Goal: Task Accomplishment & Management: Complete application form

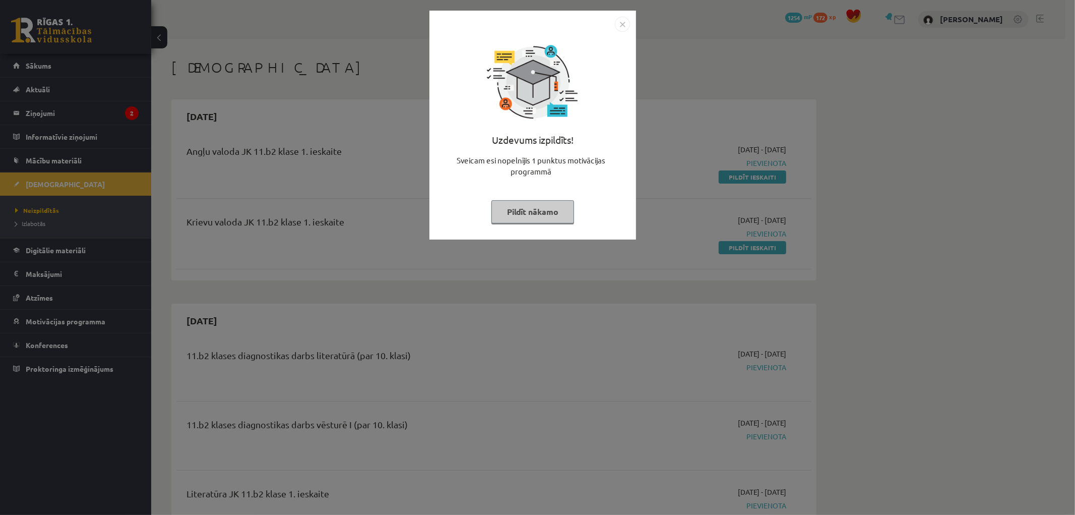
click at [623, 26] on img "Close" at bounding box center [622, 24] width 15 height 15
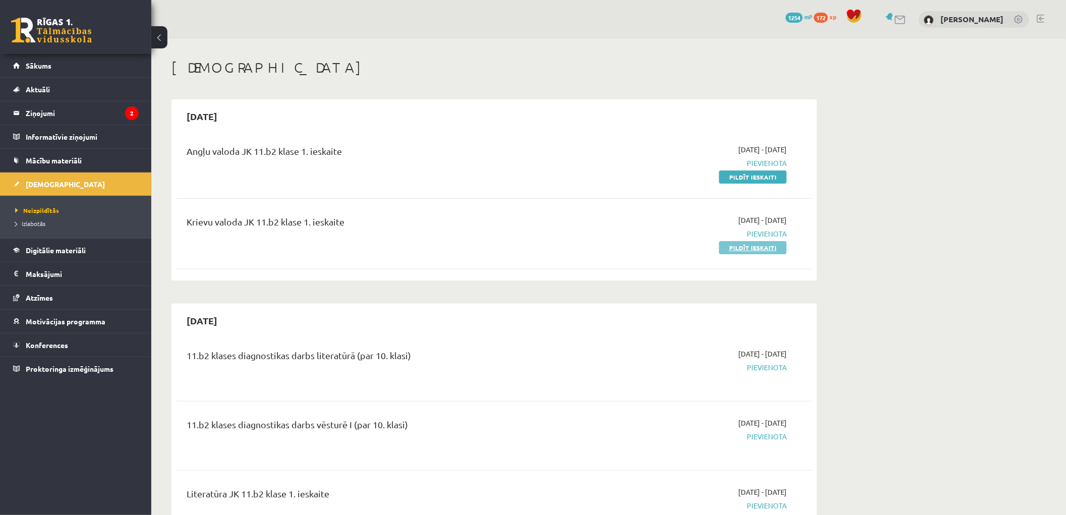
click at [754, 244] on link "Pildīt ieskaiti" at bounding box center [753, 247] width 68 height 13
click at [756, 165] on span "Pievienota" at bounding box center [691, 163] width 190 height 11
click at [750, 180] on link "Pildīt ieskaiti" at bounding box center [753, 176] width 68 height 13
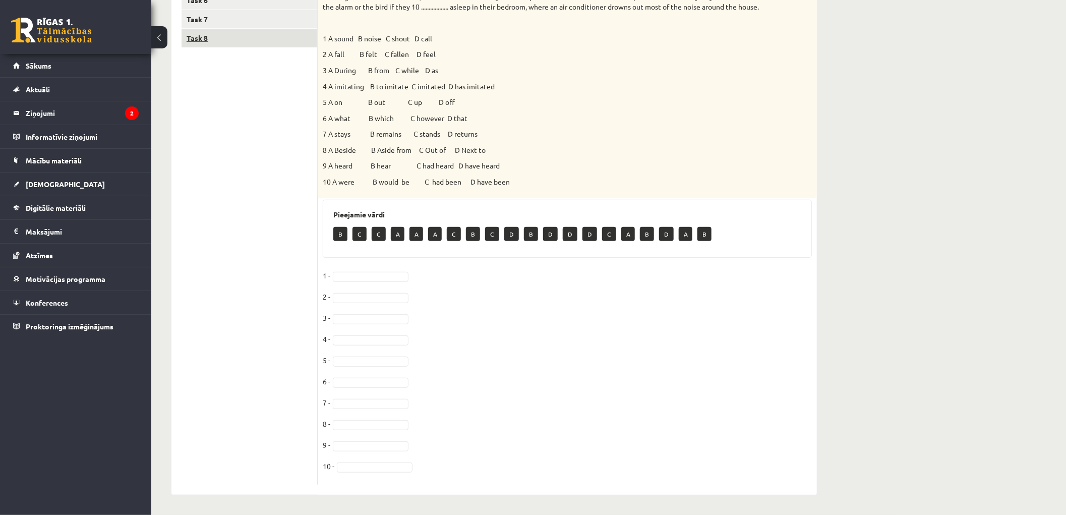
scroll to position [61, 0]
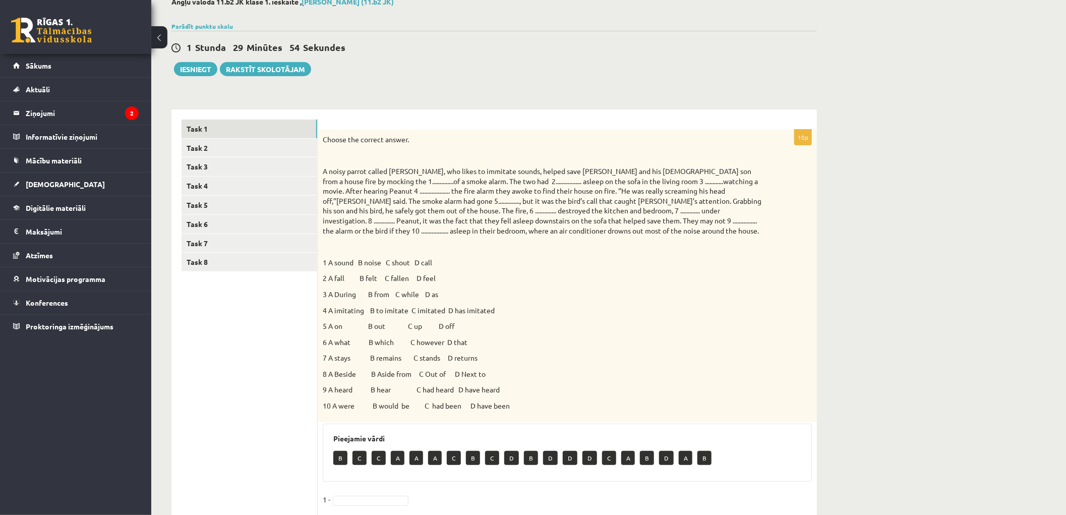
click at [334, 272] on div "Choose the correct answer. 1 A sound B noise C shout D call 2 A fall B felt C f…" at bounding box center [567, 276] width 499 height 292
click at [334, 276] on p "2 A fall B felt C fallen D feel" at bounding box center [542, 278] width 439 height 10
click at [385, 179] on p "A noisy parrot called [PERSON_NAME], who likes to immitate sounds, helped save …" at bounding box center [542, 200] width 439 height 69
drag, startPoint x: 325, startPoint y: 270, endPoint x: 339, endPoint y: 274, distance: 14.2
click at [339, 274] on div "Choose the correct answer. 1 A sound B noise C shout D call 2 A fall B felt C f…" at bounding box center [567, 276] width 499 height 292
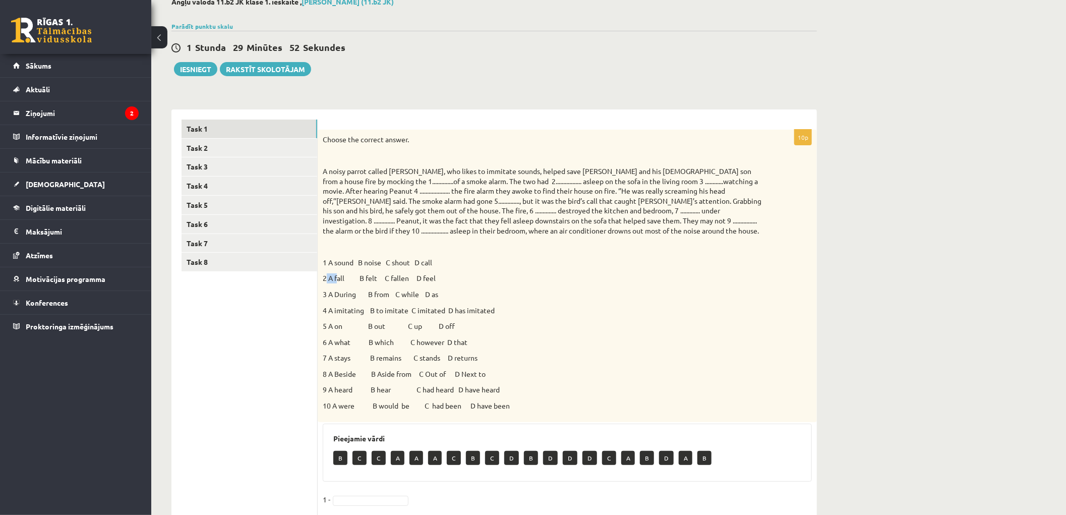
click at [337, 274] on p "2 A fall B felt C fallen D feel" at bounding box center [542, 278] width 439 height 10
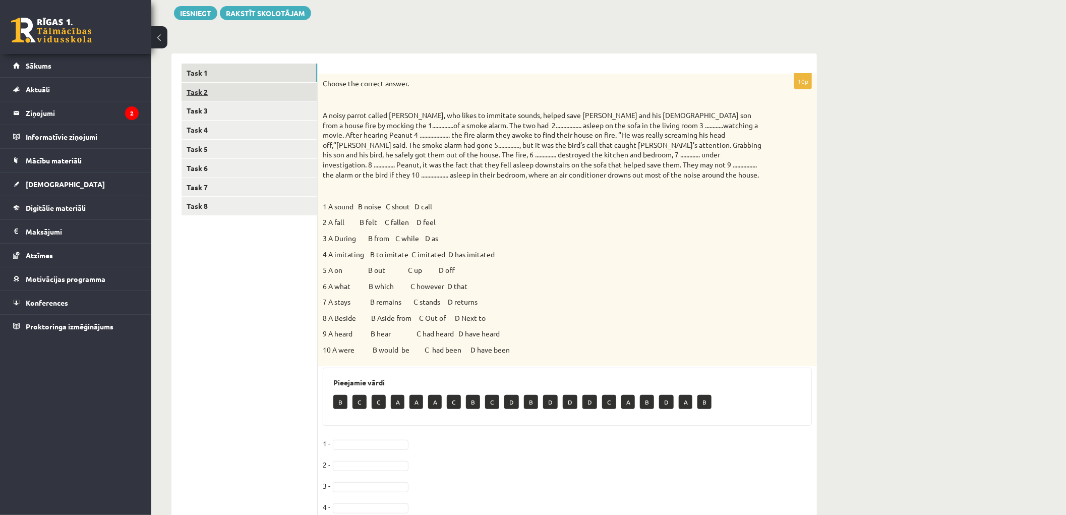
click at [197, 96] on link "Task 2" at bounding box center [249, 92] width 136 height 19
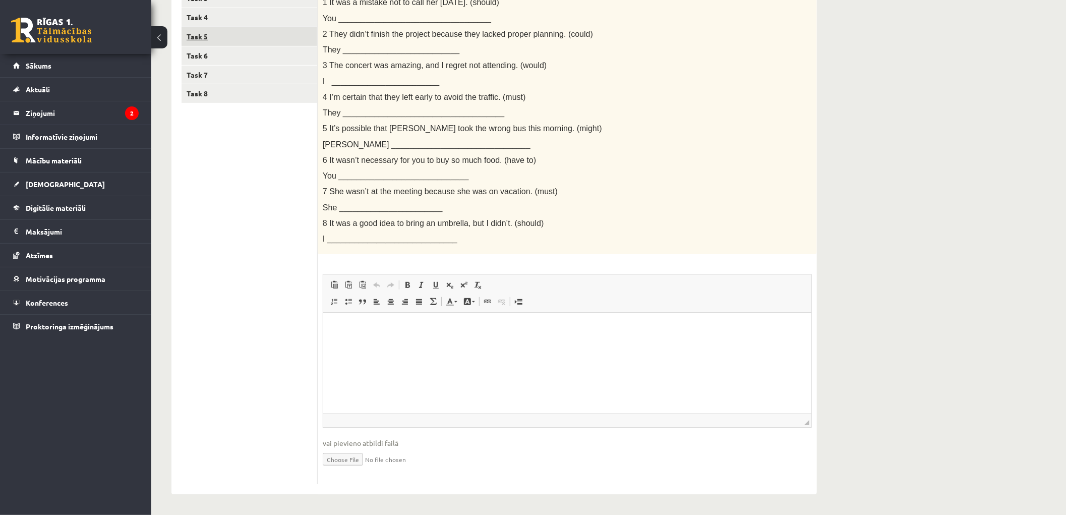
scroll to position [62, 0]
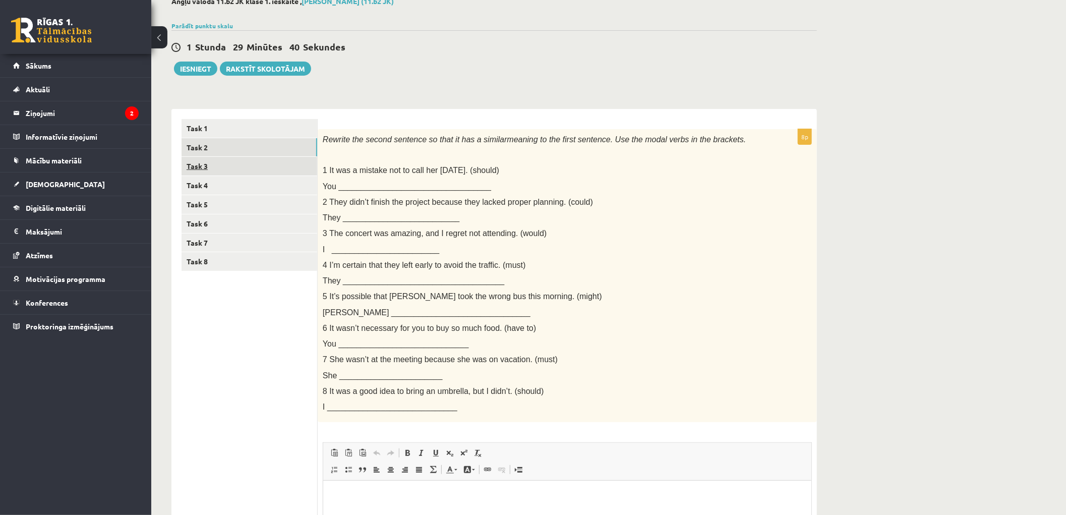
click at [204, 163] on link "Task 3" at bounding box center [249, 166] width 136 height 19
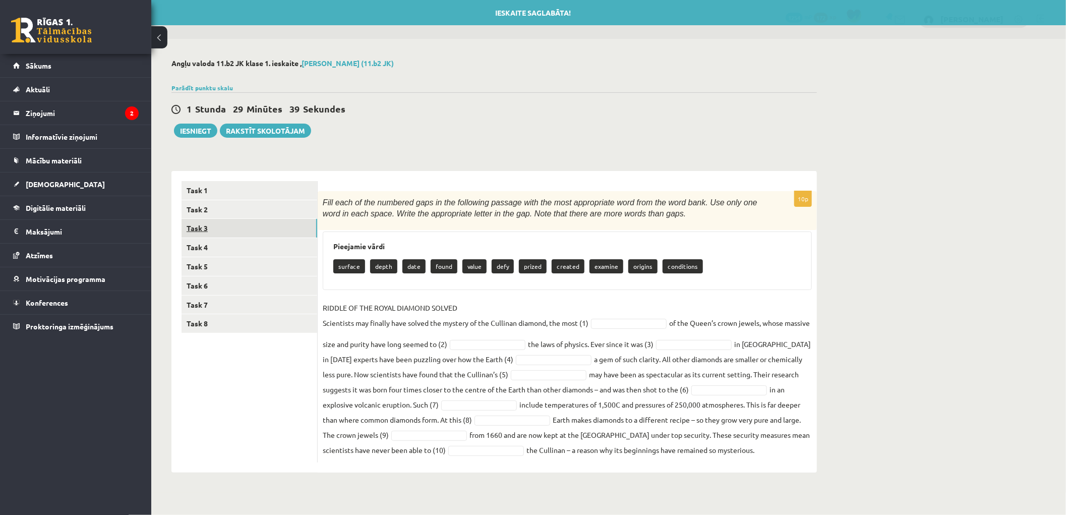
scroll to position [0, 0]
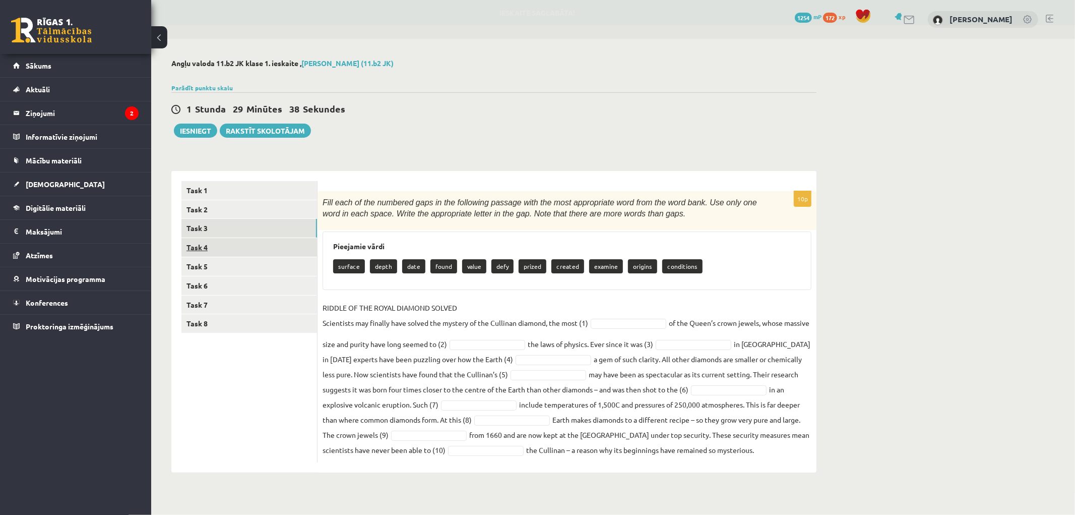
click at [208, 245] on link "Task 4" at bounding box center [249, 247] width 136 height 19
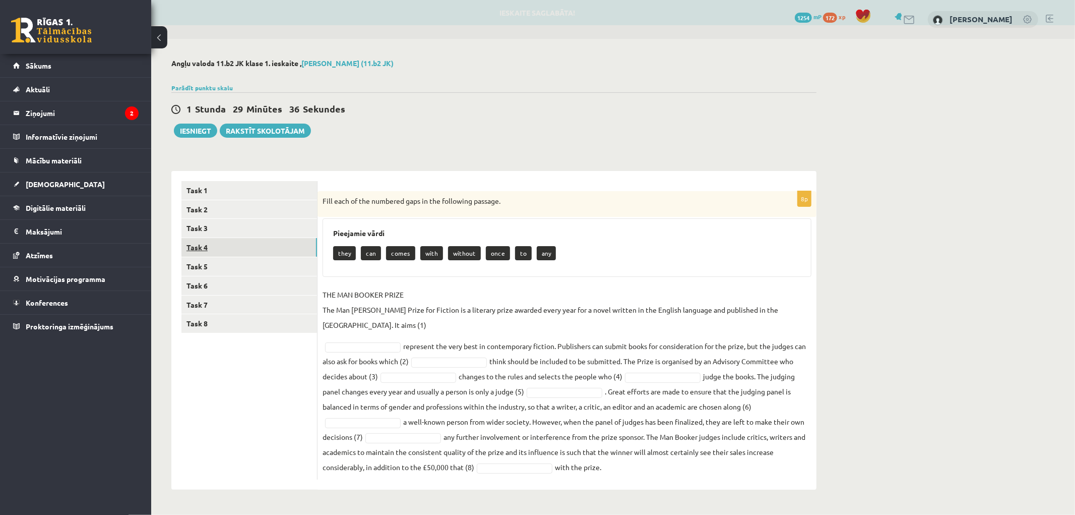
click at [200, 249] on link "Task 4" at bounding box center [249, 247] width 136 height 19
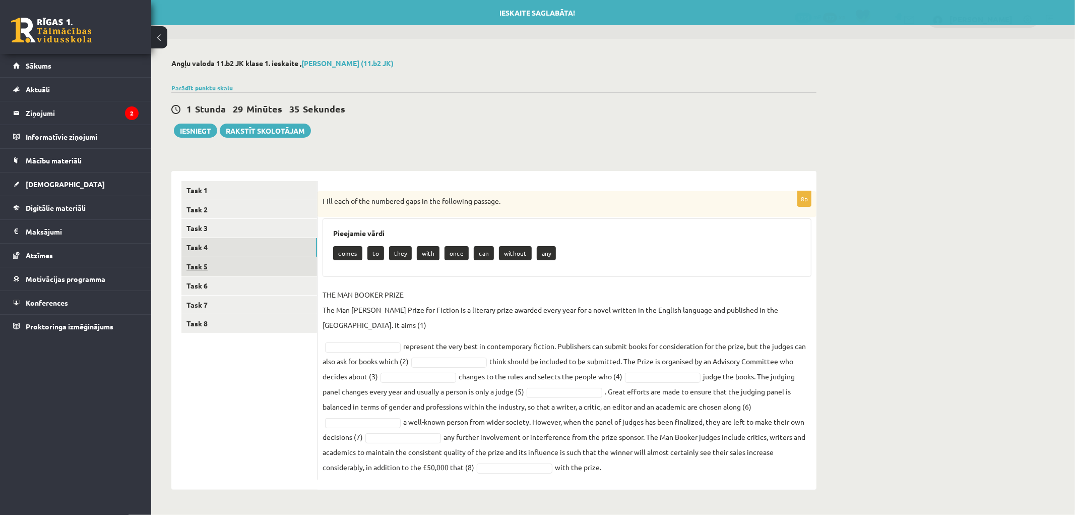
click at [200, 263] on link "Task 5" at bounding box center [249, 266] width 136 height 19
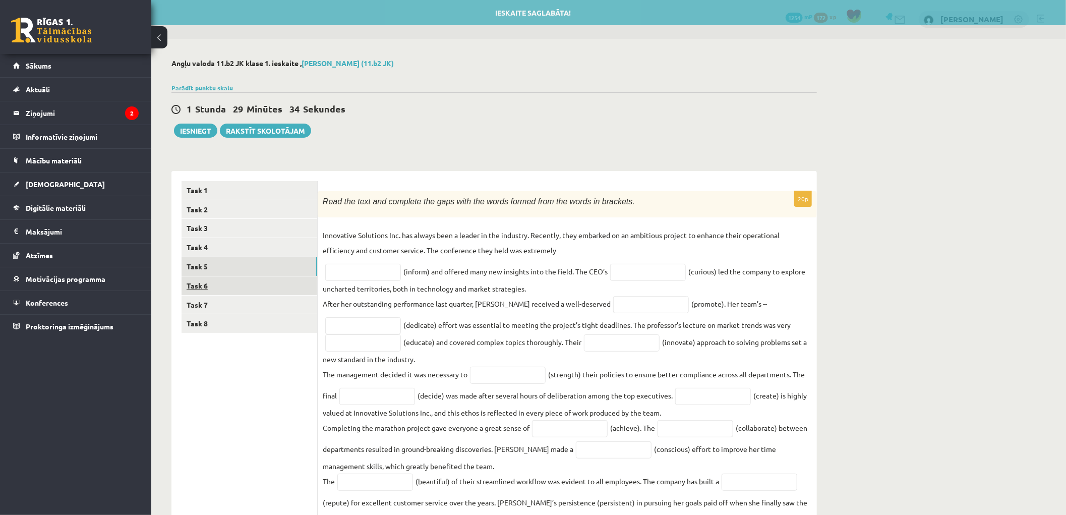
click at [198, 282] on link "Task 6" at bounding box center [249, 285] width 136 height 19
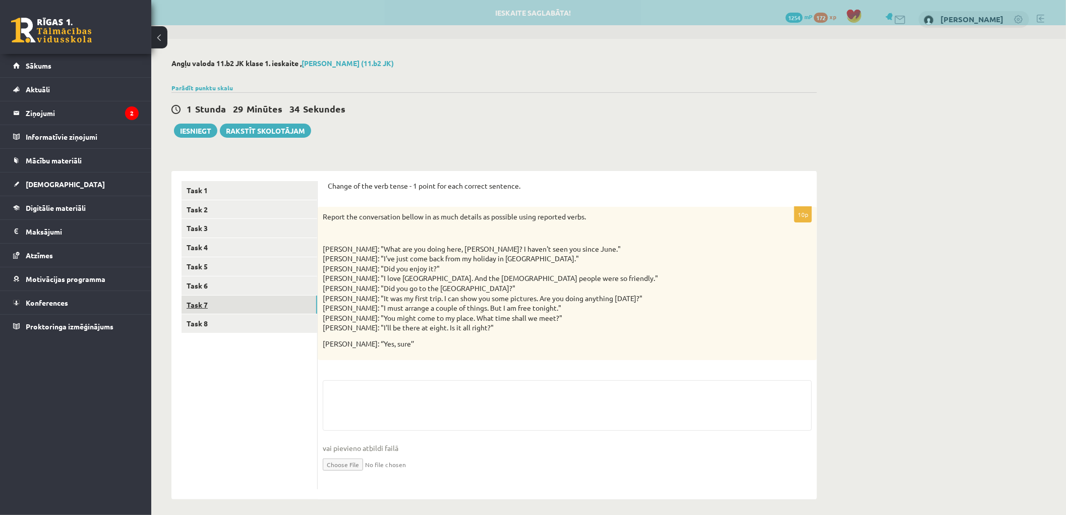
click at [197, 299] on link "Task 7" at bounding box center [249, 304] width 136 height 19
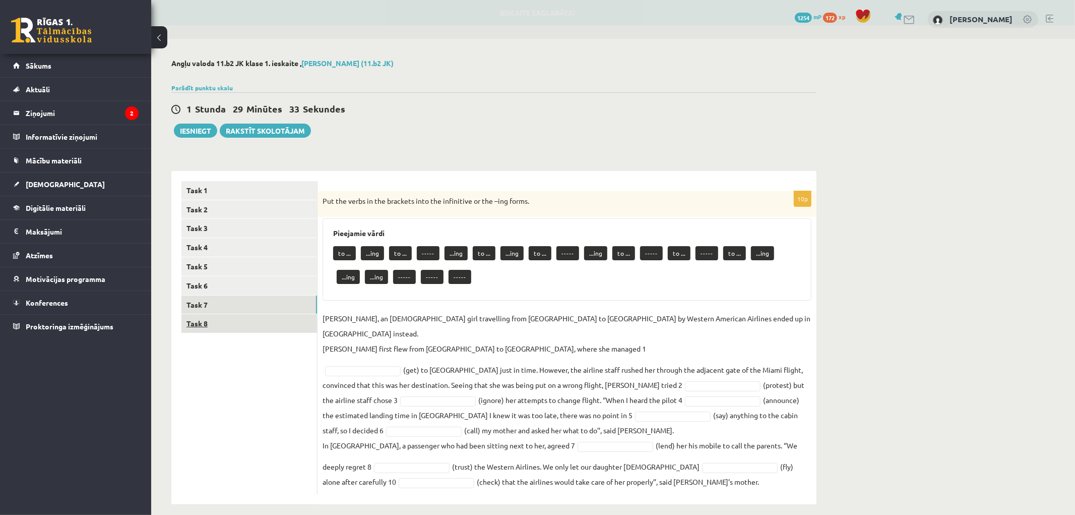
click at [194, 324] on link "Task 8" at bounding box center [249, 323] width 136 height 19
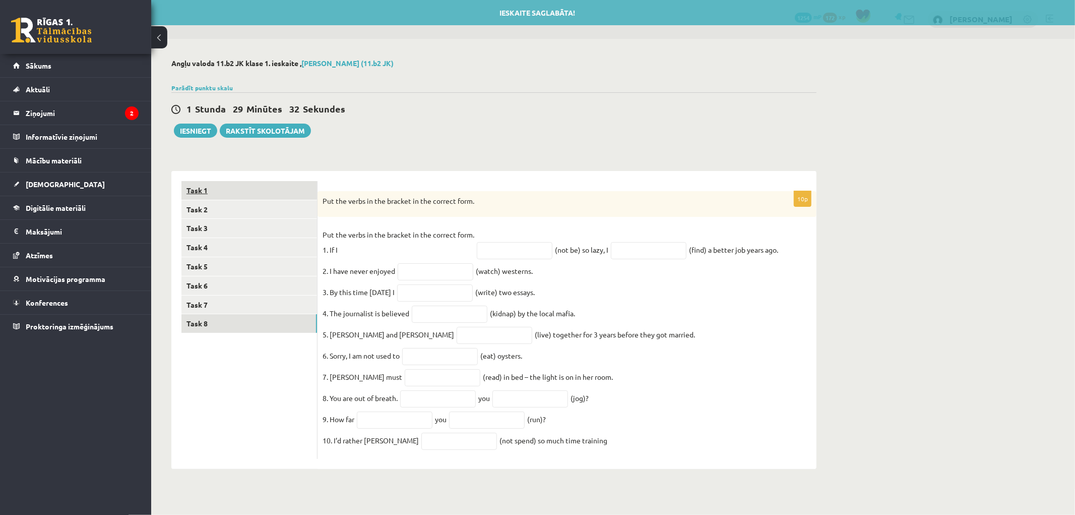
click at [207, 189] on link "Task 1" at bounding box center [249, 190] width 136 height 19
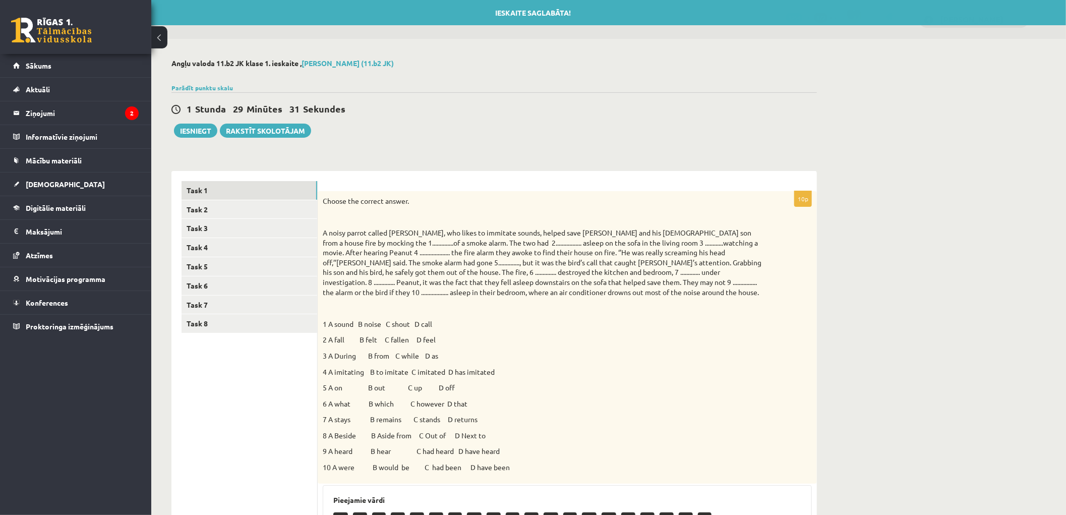
drag, startPoint x: 317, startPoint y: 230, endPoint x: 526, endPoint y: 256, distance: 211.2
click at [526, 256] on div "****** ****** ****** ****** ****** ****** ****** ****** Task 1 Task 2 Task 3 Ta…" at bounding box center [493, 475] width 645 height 609
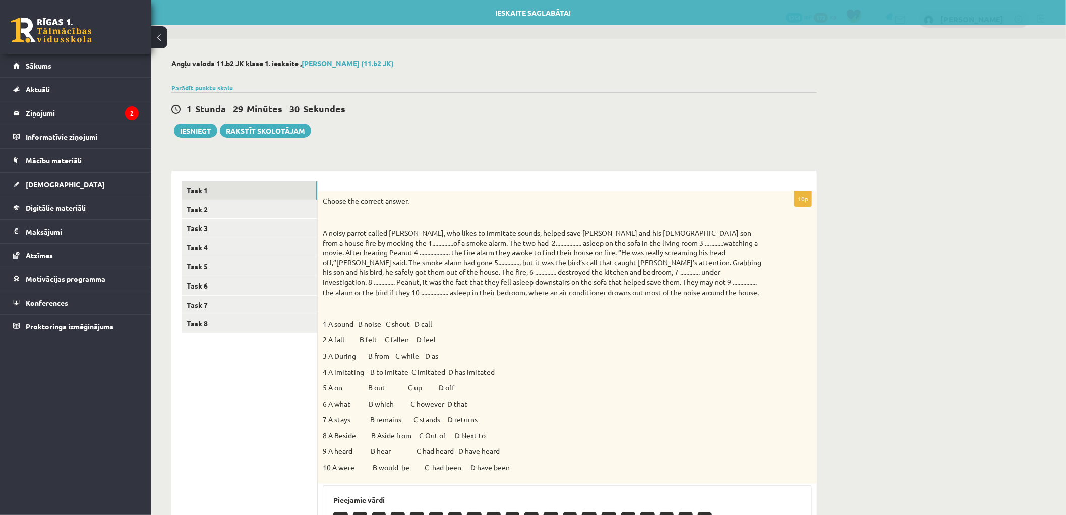
click at [466, 254] on p "A noisy parrot called Peanut, who likes to immitate sounds, helped save Kenny D…" at bounding box center [542, 262] width 439 height 69
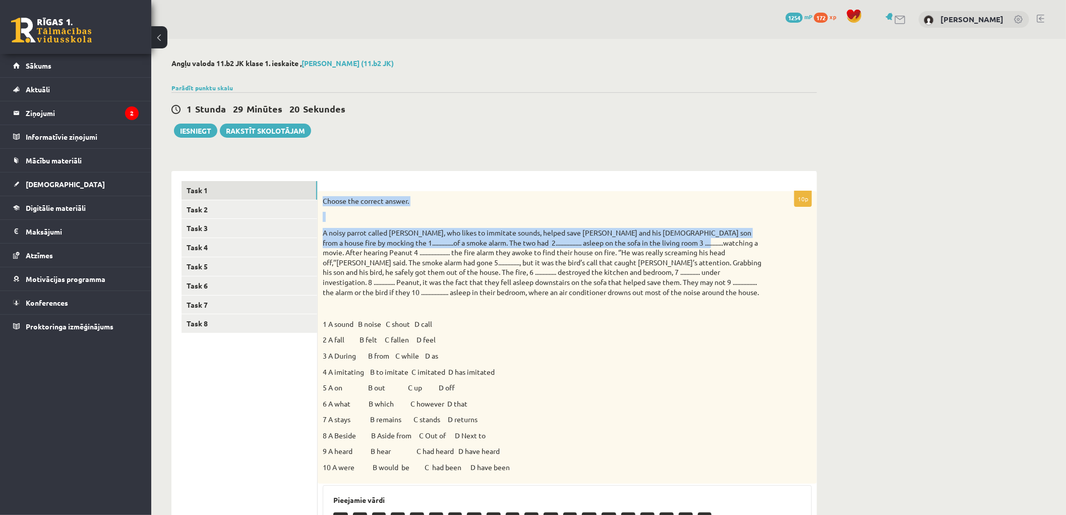
drag, startPoint x: 323, startPoint y: 197, endPoint x: 695, endPoint y: 240, distance: 374.5
click at [695, 240] on div "Choose the correct answer. 1 A sound B noise C shout D call 2 A fall B felt C f…" at bounding box center [567, 337] width 499 height 292
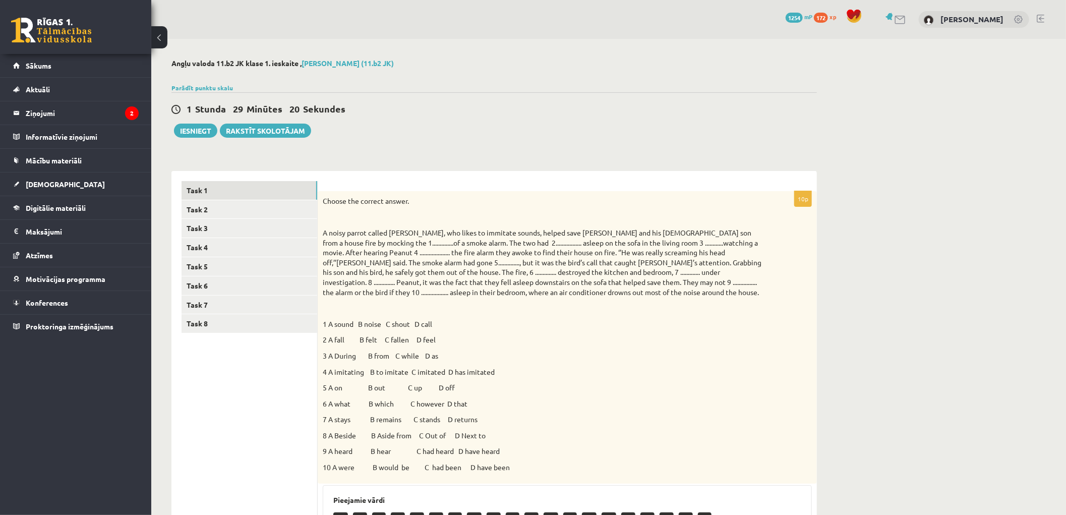
click at [577, 293] on p "A noisy parrot called Peanut, who likes to immitate sounds, helped save Kenny D…" at bounding box center [542, 262] width 439 height 69
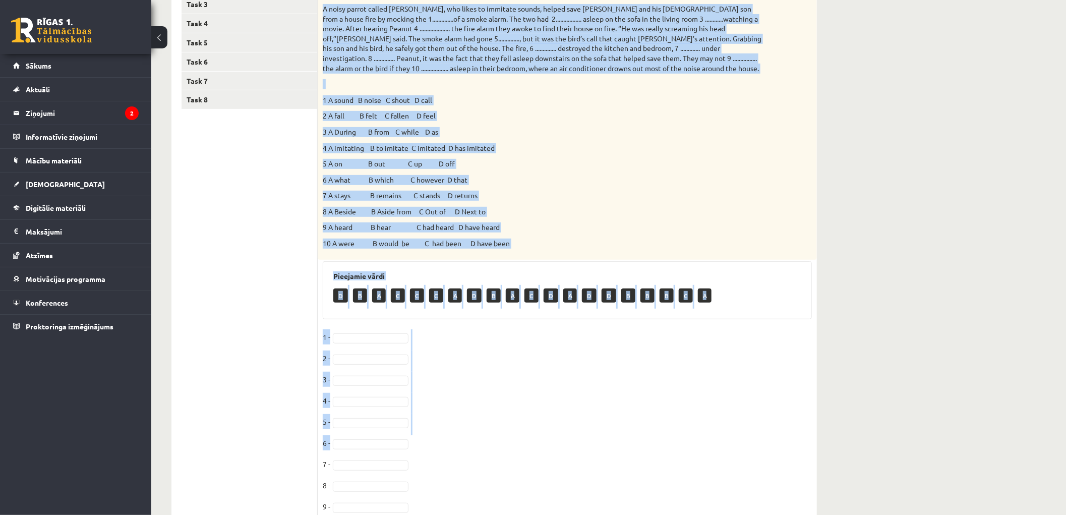
scroll to position [286, 0]
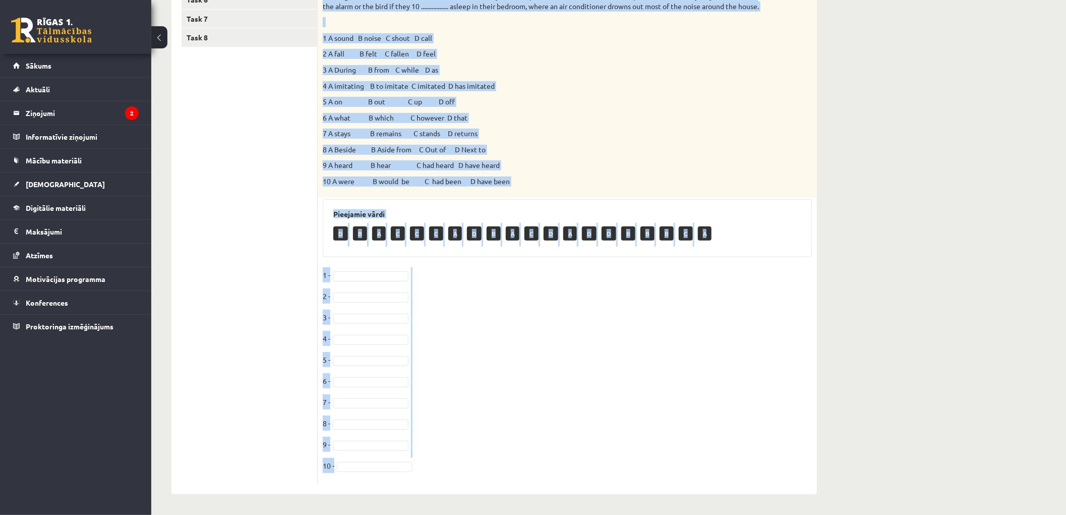
drag, startPoint x: 353, startPoint y: 235, endPoint x: 682, endPoint y: 459, distance: 398.0
click at [682, 459] on div "10p Choose the correct answer. 1 A sound B noise C shout D call 2 A fall B felt…" at bounding box center [567, 194] width 499 height 579
copy div "A noisy parrot called Peanut, who likes to immitate sounds, helped save Kenny D…"
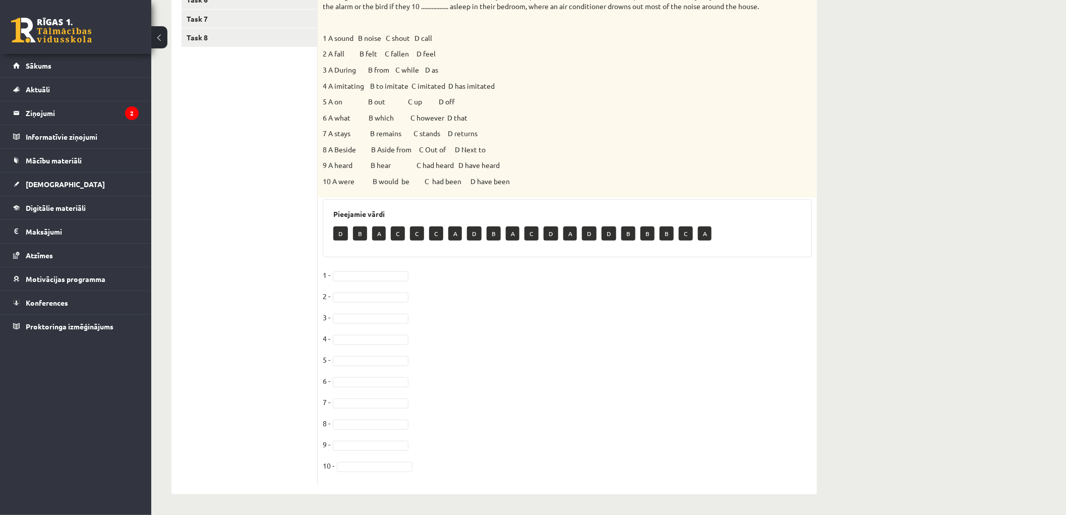
click at [252, 190] on ul "Task 1 Task 2 Task 3 Task 4 Task 5 Task 6 Task 7 Task 8" at bounding box center [249, 189] width 136 height 589
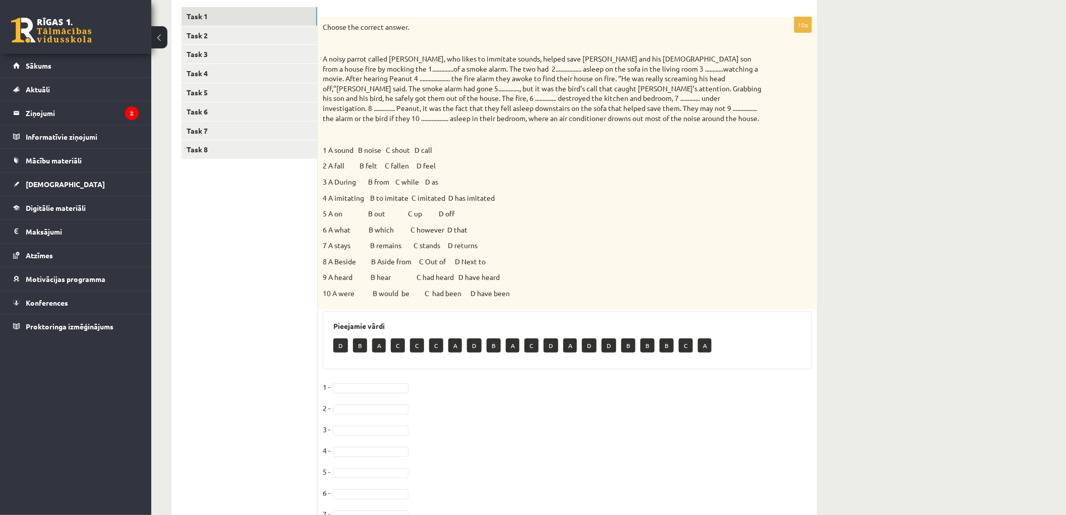
scroll to position [230, 0]
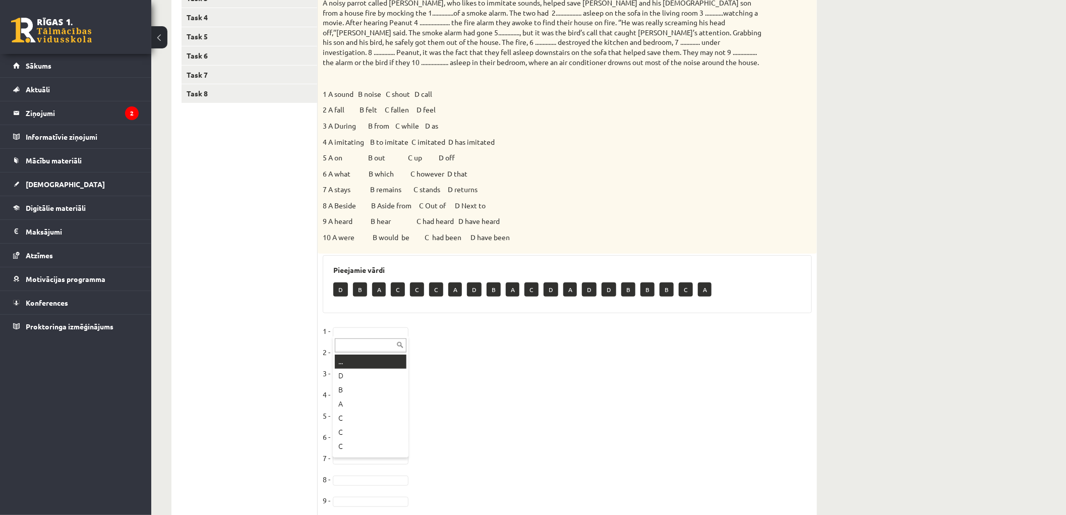
drag, startPoint x: 264, startPoint y: 304, endPoint x: 290, endPoint y: 313, distance: 27.3
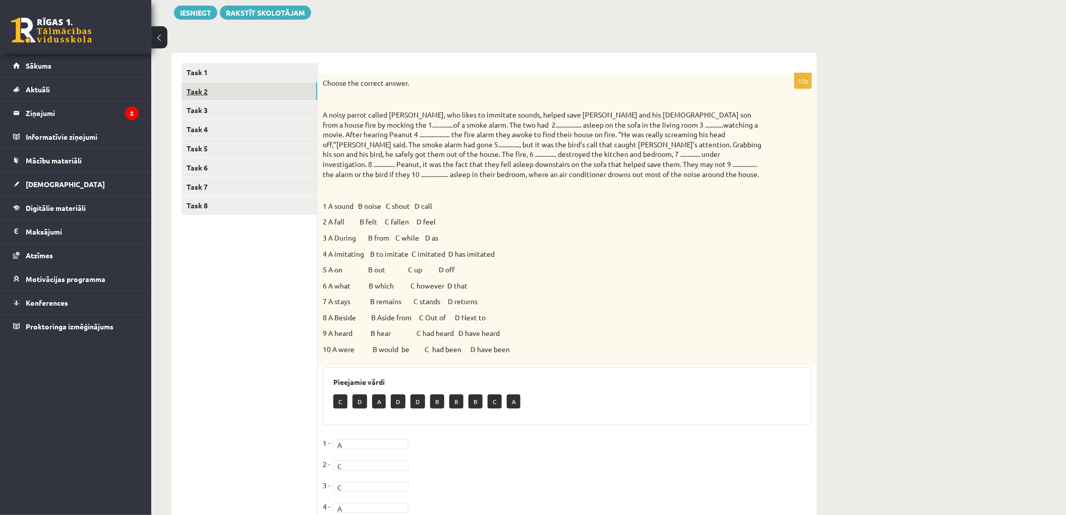
click at [202, 88] on link "Task 2" at bounding box center [249, 91] width 136 height 19
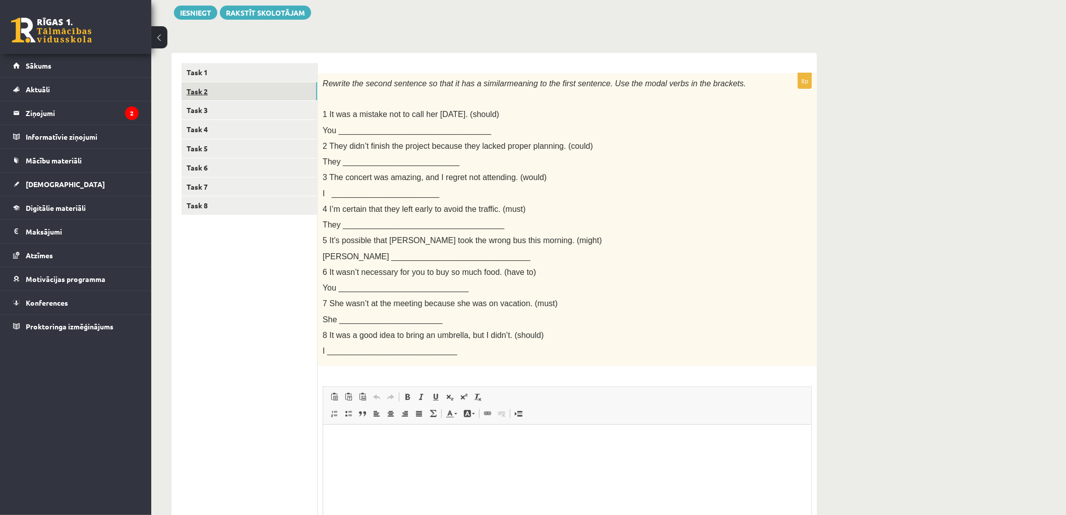
scroll to position [0, 0]
click at [203, 113] on link "Task 3" at bounding box center [249, 110] width 136 height 19
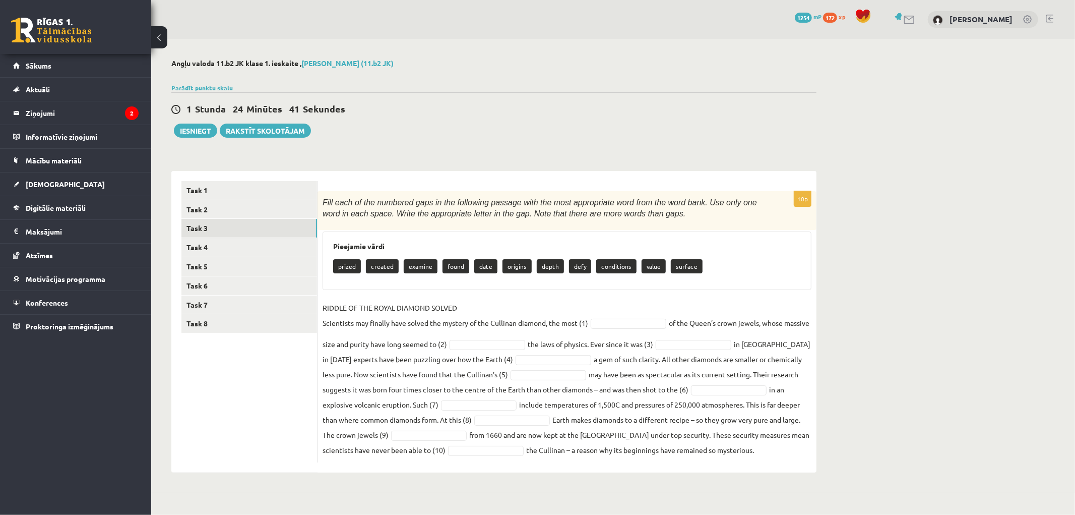
drag, startPoint x: 325, startPoint y: 197, endPoint x: 840, endPoint y: 446, distance: 572.9
click at [840, 446] on div "Angļu valoda 11.b2 JK klase 1. ieskaite , Jānis Mārtiņš Kazuberns (11.b2 JK) Pa…" at bounding box center [613, 266] width 924 height 454
copy div "ill each of the numbered gaps in the following passage with the most appropriat…"
drag, startPoint x: 279, startPoint y: 382, endPoint x: 339, endPoint y: 372, distance: 61.2
click at [279, 382] on ul "Task 1 Task 2 Task 3 Task 4 Task 5 Task 6 Task 7 Task 8" at bounding box center [249, 321] width 136 height 281
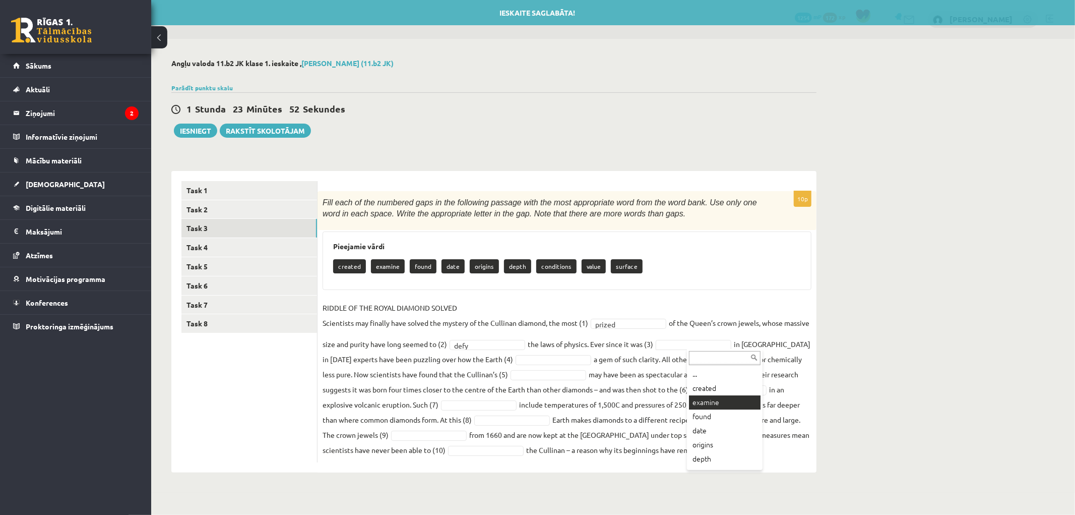
scroll to position [39, 0]
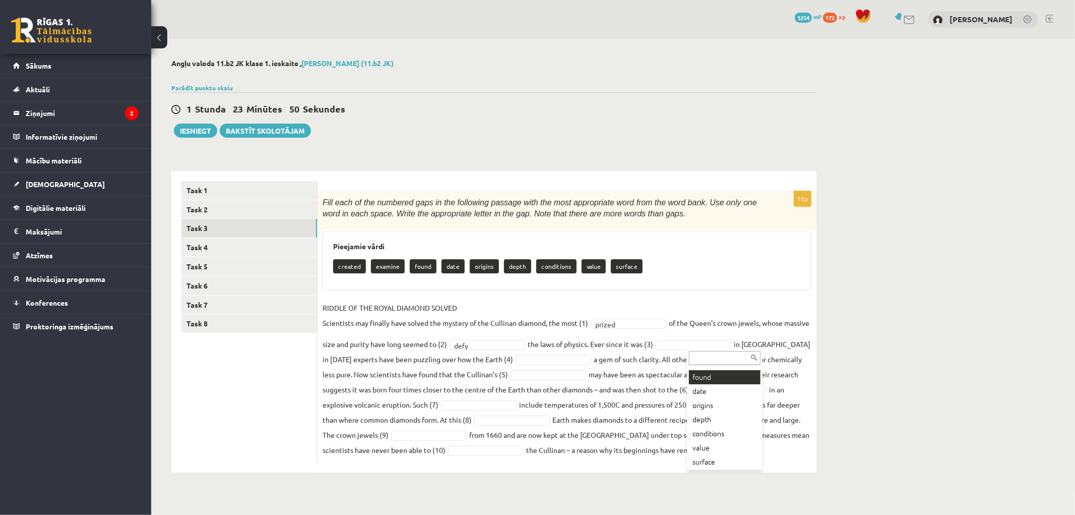
drag, startPoint x: 717, startPoint y: 382, endPoint x: 670, endPoint y: 371, distance: 48.1
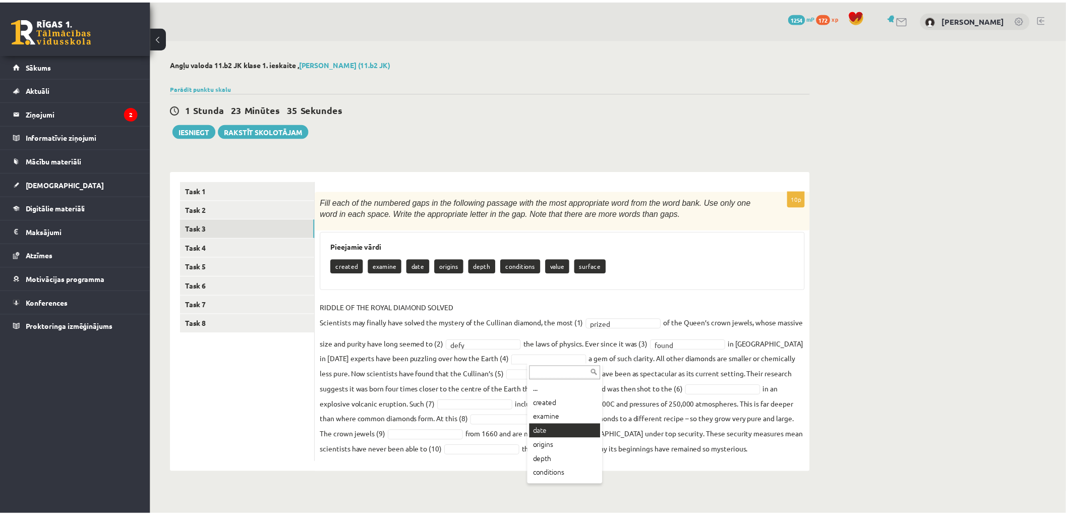
scroll to position [26, 0]
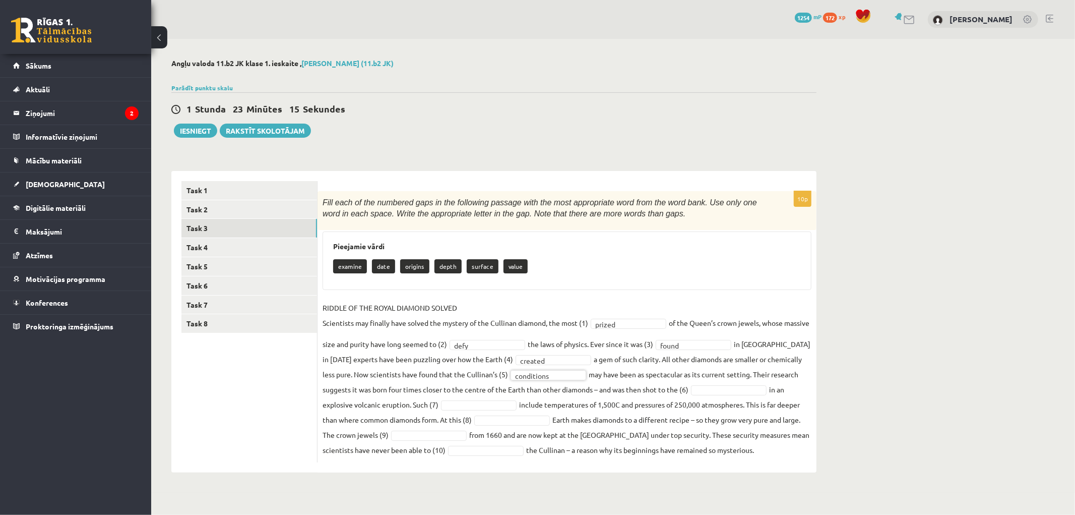
click at [586, 382] on fieldset "**********" at bounding box center [567, 378] width 489 height 157
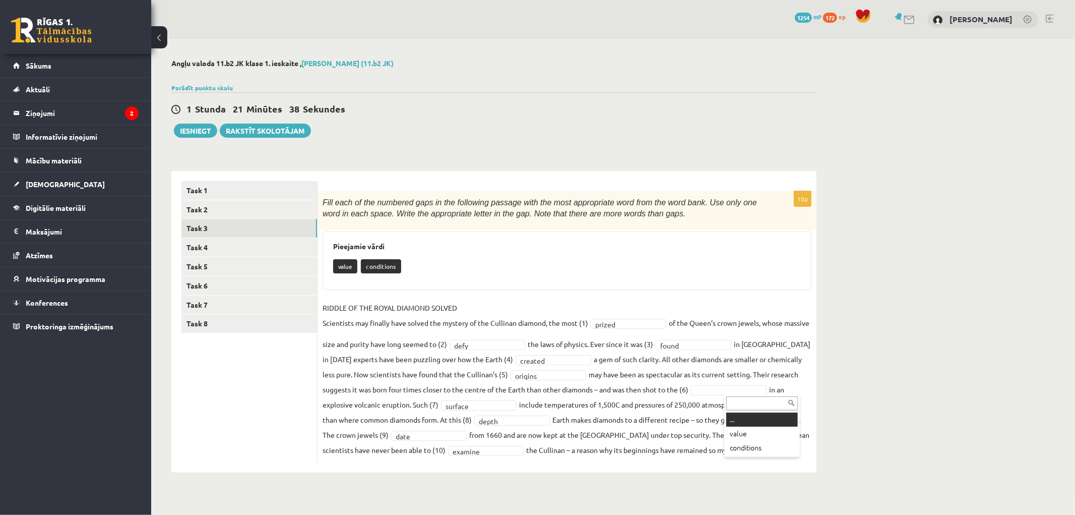
click at [750, 401] on input "text" at bounding box center [762, 403] width 72 height 14
drag, startPoint x: 459, startPoint y: 407, endPoint x: 467, endPoint y: 413, distance: 10.0
click at [750, 382] on fieldset "**********" at bounding box center [567, 378] width 489 height 157
click at [192, 79] on div at bounding box center [493, 76] width 645 height 10
click at [194, 82] on div "Angļu valoda 11.b2 JK klase 1. ieskaite , Jānis Mārtiņš Kazuberns (11.b2 JK) Pa…" at bounding box center [494, 266] width 686 height 454
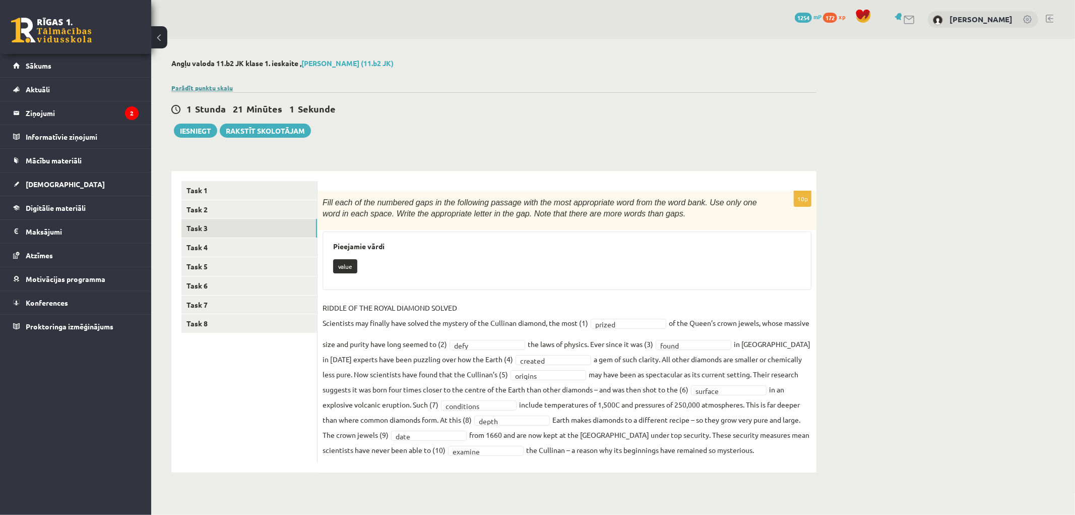
click at [193, 87] on link "Parādīt punktu skalu" at bounding box center [201, 88] width 61 height 8
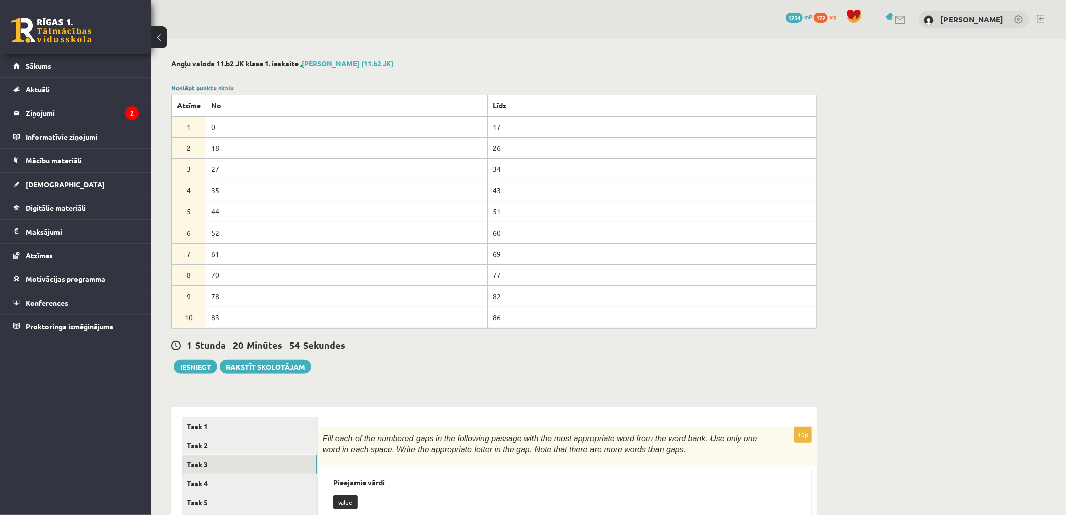
click at [193, 87] on link "Noslēpt punktu skalu" at bounding box center [202, 88] width 63 height 8
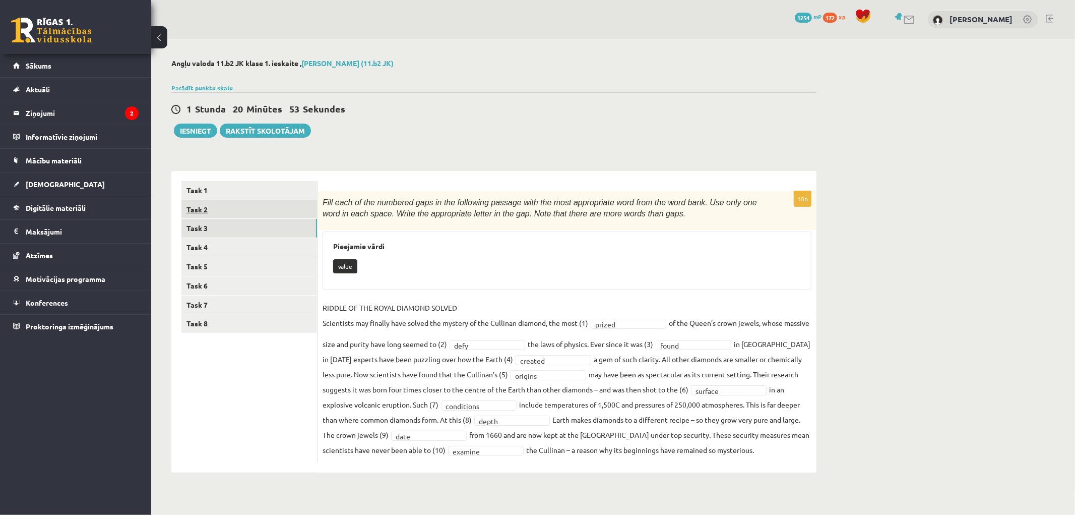
click at [187, 209] on link "Task 2" at bounding box center [249, 209] width 136 height 19
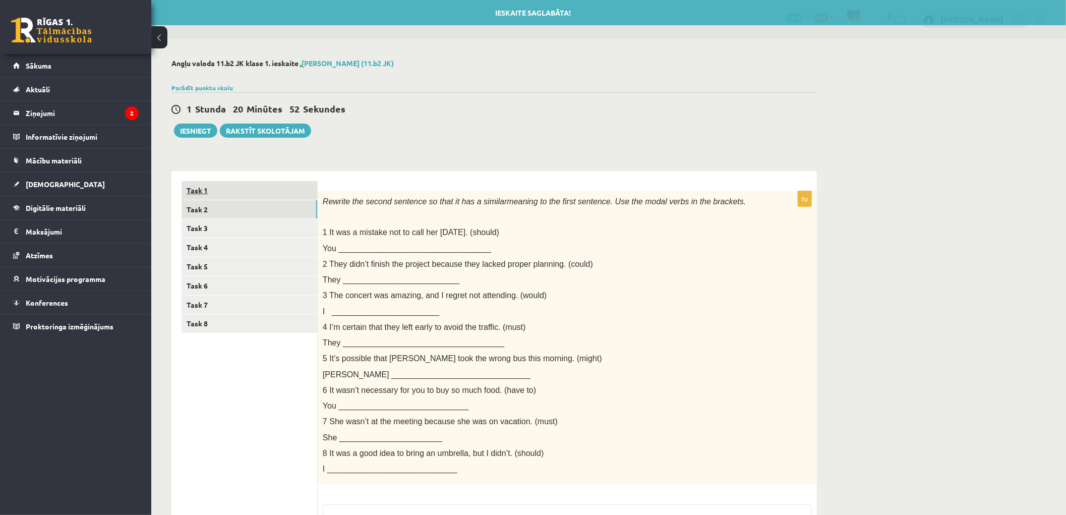
click at [198, 197] on link "Task 1" at bounding box center [249, 190] width 136 height 19
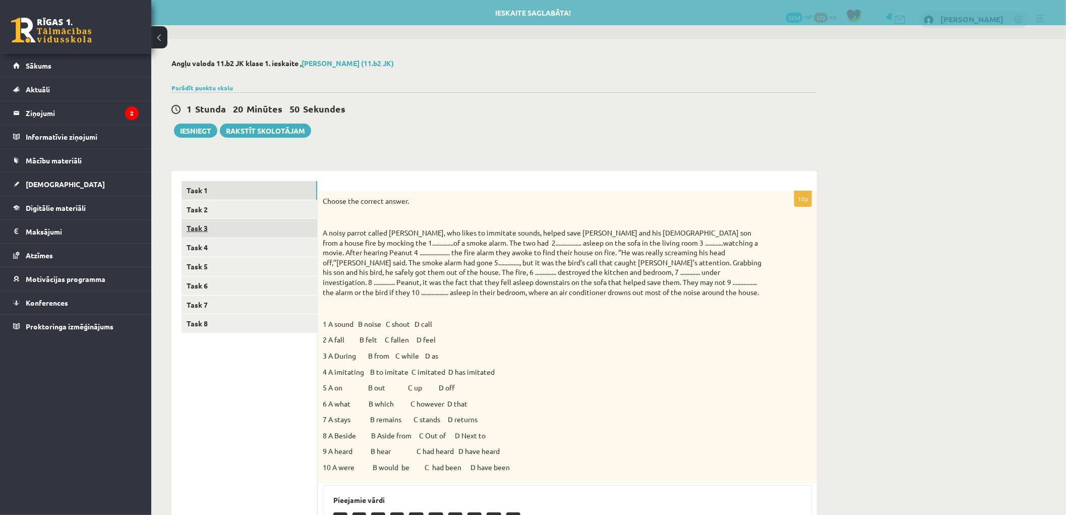
click at [204, 225] on link "Task 3" at bounding box center [249, 228] width 136 height 19
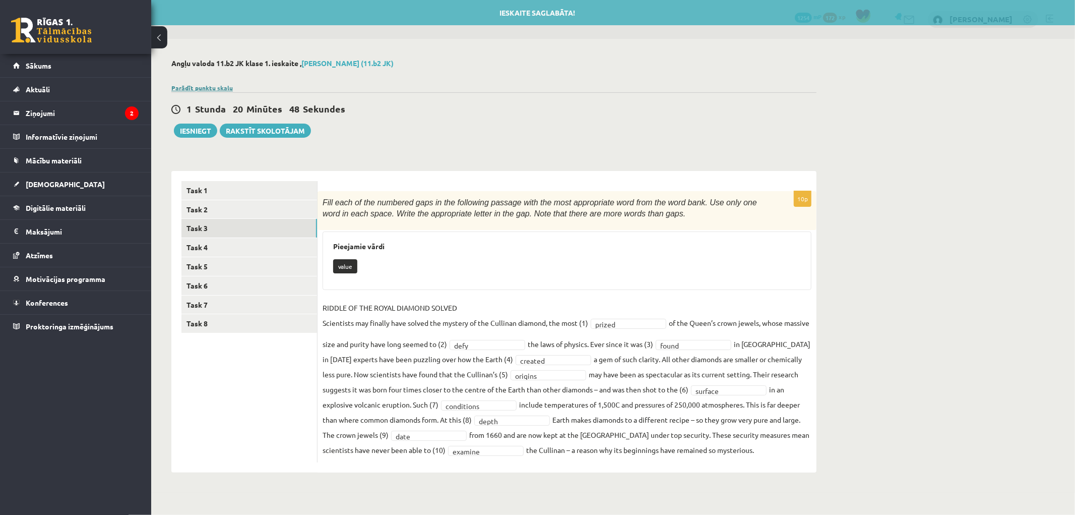
click at [204, 86] on link "Parādīt punktu skalu" at bounding box center [201, 88] width 61 height 8
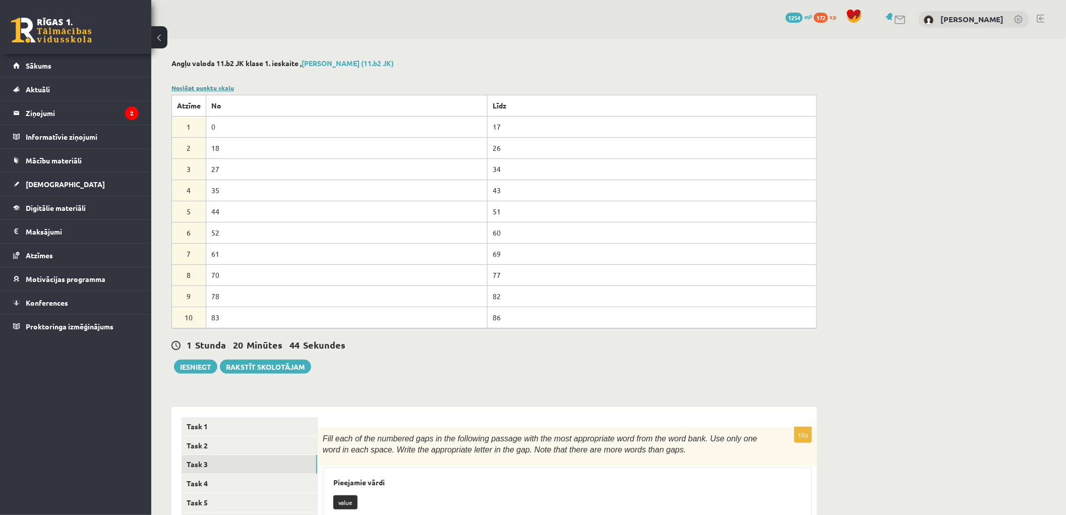
click at [204, 86] on link "Noslēpt punktu skalu" at bounding box center [202, 88] width 63 height 8
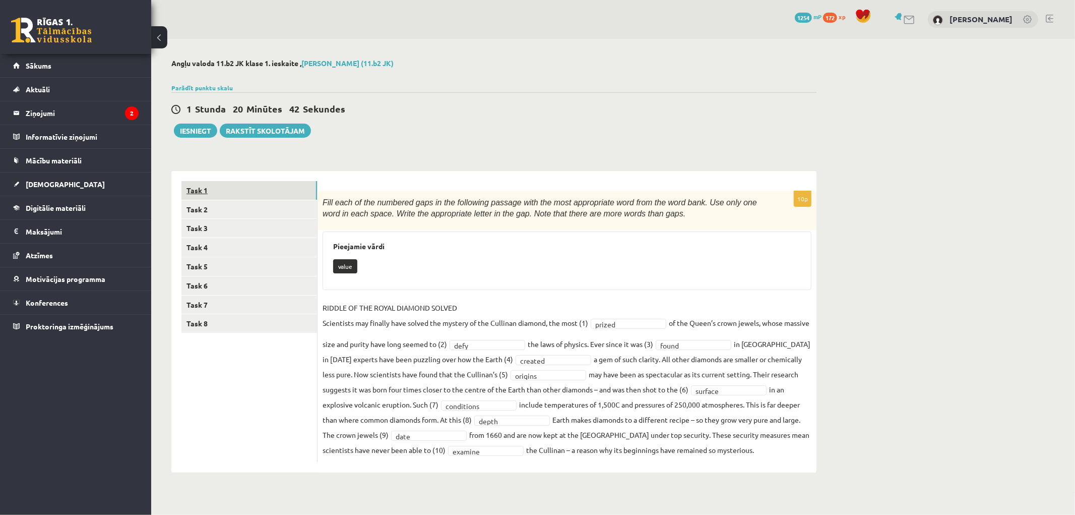
click at [194, 196] on link "Task 1" at bounding box center [249, 190] width 136 height 19
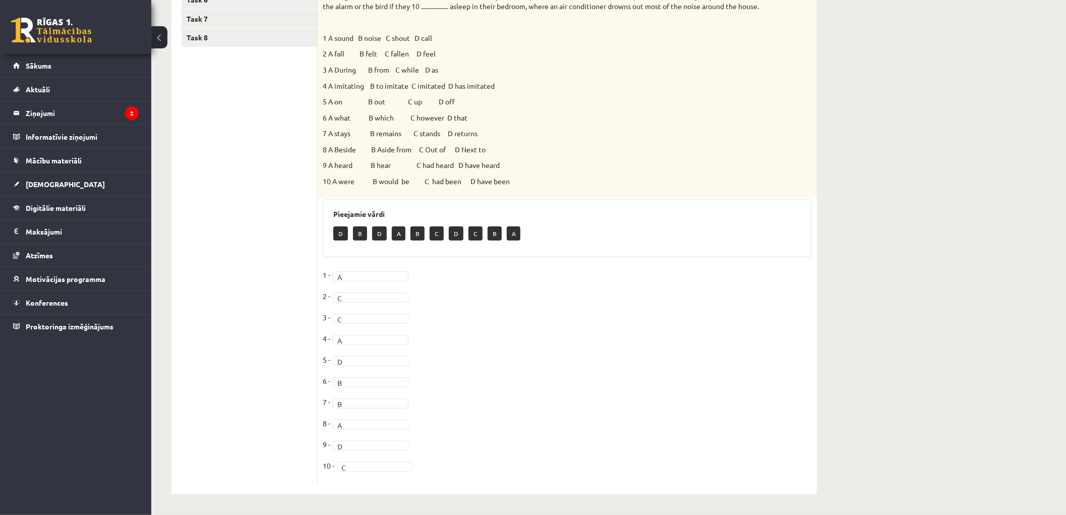
scroll to position [118, 0]
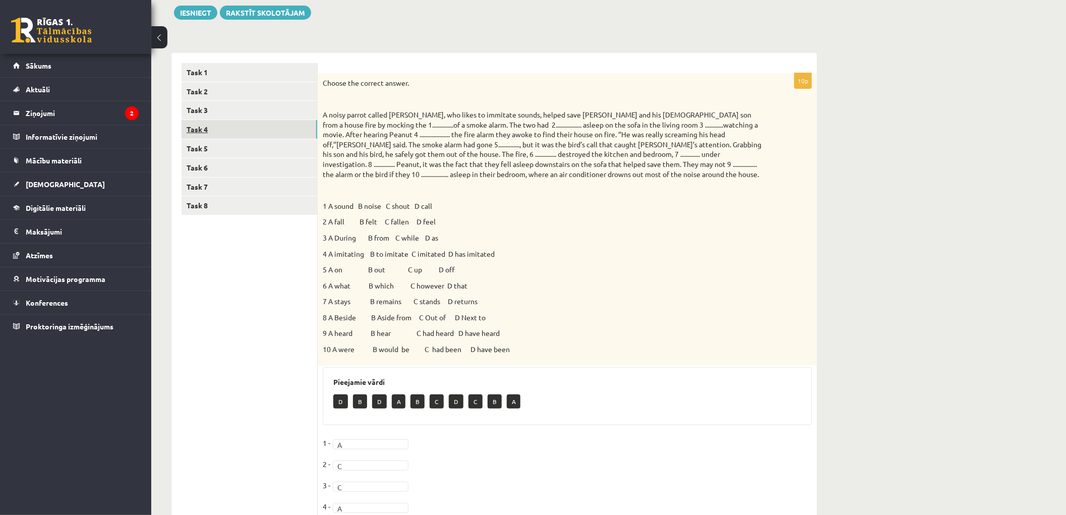
click at [205, 127] on link "Task 4" at bounding box center [249, 129] width 136 height 19
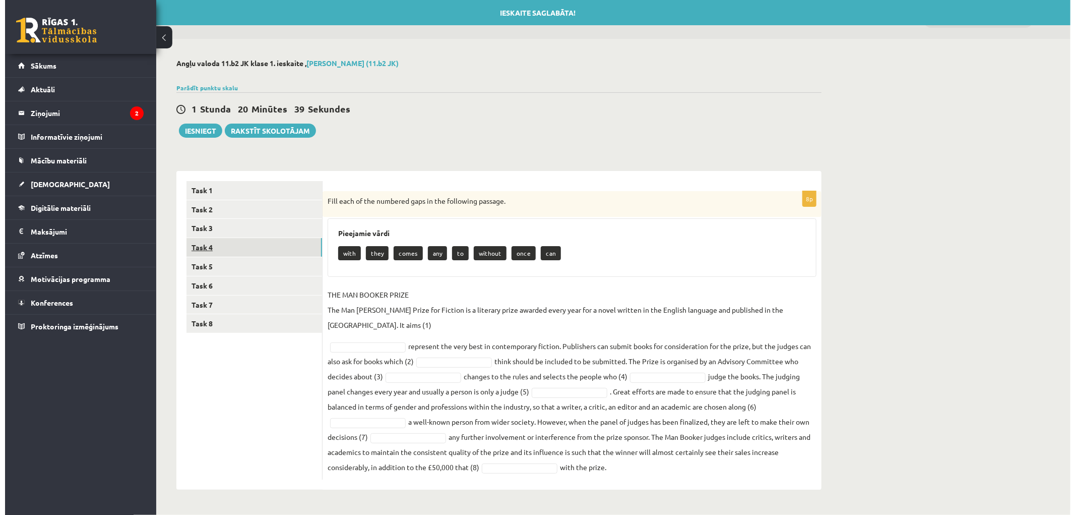
scroll to position [0, 0]
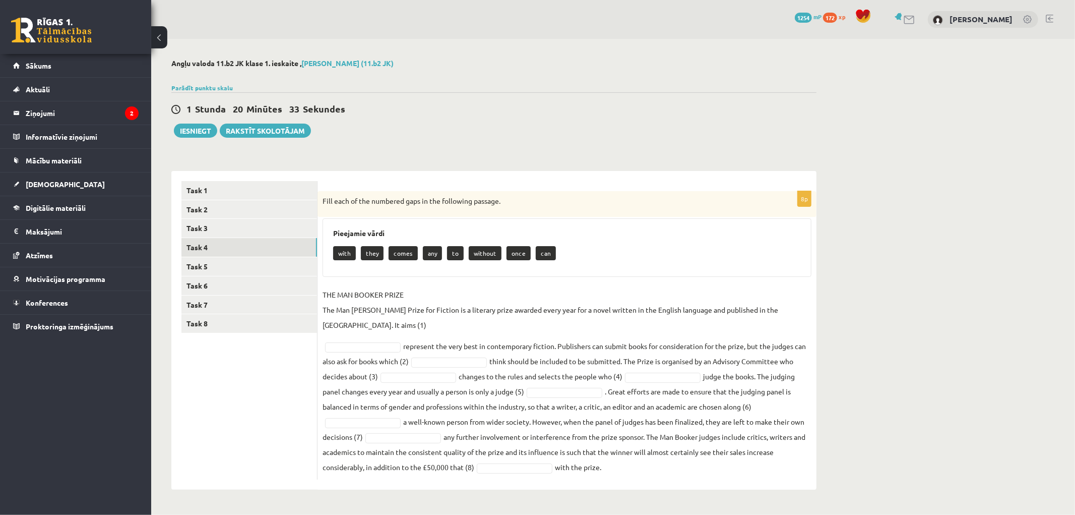
drag, startPoint x: 337, startPoint y: 318, endPoint x: 344, endPoint y: 323, distance: 9.0
click at [337, 319] on fieldset "THE MAN BOOKER PRIZE The Man Booker Prize for Fiction is a literary prize award…" at bounding box center [567, 381] width 489 height 188
click at [344, 324] on fieldset "THE MAN BOOKER PRIZE The Man Booker Prize for Fiction is a literary prize award…" at bounding box center [567, 381] width 489 height 188
drag, startPoint x: 354, startPoint y: 311, endPoint x: 397, endPoint y: 308, distance: 43.4
click at [397, 308] on p "THE MAN BOOKER PRIZE The Man Booker Prize for Fiction is a literary prize award…" at bounding box center [567, 309] width 489 height 45
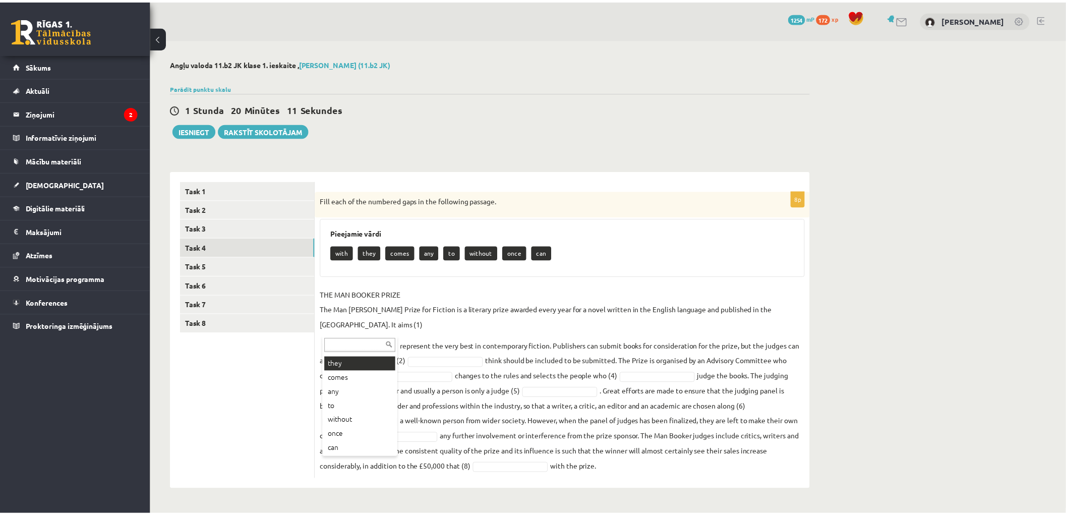
scroll to position [14, 0]
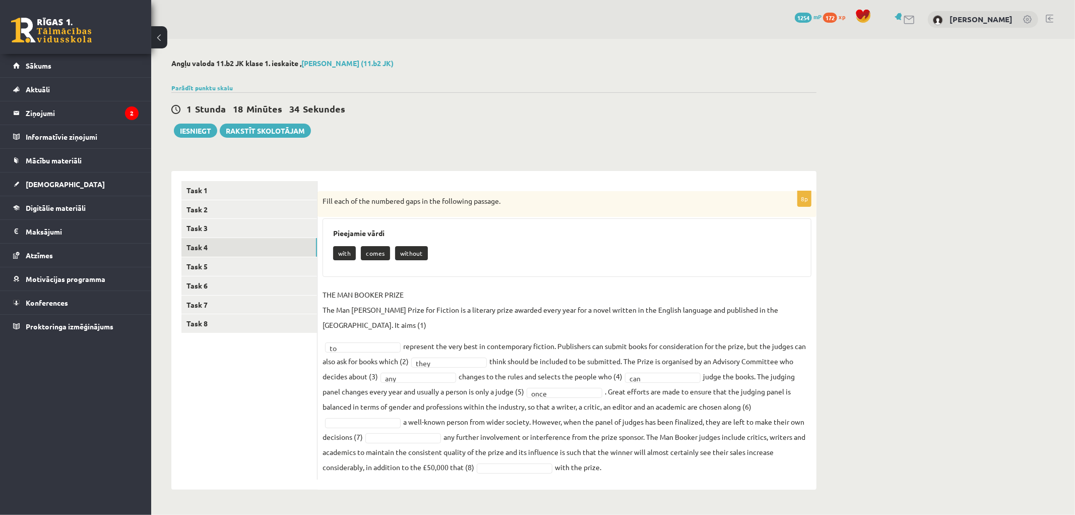
click at [369, 412] on fieldset "THE MAN BOOKER PRIZE The Man Booker Prize for Fiction is a literary prize award…" at bounding box center [567, 381] width 489 height 188
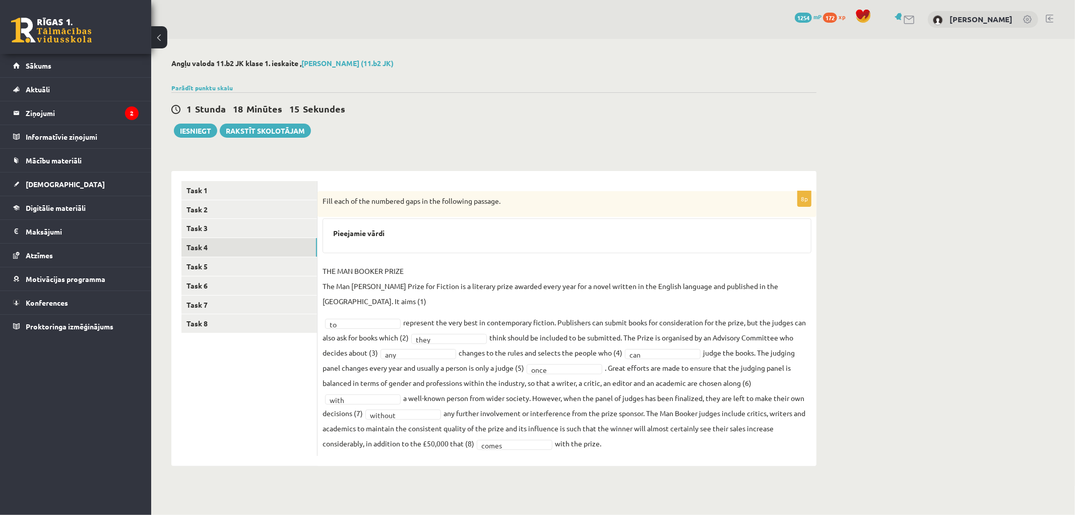
drag, startPoint x: 323, startPoint y: 268, endPoint x: 795, endPoint y: 425, distance: 497.3
click at [795, 425] on fieldset "THE MAN BOOKER PRIZE The Man Booker Prize for Fiction is a literary prize award…" at bounding box center [567, 357] width 489 height 188
drag, startPoint x: 379, startPoint y: 269, endPoint x: 390, endPoint y: 236, distance: 35.2
click at [390, 236] on h3 "Pieejamie vārdi" at bounding box center [567, 233] width 468 height 9
drag, startPoint x: 321, startPoint y: 194, endPoint x: 784, endPoint y: 429, distance: 519.0
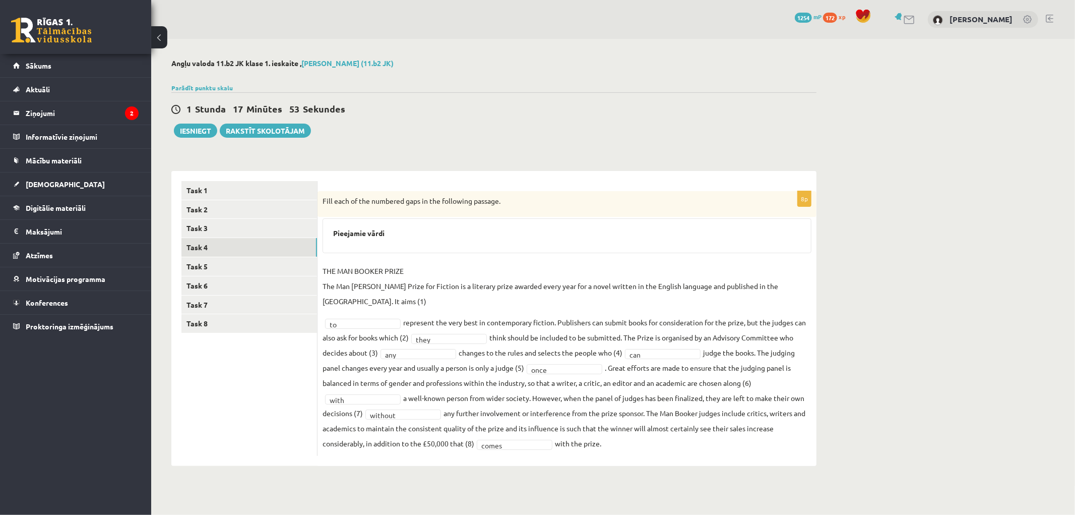
click at [784, 429] on div "8p Fill each of the numbered gaps in the following passage. Pieejamie vārdi THE…" at bounding box center [567, 323] width 499 height 265
copy div "Fill each of the numbered gaps in the following passage. Pieejamie vārdi THE MA…"
click at [337, 451] on div "Angļu valoda 11.b2 JK klase 1. ieskaite , Jānis Mārtiņš Kazuberns (11.b2 JK) Pa…" at bounding box center [494, 262] width 686 height 447
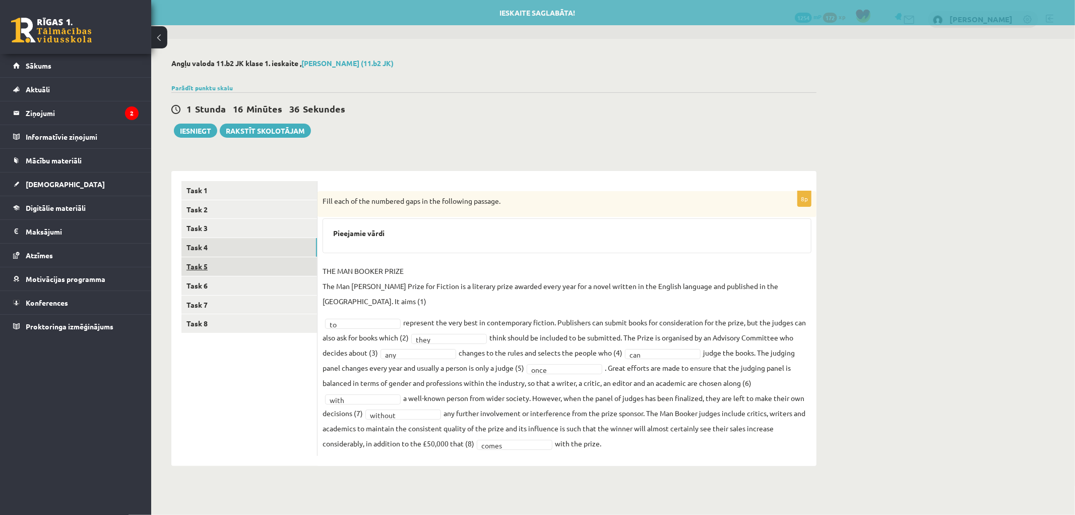
click at [203, 264] on link "Task 5" at bounding box center [249, 266] width 136 height 19
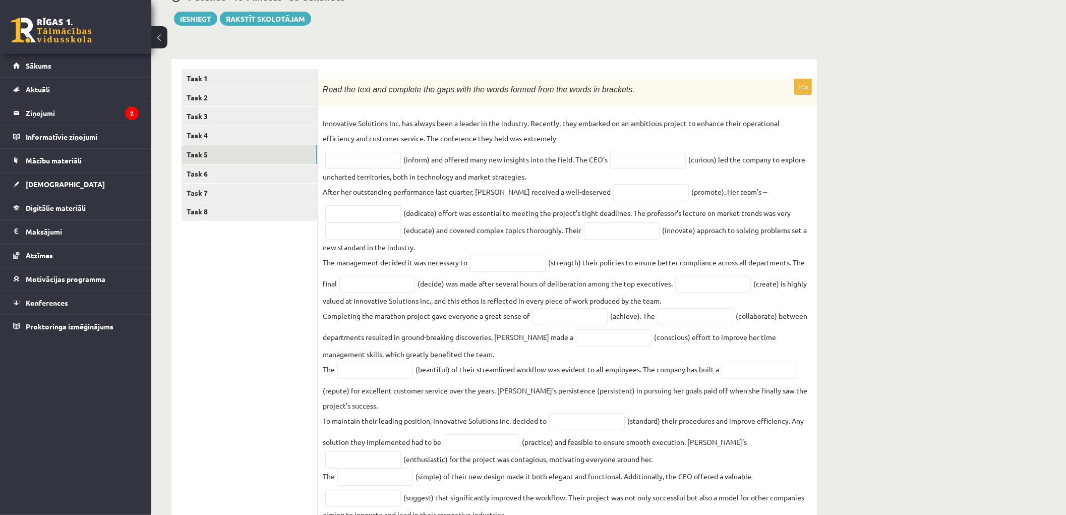
scroll to position [160, 0]
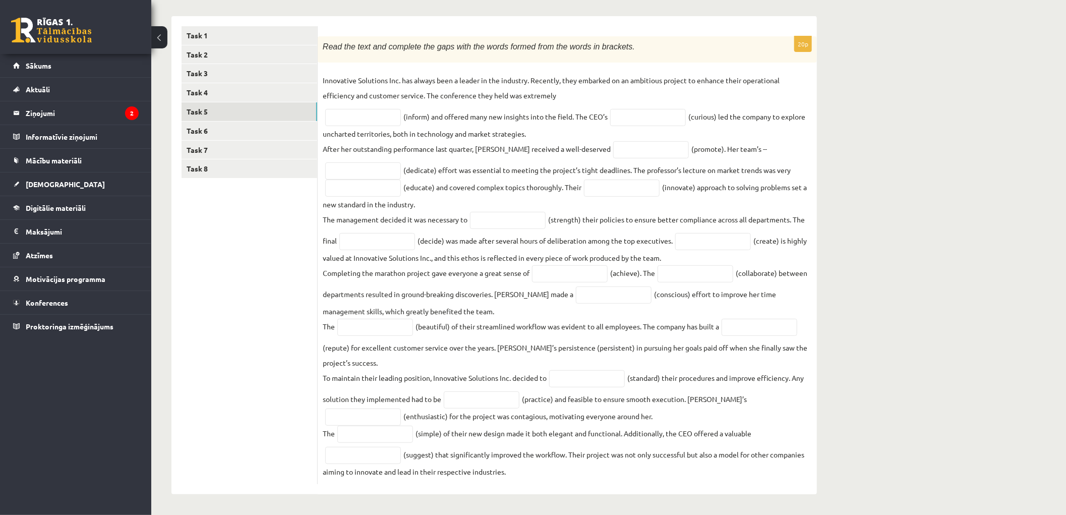
click at [358, 445] on fieldset "Innovative Solutions Inc. has always been a leader in the industry. Recently, t…" at bounding box center [567, 276] width 489 height 406
click at [364, 429] on input "text" at bounding box center [375, 433] width 76 height 17
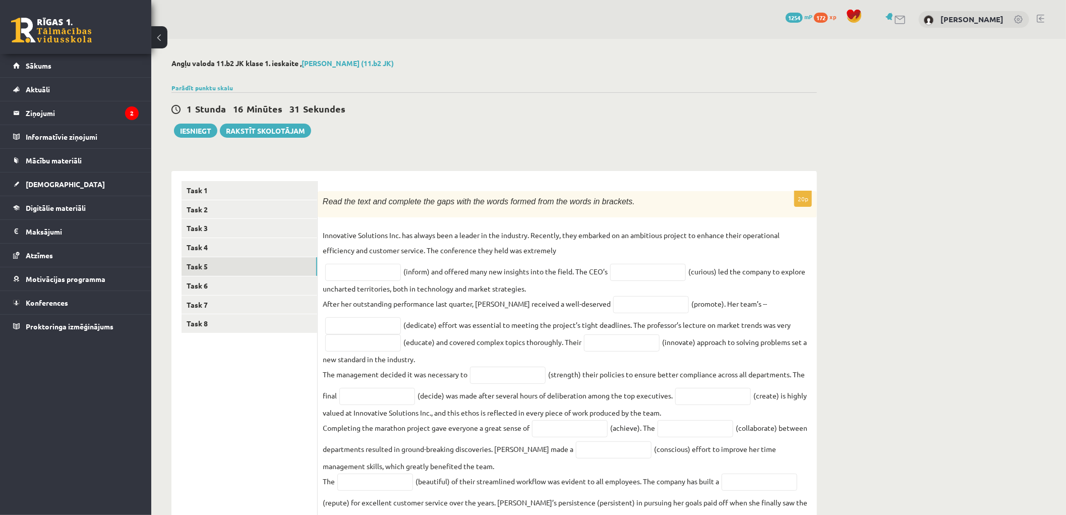
click at [385, 263] on fieldset "Innovative Solutions Inc. has always been a leader in the industry. Recently, t…" at bounding box center [567, 430] width 489 height 406
click at [385, 270] on input "text" at bounding box center [363, 272] width 76 height 17
click at [410, 221] on div "20p Read the text and complete the gaps with the words formed from the words in…" at bounding box center [567, 415] width 499 height 448
click at [215, 282] on link "Task 6" at bounding box center [249, 285] width 136 height 19
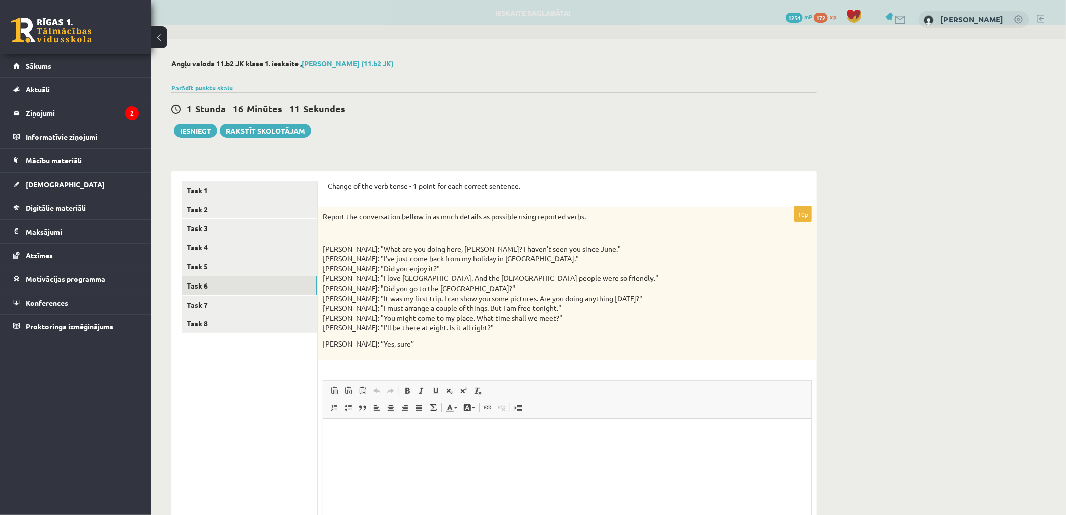
scroll to position [104, 0]
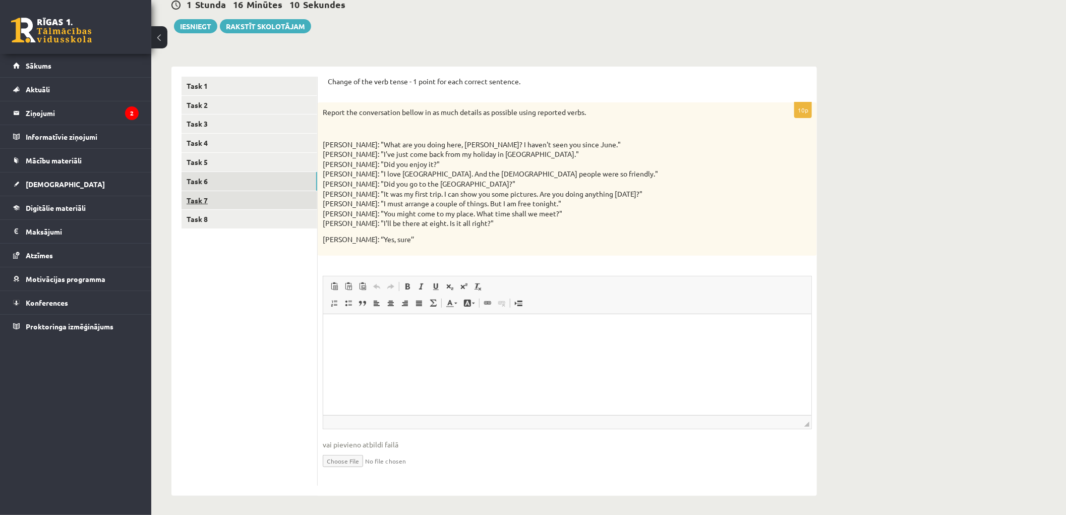
click at [194, 200] on link "Task 7" at bounding box center [249, 200] width 136 height 19
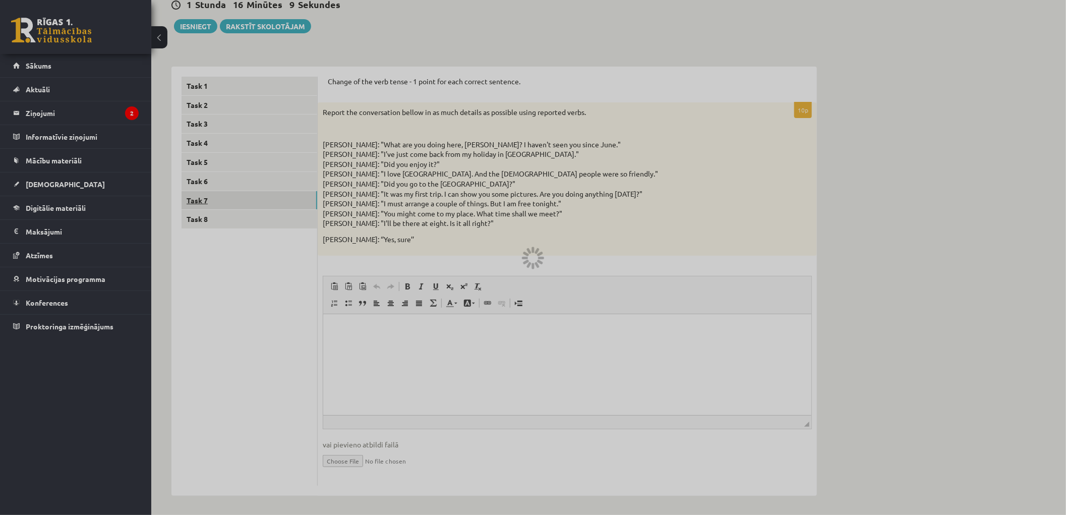
scroll to position [0, 0]
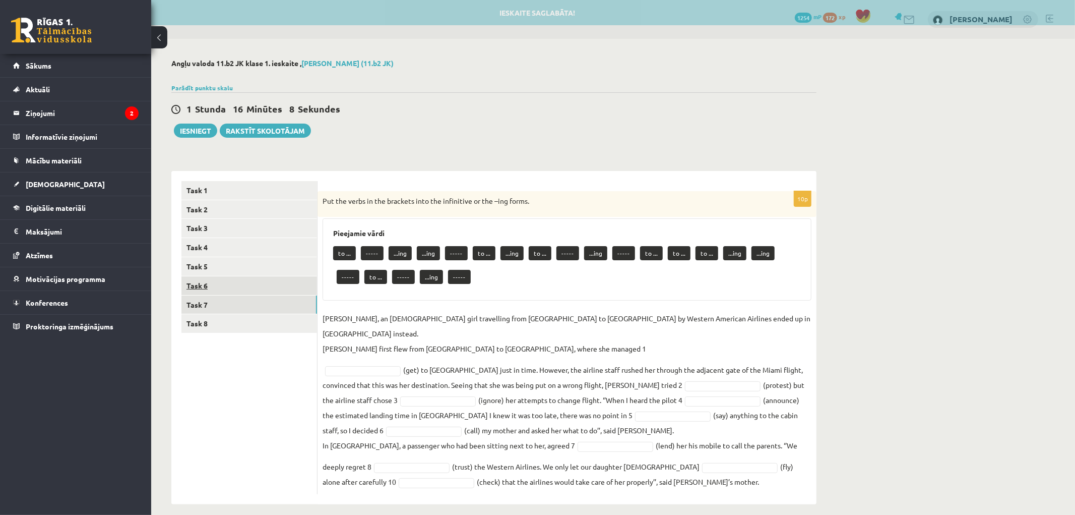
click at [197, 284] on link "Task 6" at bounding box center [249, 285] width 136 height 19
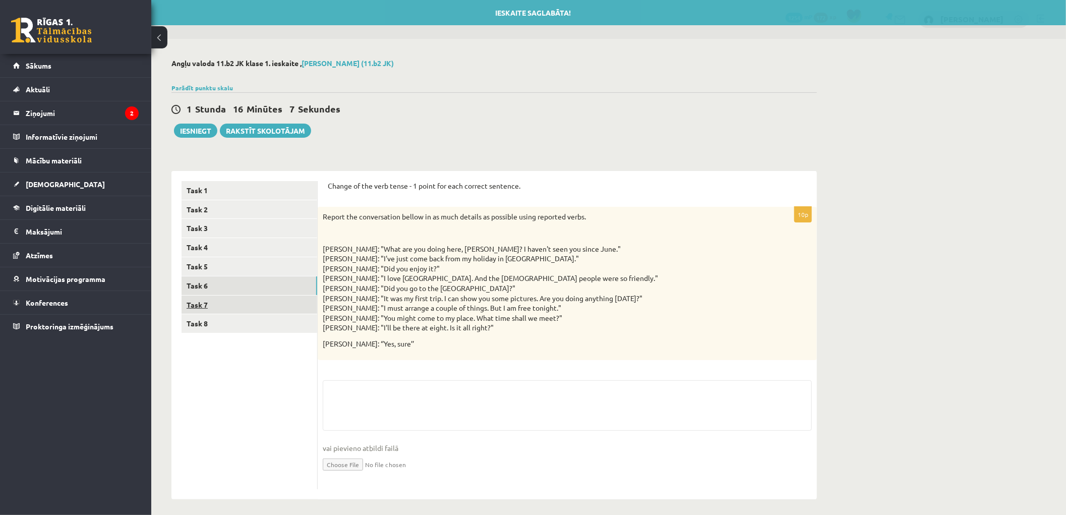
click at [209, 303] on link "Task 7" at bounding box center [249, 304] width 136 height 19
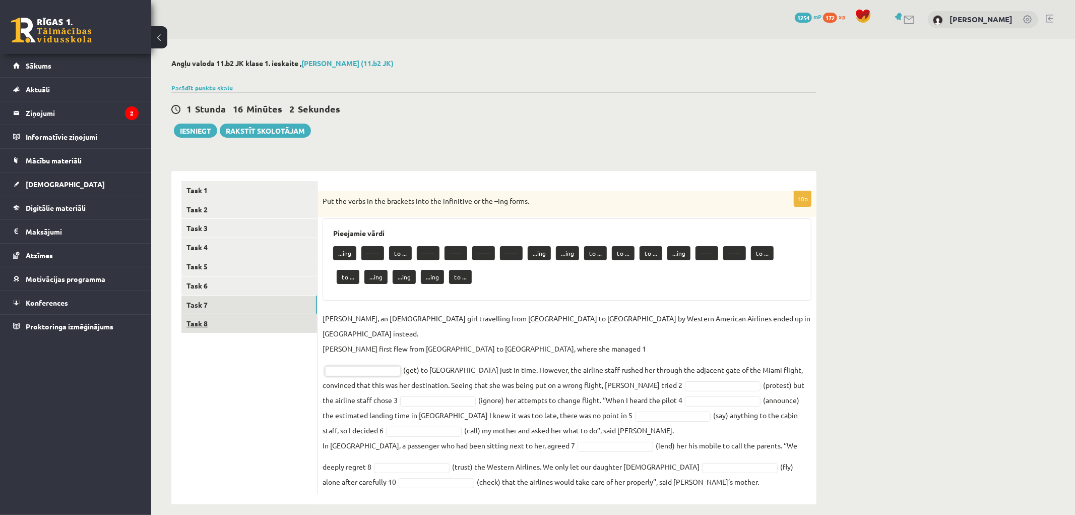
click at [229, 325] on link "Task 8" at bounding box center [249, 323] width 136 height 19
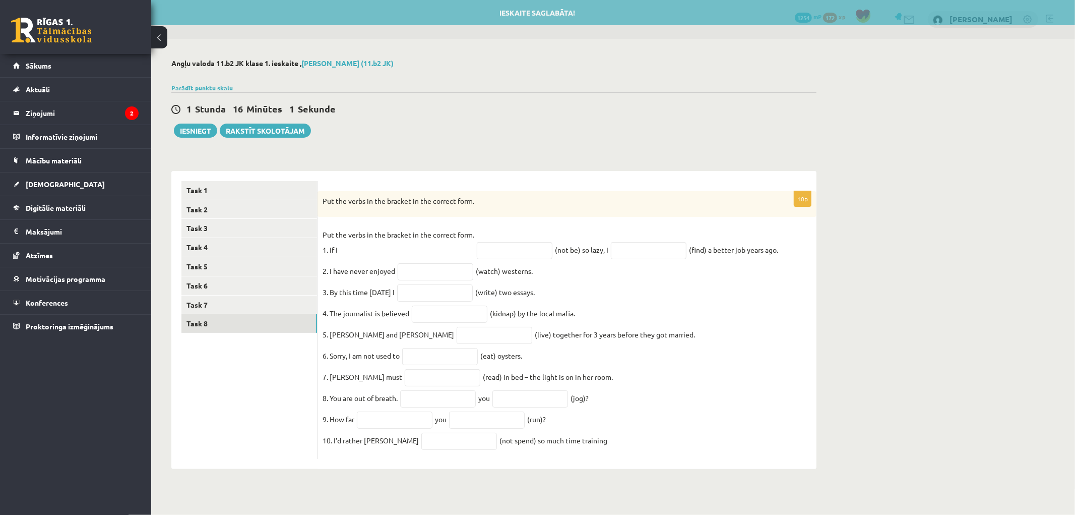
click at [461, 243] on p "Put the verbs in the bracket in the correct form. 1. If I" at bounding box center [399, 242] width 152 height 30
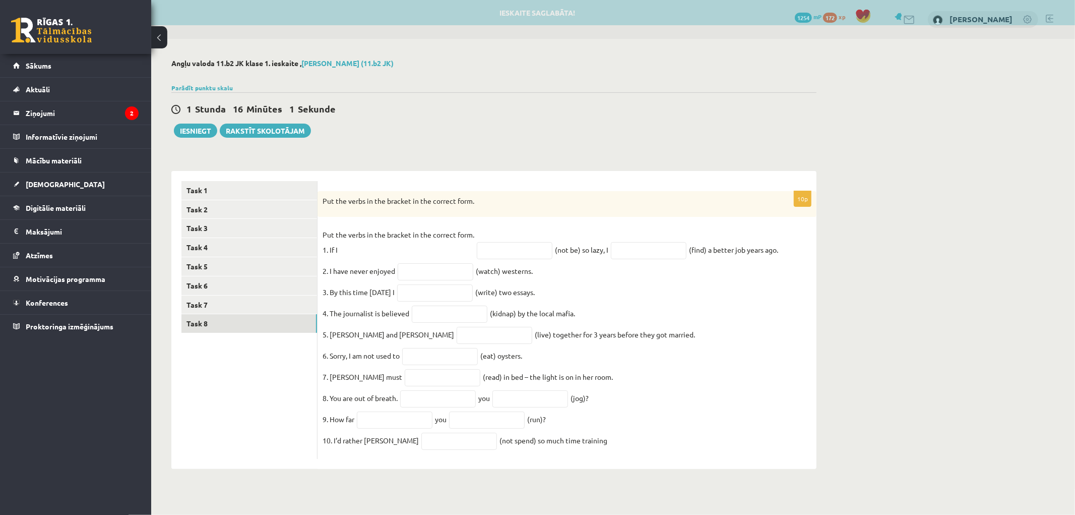
drag, startPoint x: 410, startPoint y: 251, endPoint x: 407, endPoint y: 245, distance: 6.3
click at [409, 251] on p "Put the verbs in the bracket in the correct form. 1. If I" at bounding box center [399, 242] width 152 height 30
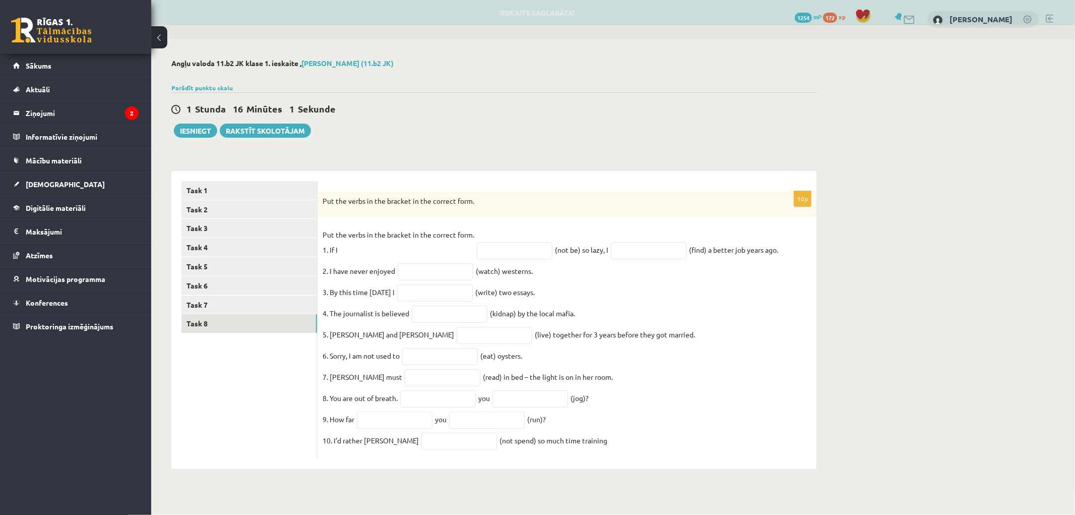
click at [407, 245] on p "Put the verbs in the bracket in the correct form. 1. If I" at bounding box center [399, 242] width 152 height 30
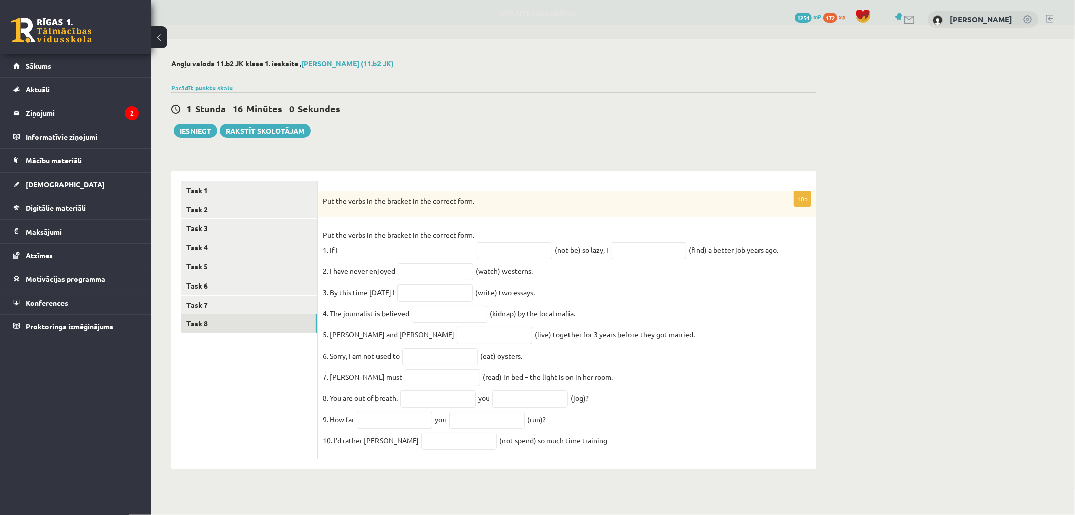
click at [402, 255] on p "Put the verbs in the bracket in the correct form. 1. If I" at bounding box center [399, 242] width 152 height 30
click at [440, 252] on p "Put the verbs in the bracket in the correct form. 1. If I" at bounding box center [399, 242] width 152 height 30
drag, startPoint x: 467, startPoint y: 253, endPoint x: 486, endPoint y: 253, distance: 19.2
click at [474, 253] on p "Put the verbs in the bracket in the correct form. 1. If I" at bounding box center [399, 242] width 152 height 30
drag, startPoint x: 486, startPoint y: 253, endPoint x: 535, endPoint y: 258, distance: 48.6
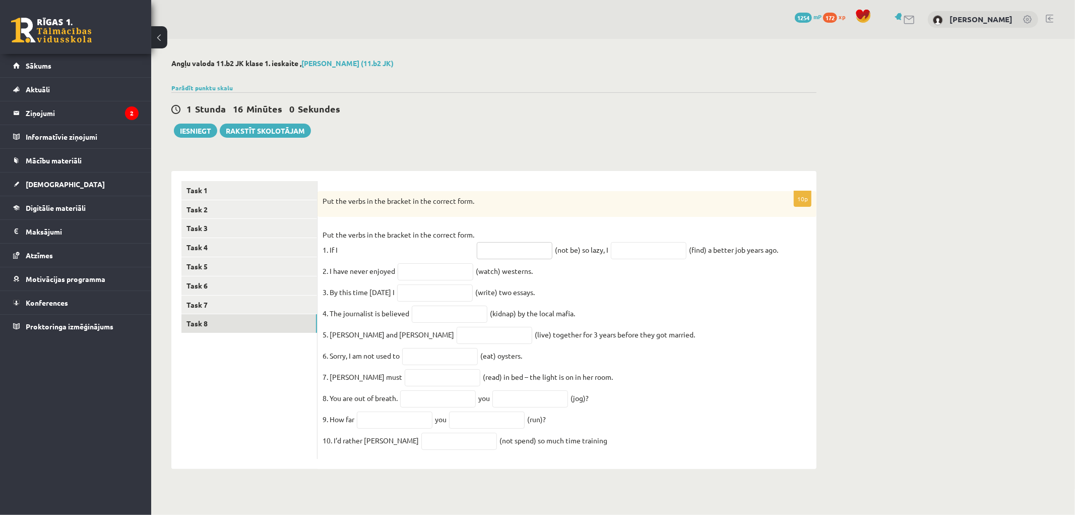
click at [507, 256] on input "text" at bounding box center [515, 250] width 76 height 17
click at [506, 222] on div "10p Put the verbs in the bracket in the correct form. Put the verbs in the brac…" at bounding box center [567, 325] width 499 height 268
click at [489, 248] on input "text" at bounding box center [515, 250] width 76 height 17
click at [482, 214] on div "Put the verbs in the bracket in the correct form." at bounding box center [567, 204] width 499 height 26
click at [457, 337] on input "text" at bounding box center [495, 335] width 76 height 17
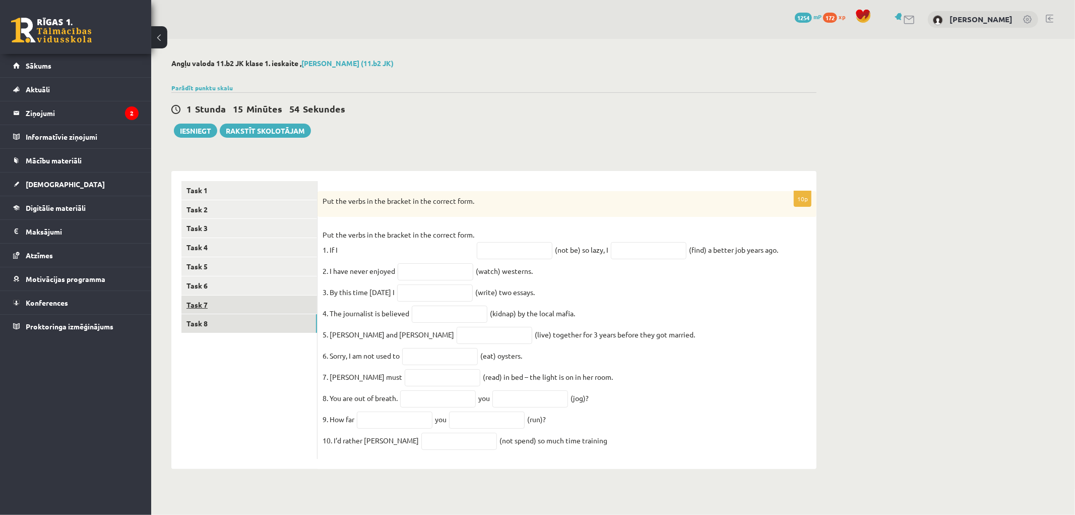
click at [202, 301] on link "Task 7" at bounding box center [249, 304] width 136 height 19
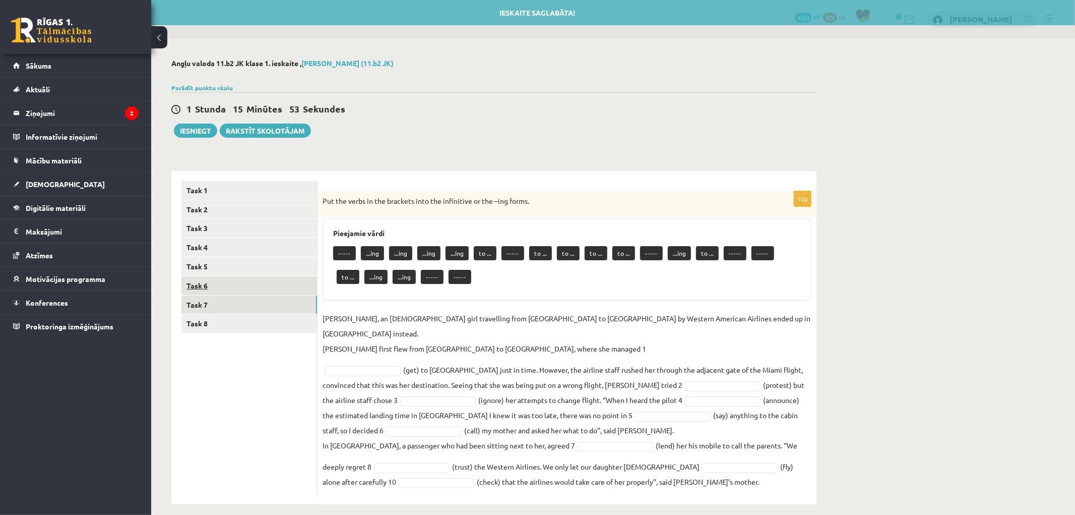
click at [209, 286] on link "Task 6" at bounding box center [249, 285] width 136 height 19
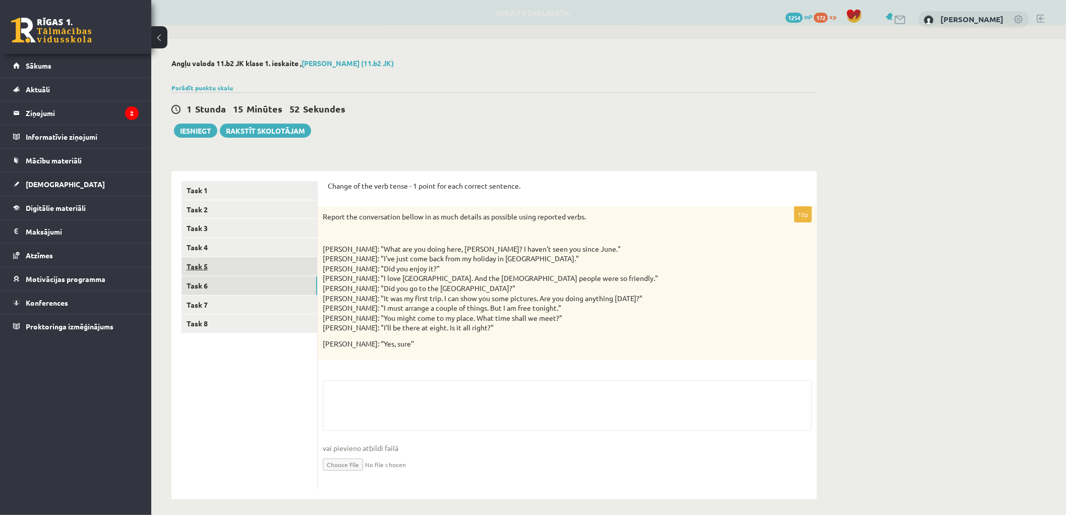
click at [207, 274] on link "Task 5" at bounding box center [249, 266] width 136 height 19
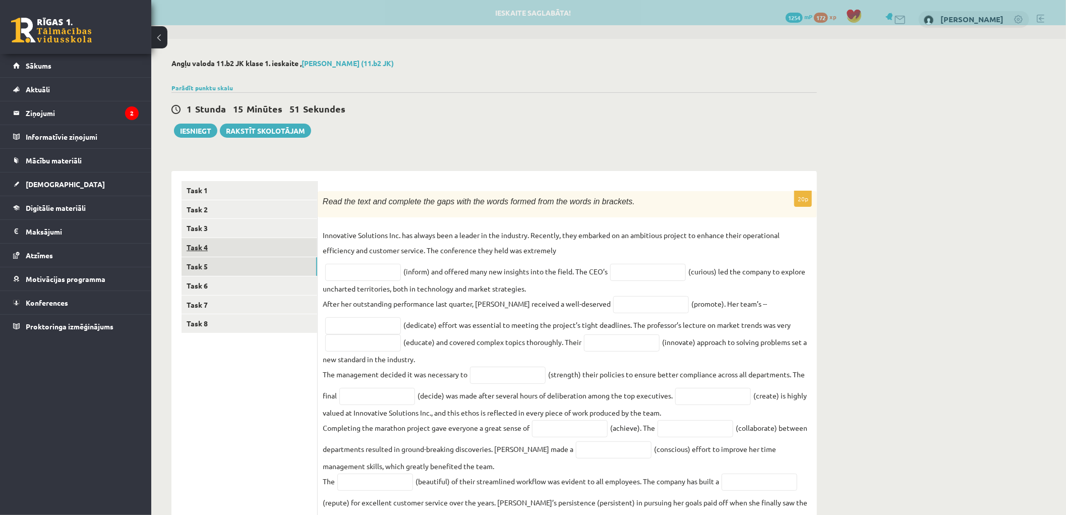
click at [219, 250] on link "Task 4" at bounding box center [249, 247] width 136 height 19
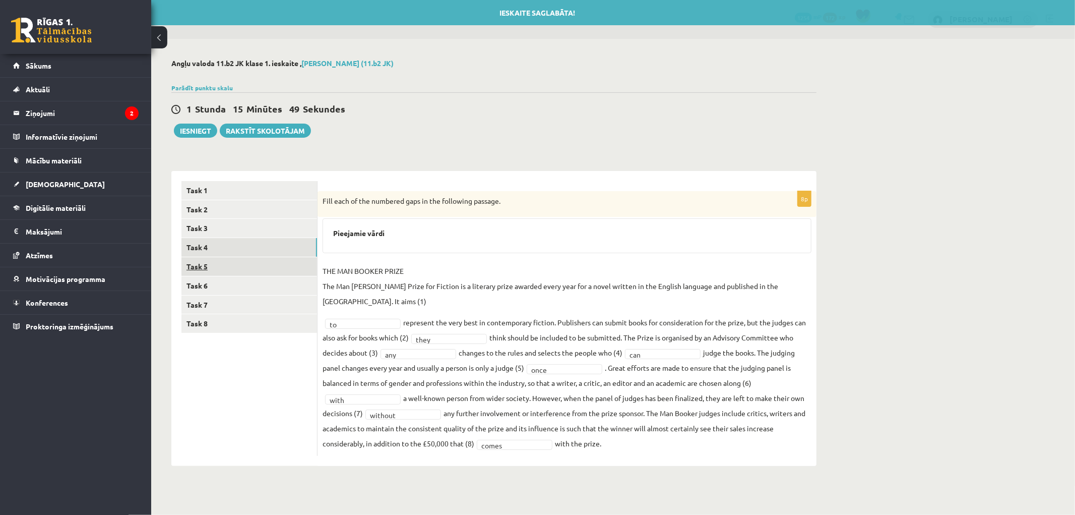
click at [198, 261] on link "Task 5" at bounding box center [249, 266] width 136 height 19
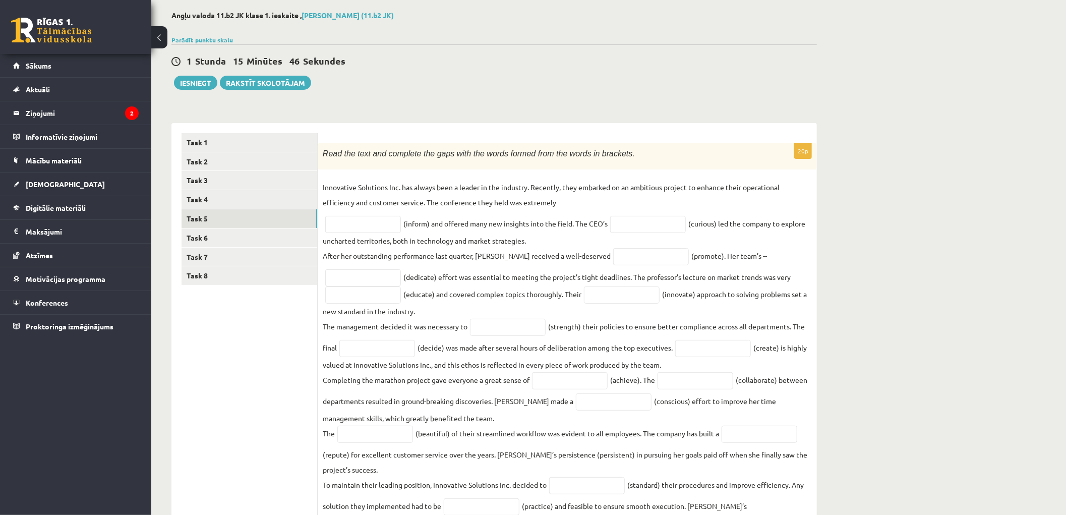
scroll to position [160, 0]
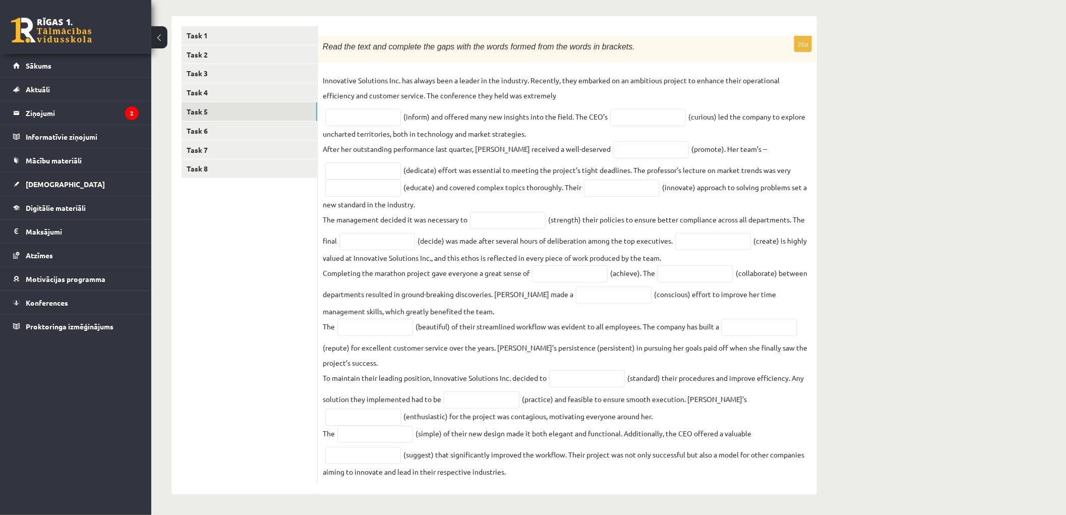
copy div "Read the text and complete the gaps with the words formed from the words in bra…"
drag, startPoint x: 323, startPoint y: 153, endPoint x: 819, endPoint y: 485, distance: 597.0
click at [819, 485] on div "Angļu valoda 11.b2 JK klase 1. ieskaite , Jānis Mārtiņš Kazuberns (11.b2 JK) Pa…" at bounding box center [494, 199] width 686 height 630
click at [477, 141] on p "After her outstanding performance last quarter, Jane received a well-deserved" at bounding box center [467, 148] width 288 height 15
drag, startPoint x: 299, startPoint y: 283, endPoint x: 302, endPoint y: 279, distance: 5.7
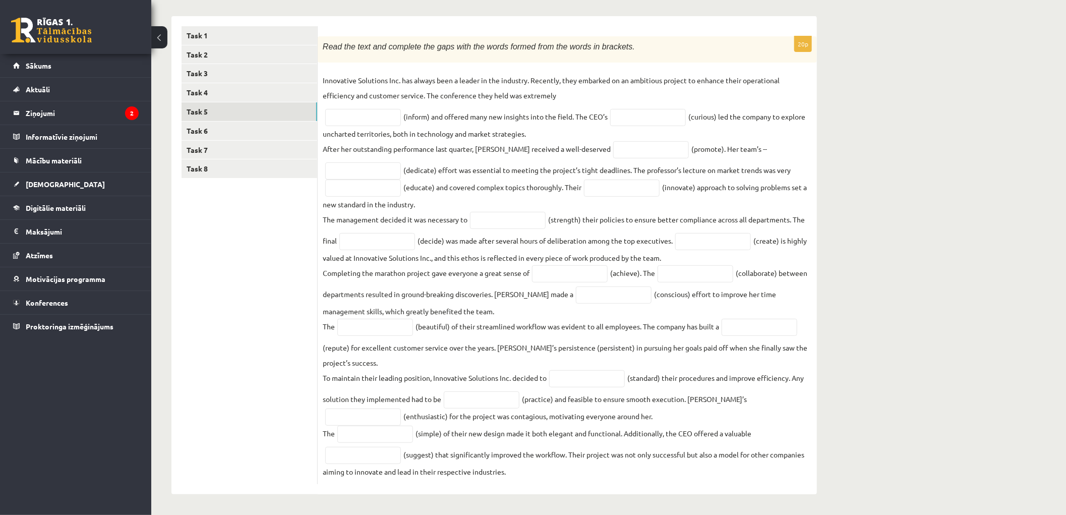
click at [299, 283] on ul "Task 1 Task 2 Task 3 Task 4 Task 5 Task 6 Task 7 Task 8" at bounding box center [249, 255] width 136 height 458
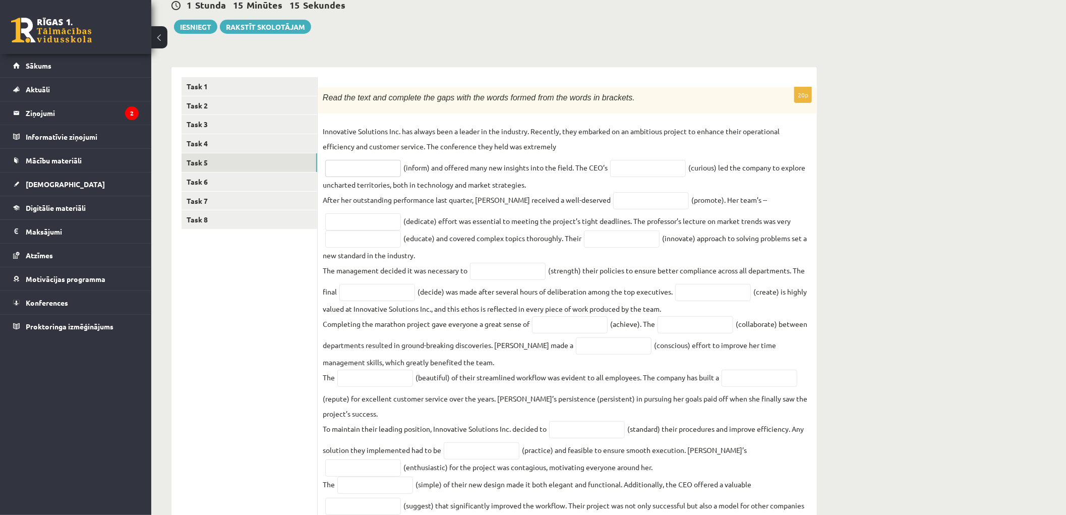
click at [339, 164] on input "text" at bounding box center [363, 168] width 76 height 17
type input "**********"
click at [629, 164] on input "text" at bounding box center [648, 168] width 76 height 17
drag, startPoint x: 663, startPoint y: 169, endPoint x: 540, endPoint y: 147, distance: 125.1
click at [547, 148] on fieldset "**********" at bounding box center [567, 326] width 489 height 406
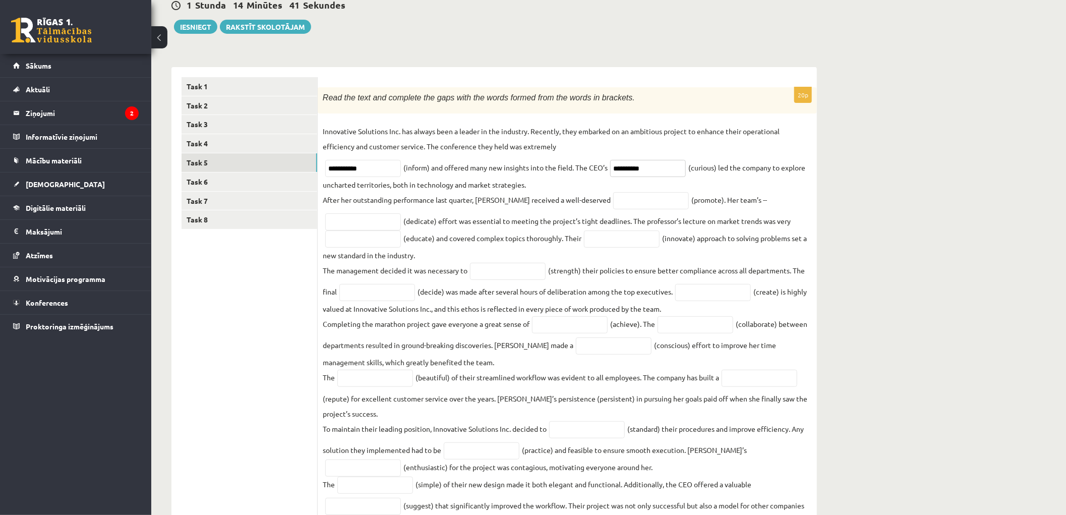
type input "**********"
click at [343, 222] on input "text" at bounding box center [363, 221] width 76 height 17
click at [279, 286] on ul "Task 1 Task 2 Task 3 Task 4 Task 5 Task 6 Task 7 Task 8" at bounding box center [249, 306] width 136 height 458
click at [613, 199] on input "text" at bounding box center [651, 200] width 76 height 17
type input "*********"
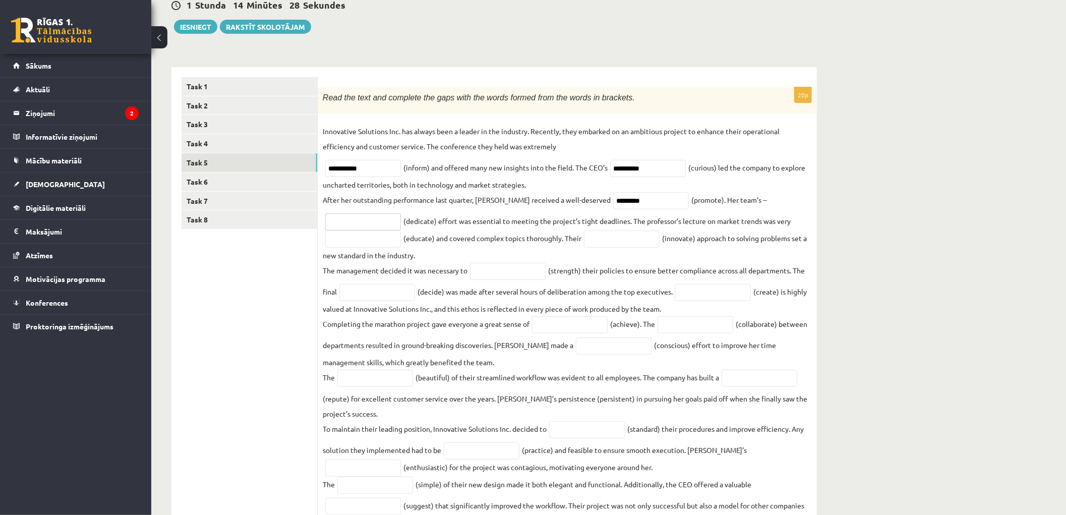
click at [368, 222] on input "text" at bounding box center [363, 221] width 76 height 17
drag, startPoint x: 375, startPoint y: 227, endPoint x: 307, endPoint y: 217, distance: 67.8
click at [307, 217] on div "**********" at bounding box center [493, 306] width 645 height 478
type input "*********"
click at [380, 243] on input "text" at bounding box center [363, 238] width 76 height 17
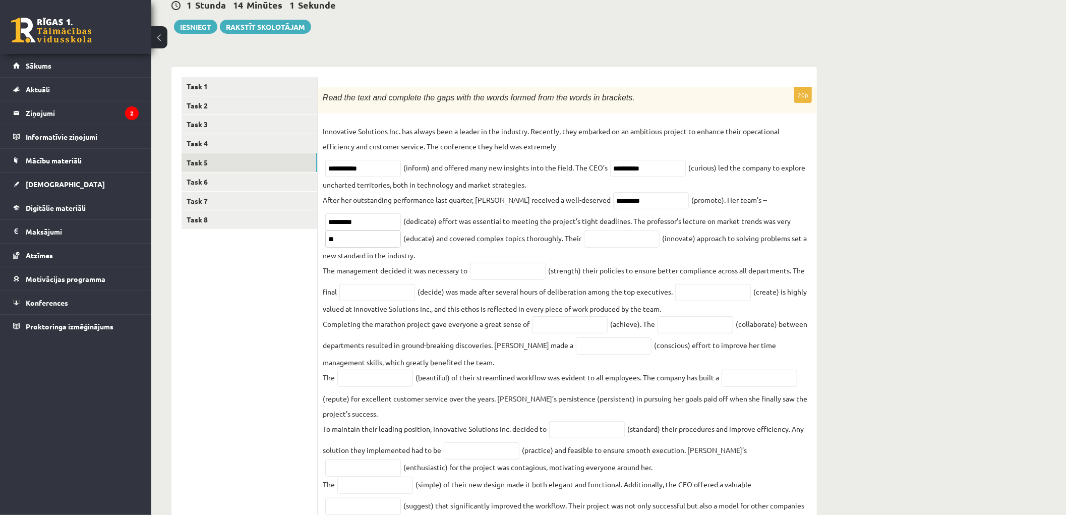
type input "*"
type input "**********"
click at [632, 248] on input "text" at bounding box center [622, 238] width 76 height 17
click at [495, 278] on input "text" at bounding box center [508, 271] width 76 height 17
click at [618, 240] on input "text" at bounding box center [622, 238] width 76 height 17
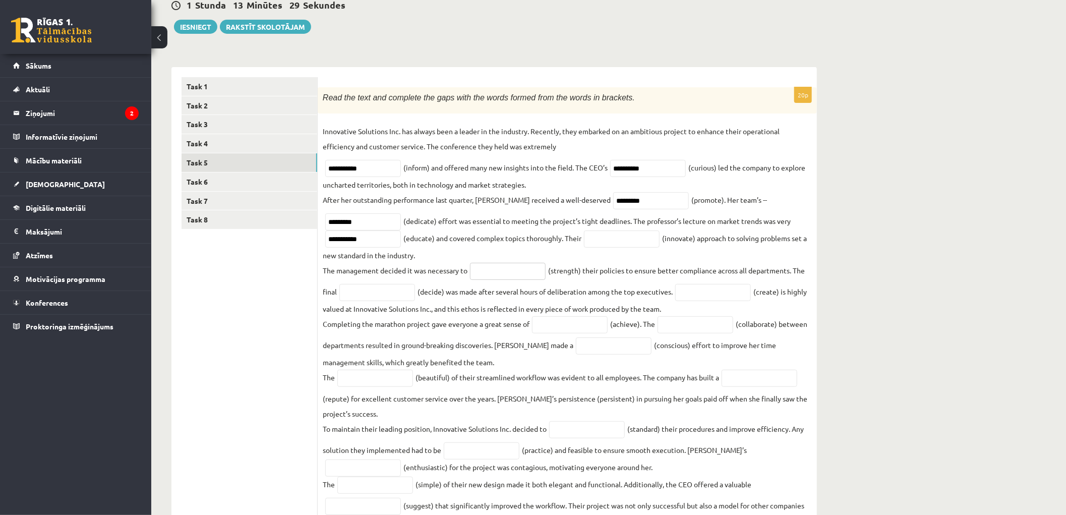
click at [482, 276] on input "text" at bounding box center [508, 271] width 76 height 17
click at [370, 295] on input "text" at bounding box center [377, 292] width 76 height 17
type input "********"
click at [713, 298] on input "text" at bounding box center [713, 292] width 76 height 17
type input "*"
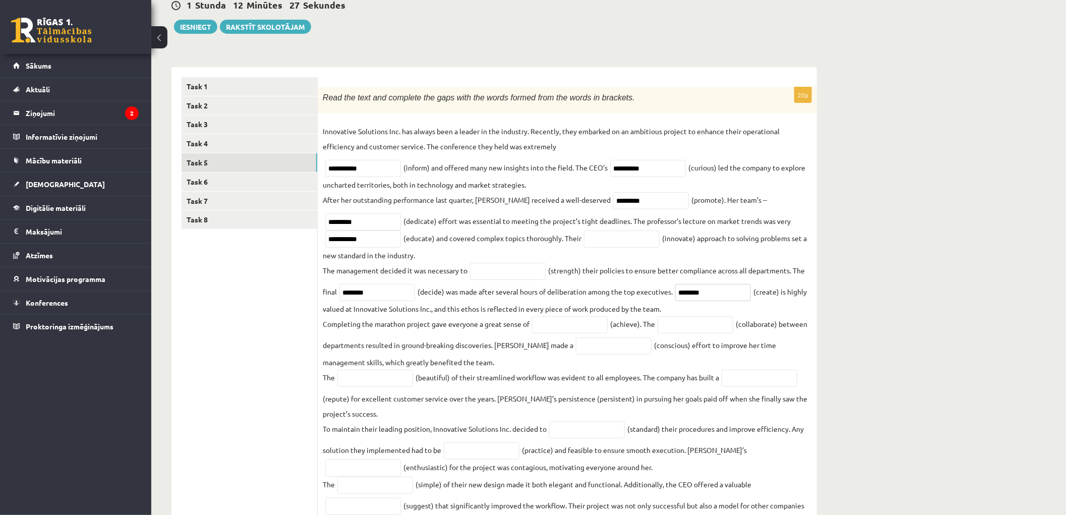
drag, startPoint x: 719, startPoint y: 293, endPoint x: 644, endPoint y: 281, distance: 75.6
click at [644, 281] on fieldset "**********" at bounding box center [567, 326] width 489 height 406
type input "**********"
click at [566, 328] on input "text" at bounding box center [570, 324] width 76 height 17
click at [554, 333] on input "text" at bounding box center [570, 324] width 76 height 17
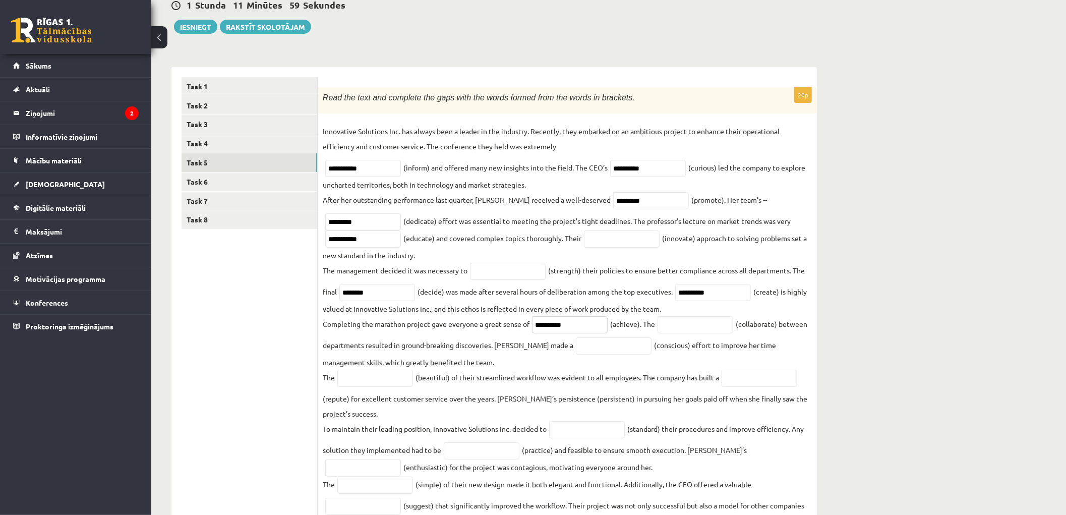
click at [571, 327] on input "**********" at bounding box center [570, 324] width 76 height 17
drag, startPoint x: 601, startPoint y: 319, endPoint x: 482, endPoint y: 308, distance: 118.9
click at [482, 308] on fieldset "**********" at bounding box center [567, 326] width 489 height 406
type input "**********"
click at [711, 327] on input "text" at bounding box center [695, 324] width 76 height 17
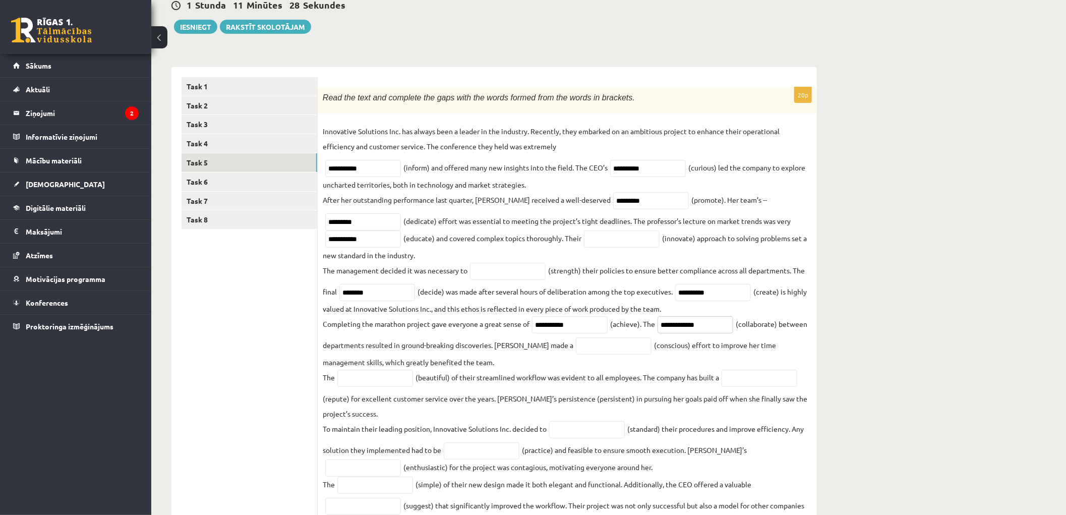
click at [676, 328] on input "**********" at bounding box center [695, 324] width 76 height 17
click at [731, 328] on input "**********" at bounding box center [695, 324] width 76 height 17
type input "**********"
click at [594, 367] on fieldset "**********" at bounding box center [567, 326] width 489 height 406
click at [599, 347] on input "text" at bounding box center [614, 345] width 76 height 17
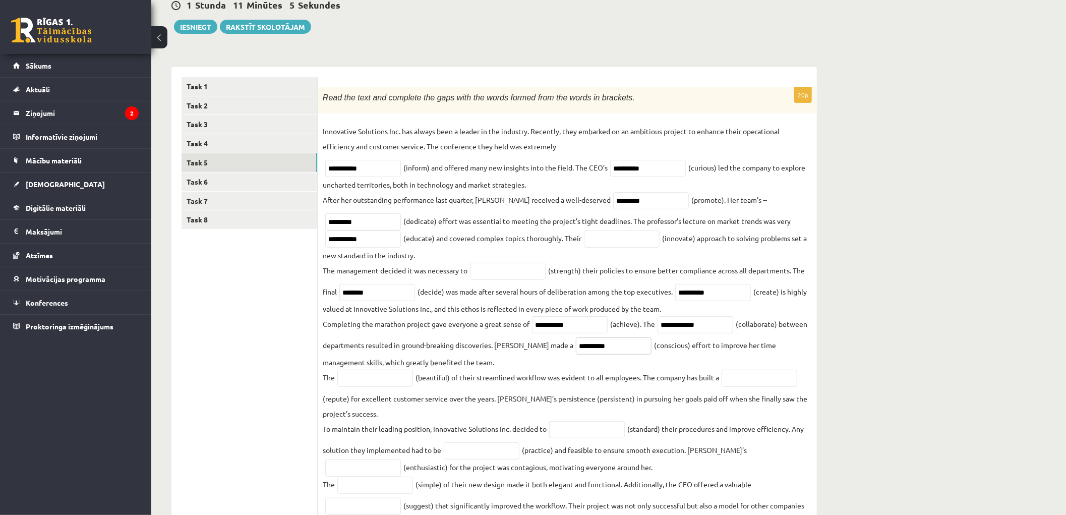
drag, startPoint x: 625, startPoint y: 349, endPoint x: 540, endPoint y: 341, distance: 85.0
click at [540, 341] on fieldset "**********" at bounding box center [567, 326] width 489 height 406
type input "*"
click at [505, 275] on input "text" at bounding box center [508, 271] width 76 height 17
click at [491, 252] on fieldset "**********" at bounding box center [567, 326] width 489 height 406
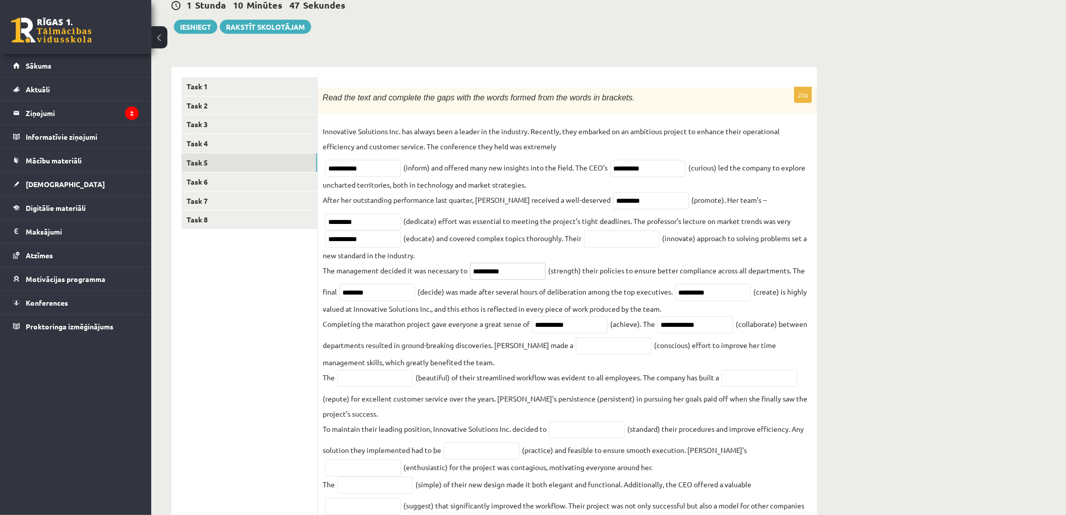
click at [481, 273] on input "**********" at bounding box center [508, 271] width 76 height 17
click at [576, 270] on fieldset "**********" at bounding box center [567, 326] width 489 height 406
drag, startPoint x: 522, startPoint y: 273, endPoint x: 387, endPoint y: 258, distance: 136.4
click at [394, 259] on fieldset "**********" at bounding box center [567, 326] width 489 height 406
type input "**********"
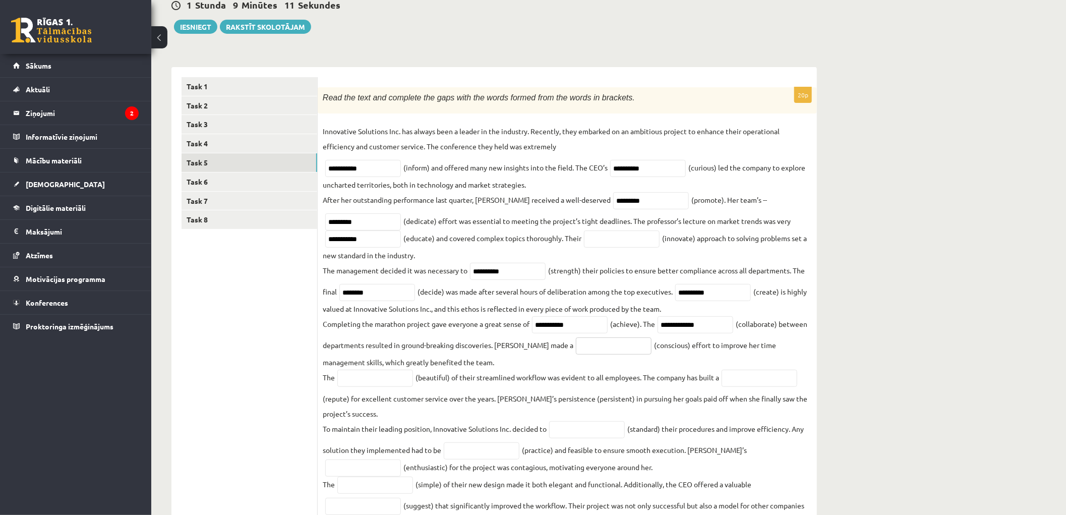
click at [607, 345] on input "text" at bounding box center [614, 345] width 76 height 17
drag, startPoint x: 682, startPoint y: 350, endPoint x: 649, endPoint y: 351, distance: 32.3
click at [649, 351] on fieldset "**********" at bounding box center [567, 326] width 489 height 406
copy fieldset "(conscious"
click at [325, 129] on p "Innovative Solutions Inc. has always been a leader in the industry. Recently, t…" at bounding box center [567, 138] width 489 height 30
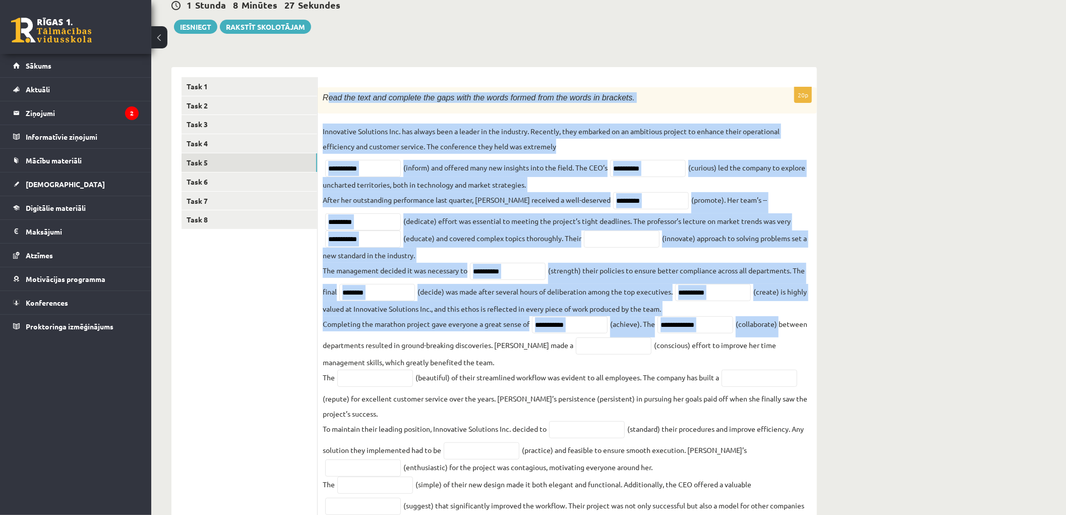
scroll to position [160, 0]
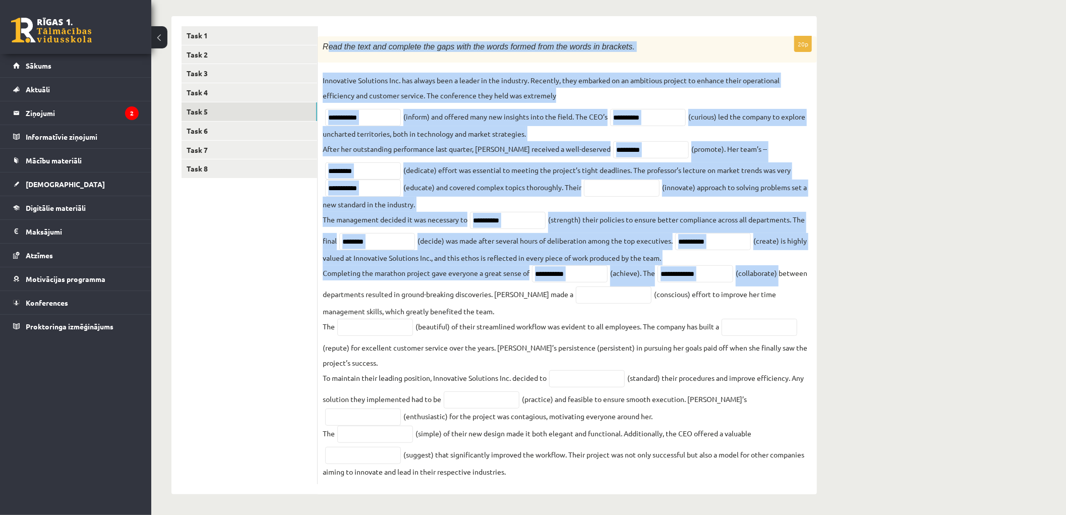
drag, startPoint x: 325, startPoint y: 96, endPoint x: 728, endPoint y: 440, distance: 529.6
click at [763, 472] on div "**********" at bounding box center [567, 260] width 499 height 448
copy div "ead the text and complete the gaps with the words formed from the words in brac…"
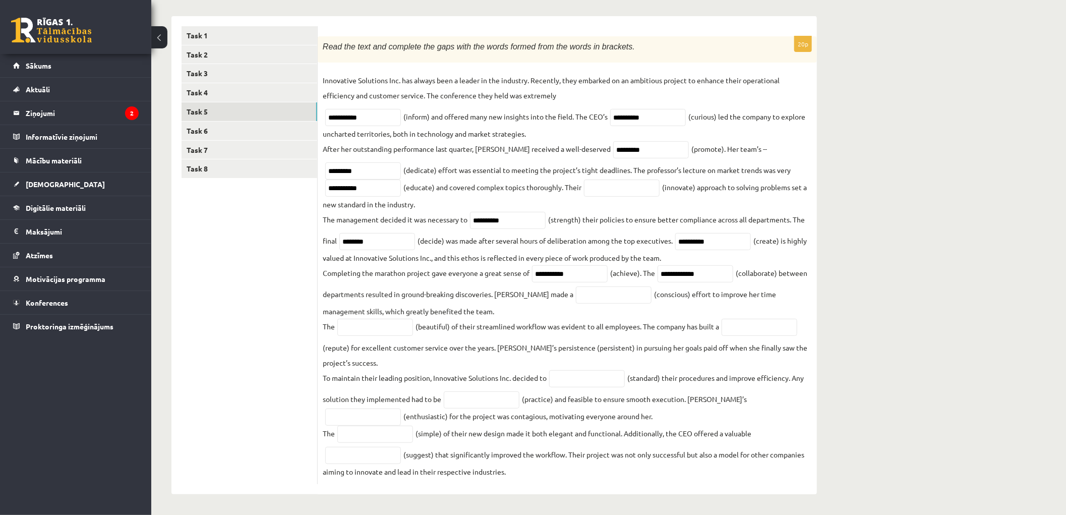
click at [273, 228] on ul "Task 1 Task 2 Task 3 Task 4 Task 5 Task 6 Task 7 Task 8" at bounding box center [249, 255] width 136 height 458
click at [502, 399] on input "text" at bounding box center [482, 399] width 76 height 17
click at [507, 399] on input "text" at bounding box center [482, 399] width 76 height 17
type input "*********"
click at [502, 368] on fieldset "**********" at bounding box center [567, 276] width 489 height 406
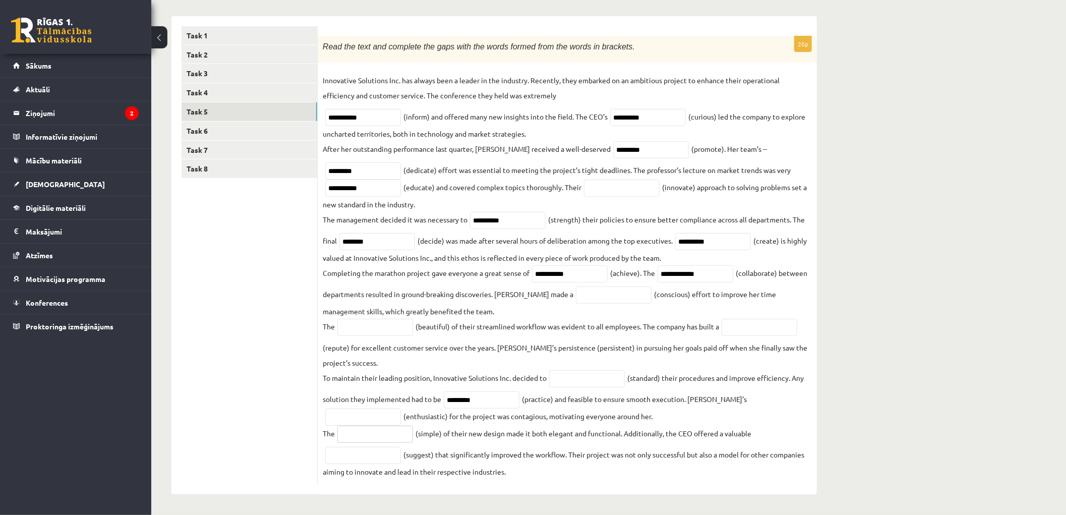
click at [387, 430] on input "text" at bounding box center [375, 433] width 76 height 17
drag, startPoint x: 376, startPoint y: 433, endPoint x: 251, endPoint y: 419, distance: 125.7
click at [263, 418] on div "**********" at bounding box center [493, 255] width 645 height 478
type input "**********"
click at [273, 404] on ul "Task 1 Task 2 Task 3 Task 4 Task 5 Task 6 Task 7 Task 8" at bounding box center [249, 255] width 136 height 458
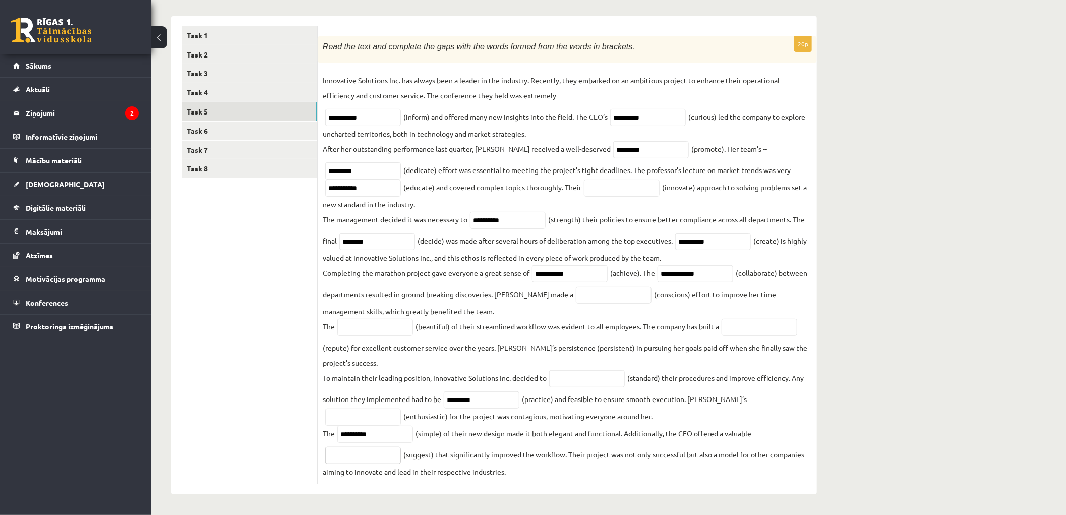
click at [355, 449] on input "text" at bounding box center [363, 455] width 76 height 17
type input "**********"
click at [586, 379] on input "text" at bounding box center [587, 378] width 76 height 17
click at [393, 329] on input "text" at bounding box center [375, 327] width 76 height 17
click at [555, 377] on input "text" at bounding box center [587, 378] width 76 height 17
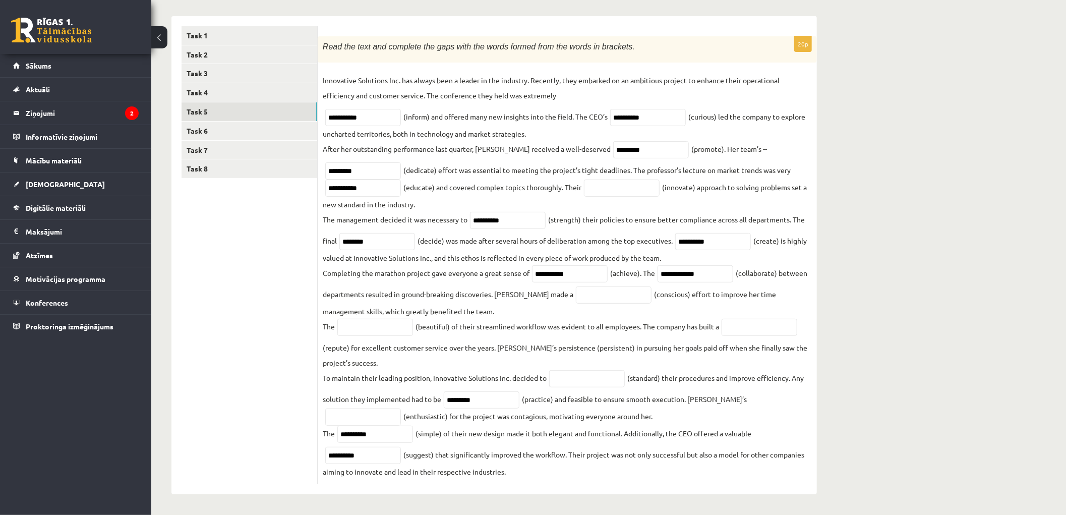
click at [576, 411] on fieldset "**********" at bounding box center [567, 276] width 489 height 406
click at [578, 416] on fieldset "**********" at bounding box center [567, 276] width 489 height 406
click at [401, 408] on input "text" at bounding box center [363, 416] width 76 height 17
click at [890, 294] on div "Angļu valoda 11.b2 JK klase 1. ieskaite , Jānis Mārtiņš Kazuberns (11.b2 JK) Pa…" at bounding box center [608, 199] width 914 height 630
drag, startPoint x: 767, startPoint y: 404, endPoint x: 683, endPoint y: 389, distance: 85.4
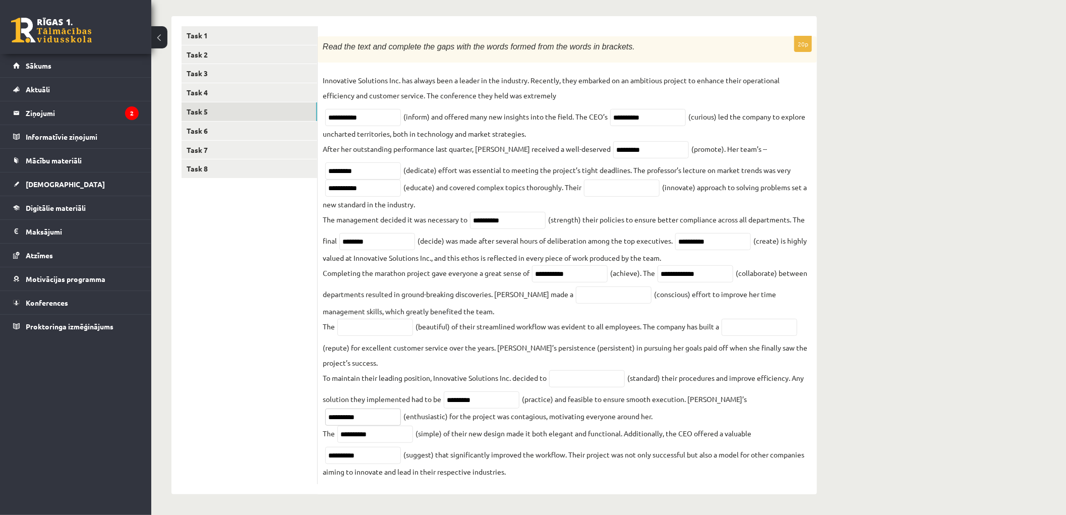
click at [683, 389] on fieldset "**********" at bounding box center [567, 276] width 489 height 406
type input "**********"
click at [835, 349] on div "Angļu valoda 11.b2 JK klase 1. ieskaite , Jānis Mārtiņš Kazuberns (11.b2 JK) Pa…" at bounding box center [494, 199] width 686 height 630
drag, startPoint x: 550, startPoint y: 371, endPoint x: 556, endPoint y: 374, distance: 6.1
click at [551, 371] on input "text" at bounding box center [587, 378] width 76 height 17
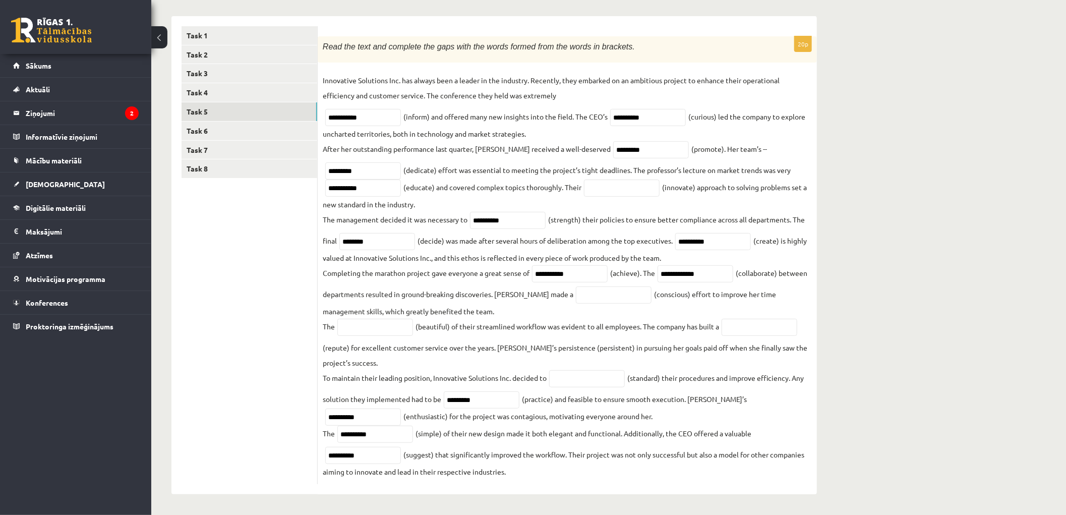
click at [382, 310] on fieldset "**********" at bounding box center [567, 276] width 489 height 406
click at [380, 325] on input "text" at bounding box center [375, 327] width 76 height 17
type input "******"
click at [363, 362] on fieldset "**********" at bounding box center [567, 276] width 489 height 406
click at [775, 353] on fieldset "**********" at bounding box center [567, 276] width 489 height 406
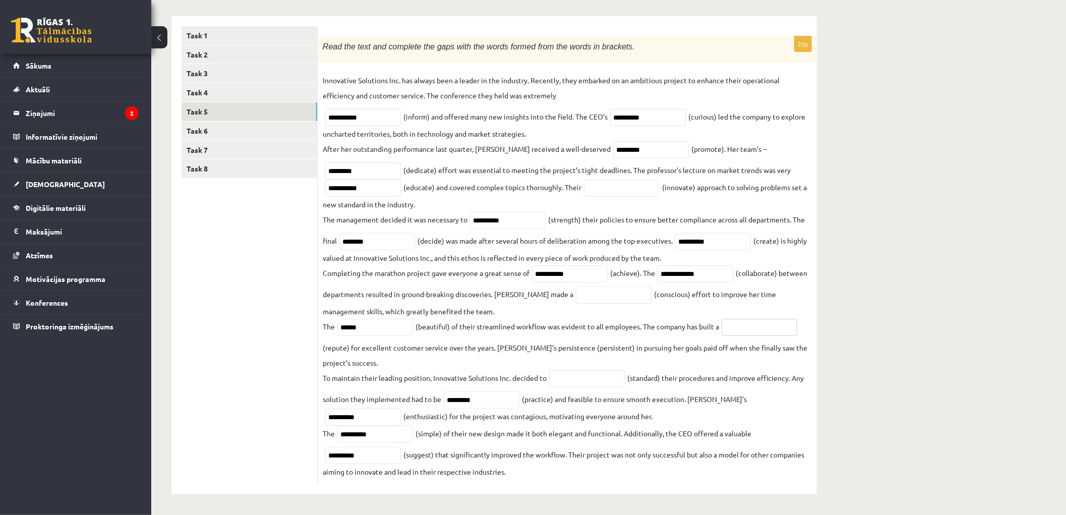
click at [755, 320] on input "text" at bounding box center [759, 327] width 76 height 17
type input "**********"
drag, startPoint x: 894, startPoint y: 328, endPoint x: 888, endPoint y: 328, distance: 6.6
click at [894, 327] on div "Angļu valoda 11.b2 JK klase 1. ieskaite , Jānis Mārtiņš Kazuberns (11.b2 JK) Pa…" at bounding box center [608, 199] width 914 height 630
click at [543, 345] on fieldset "**********" at bounding box center [567, 276] width 489 height 406
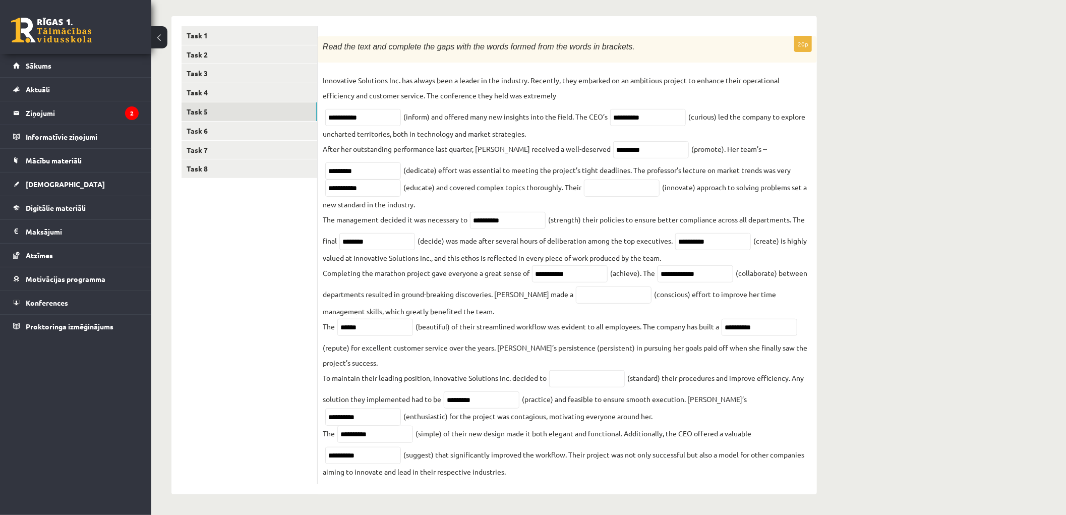
click at [573, 343] on fieldset "**********" at bounding box center [567, 276] width 489 height 406
click at [457, 345] on fieldset "**********" at bounding box center [567, 276] width 489 height 406
click at [510, 350] on fieldset "**********" at bounding box center [567, 276] width 489 height 406
click at [524, 346] on fieldset "**********" at bounding box center [567, 276] width 489 height 406
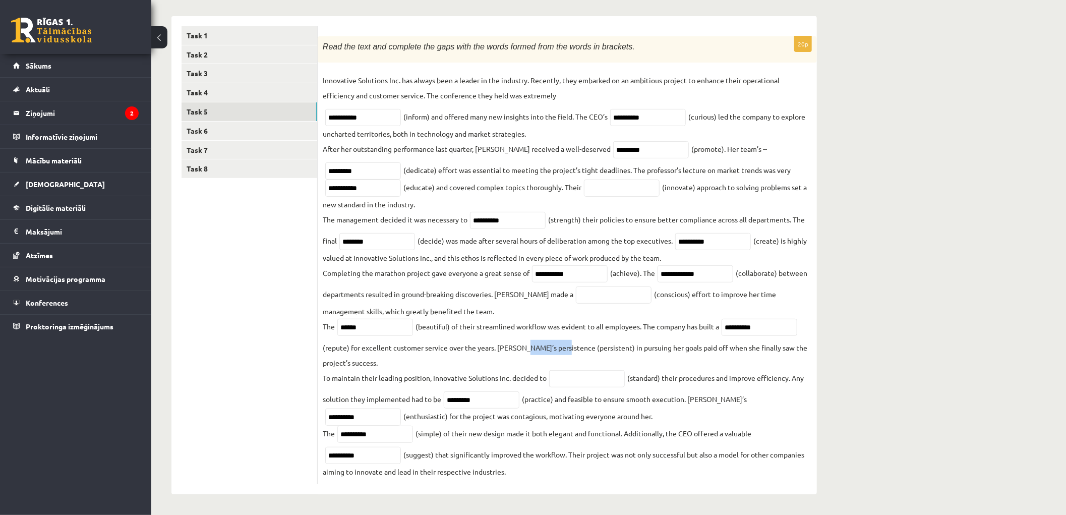
click at [525, 351] on fieldset "**********" at bounding box center [567, 276] width 489 height 406
drag, startPoint x: 393, startPoint y: 358, endPoint x: 360, endPoint y: 361, distance: 32.9
click at [392, 358] on fieldset "**********" at bounding box center [567, 276] width 489 height 406
click at [360, 361] on fieldset "**********" at bounding box center [567, 276] width 489 height 406
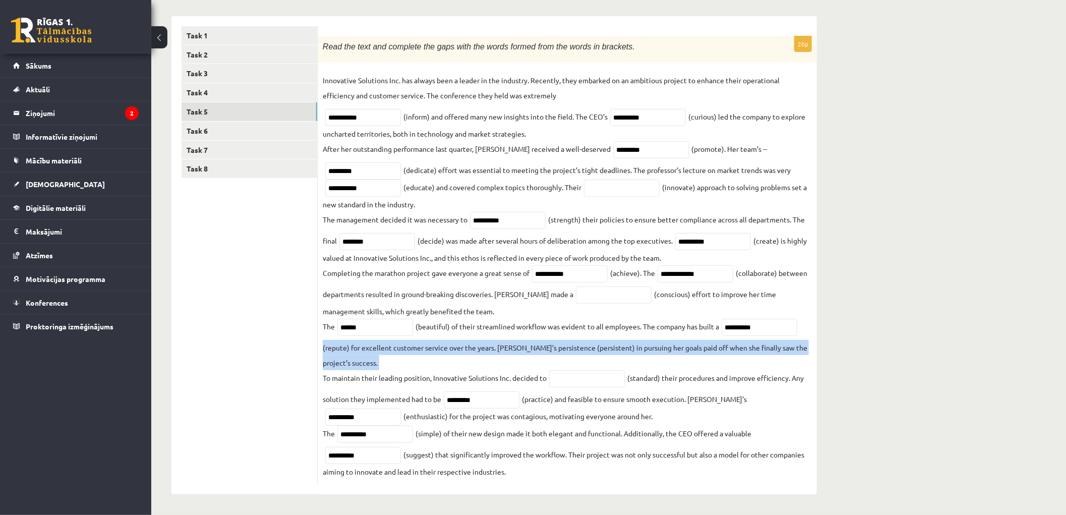
click at [360, 361] on fieldset "**********" at bounding box center [567, 276] width 489 height 406
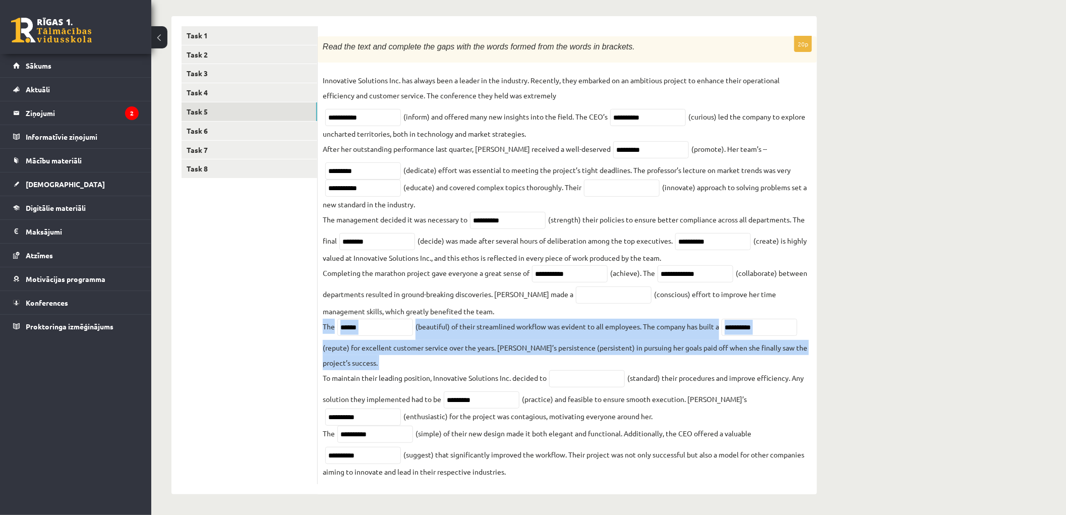
click at [361, 361] on fieldset "**********" at bounding box center [567, 276] width 489 height 406
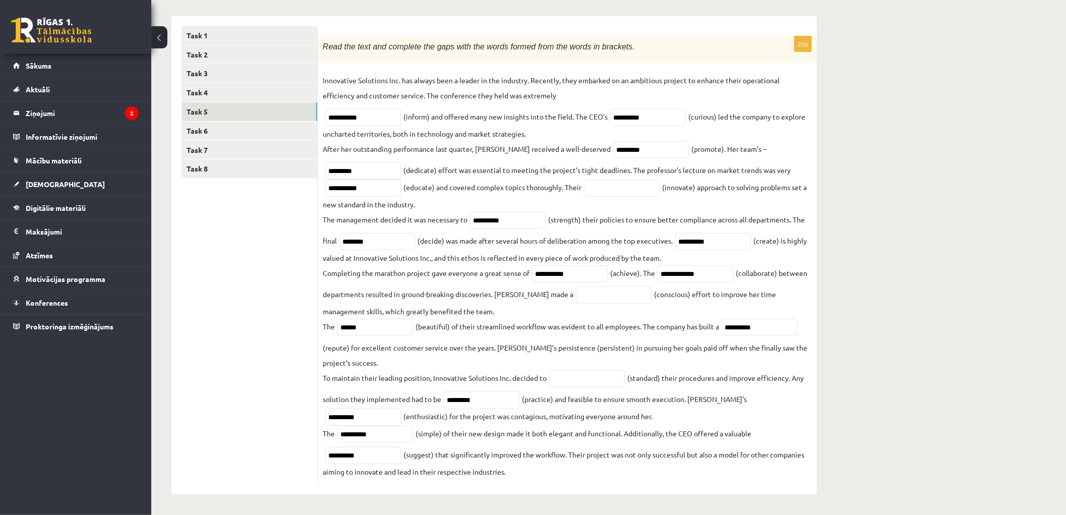
click at [266, 244] on ul "Task 1 Task 2 Task 3 Task 4 Task 5 Task 6 Task 7 Task 8" at bounding box center [249, 255] width 136 height 458
click at [588, 294] on input "text" at bounding box center [614, 294] width 76 height 17
click at [610, 185] on input "text" at bounding box center [622, 187] width 76 height 17
type input "**********"
click at [820, 154] on div "Angļu valoda 11.b2 JK klase 1. ieskaite , Jānis Mārtiņš Kazuberns (11.b2 JK) Pa…" at bounding box center [494, 199] width 686 height 630
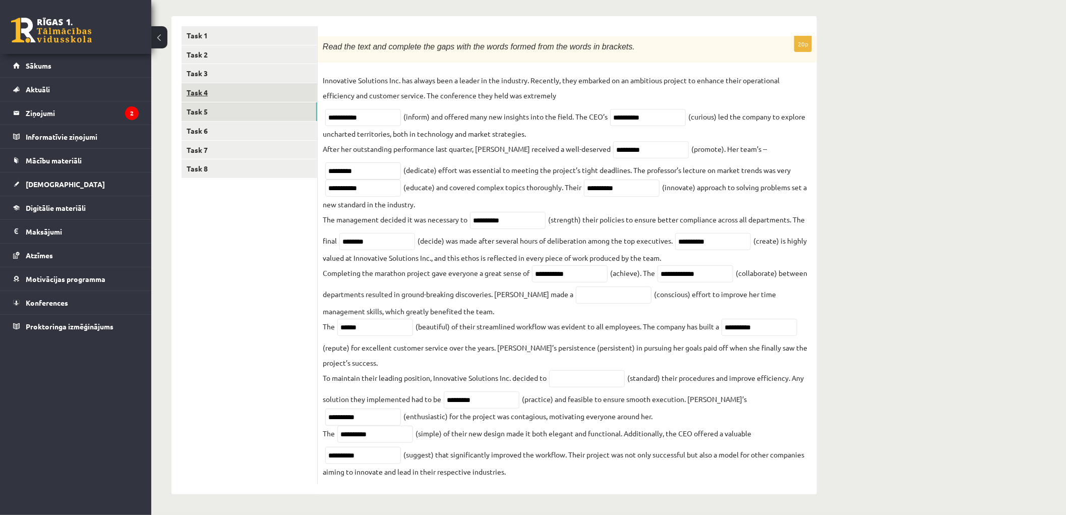
click at [204, 88] on link "Task 4" at bounding box center [249, 92] width 136 height 19
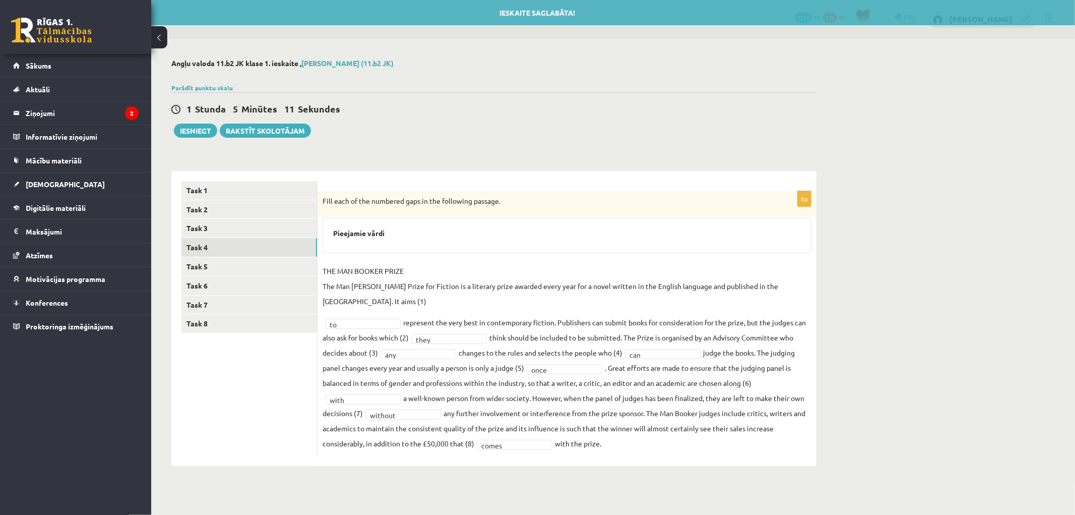
click at [208, 77] on div at bounding box center [493, 76] width 645 height 10
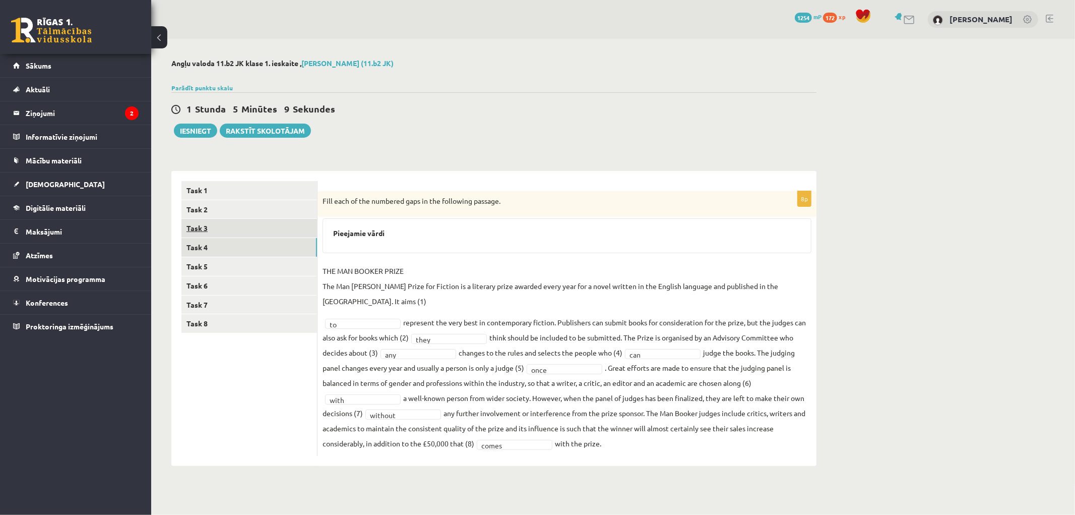
click at [200, 225] on link "Task 3" at bounding box center [249, 228] width 136 height 19
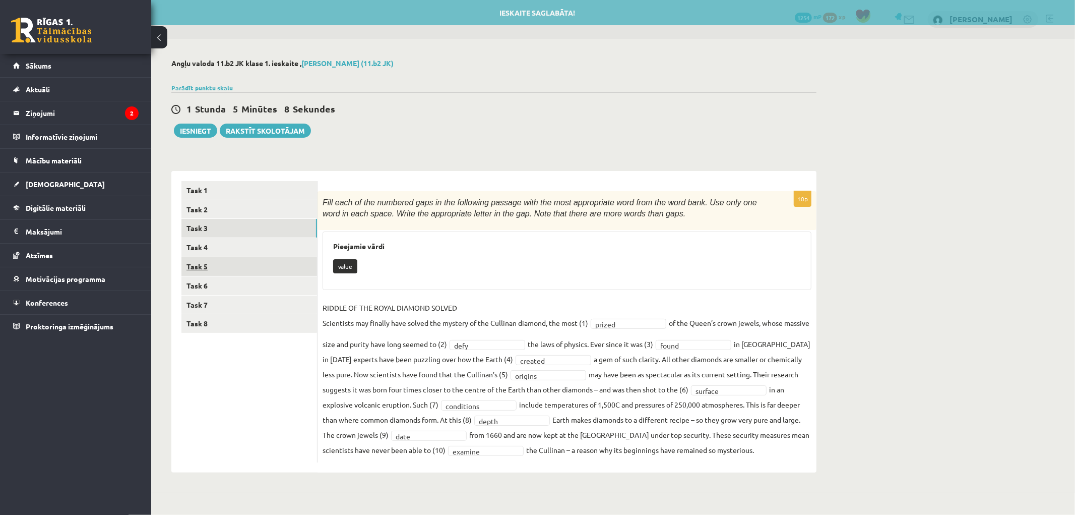
click at [202, 265] on link "Task 5" at bounding box center [249, 266] width 136 height 19
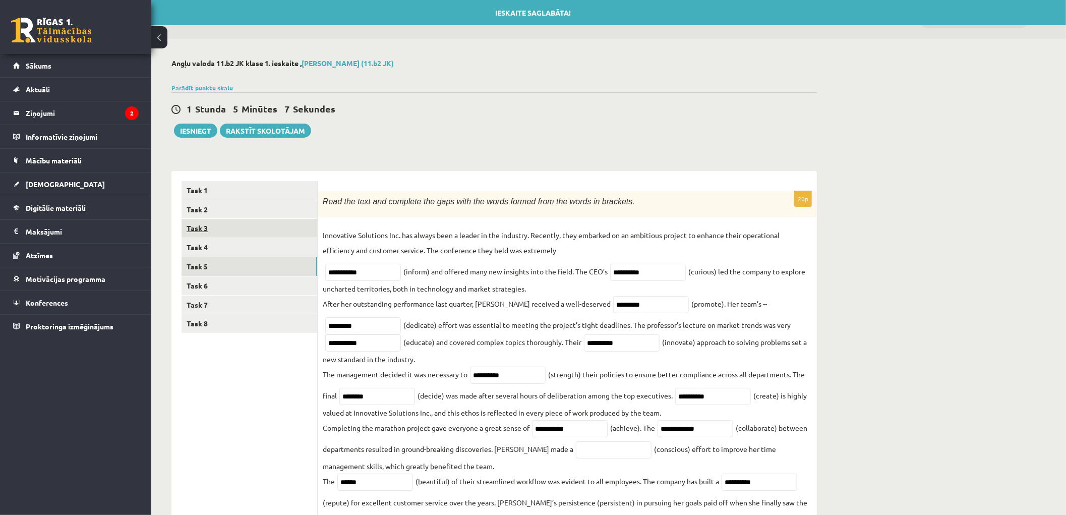
click at [205, 232] on link "Task 3" at bounding box center [249, 228] width 136 height 19
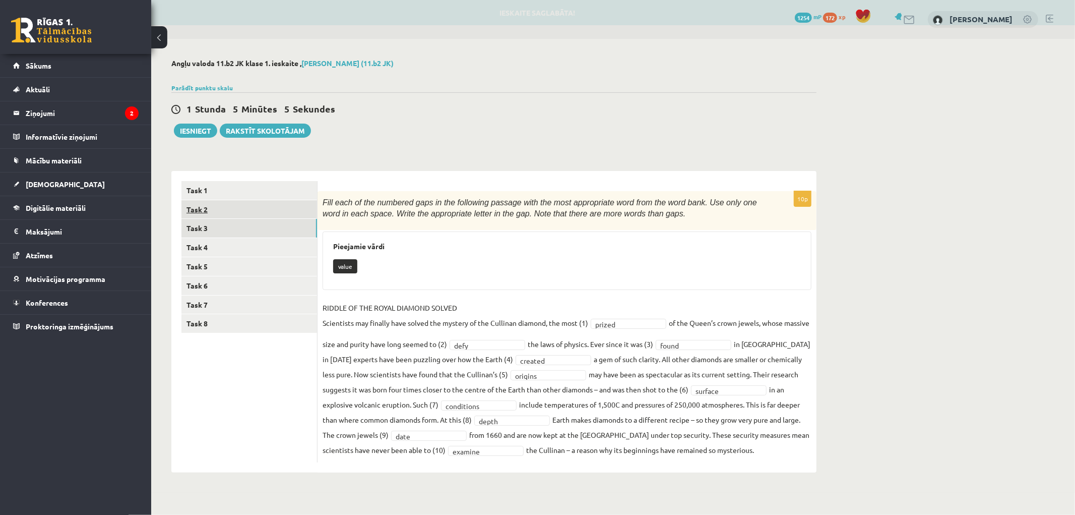
click at [203, 215] on link "Task 2" at bounding box center [249, 209] width 136 height 19
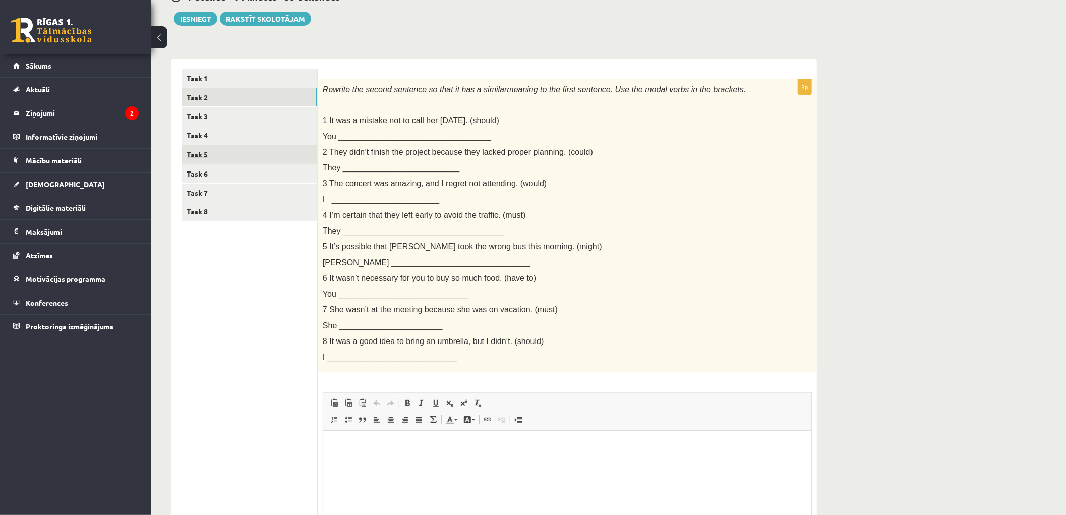
click at [207, 163] on link "Task 5" at bounding box center [249, 154] width 136 height 19
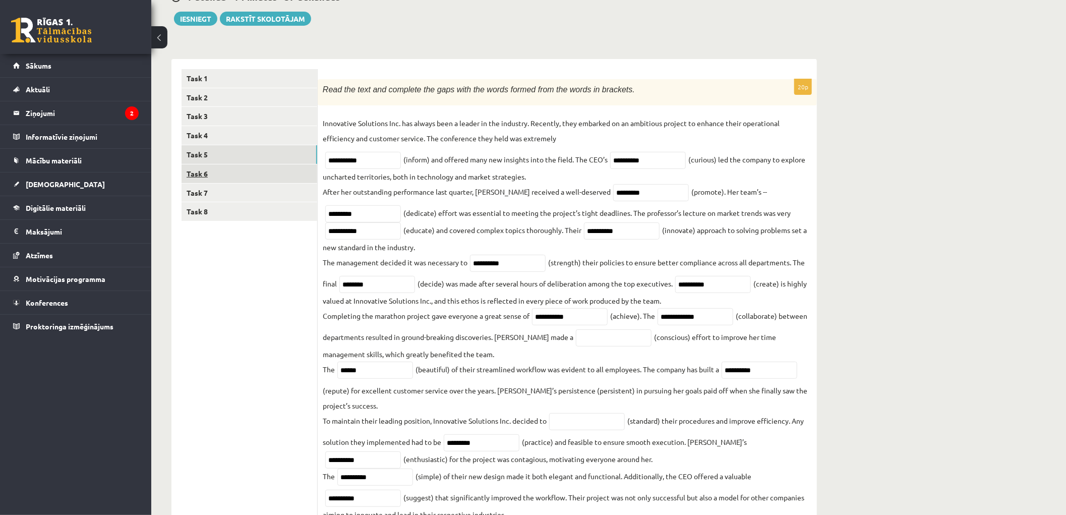
click at [204, 177] on link "Task 6" at bounding box center [249, 173] width 136 height 19
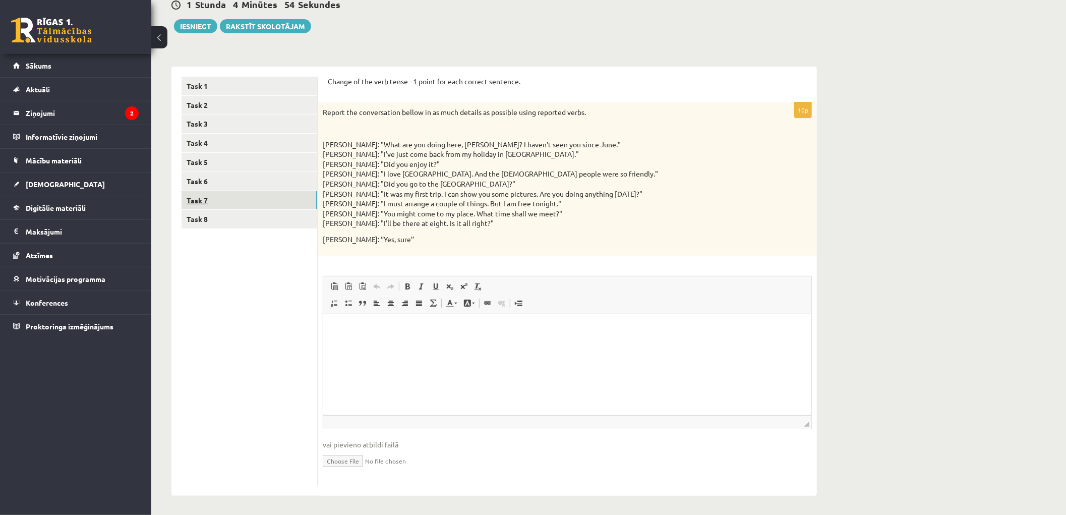
click at [196, 192] on link "Task 7" at bounding box center [249, 200] width 136 height 19
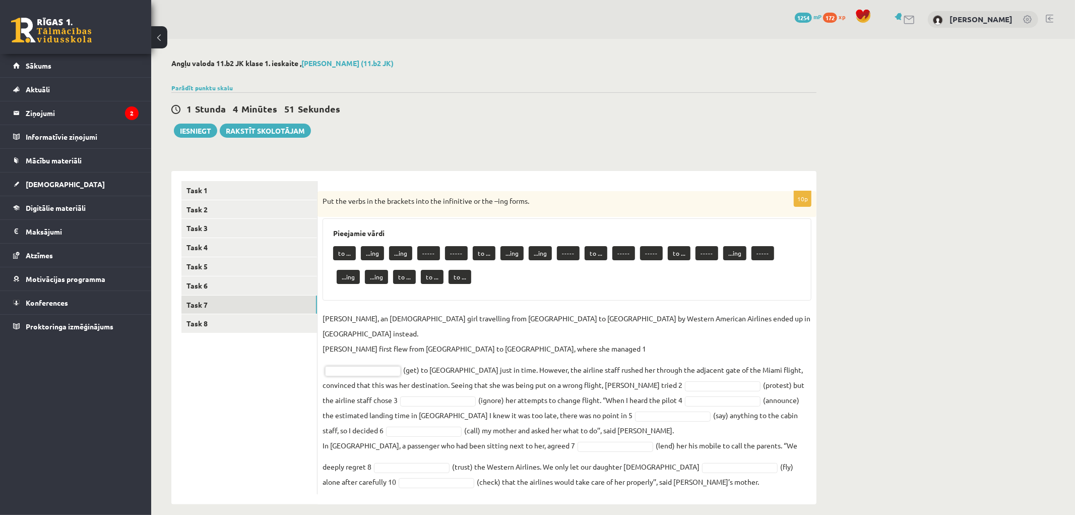
click at [325, 198] on p "Put the verbs in the brackets into the infinitive or the –ing forms." at bounding box center [542, 201] width 439 height 10
click at [325, 198] on div "Put the verbs in the brackets into the infinitive or the –ing forms." at bounding box center [567, 204] width 499 height 26
click at [325, 198] on p "Put the verbs in the brackets into the infinitive or the –ing forms." at bounding box center [542, 201] width 439 height 10
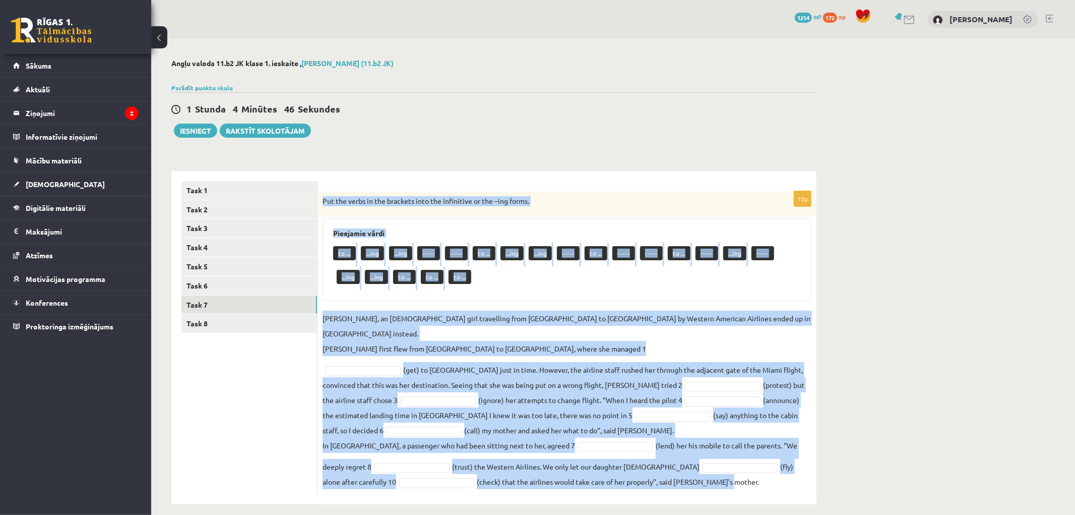
drag, startPoint x: 323, startPoint y: 199, endPoint x: 792, endPoint y: 460, distance: 537.0
click at [792, 460] on div "10p Put the verbs in the brackets into the infinitive or the –ing forms. Pieeja…" at bounding box center [567, 342] width 499 height 303
copy div "Put the verbs in the brackets into the infinitive or the –ing forms. Pieejamie …"
click at [412, 187] on form "10p Put the verbs in the brackets into the infinitive or the –ing forms. Pieeja…" at bounding box center [567, 337] width 479 height 313
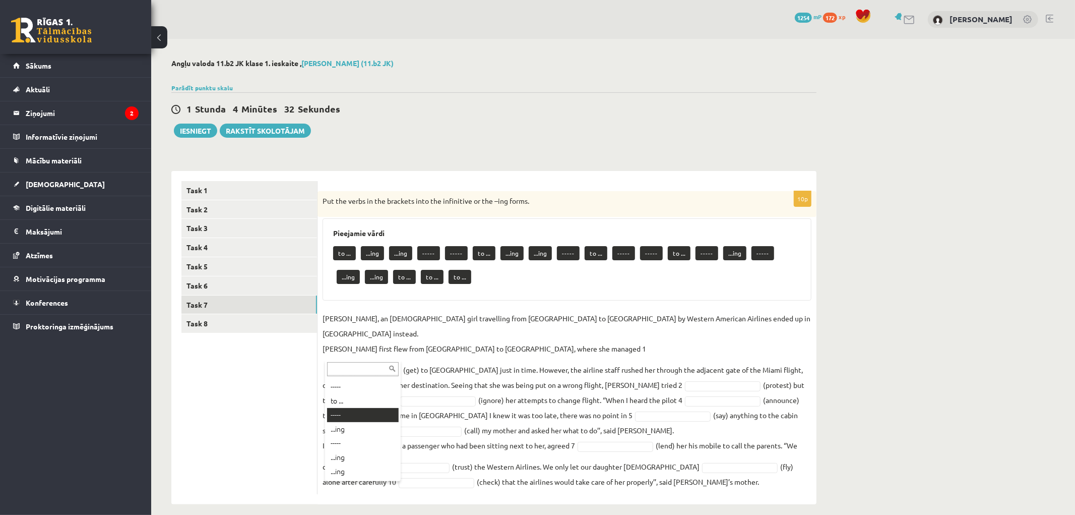
scroll to position [209, 0]
click at [351, 361] on fieldset "Jenny Adams, an 11-year-old girl travelling from San Francisco to Philadelphia …" at bounding box center [567, 400] width 489 height 178
click at [354, 365] on fieldset "Jenny Adams, an 11-year-old girl travelling from San Francisco to Philadelphia …" at bounding box center [567, 400] width 489 height 178
click at [360, 365] on input "text" at bounding box center [363, 369] width 72 height 14
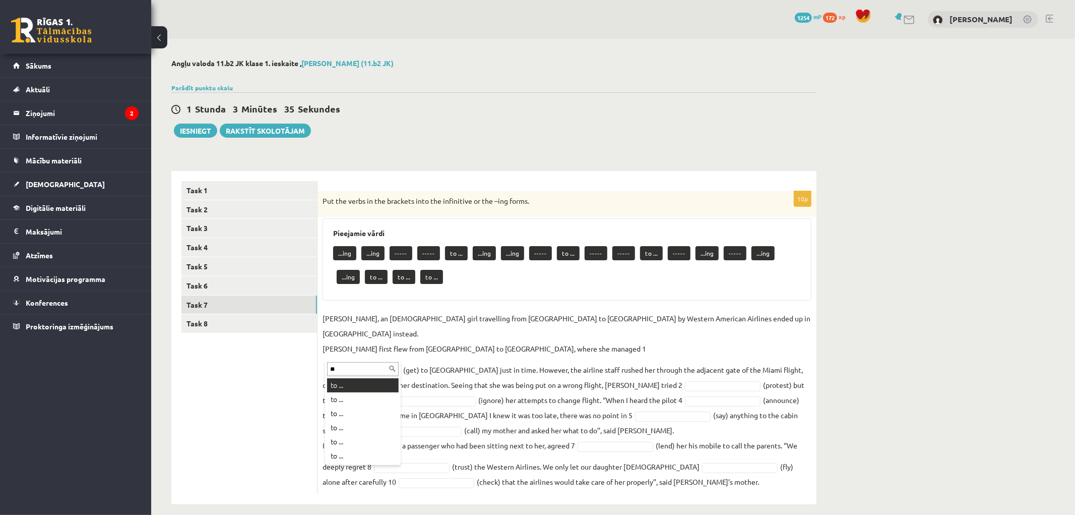
type input "*"
drag, startPoint x: 369, startPoint y: 357, endPoint x: 248, endPoint y: 344, distance: 121.7
click at [364, 312] on p "Jenny Adams, an 11-year-old girl travelling from San Francisco to Philadelphia …" at bounding box center [567, 333] width 489 height 45
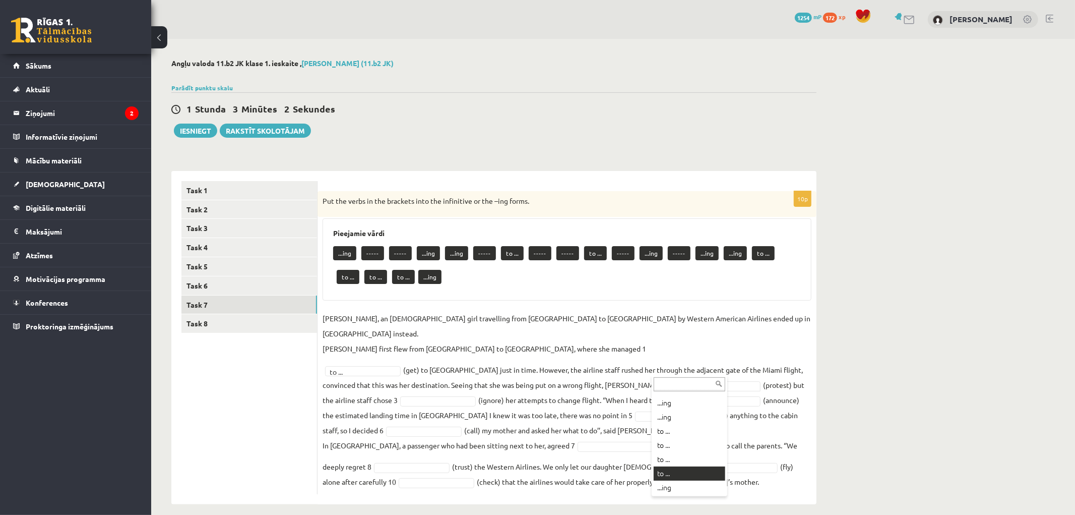
scroll to position [0, 0]
click at [610, 412] on fieldset "Jenny Adams, an 11-year-old girl travelling from San Francisco to Philadelphia …" at bounding box center [567, 400] width 489 height 178
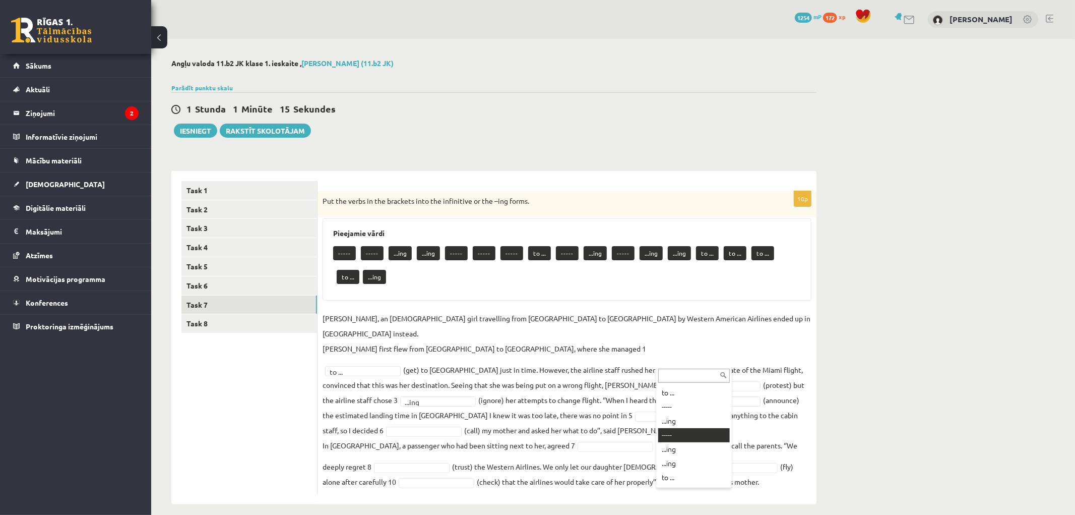
scroll to position [167, 0]
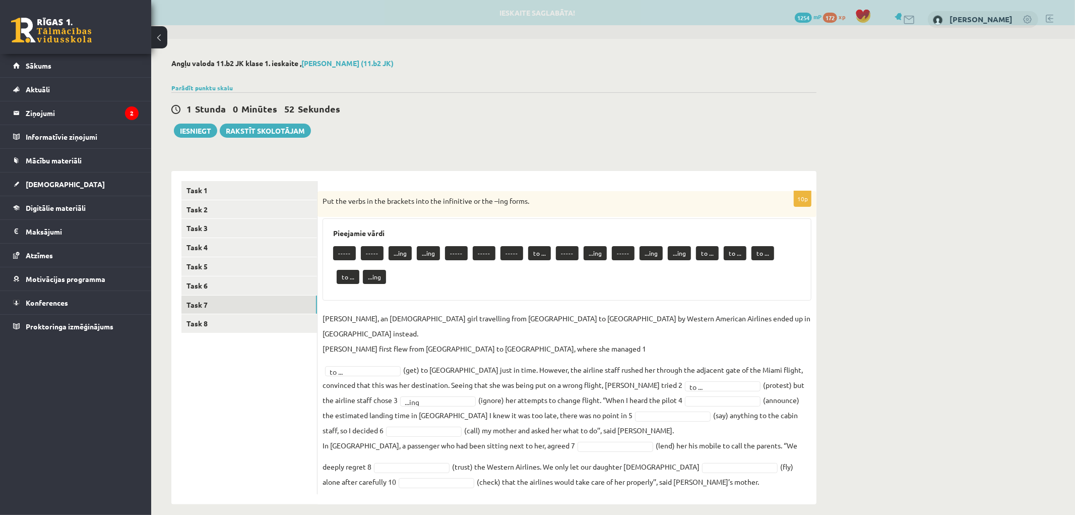
drag, startPoint x: 321, startPoint y: 200, endPoint x: 922, endPoint y: 435, distance: 646.3
click at [922, 435] on div "Angļu valoda 11.b2 JK klase 1. ieskaite , Jānis Mārtiņš Kazuberns (11.b2 JK) Pa…" at bounding box center [613, 281] width 924 height 485
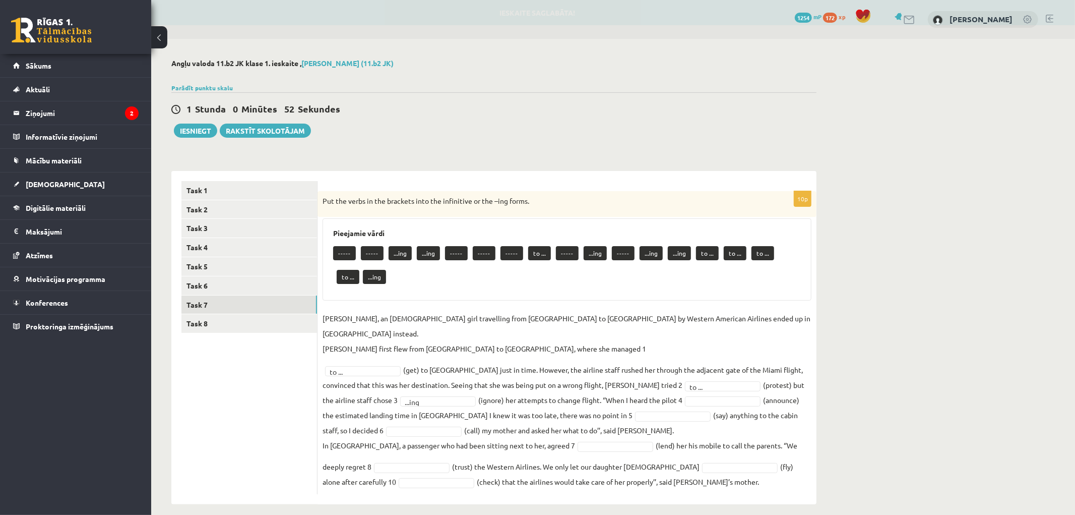
copy div "Put the verbs in the brackets into the infinitive or the –ing forms. Pieejamie …"
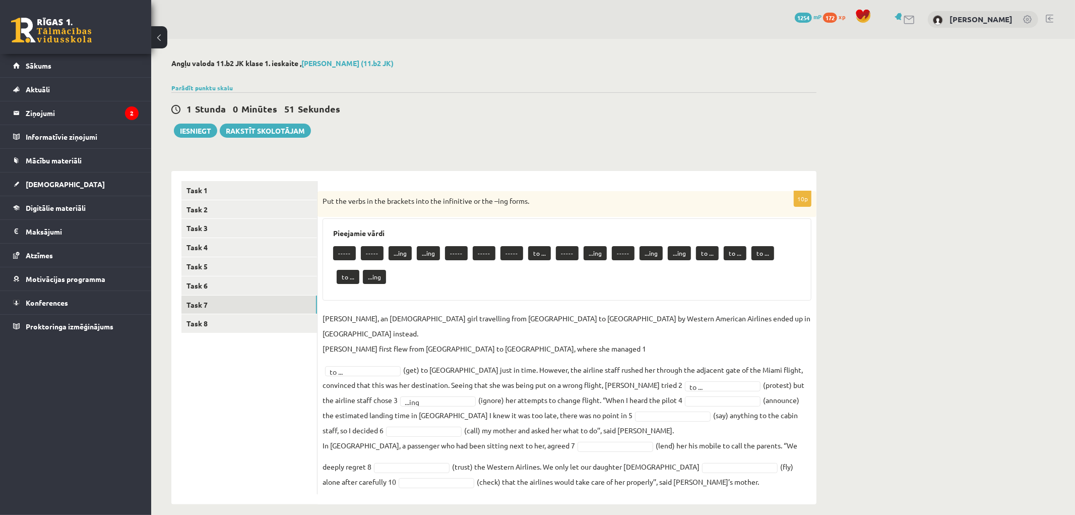
click at [666, 442] on fieldset "Jenny Adams, an 11-year-old girl travelling from San Francisco to Philadelphia …" at bounding box center [567, 400] width 489 height 178
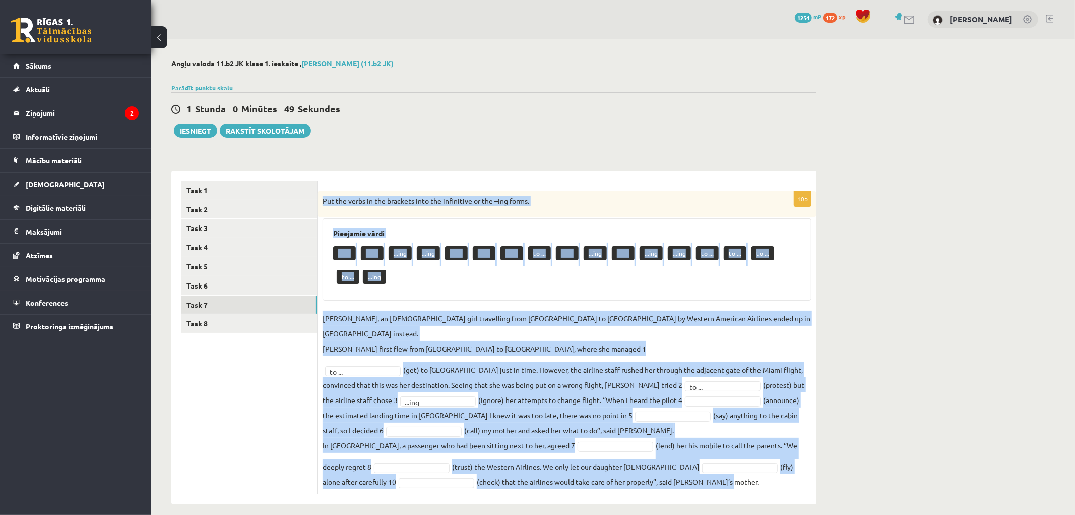
drag, startPoint x: 668, startPoint y: 443, endPoint x: 324, endPoint y: 195, distance: 423.9
click at [324, 195] on div "10p Put the verbs in the brackets into the infinitive or the –ing forms. Pieeja…" at bounding box center [567, 342] width 499 height 303
copy div "Put the verbs in the brackets into the infinitive or the –ing forms. Pieejamie …"
click at [898, 375] on div "Angļu valoda 11.b2 JK klase 1. ieskaite , Jānis Mārtiņš Kazuberns (11.b2 JK) Pa…" at bounding box center [613, 281] width 924 height 485
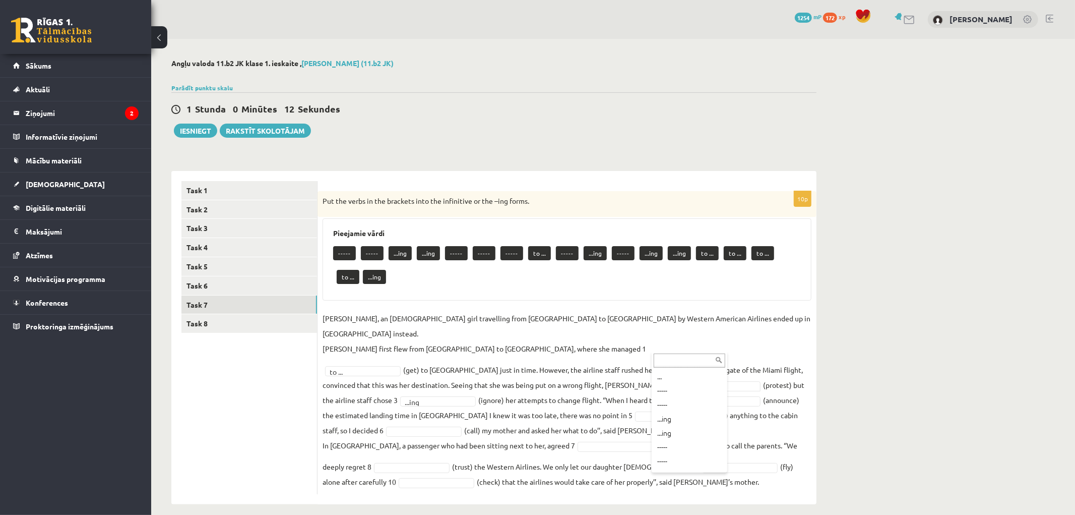
scroll to position [26, 0]
type input "*"
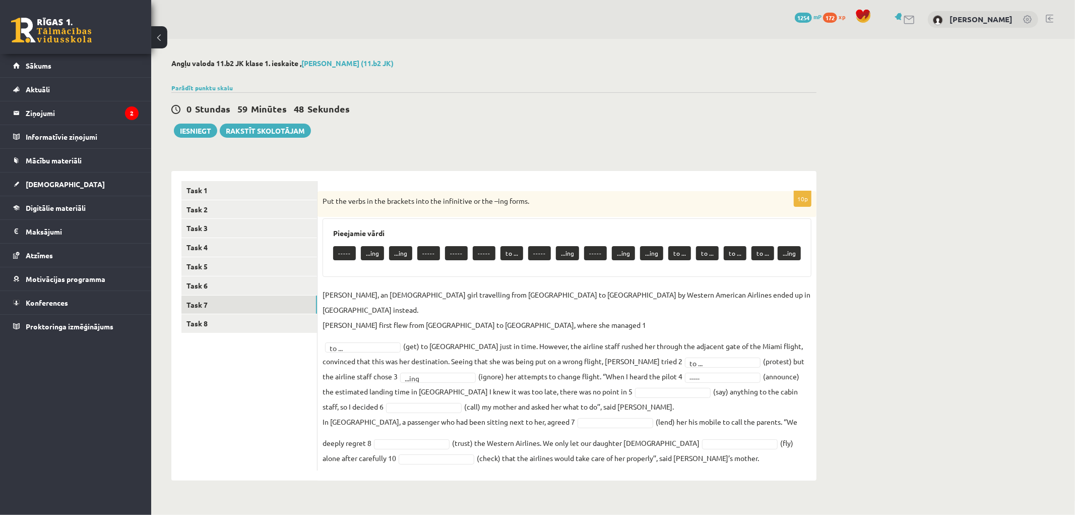
click at [868, 361] on div "Angļu valoda 11.b2 JK klase 1. ieskaite , Jānis Mārtiņš Kazuberns (11.b2 JK) Pa…" at bounding box center [613, 270] width 924 height 462
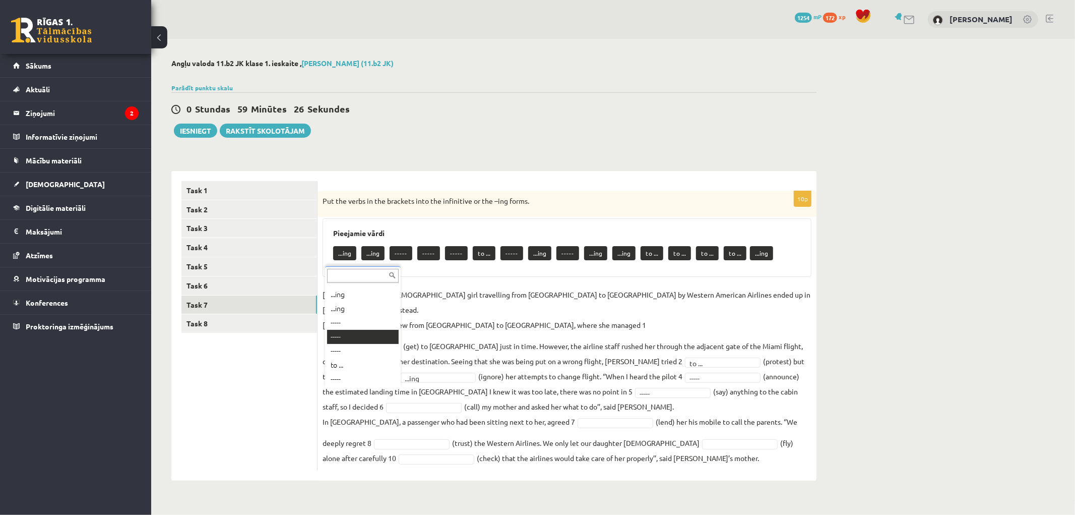
scroll to position [139, 0]
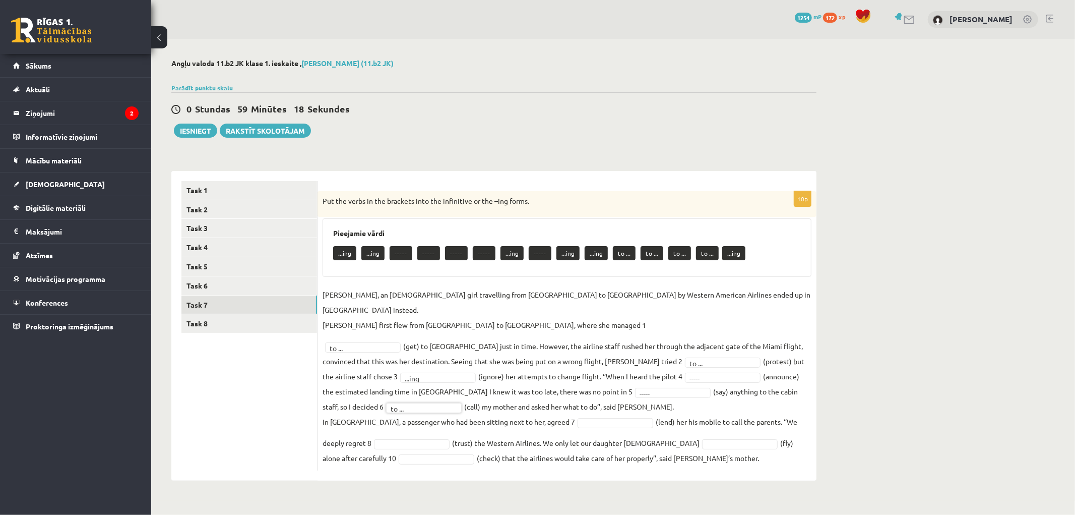
click at [591, 392] on fieldset "Jenny Adams, an 11-year-old girl travelling from San Francisco to Philadelphia …" at bounding box center [567, 376] width 489 height 178
click at [600, 387] on fieldset "Jenny Adams, an 11-year-old girl travelling from San Francisco to Philadelphia …" at bounding box center [567, 376] width 489 height 178
click at [580, 391] on fieldset "Jenny Adams, an 11-year-old girl travelling from San Francisco to Philadelphia …" at bounding box center [567, 376] width 489 height 178
click at [607, 391] on fieldset "Jenny Adams, an 11-year-old girl travelling from San Francisco to Philadelphia …" at bounding box center [567, 376] width 489 height 178
drag, startPoint x: 348, startPoint y: 409, endPoint x: 416, endPoint y: 405, distance: 67.7
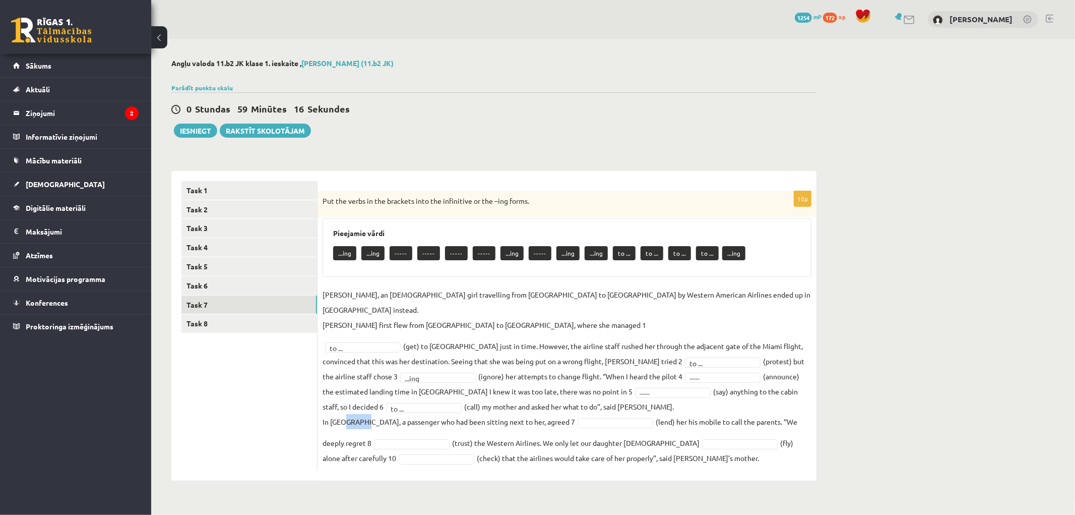
click at [372, 414] on p "In Miami, a passenger who had been sitting next to her, agreed 7" at bounding box center [449, 421] width 253 height 15
click at [587, 386] on fieldset "Jenny Adams, an 11-year-old girl travelling from San Francisco to Philadelphia …" at bounding box center [567, 376] width 489 height 178
click at [602, 390] on fieldset "Jenny Adams, an 11-year-old girl travelling from San Francisco to Philadelphia …" at bounding box center [567, 376] width 489 height 178
click at [632, 394] on fieldset "Jenny Adams, an 11-year-old girl travelling from San Francisco to Philadelphia …" at bounding box center [567, 376] width 489 height 178
drag, startPoint x: 657, startPoint y: 393, endPoint x: 696, endPoint y: 387, distance: 39.3
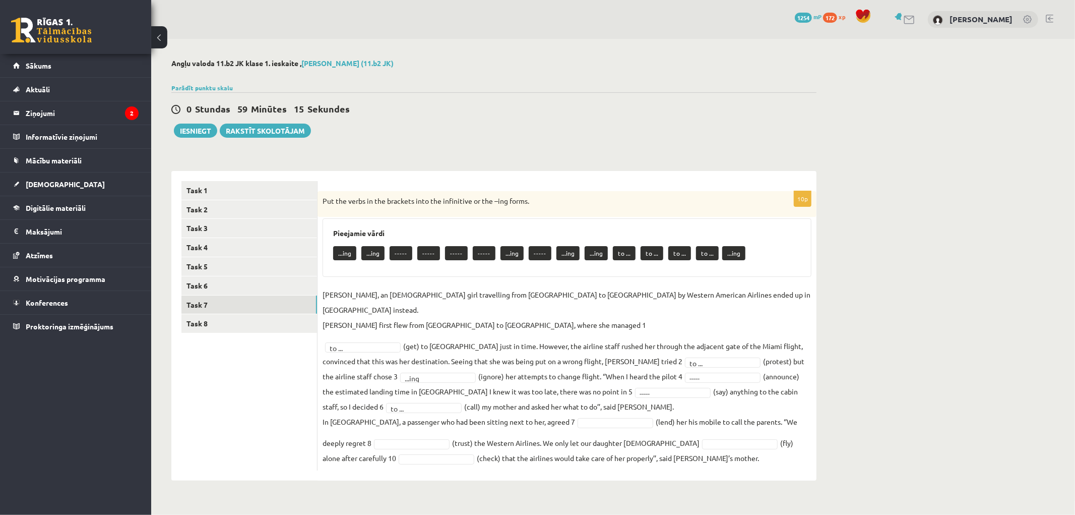
click at [692, 388] on fieldset "Jenny Adams, an 11-year-old girl travelling from San Francisco to Philadelphia …" at bounding box center [567, 376] width 489 height 178
click at [701, 387] on fieldset "Jenny Adams, an 11-year-old girl travelling from San Francisco to Philadelphia …" at bounding box center [567, 376] width 489 height 178
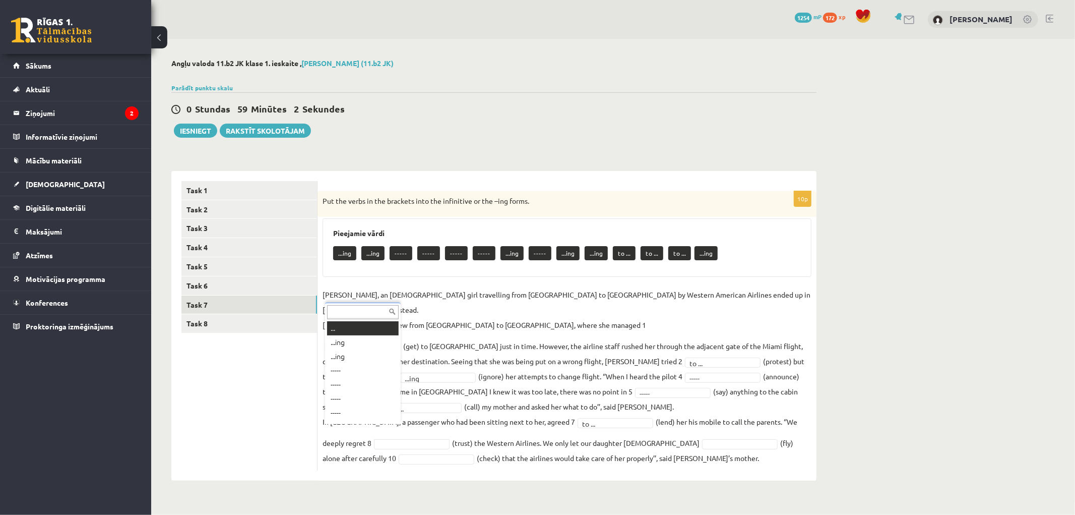
scroll to position [12, 0]
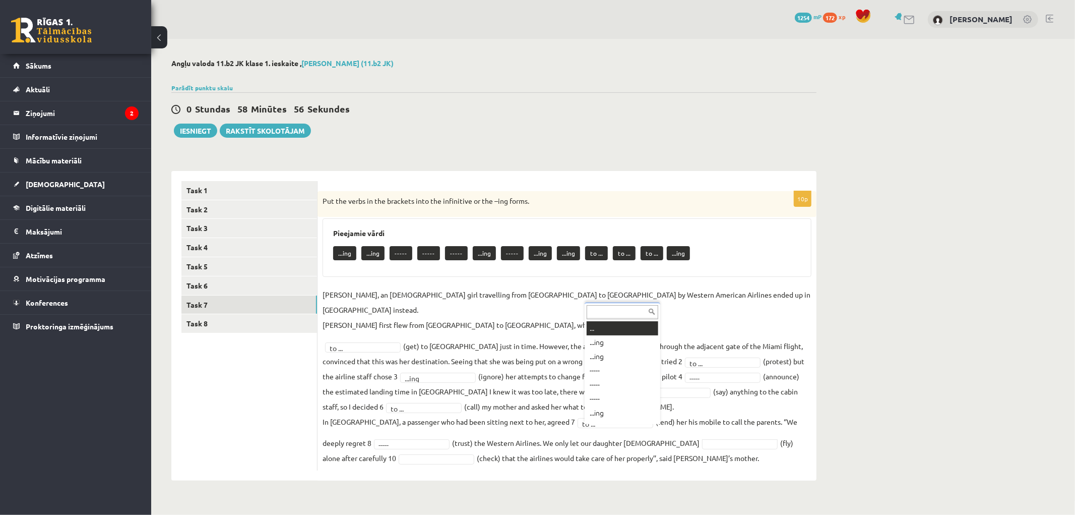
drag, startPoint x: 596, startPoint y: 426, endPoint x: 600, endPoint y: 434, distance: 8.6
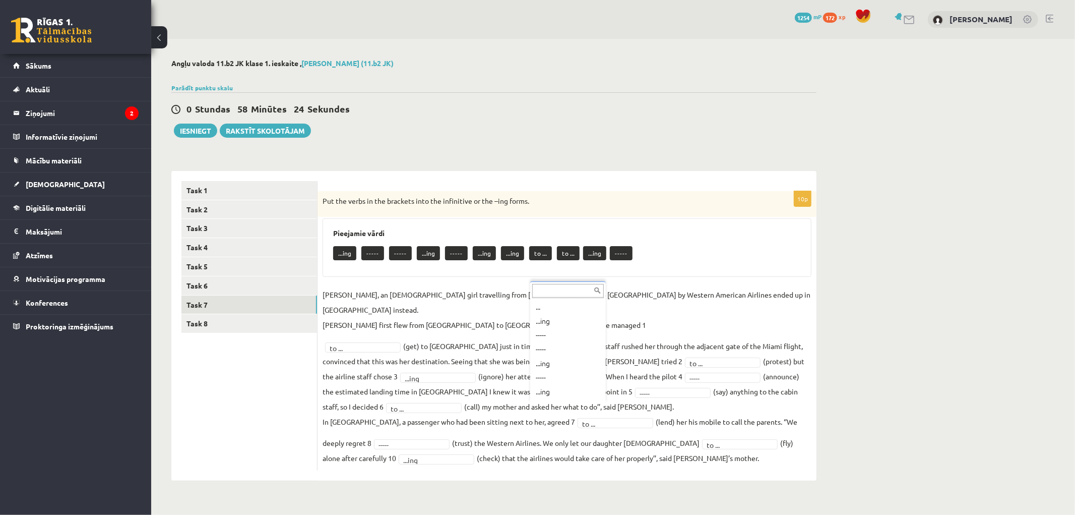
scroll to position [26, 0]
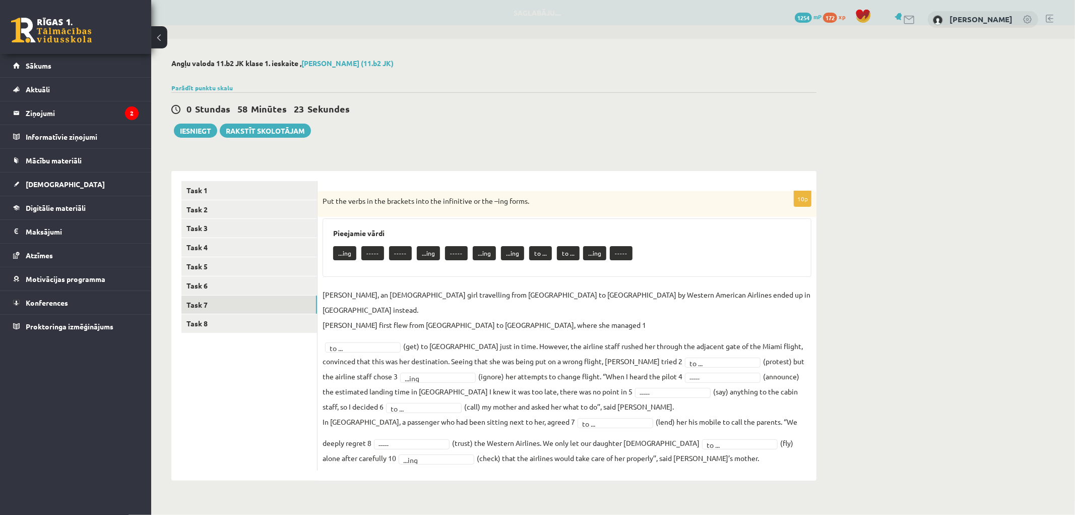
click at [598, 393] on fieldset "Jenny Adams, an 11-year-old girl travelling from San Francisco to Philadelphia …" at bounding box center [567, 376] width 489 height 178
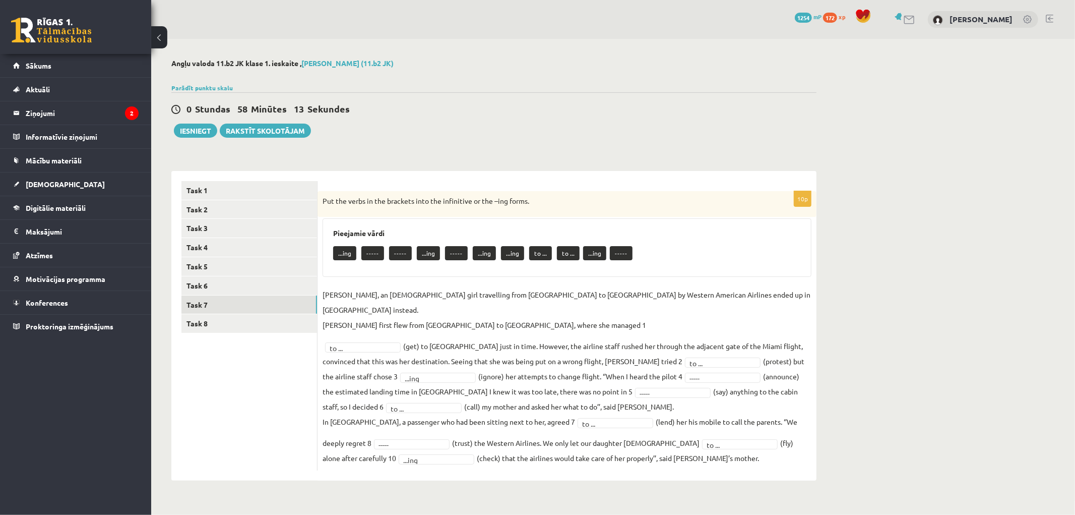
click at [382, 355] on fieldset "Jenny Adams, an 11-year-old girl travelling from San Francisco to Philadelphia …" at bounding box center [567, 376] width 489 height 178
click at [712, 245] on div "----- ----- ...ing ----- ...ing ...ing to ... ...ing ----- ...ing ----- -----" at bounding box center [567, 254] width 468 height 24
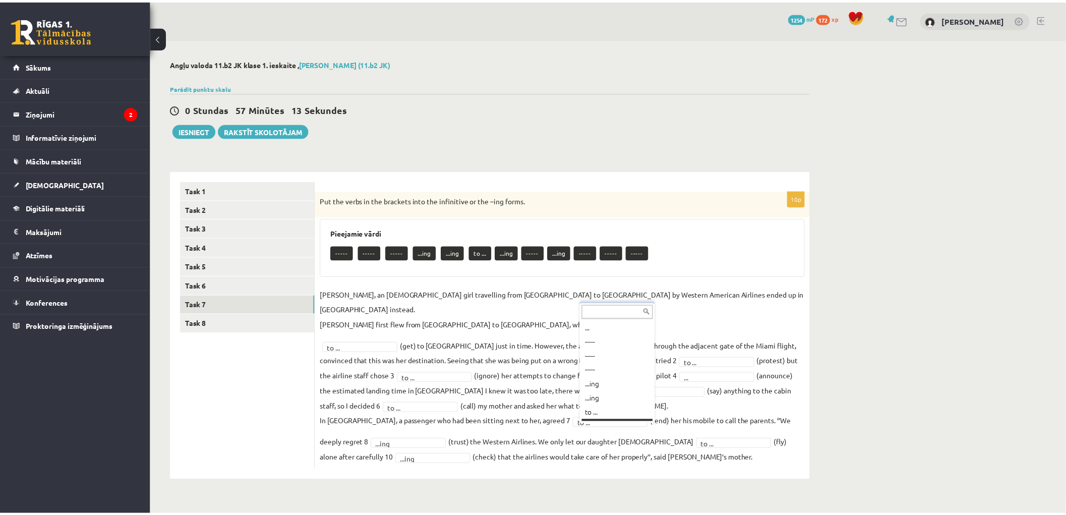
scroll to position [12, 0]
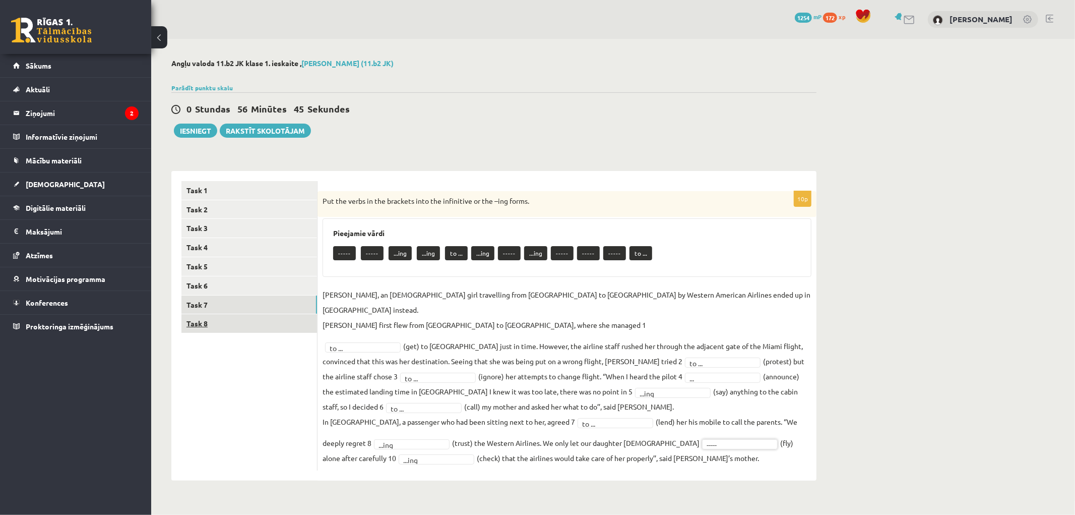
click at [198, 328] on link "Task 8" at bounding box center [249, 323] width 136 height 19
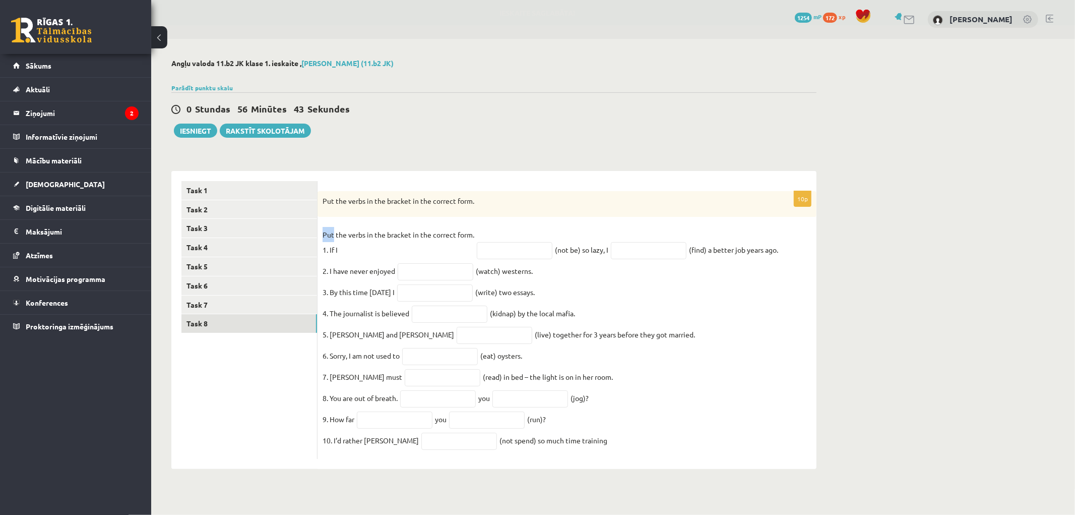
drag, startPoint x: 320, startPoint y: 232, endPoint x: 334, endPoint y: 228, distance: 14.7
click at [334, 228] on div "10p Put the verbs in the bracket in the correct form. Put the verbs in the brac…" at bounding box center [567, 325] width 499 height 268
drag, startPoint x: 326, startPoint y: 198, endPoint x: 704, endPoint y: 446, distance: 452.8
click at [704, 446] on div "10p Put the verbs in the bracket in the correct form. Put the verbs in the brac…" at bounding box center [567, 325] width 499 height 268
copy div "ut the verbs in the bracket in the correct form. Put the verbs in the bracket i…"
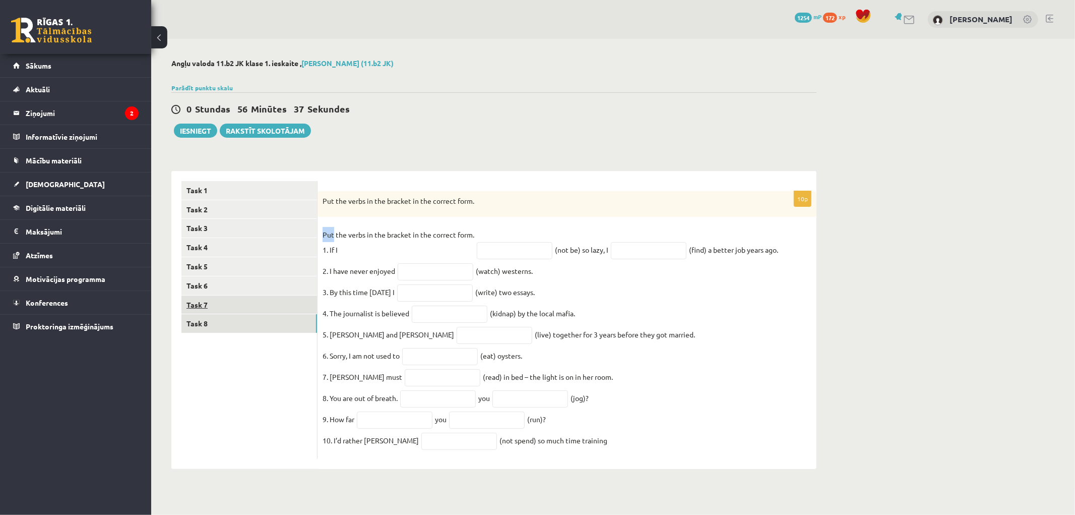
click at [206, 302] on link "Task 7" at bounding box center [249, 304] width 136 height 19
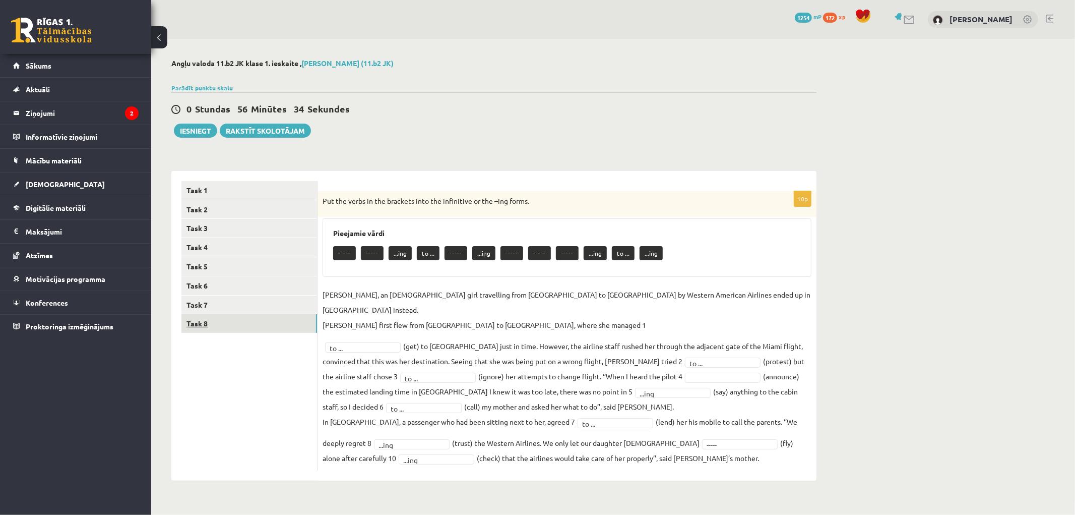
click at [199, 324] on link "Task 8" at bounding box center [249, 323] width 136 height 19
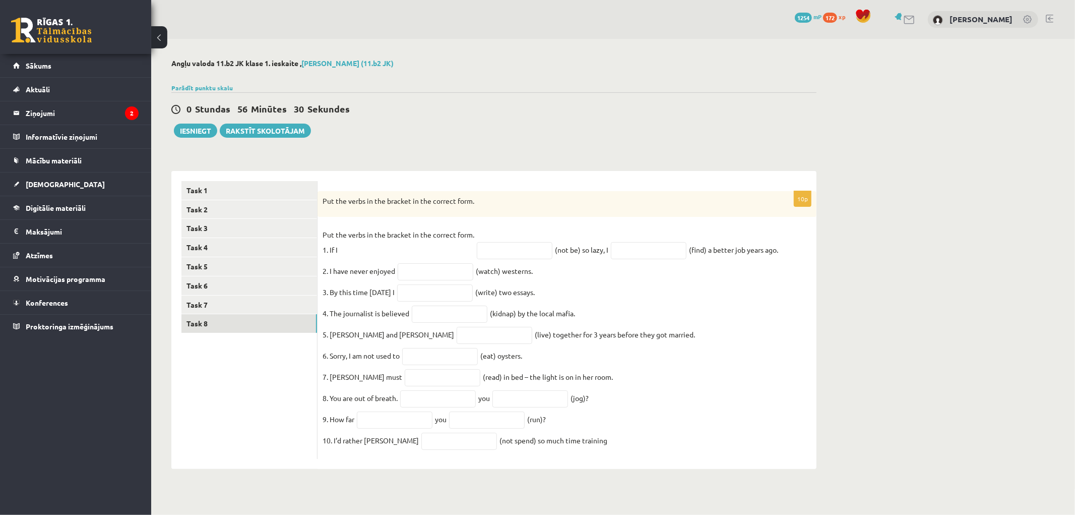
click at [388, 248] on p "Put the verbs in the bracket in the correct form. 1. If I" at bounding box center [399, 242] width 152 height 30
click at [365, 255] on p "Put the verbs in the bracket in the correct form. 1. If I" at bounding box center [399, 242] width 152 height 30
click at [378, 248] on p "Put the verbs in the bracket in the correct form. 1. If I" at bounding box center [399, 242] width 152 height 30
drag, startPoint x: 456, startPoint y: 253, endPoint x: 472, endPoint y: 251, distance: 16.3
click at [472, 252] on p "Put the verbs in the bracket in the correct form. 1. If I" at bounding box center [399, 242] width 152 height 30
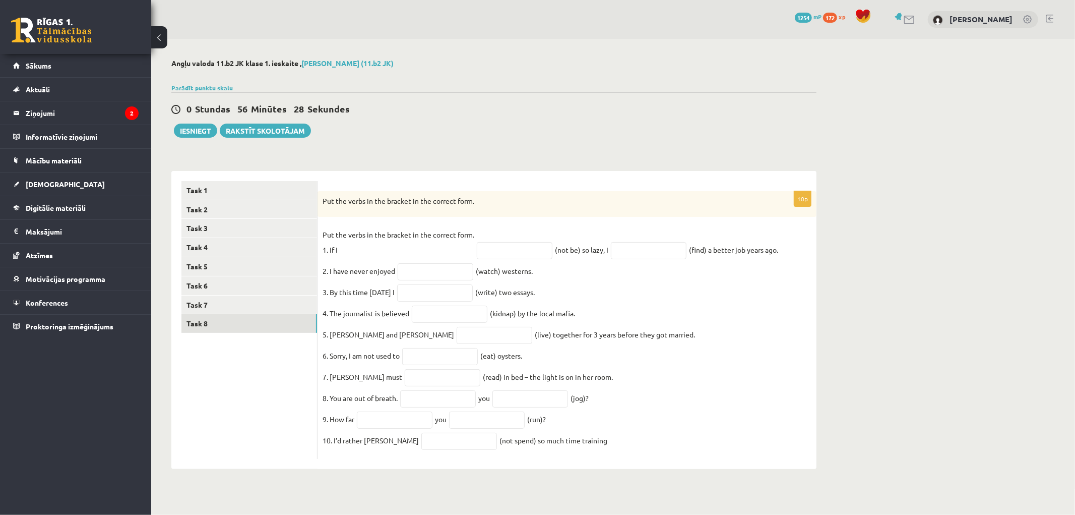
click at [557, 259] on fieldset "Put the verbs in the bracket in the correct form. 1. If I (not be) so lazy, I (…" at bounding box center [567, 340] width 489 height 227
drag, startPoint x: 557, startPoint y: 254, endPoint x: 531, endPoint y: 248, distance: 25.9
click at [552, 252] on fieldset "Put the verbs in the bracket in the correct form. 1. If I (not be) so lazy, I (…" at bounding box center [567, 340] width 489 height 227
click at [507, 246] on input "text" at bounding box center [515, 250] width 76 height 17
click at [404, 244] on p "Put the verbs in the bracket in the correct form. 1. If I" at bounding box center [399, 242] width 152 height 30
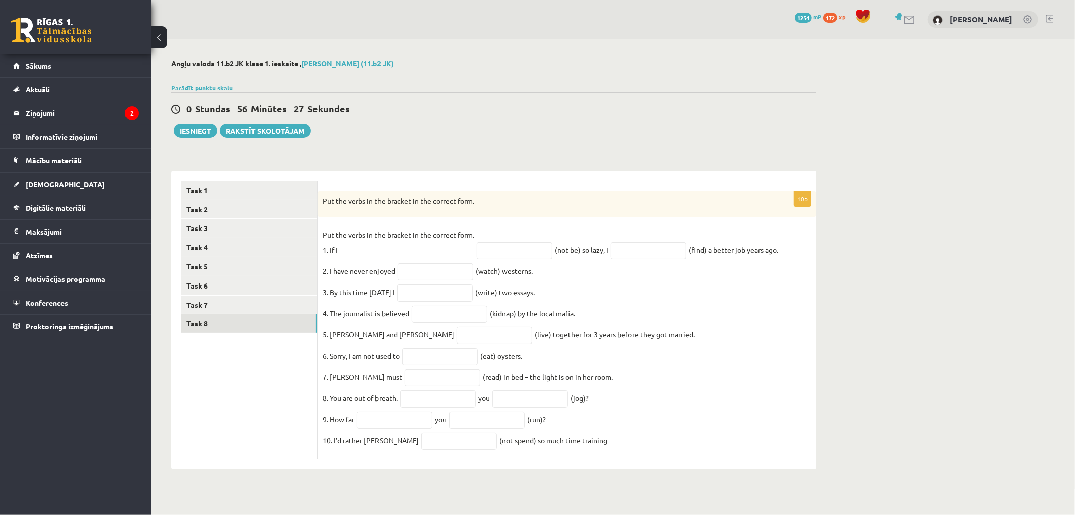
click at [391, 249] on p "Put the verbs in the bracket in the correct form. 1. If I" at bounding box center [399, 242] width 152 height 30
drag, startPoint x: 485, startPoint y: 245, endPoint x: 490, endPoint y: 248, distance: 5.6
click at [485, 245] on input "text" at bounding box center [515, 250] width 76 height 17
type input "*********"
click at [634, 252] on input "text" at bounding box center [649, 250] width 76 height 17
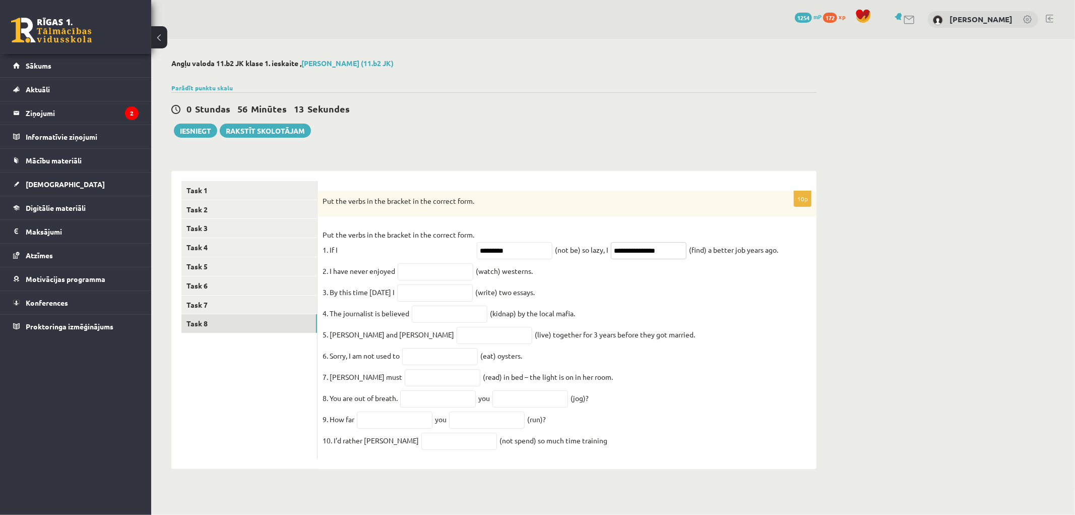
type input "**********"
click at [689, 285] on fieldset "**********" at bounding box center [567, 340] width 489 height 227
click at [414, 273] on input "text" at bounding box center [436, 271] width 76 height 17
type input "********"
click at [360, 298] on p "3. By this time tomorrow I" at bounding box center [359, 291] width 72 height 15
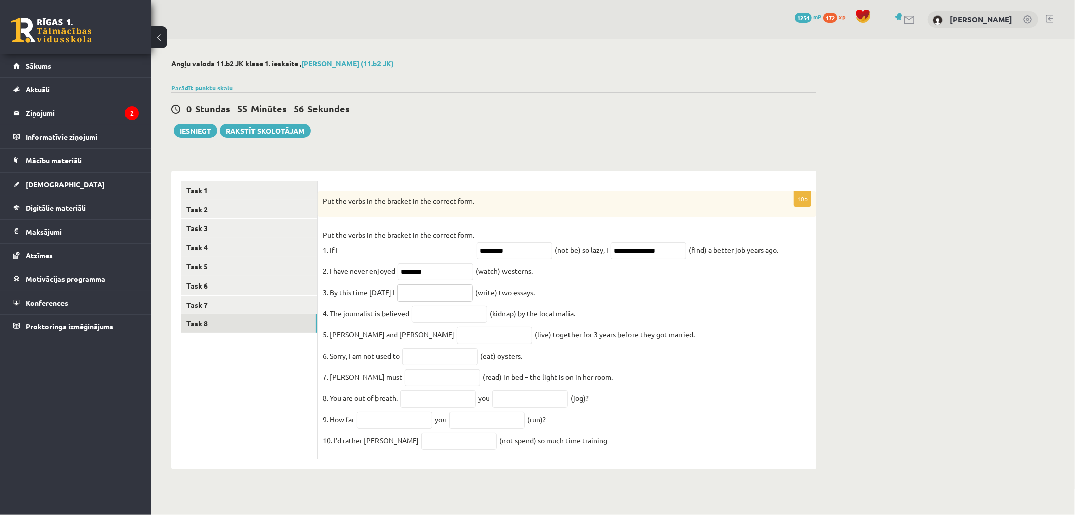
click at [435, 291] on input "text" at bounding box center [435, 292] width 76 height 17
drag, startPoint x: 469, startPoint y: 293, endPoint x: 298, endPoint y: 245, distance: 177.3
click at [298, 245] on div "**********" at bounding box center [493, 320] width 645 height 298
type input "**********"
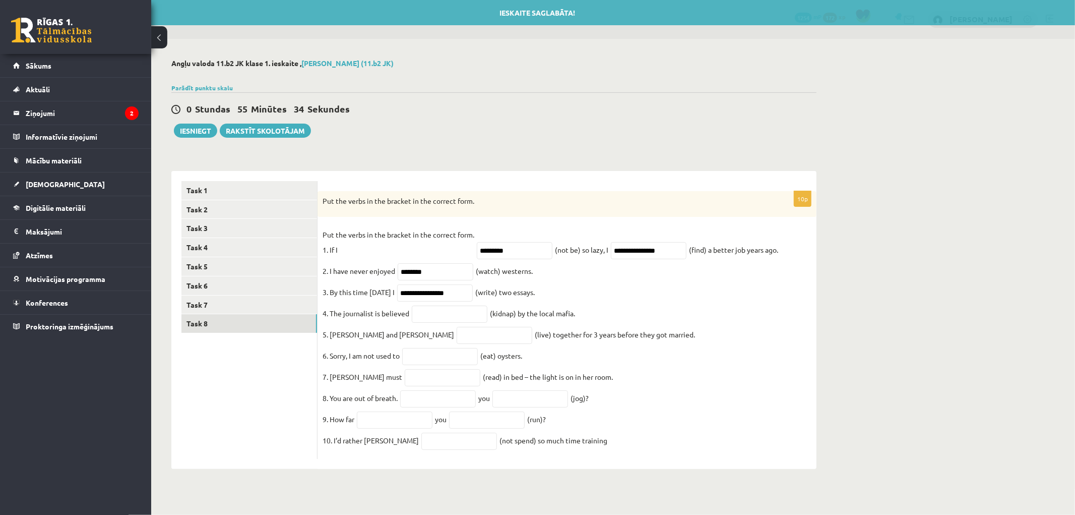
drag, startPoint x: 664, startPoint y: 309, endPoint x: 566, endPoint y: 273, distance: 104.8
click at [665, 309] on fieldset "**********" at bounding box center [567, 340] width 489 height 227
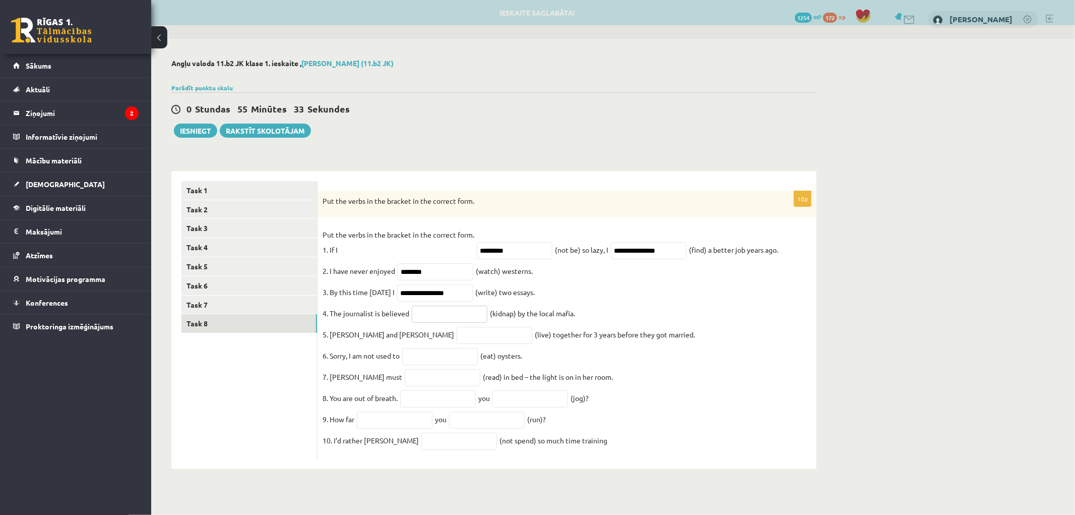
click at [452, 310] on input "text" at bounding box center [450, 313] width 76 height 17
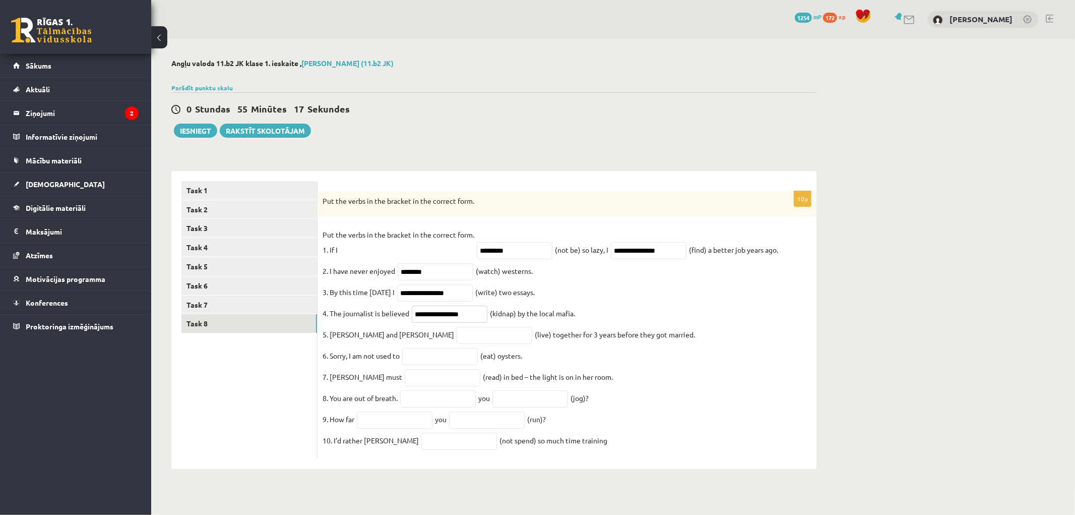
type input "**********"
click at [588, 302] on fieldset "**********" at bounding box center [567, 340] width 489 height 227
click at [653, 288] on fieldset "**********" at bounding box center [567, 340] width 489 height 227
click at [457, 341] on input "text" at bounding box center [495, 335] width 76 height 17
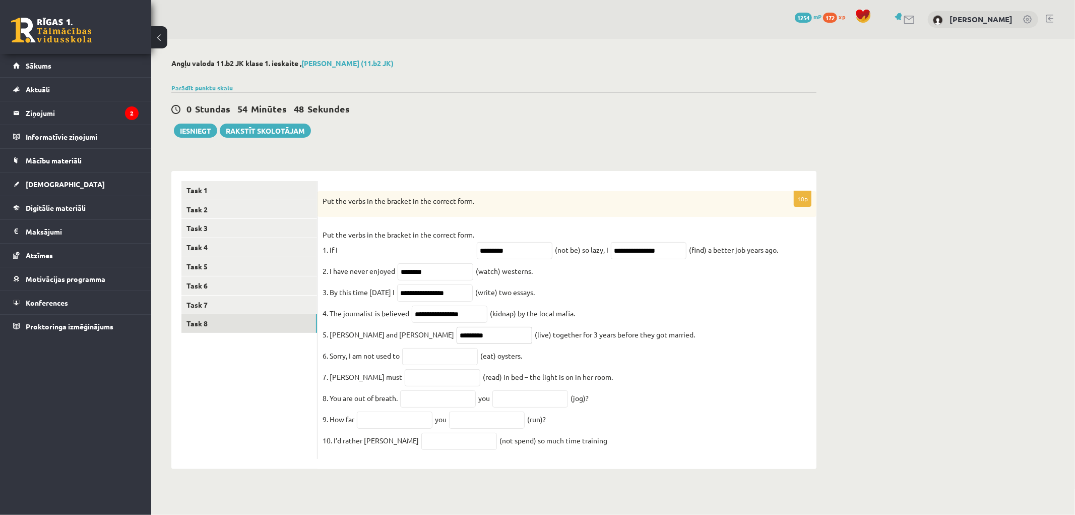
type input "*********"
click at [706, 366] on fieldset "**********" at bounding box center [567, 340] width 489 height 227
click at [421, 362] on input "text" at bounding box center [440, 356] width 76 height 17
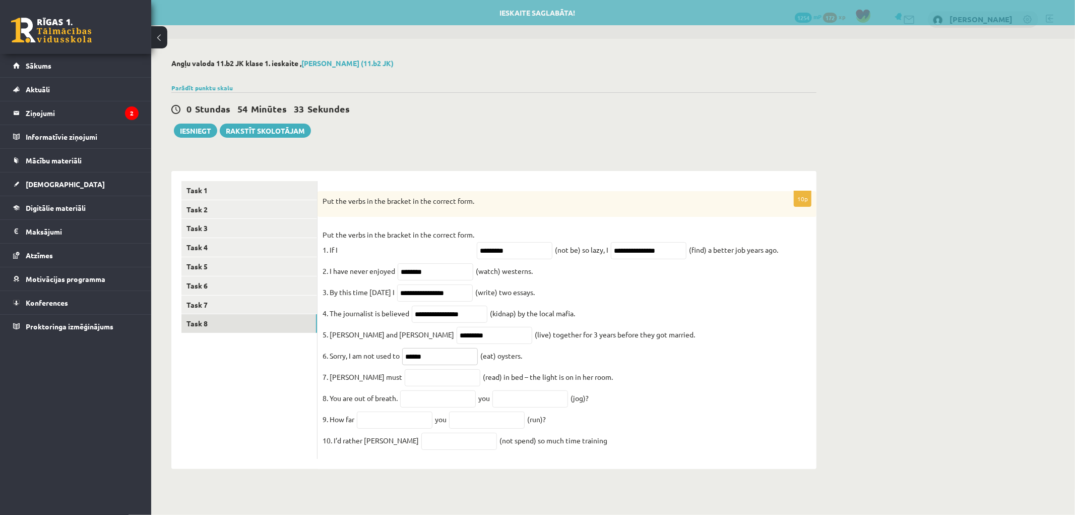
type input "******"
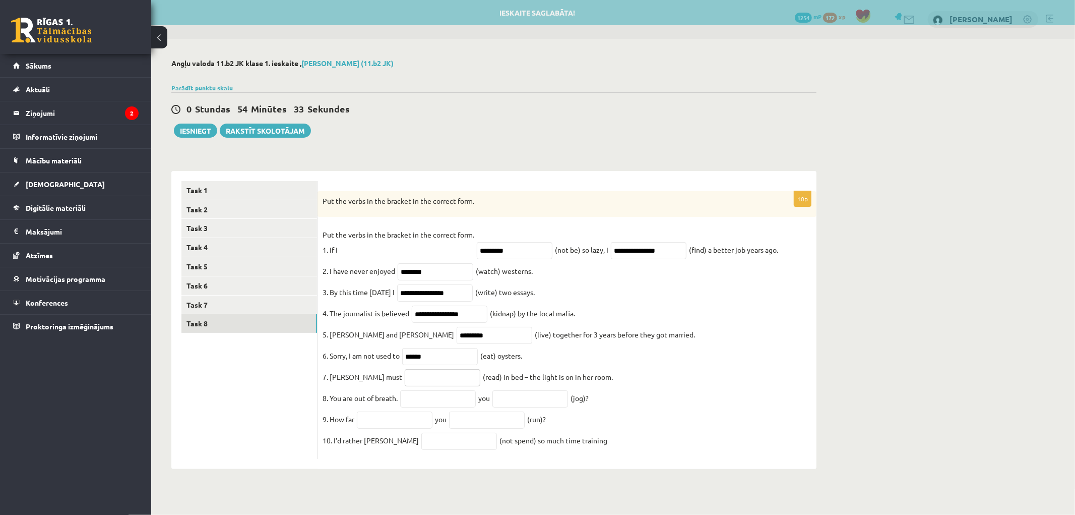
click at [419, 386] on input "text" at bounding box center [443, 377] width 76 height 17
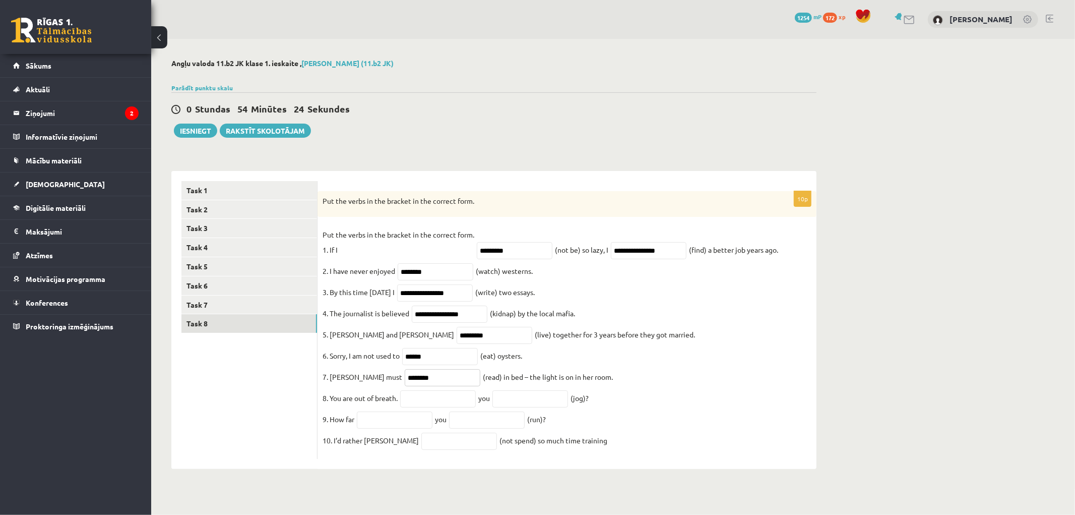
drag, startPoint x: 430, startPoint y: 381, endPoint x: 303, endPoint y: 357, distance: 129.3
click at [303, 357] on div "**********" at bounding box center [493, 320] width 645 height 298
type input "**********"
click at [441, 407] on input "text" at bounding box center [438, 398] width 76 height 17
type input "****"
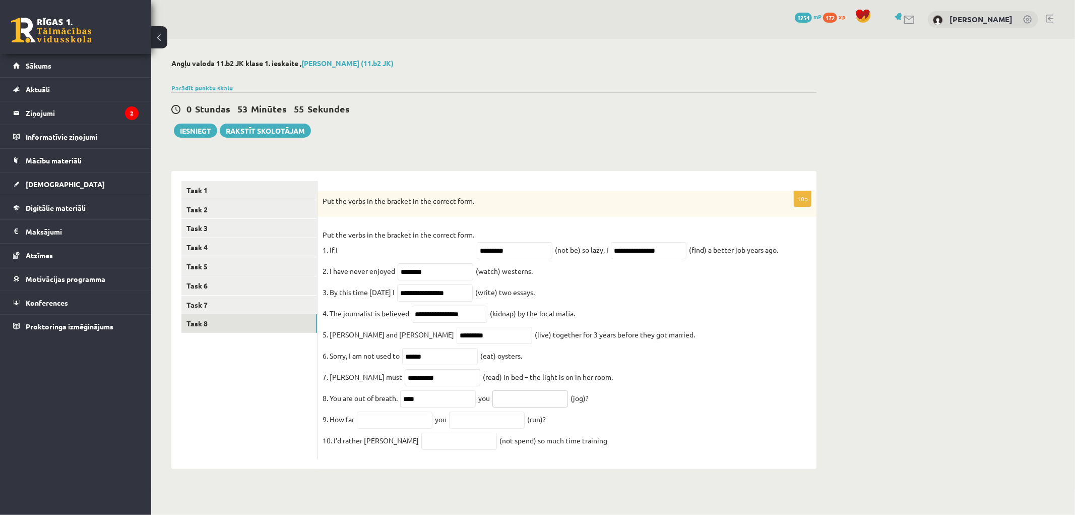
click at [566, 407] on input "text" at bounding box center [530, 398] width 76 height 17
type input "**********"
click at [367, 426] on input "text" at bounding box center [395, 419] width 76 height 17
type input "***"
click at [489, 425] on input "text" at bounding box center [487, 419] width 76 height 17
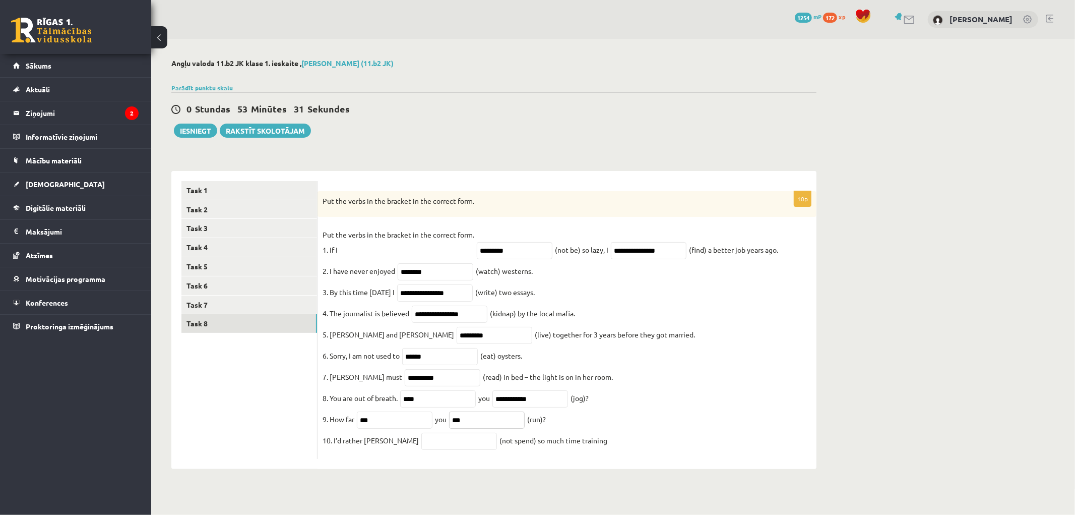
drag, startPoint x: 453, startPoint y: 419, endPoint x: 414, endPoint y: 412, distance: 39.5
click at [416, 412] on fieldset "**********" at bounding box center [567, 340] width 489 height 227
type input "*"
click at [386, 439] on fieldset "**********" at bounding box center [567, 340] width 489 height 227
click at [391, 424] on input "***" at bounding box center [395, 419] width 76 height 17
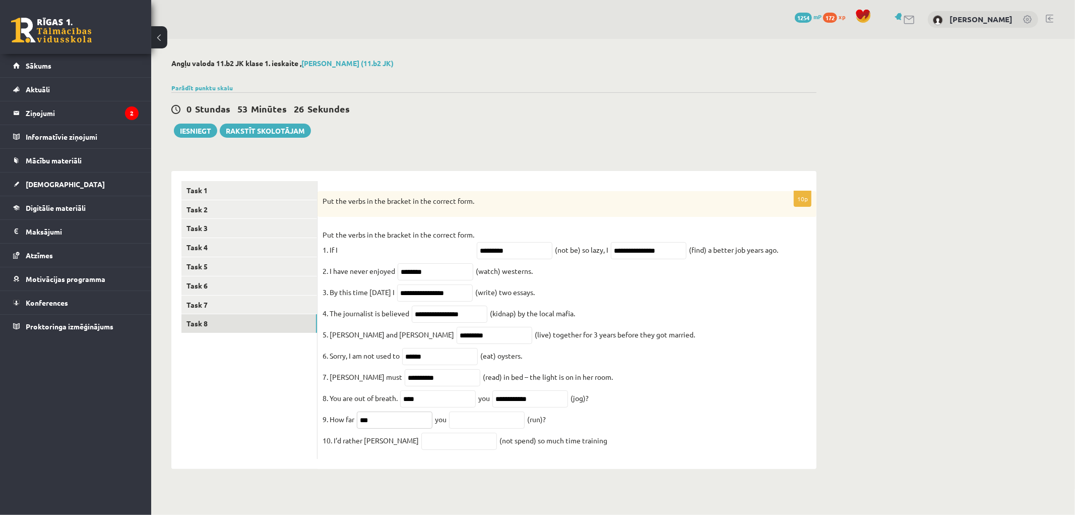
drag, startPoint x: 391, startPoint y: 424, endPoint x: 339, endPoint y: 423, distance: 51.9
click at [339, 423] on fieldset "**********" at bounding box center [567, 340] width 489 height 227
click at [468, 425] on input "text" at bounding box center [487, 419] width 76 height 17
type input "********"
drag, startPoint x: 669, startPoint y: 407, endPoint x: 678, endPoint y: 438, distance: 32.1
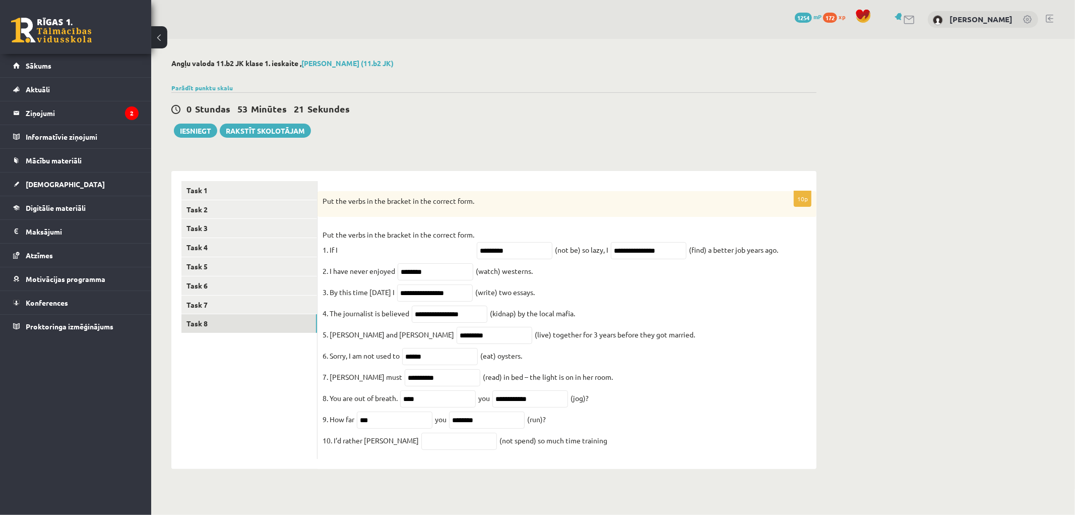
click at [671, 407] on fieldset "**********" at bounding box center [567, 340] width 489 height 227
click at [419, 445] on span at bounding box center [459, 440] width 81 height 9
click at [421, 446] on input "text" at bounding box center [459, 441] width 76 height 17
type input "**********"
click at [534, 459] on div "**********" at bounding box center [567, 325] width 499 height 268
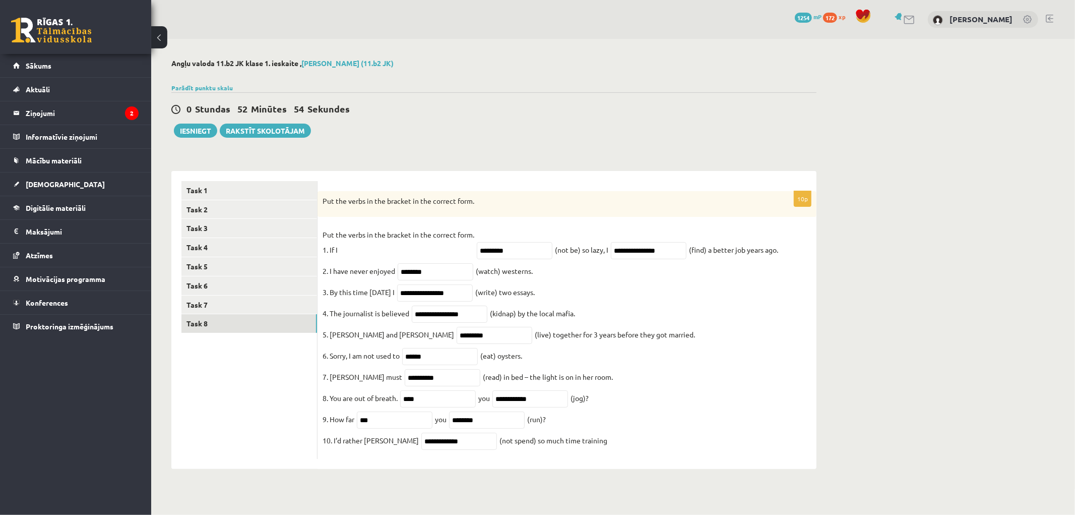
click at [537, 469] on div "**********" at bounding box center [567, 320] width 499 height 298
click at [200, 309] on link "Task 7" at bounding box center [249, 304] width 136 height 19
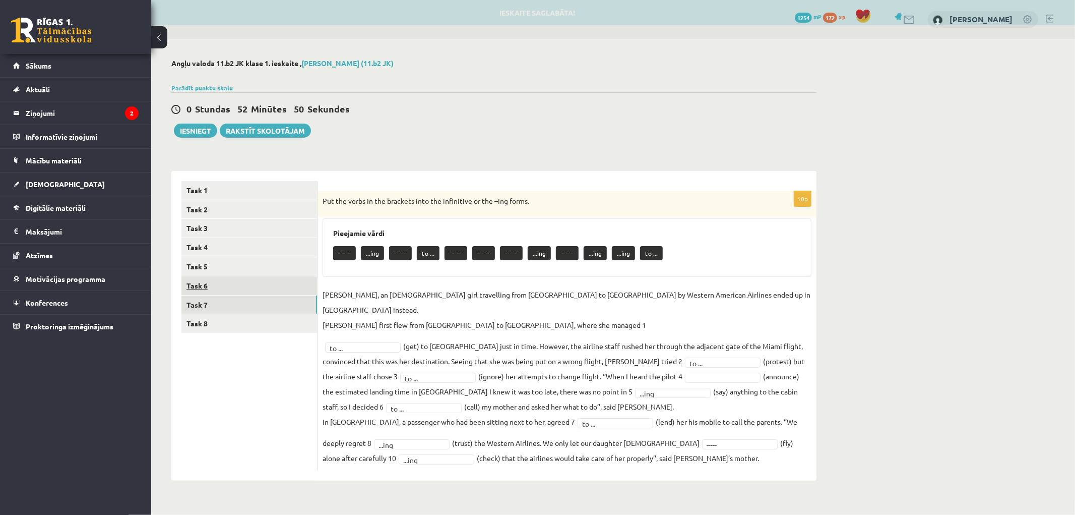
click at [201, 291] on link "Task 6" at bounding box center [249, 285] width 136 height 19
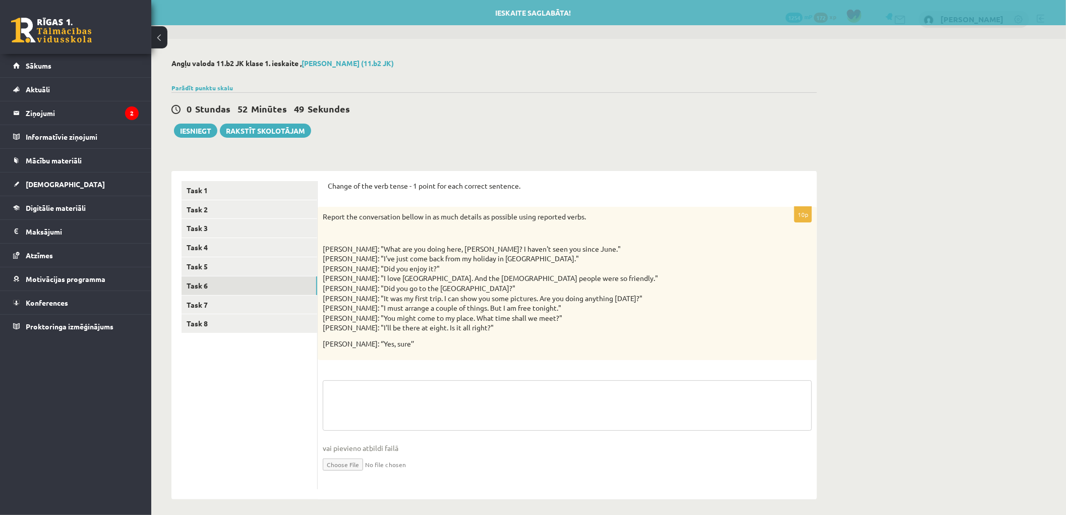
click at [369, 380] on textarea at bounding box center [567, 405] width 489 height 50
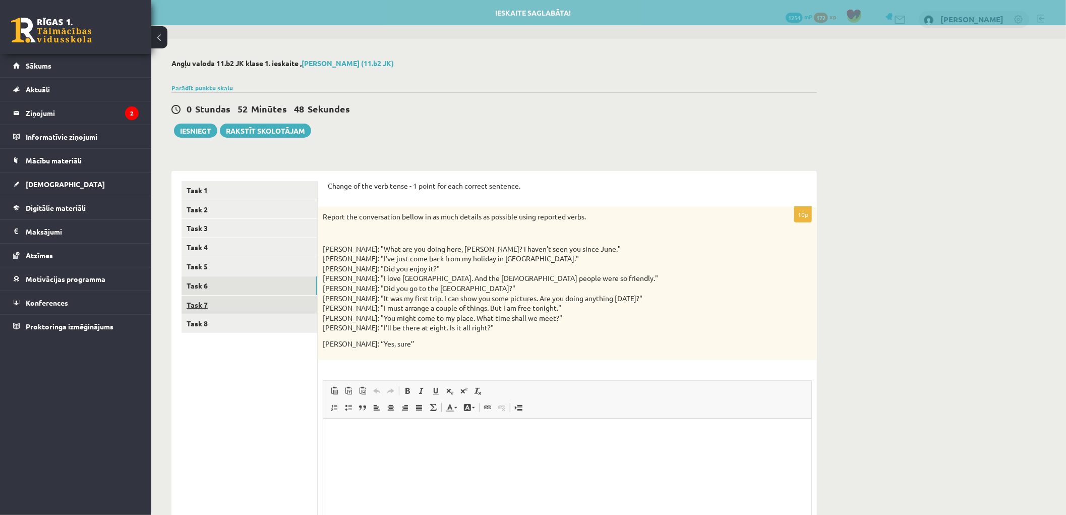
scroll to position [0, 0]
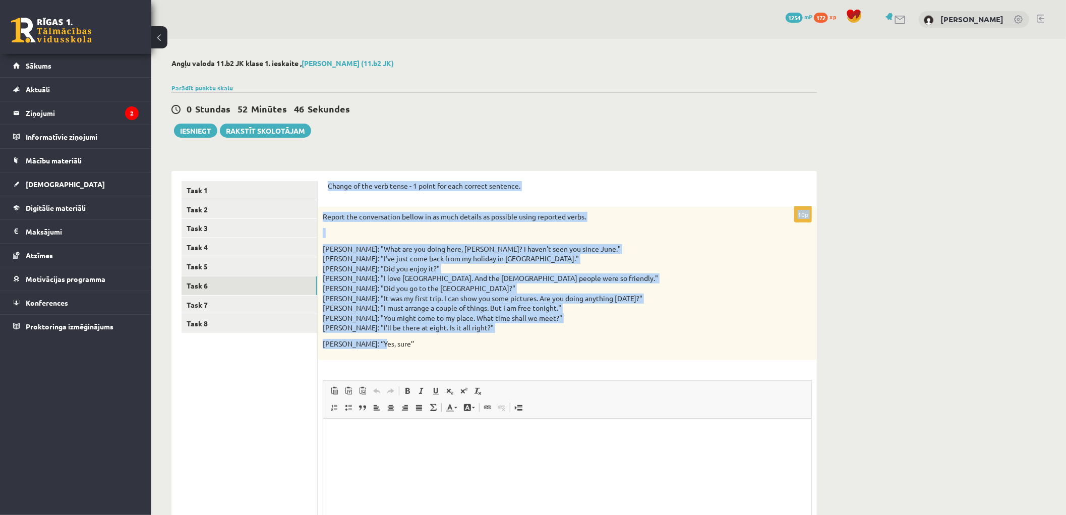
drag, startPoint x: 326, startPoint y: 182, endPoint x: 585, endPoint y: 343, distance: 305.1
click at [585, 343] on div "Change of the verb tense - 1 point for each correct sentence. 10p Report the co…" at bounding box center [567, 385] width 499 height 429
click at [465, 144] on div "Angļu valoda 11.b2 JK klase 1. ieskaite , Jānis Mārtiņš Kazuberns (11.b2 JK) Pa…" at bounding box center [494, 329] width 686 height 581
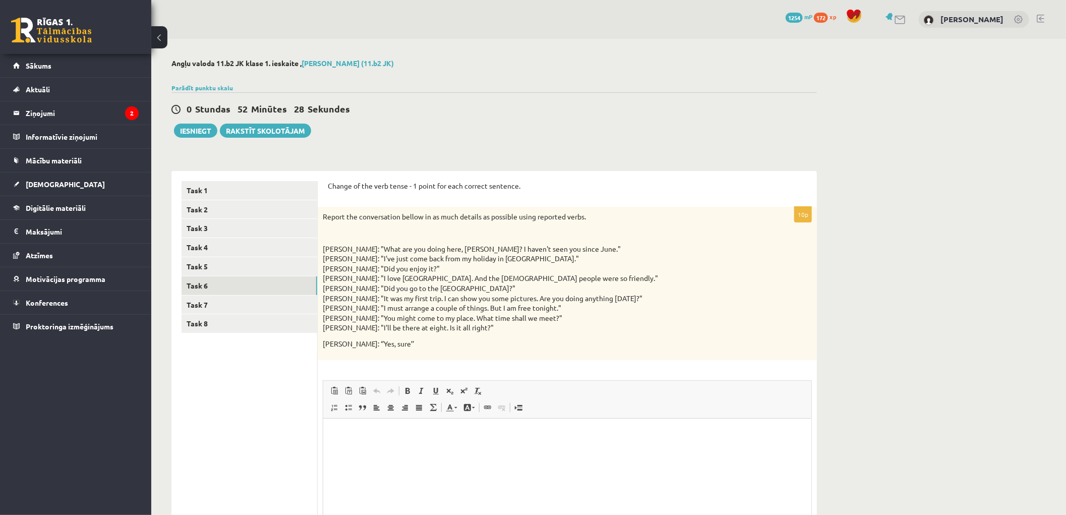
scroll to position [56, 0]
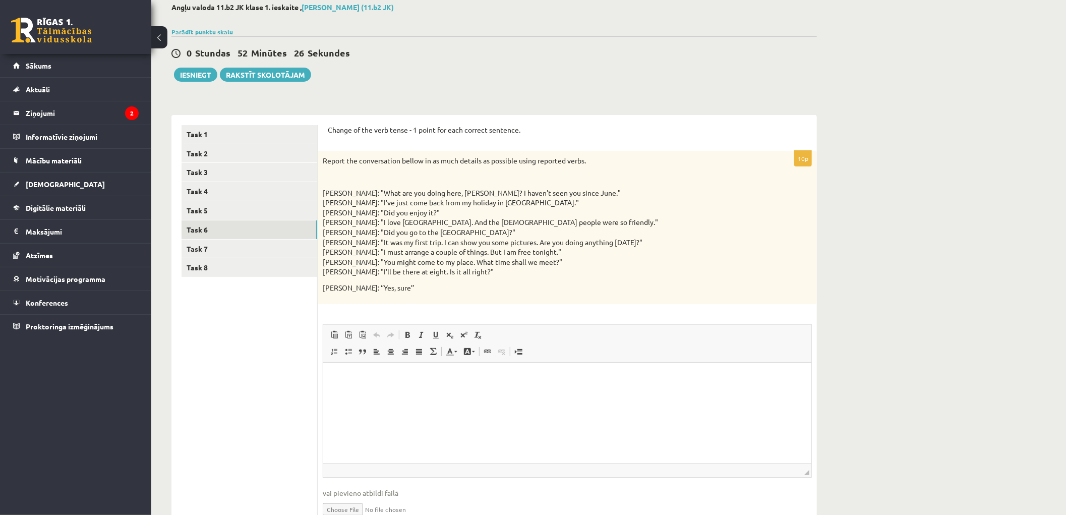
click at [376, 393] on html at bounding box center [567, 377] width 488 height 31
click at [196, 209] on link "Task 5" at bounding box center [249, 210] width 136 height 19
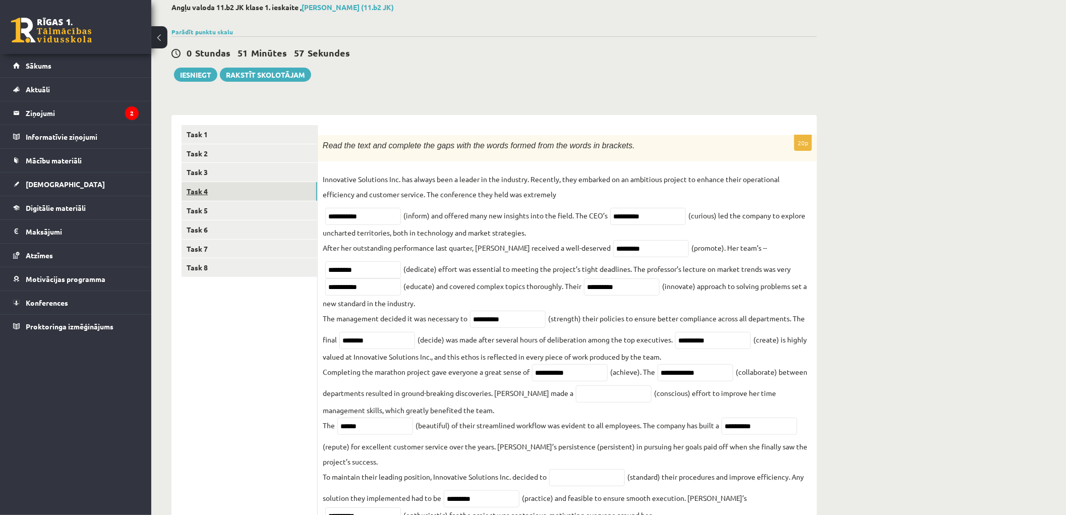
click at [199, 192] on link "Task 4" at bounding box center [249, 191] width 136 height 19
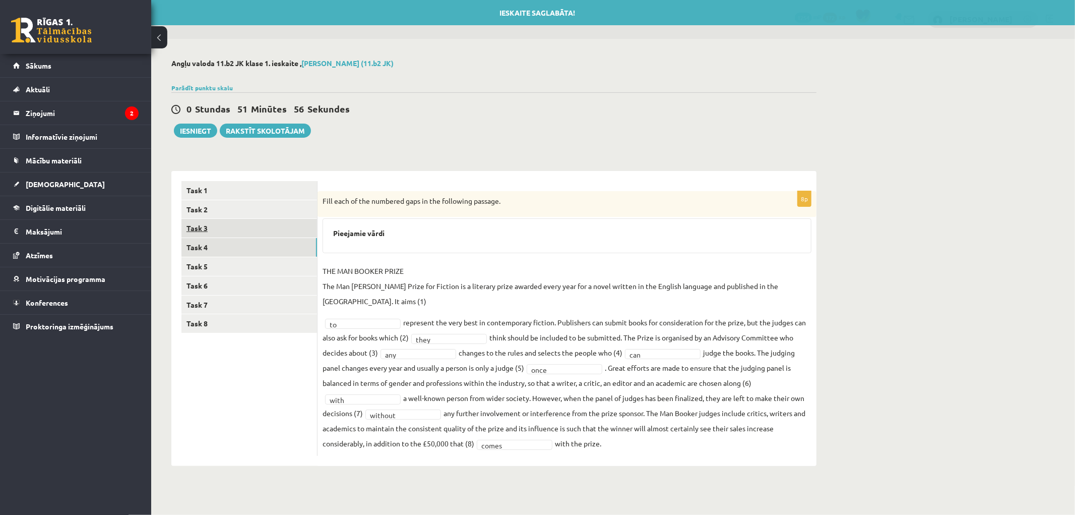
click at [197, 219] on link "Task 3" at bounding box center [249, 228] width 136 height 19
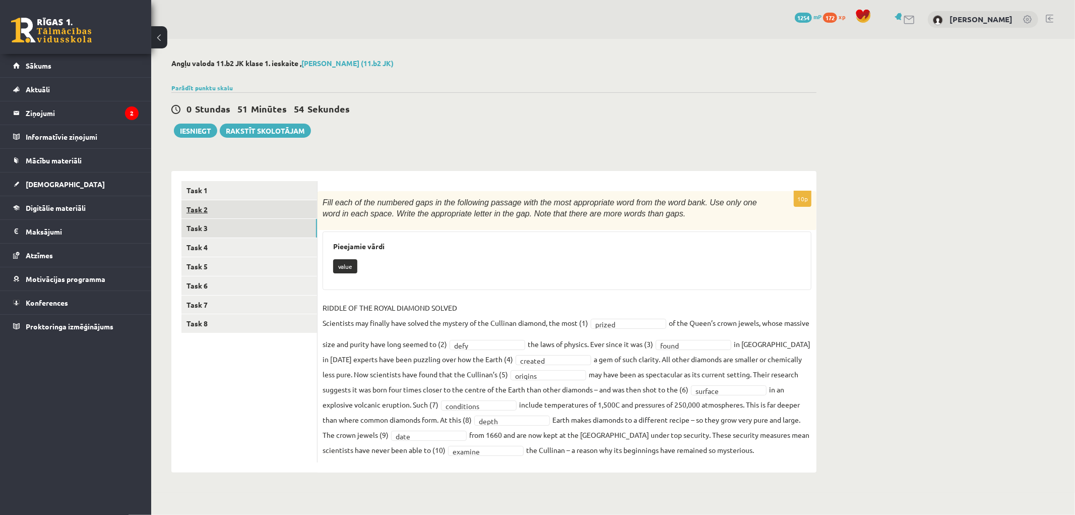
click at [223, 212] on link "Task 2" at bounding box center [249, 209] width 136 height 19
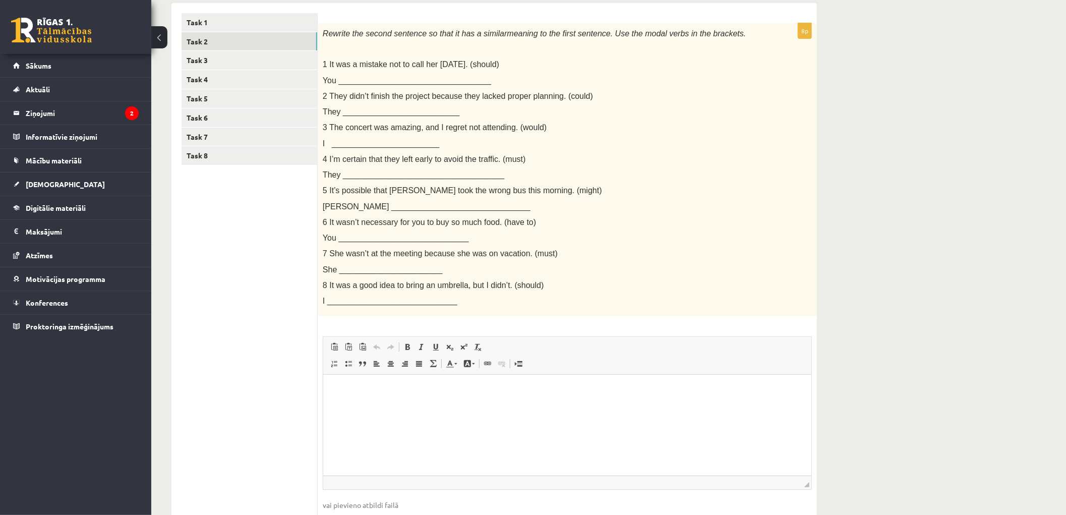
scroll to position [112, 0]
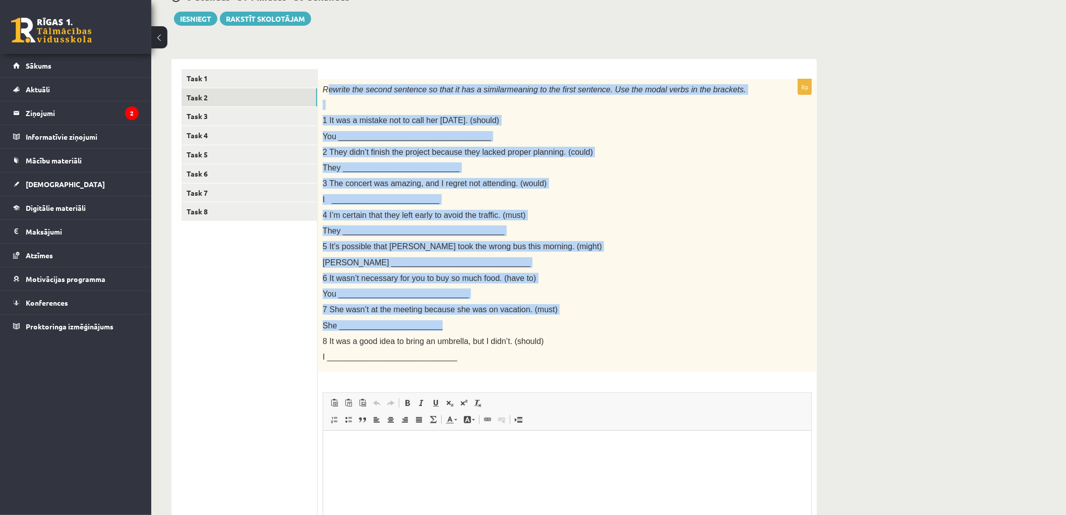
drag, startPoint x: 325, startPoint y: 86, endPoint x: 627, endPoint y: 317, distance: 380.1
click at [627, 319] on div "Rewrite the second sentence so that it has a similar meaning to the first sente…" at bounding box center [567, 225] width 499 height 293
click at [345, 96] on div "Rewrite the second sentence so that it has a similar meaning to the first sente…" at bounding box center [567, 225] width 499 height 293
click at [316, 88] on link "Task 2" at bounding box center [249, 97] width 136 height 19
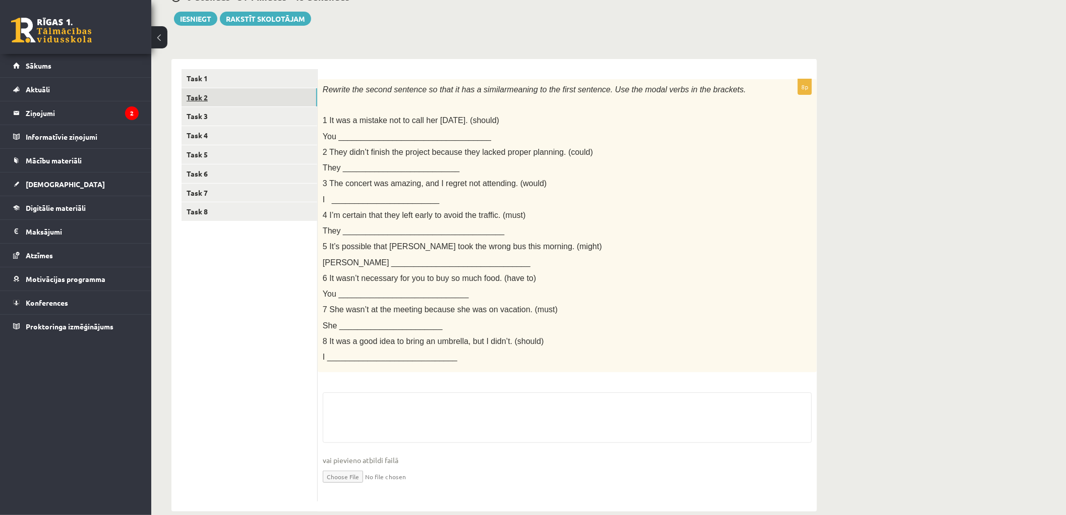
click at [223, 96] on link "Task 2" at bounding box center [249, 97] width 136 height 19
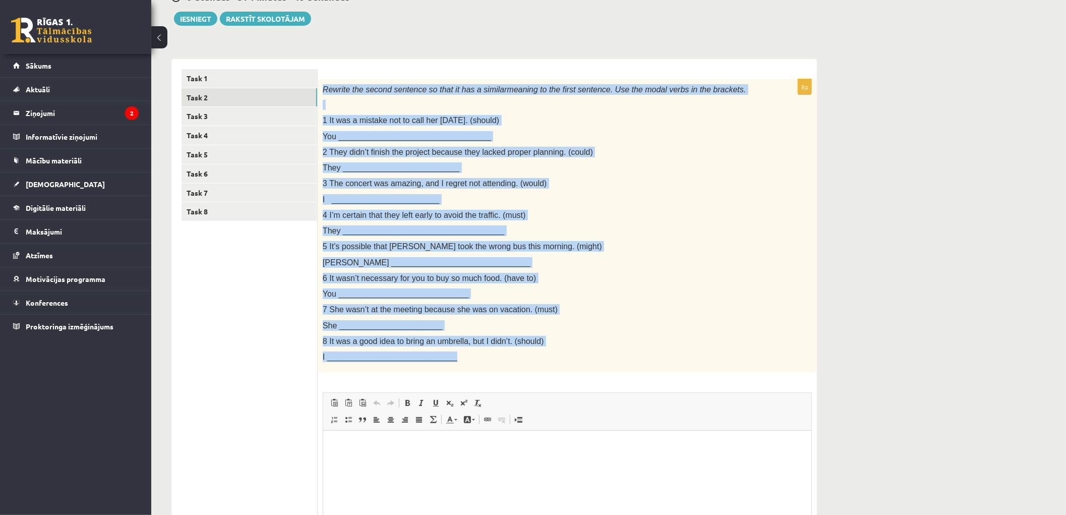
drag, startPoint x: 323, startPoint y: 87, endPoint x: 666, endPoint y: 359, distance: 438.8
click at [666, 359] on div "Rewrite the second sentence so that it has a similar meaning to the first sente…" at bounding box center [567, 225] width 499 height 293
click at [208, 73] on link "Task 1" at bounding box center [249, 78] width 136 height 19
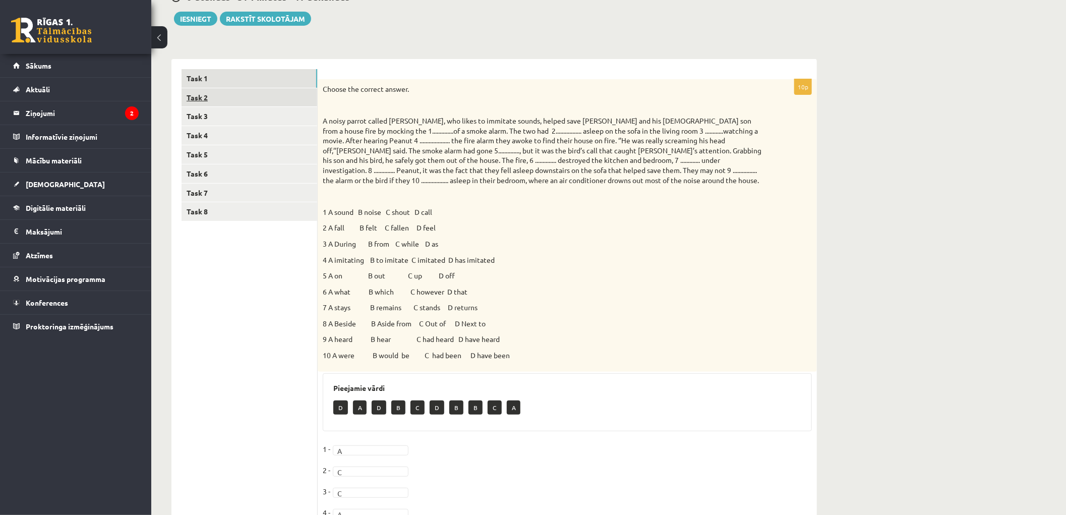
click at [205, 91] on link "Task 2" at bounding box center [249, 97] width 136 height 19
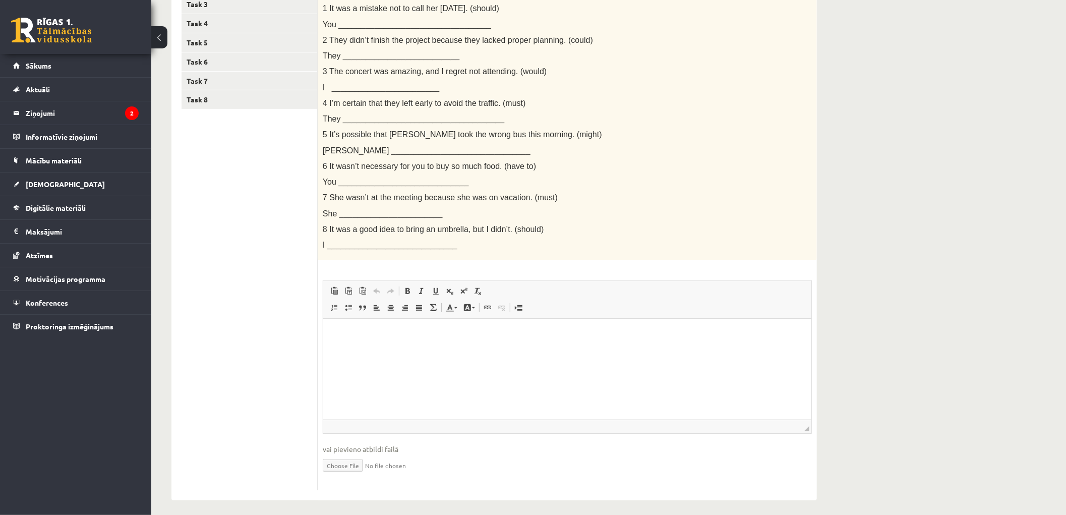
scroll to position [168, 0]
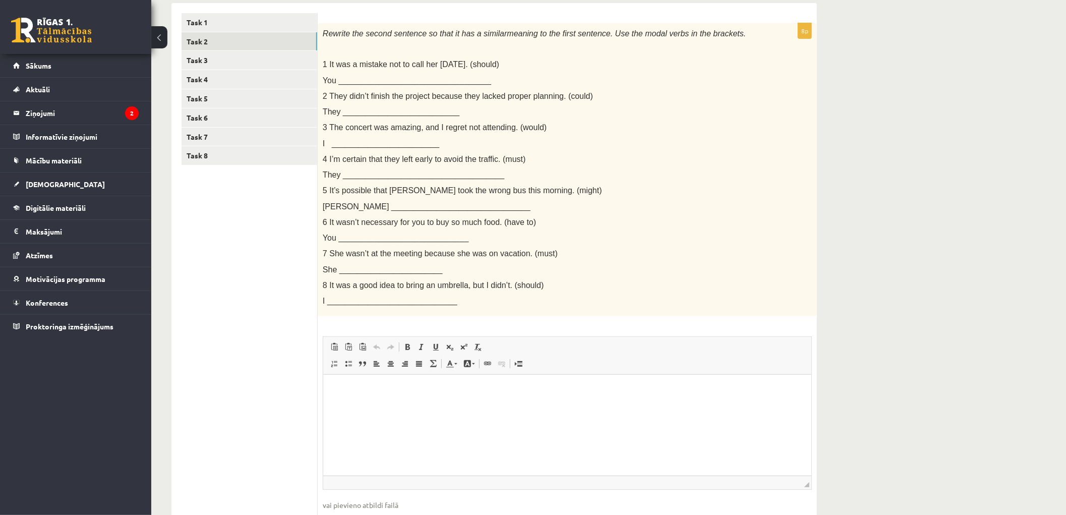
click at [427, 405] on html at bounding box center [567, 390] width 488 height 31
drag, startPoint x: 457, startPoint y: 406, endPoint x: 355, endPoint y: 404, distance: 101.3
click at [355, 404] on html "**********" at bounding box center [567, 398] width 488 height 47
drag, startPoint x: 519, startPoint y: 421, endPoint x: 338, endPoint y: 426, distance: 181.0
click at [338, 426] on p "**********" at bounding box center [567, 423] width 468 height 11
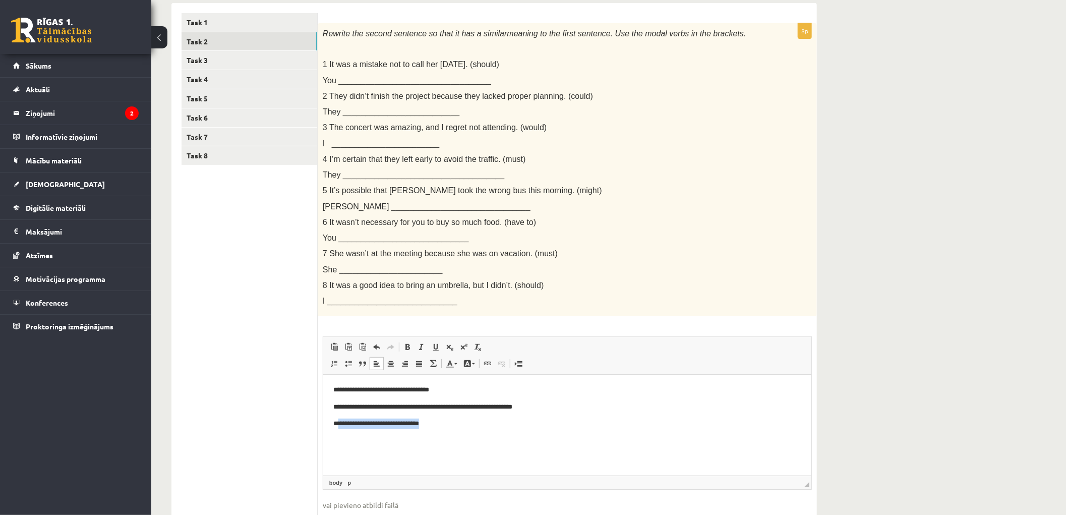
drag, startPoint x: 460, startPoint y: 420, endPoint x: 339, endPoint y: 420, distance: 121.5
click at [339, 420] on p "**********" at bounding box center [567, 423] width 468 height 11
drag, startPoint x: 516, startPoint y: 451, endPoint x: 346, endPoint y: 456, distance: 169.9
click at [346, 456] on p "**********" at bounding box center [567, 458] width 468 height 11
click at [403, 459] on p "**********" at bounding box center [567, 458] width 468 height 11
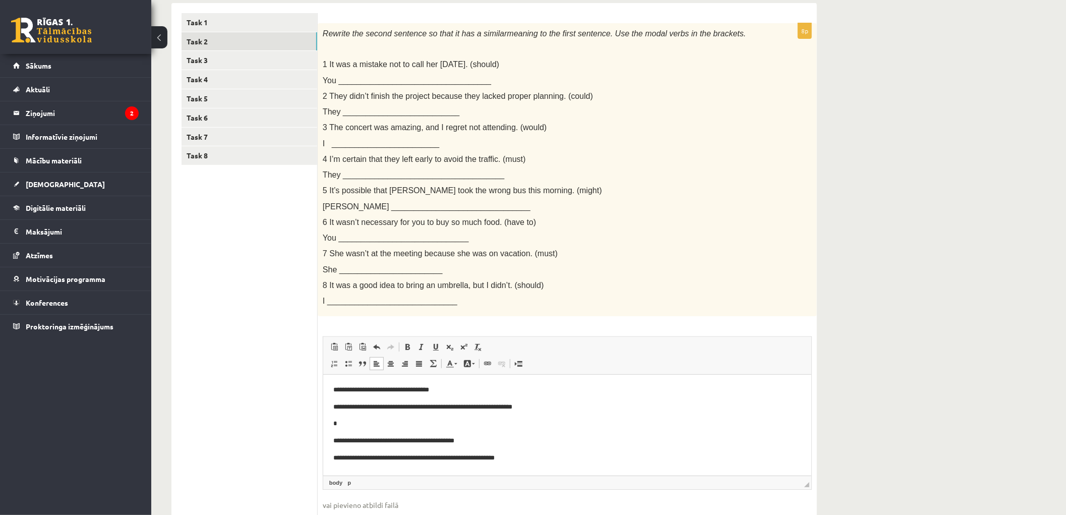
click at [547, 457] on p "**********" at bounding box center [567, 458] width 468 height 11
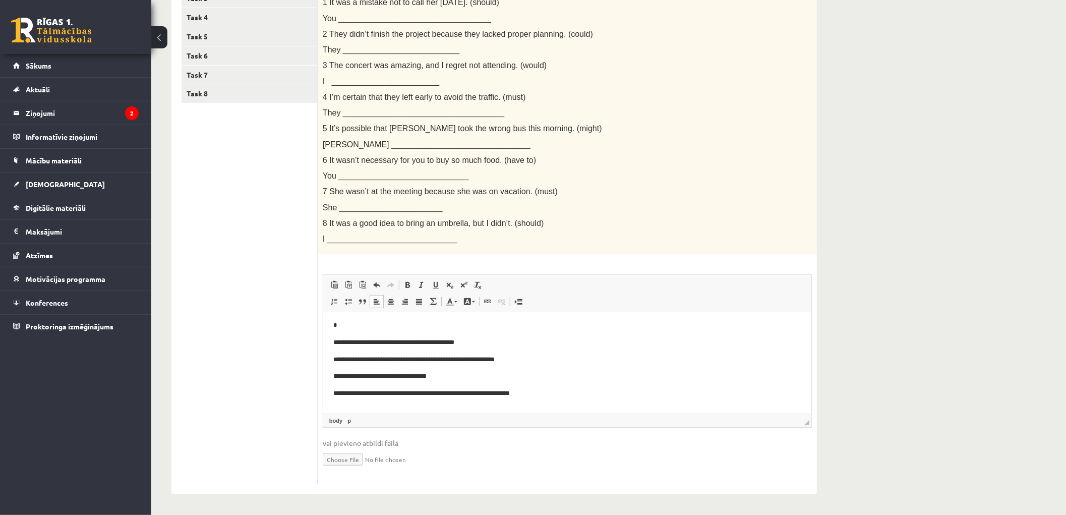
scroll to position [37, 0]
click at [267, 208] on ul "Task 1 Task 2 Task 3 Task 4 Task 5 Task 6 Task 7 Task 8" at bounding box center [249, 217] width 136 height 533
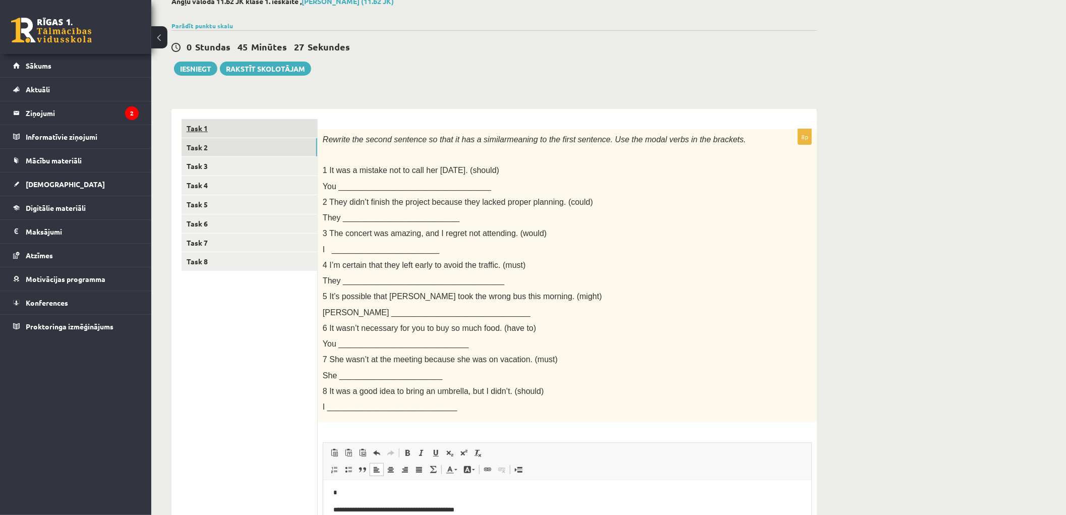
click at [192, 119] on link "Task 1" at bounding box center [249, 128] width 136 height 19
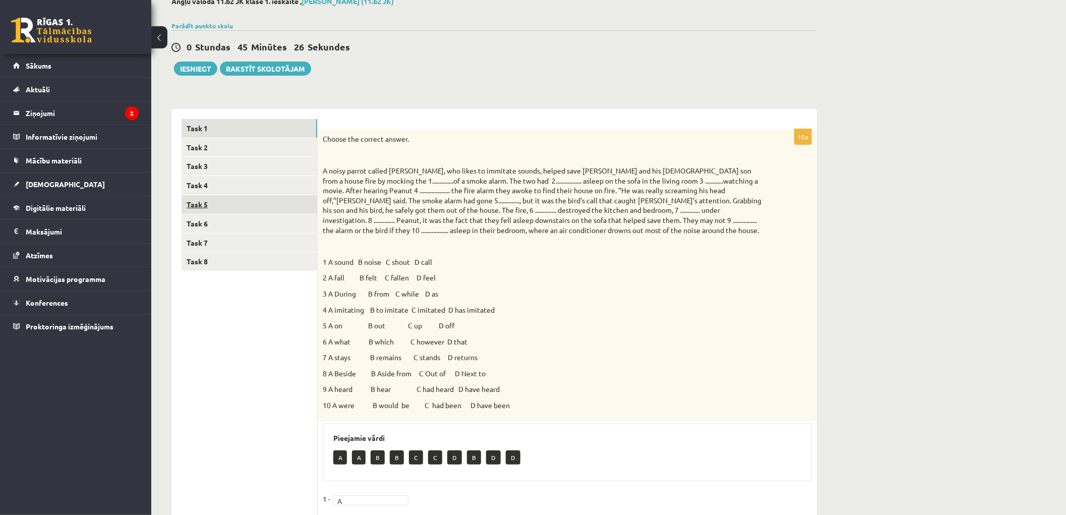
scroll to position [118, 0]
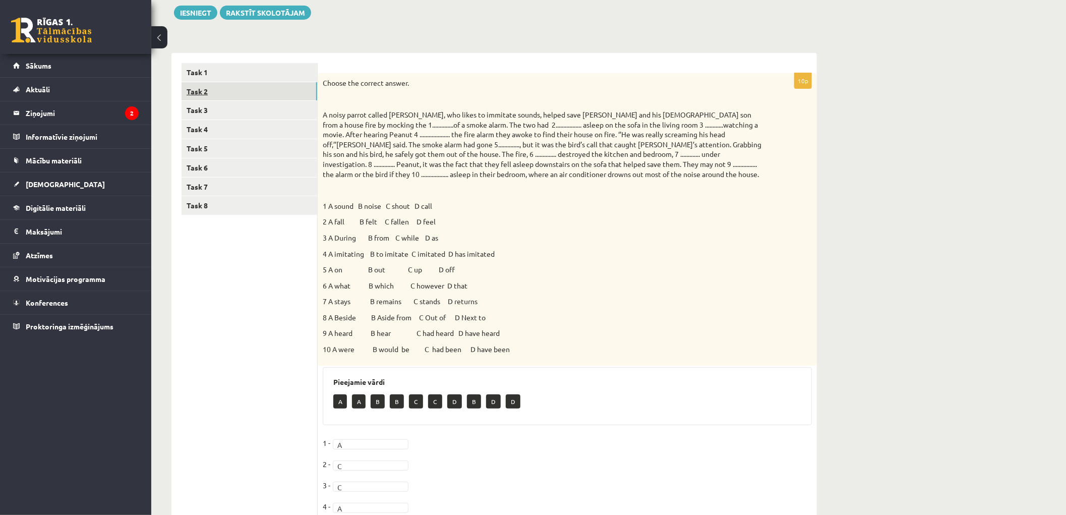
click at [197, 93] on link "Task 2" at bounding box center [249, 91] width 136 height 19
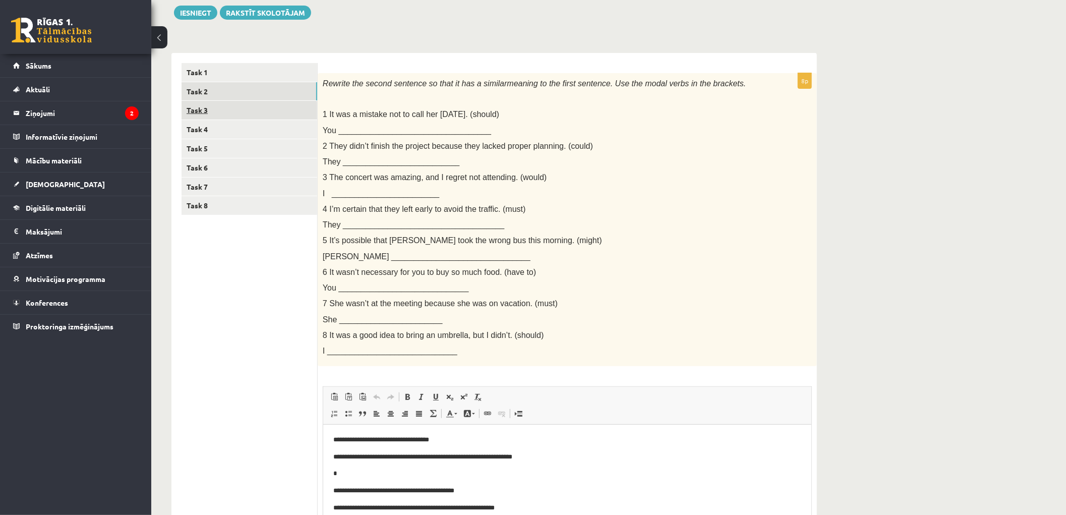
click at [186, 107] on link "Task 3" at bounding box center [249, 110] width 136 height 19
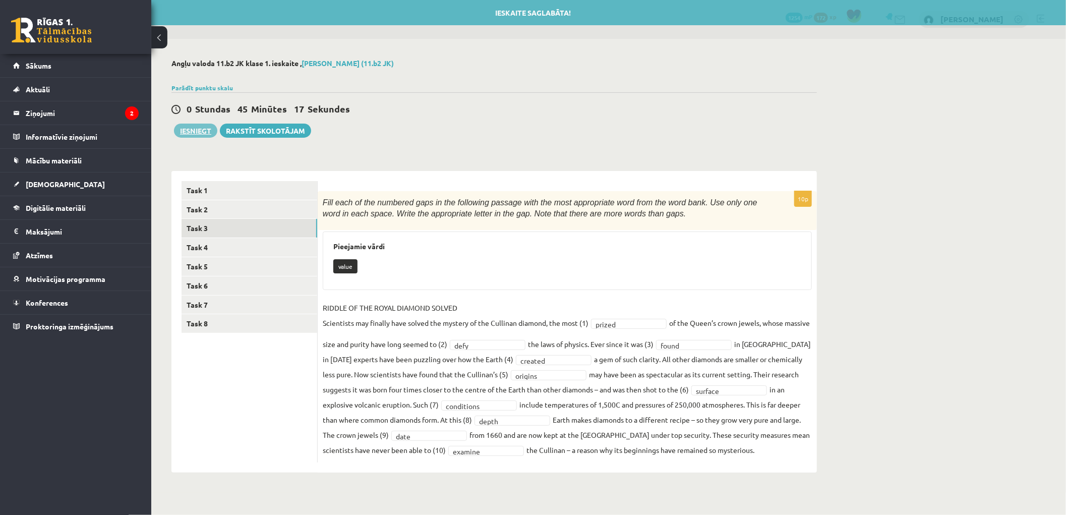
scroll to position [0, 0]
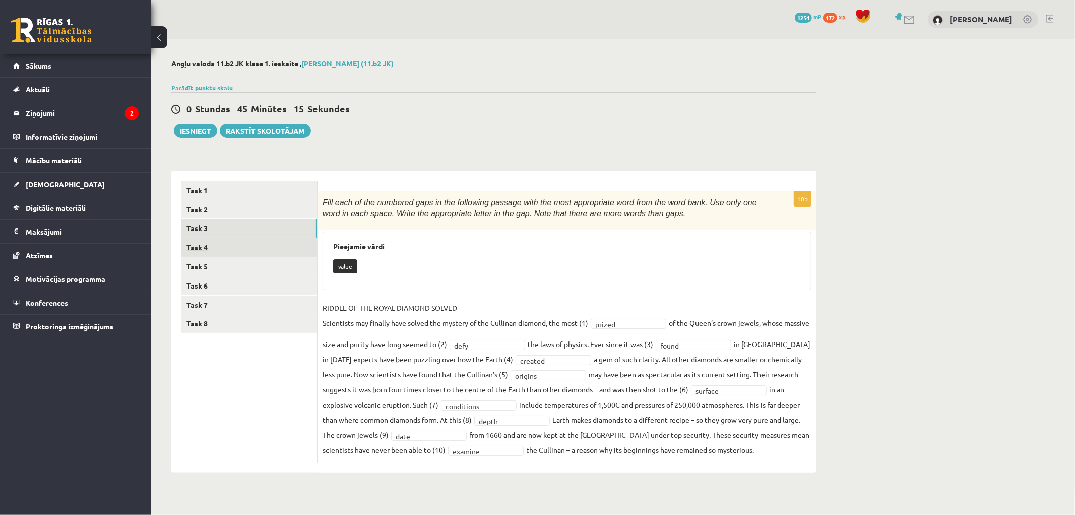
click at [193, 250] on link "Task 4" at bounding box center [249, 247] width 136 height 19
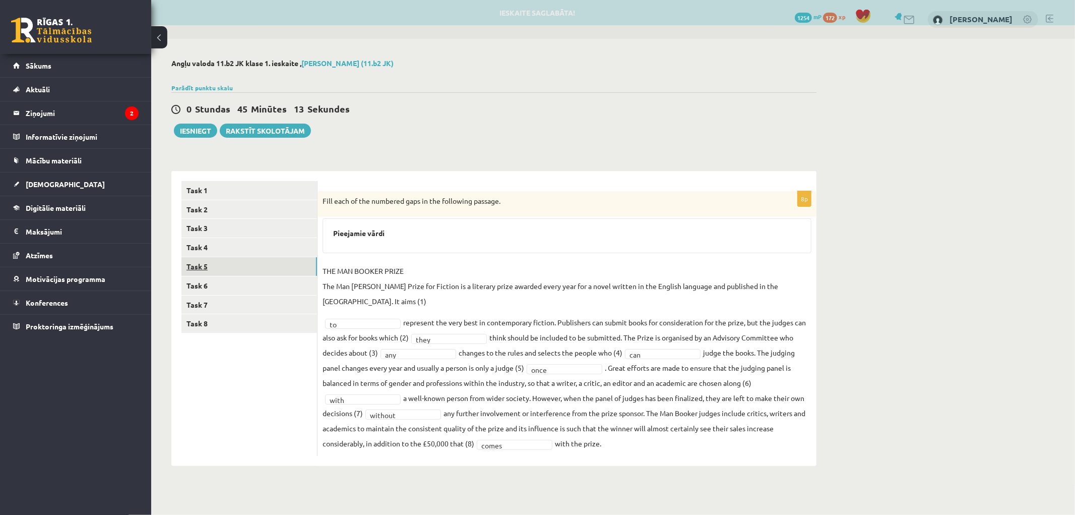
click at [202, 273] on link "Task 5" at bounding box center [249, 266] width 136 height 19
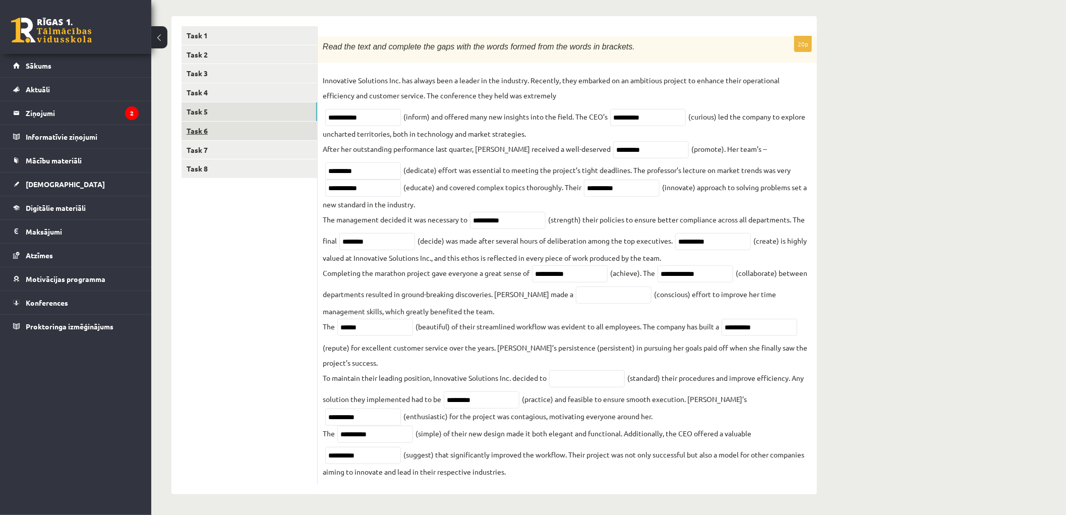
click at [195, 122] on link "Task 6" at bounding box center [249, 130] width 136 height 19
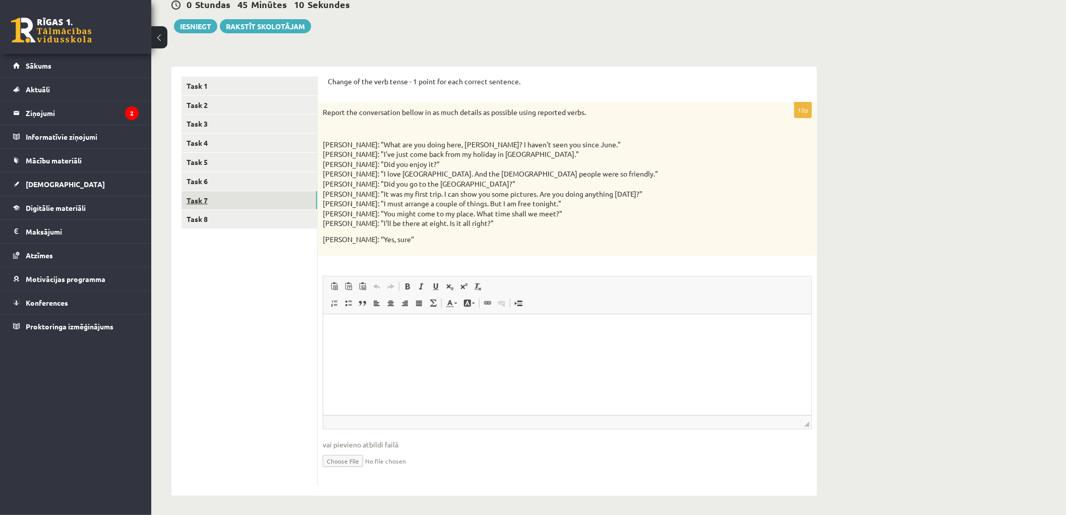
click at [210, 198] on link "Task 7" at bounding box center [249, 200] width 136 height 19
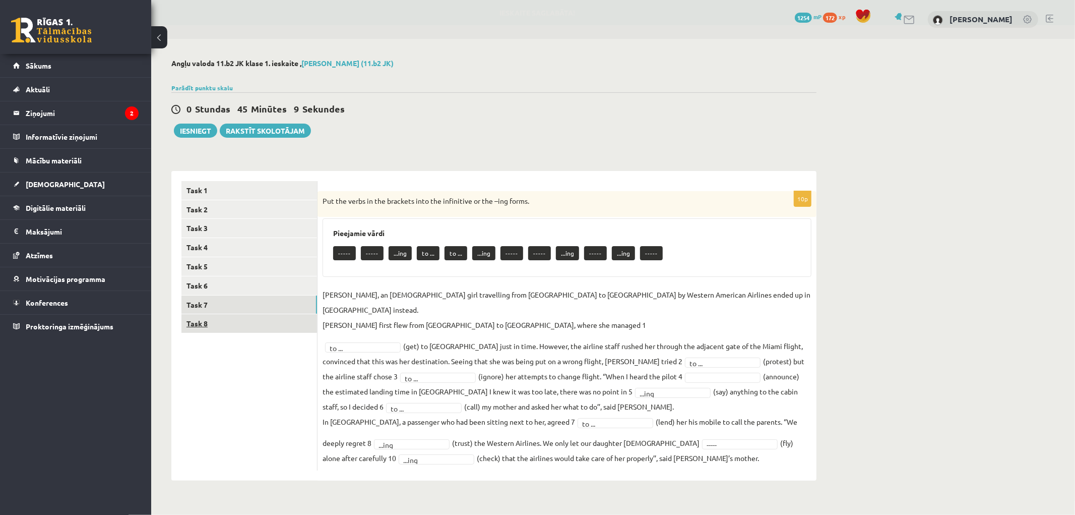
click at [206, 326] on link "Task 8" at bounding box center [249, 323] width 136 height 19
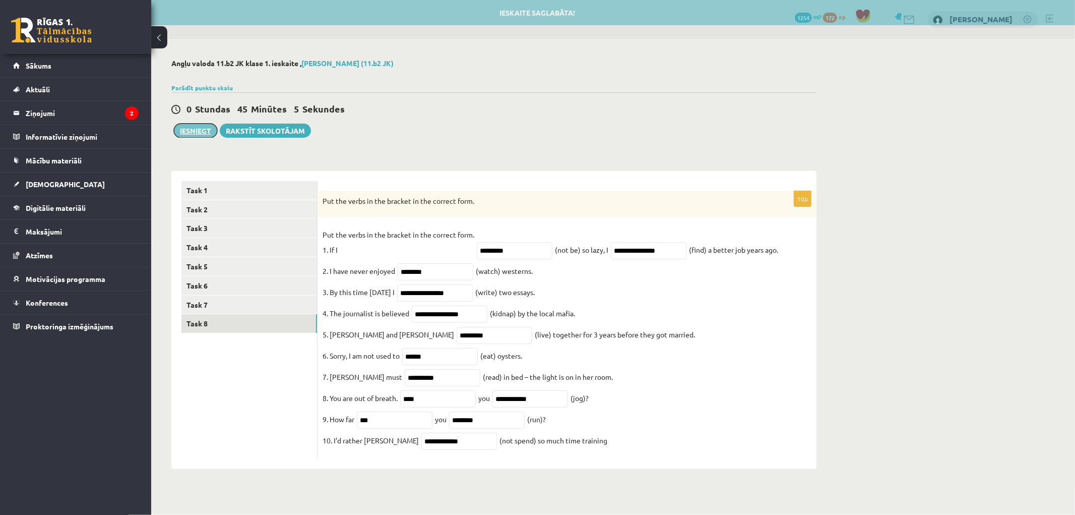
click at [200, 129] on button "Iesniegt" at bounding box center [195, 130] width 43 height 14
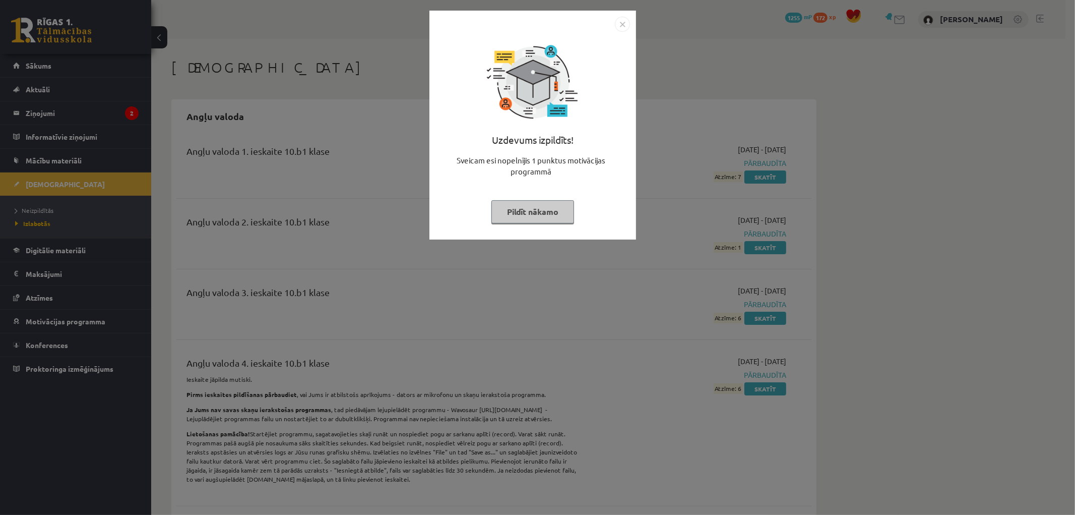
click at [628, 19] on img "Close" at bounding box center [622, 24] width 15 height 15
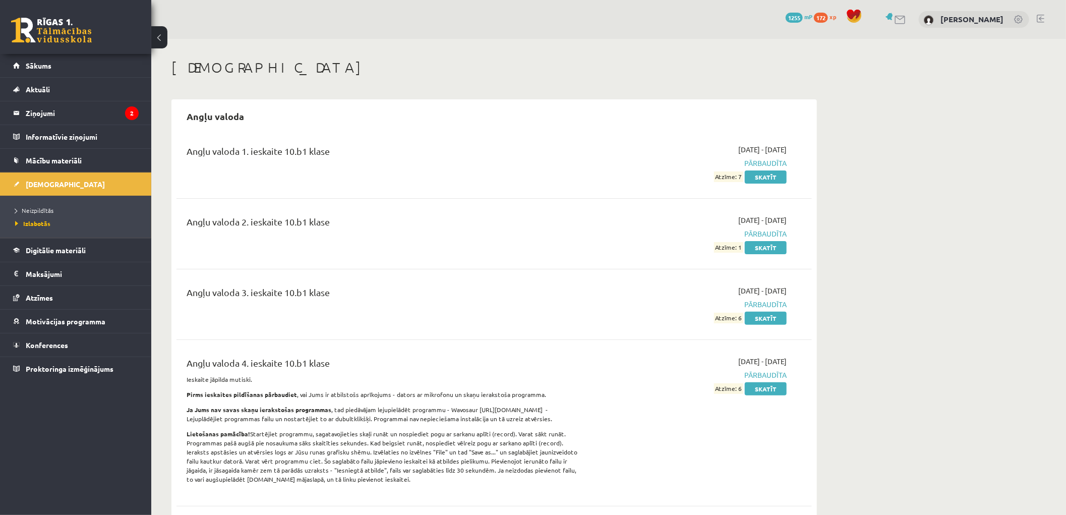
click at [37, 217] on li "Izlabotās" at bounding box center [78, 223] width 126 height 13
click at [37, 225] on span "Izlabotās" at bounding box center [32, 223] width 35 height 8
click at [37, 197] on ul "Neizpildītās Izlabotās" at bounding box center [75, 217] width 151 height 42
click at [42, 178] on link "[DEMOGRAPHIC_DATA]" at bounding box center [76, 183] width 126 height 23
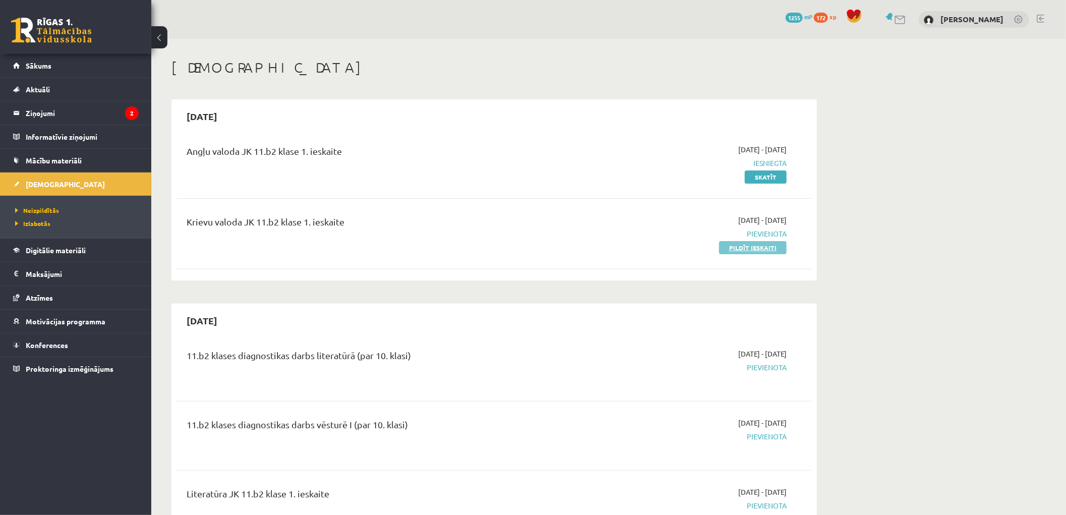
click at [728, 243] on link "Pildīt ieskaiti" at bounding box center [753, 247] width 68 height 13
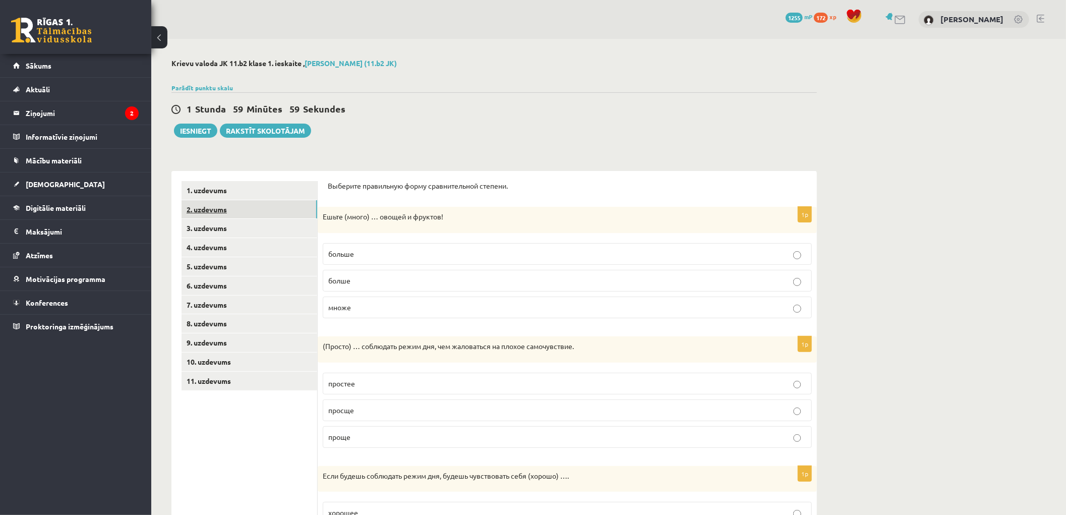
click at [201, 203] on link "2. uzdevums" at bounding box center [249, 209] width 136 height 19
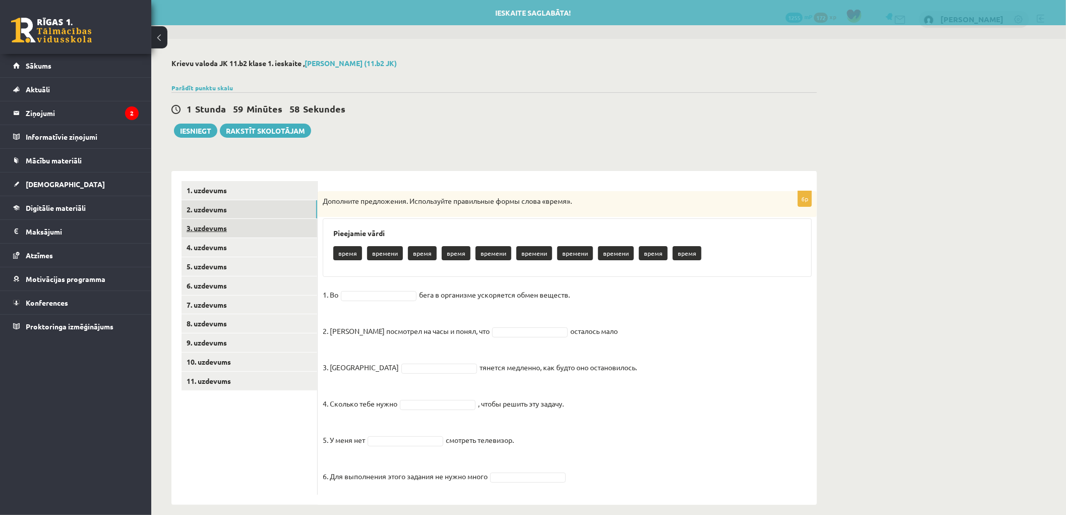
click at [212, 229] on link "3. uzdevums" at bounding box center [249, 228] width 136 height 19
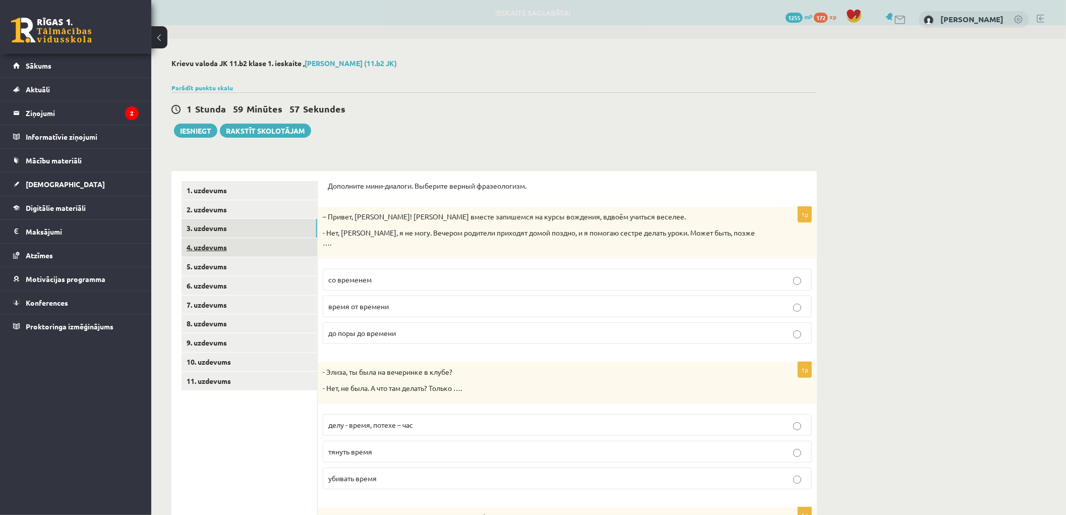
click at [205, 245] on link "4. uzdevums" at bounding box center [249, 247] width 136 height 19
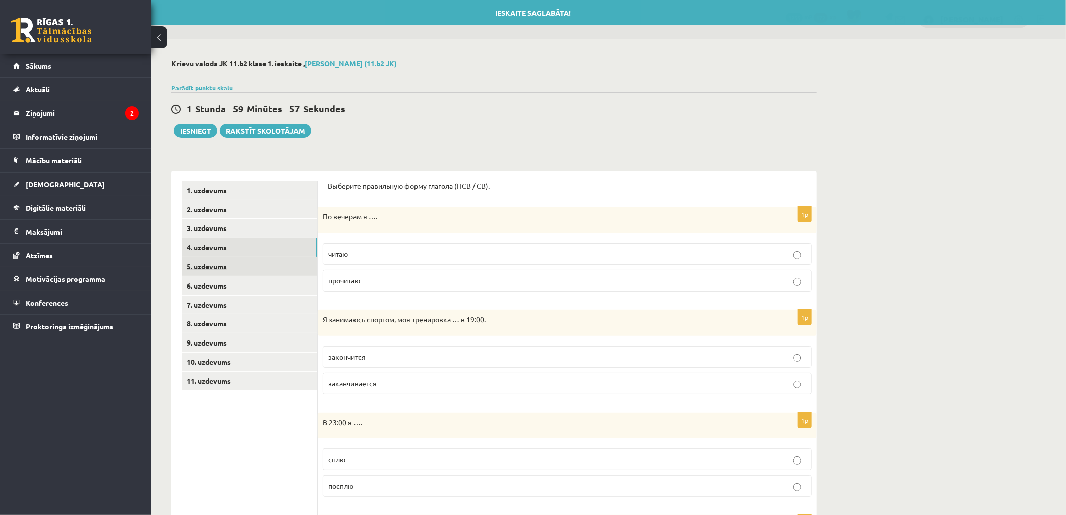
click at [201, 263] on link "5. uzdevums" at bounding box center [249, 266] width 136 height 19
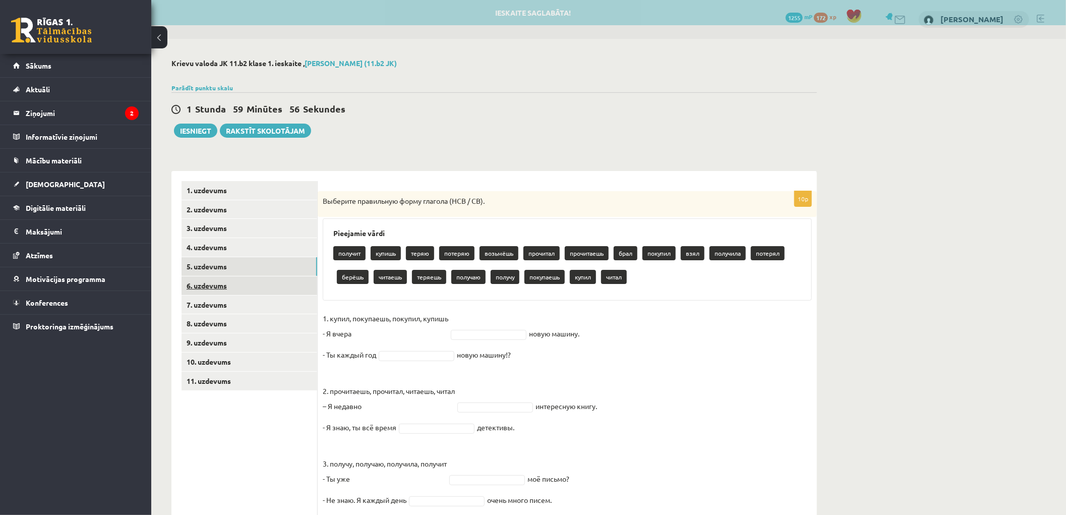
click at [205, 285] on link "6. uzdevums" at bounding box center [249, 285] width 136 height 19
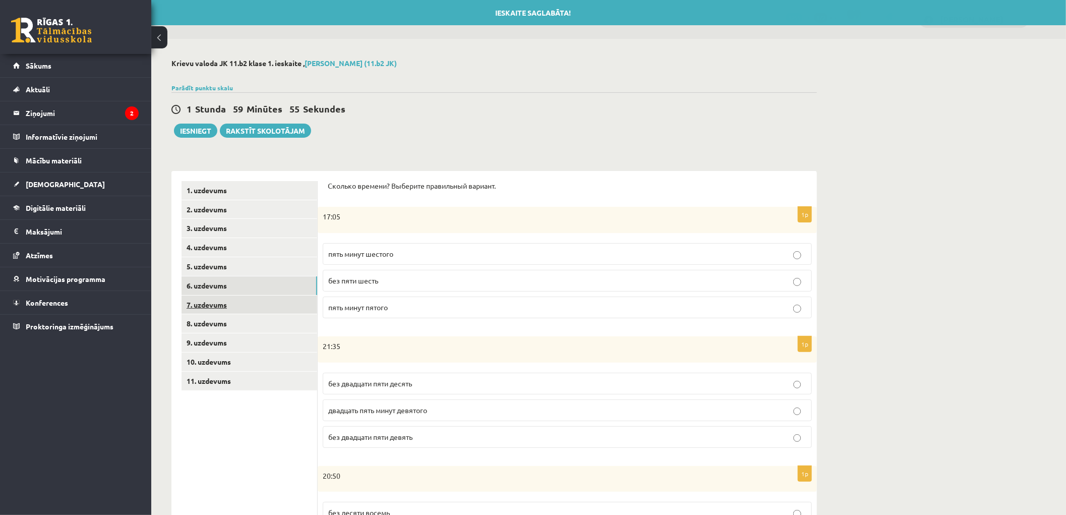
click at [207, 302] on link "7. uzdevums" at bounding box center [249, 304] width 136 height 19
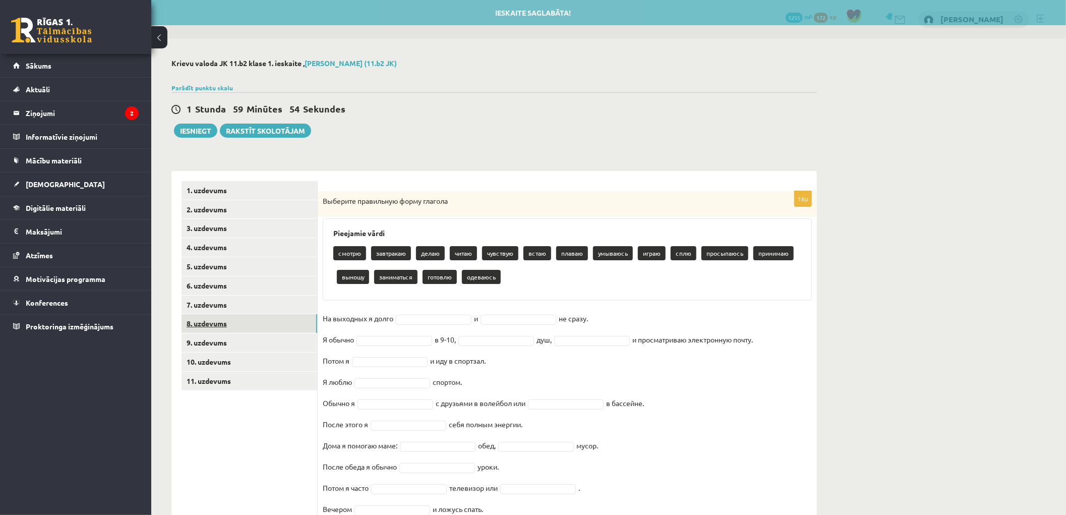
click at [207, 320] on link "8. uzdevums" at bounding box center [249, 323] width 136 height 19
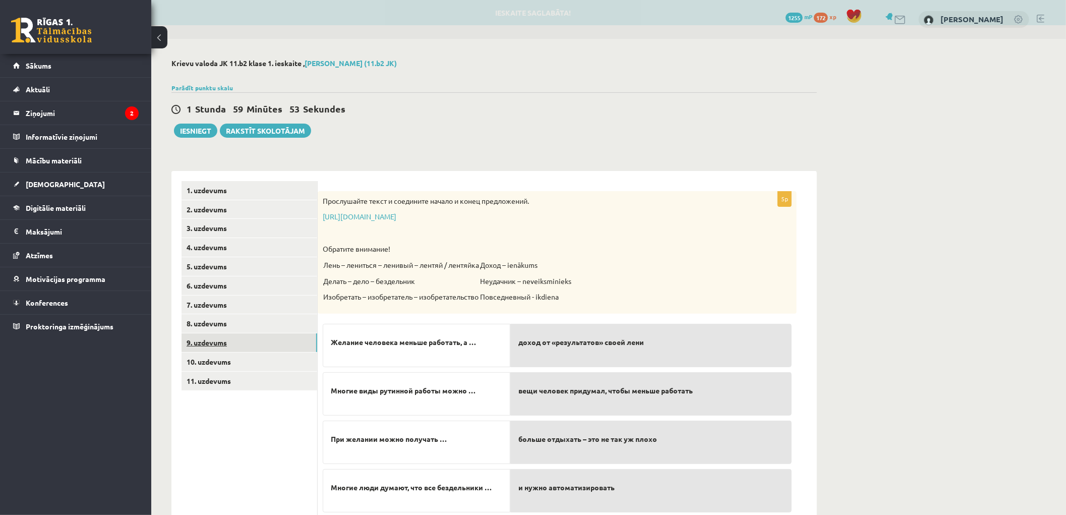
click at [212, 340] on link "9. uzdevums" at bounding box center [249, 342] width 136 height 19
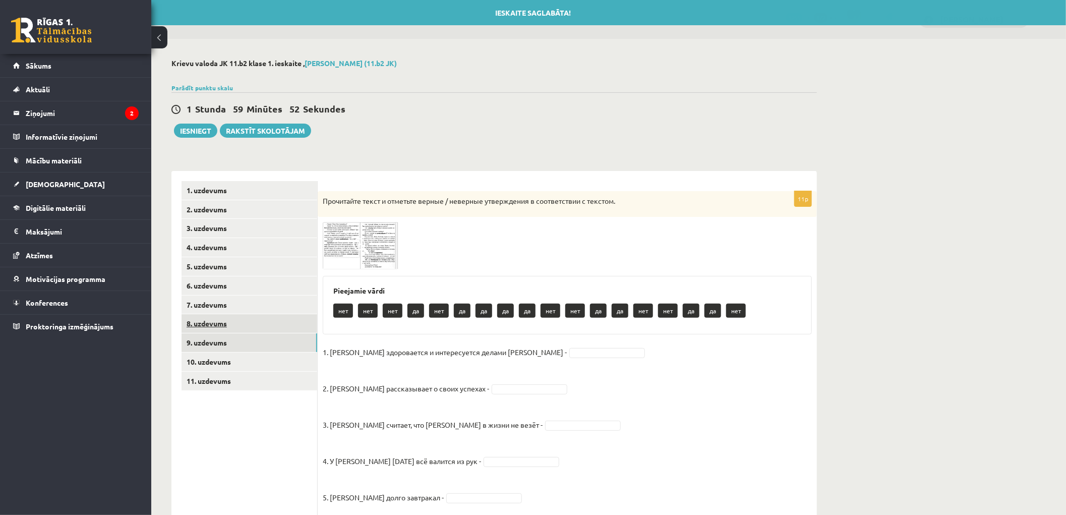
click at [204, 322] on link "8. uzdevums" at bounding box center [249, 323] width 136 height 19
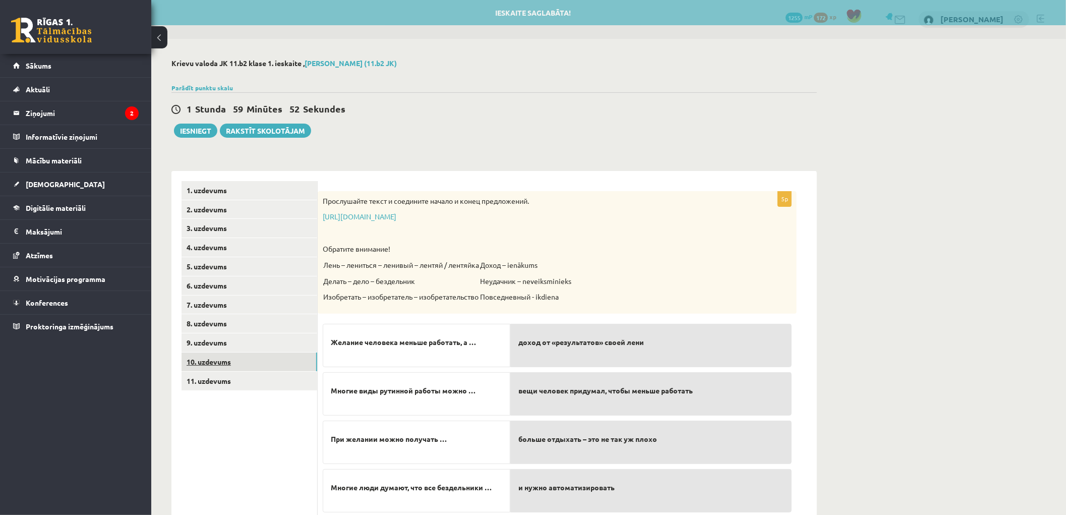
click at [208, 355] on link "10. uzdevums" at bounding box center [249, 361] width 136 height 19
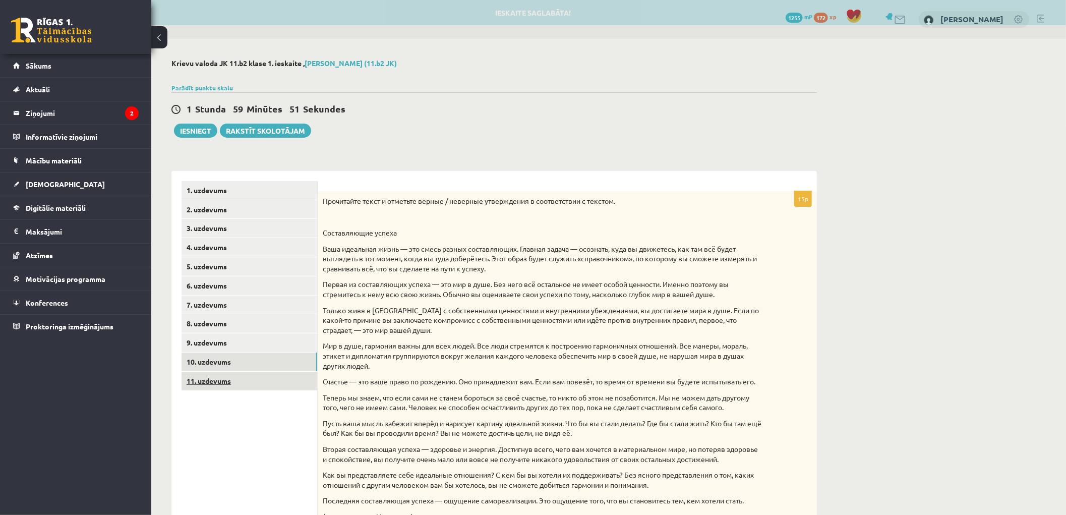
click at [203, 386] on link "11. uzdevums" at bounding box center [249, 381] width 136 height 19
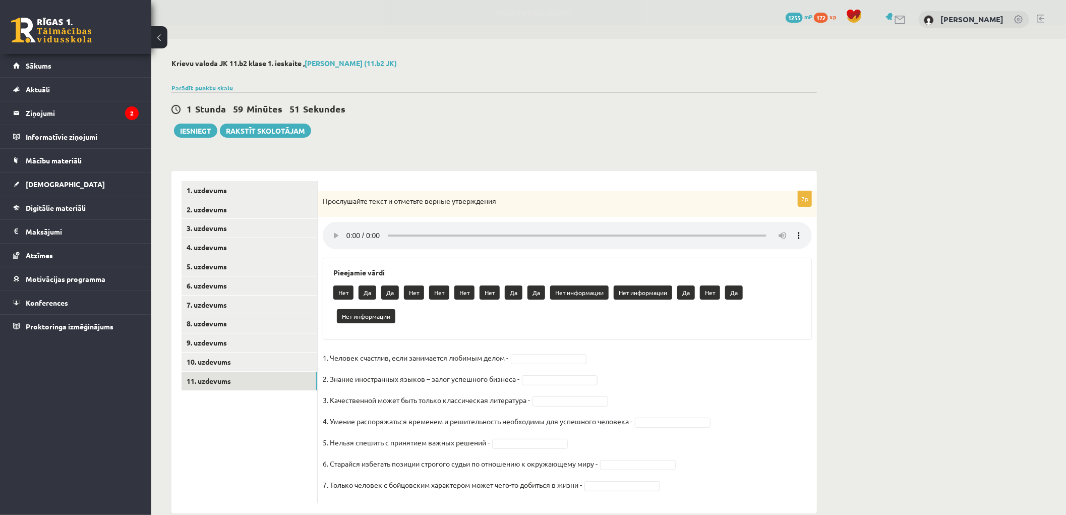
scroll to position [19, 0]
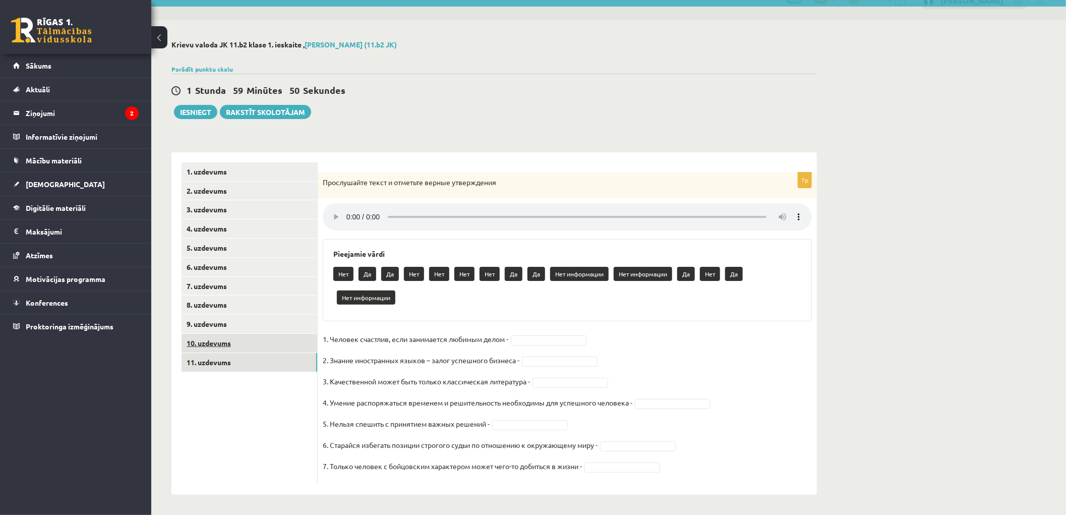
click at [213, 343] on link "10. uzdevums" at bounding box center [249, 343] width 136 height 19
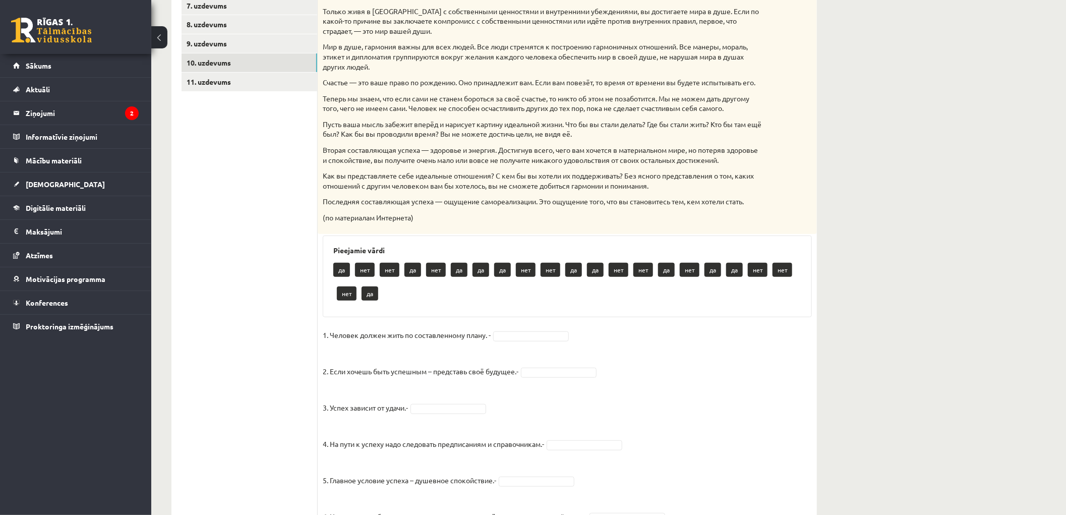
scroll to position [75, 0]
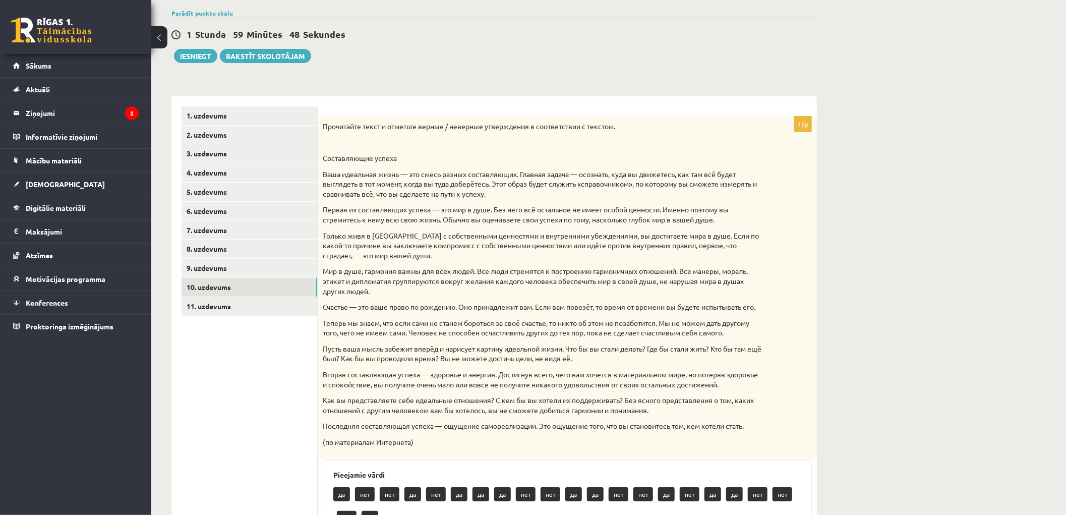
click at [200, 111] on link "1. uzdevums" at bounding box center [249, 115] width 136 height 19
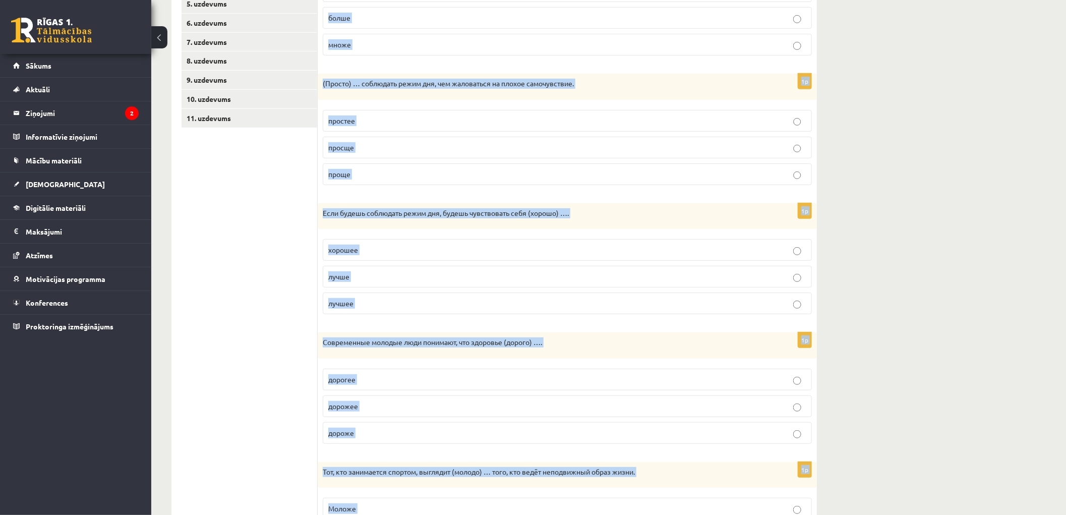
scroll to position [360, 0]
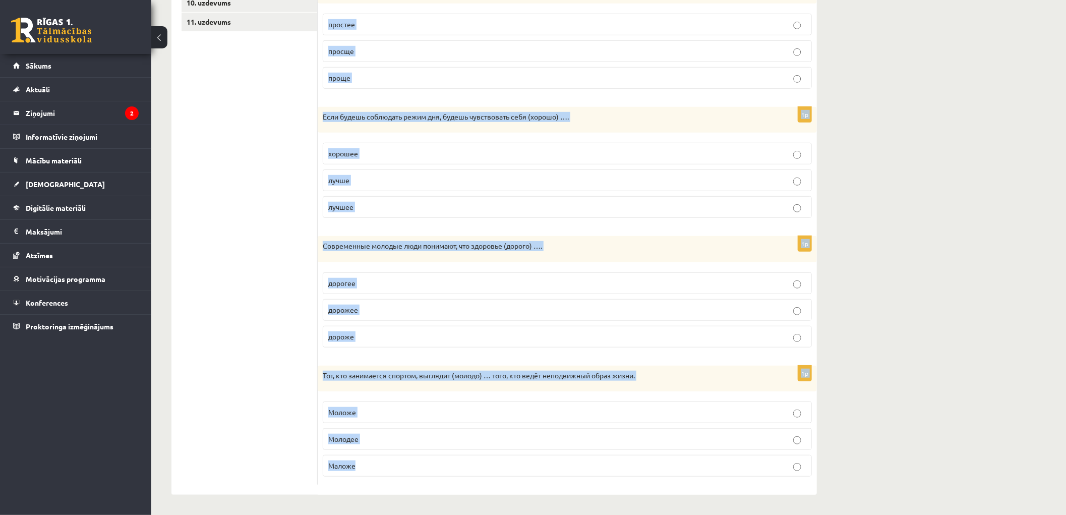
drag, startPoint x: 328, startPoint y: 166, endPoint x: 838, endPoint y: 470, distance: 593.8
click at [838, 470] on div "Krievu valoda JK 11.b2 klase 1. ieskaite , Jānis Mārtiņš Kazuberns (11.b2 JK) P…" at bounding box center [608, 97] width 914 height 835
copy form "Выберите правильную форму сравнительной степени. 1p Ешьте (много) … овощей и фр…"
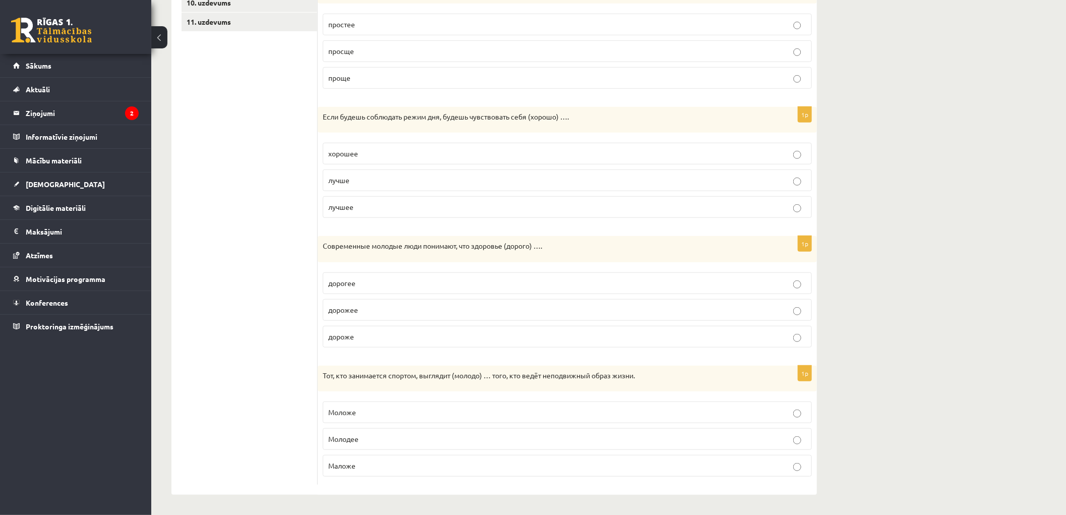
drag, startPoint x: 311, startPoint y: 219, endPoint x: 301, endPoint y: 195, distance: 26.7
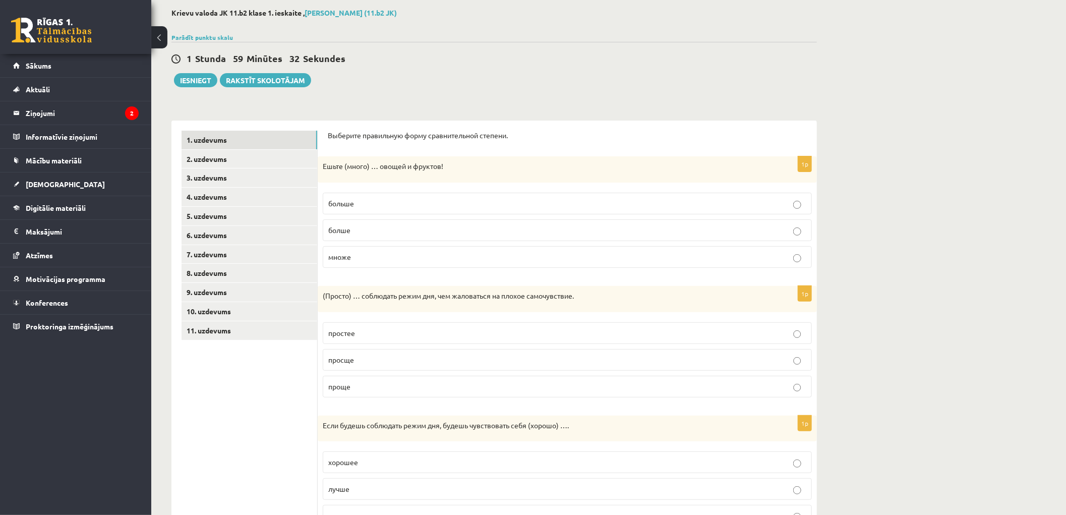
scroll to position [0, 0]
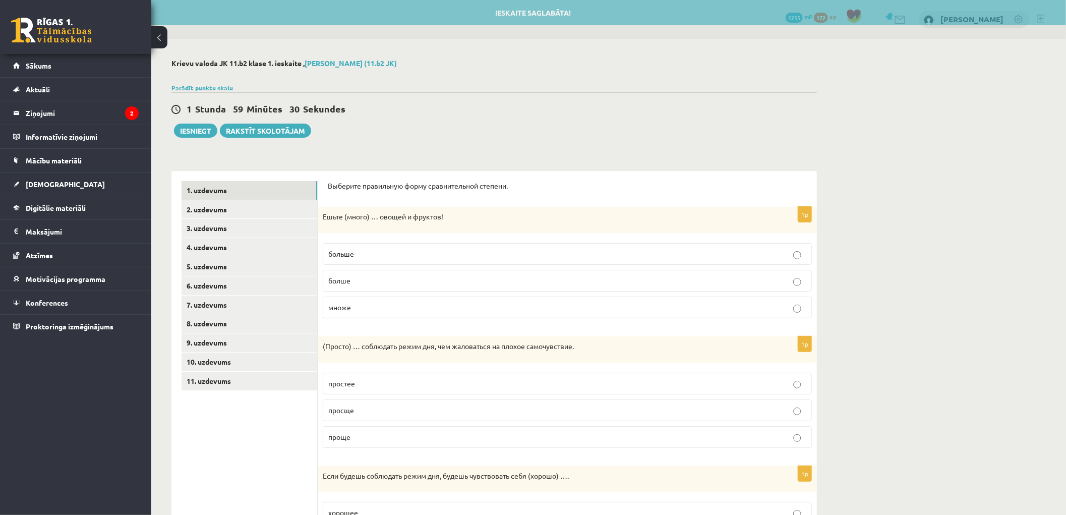
click at [354, 255] on span "больше" at bounding box center [341, 253] width 26 height 9
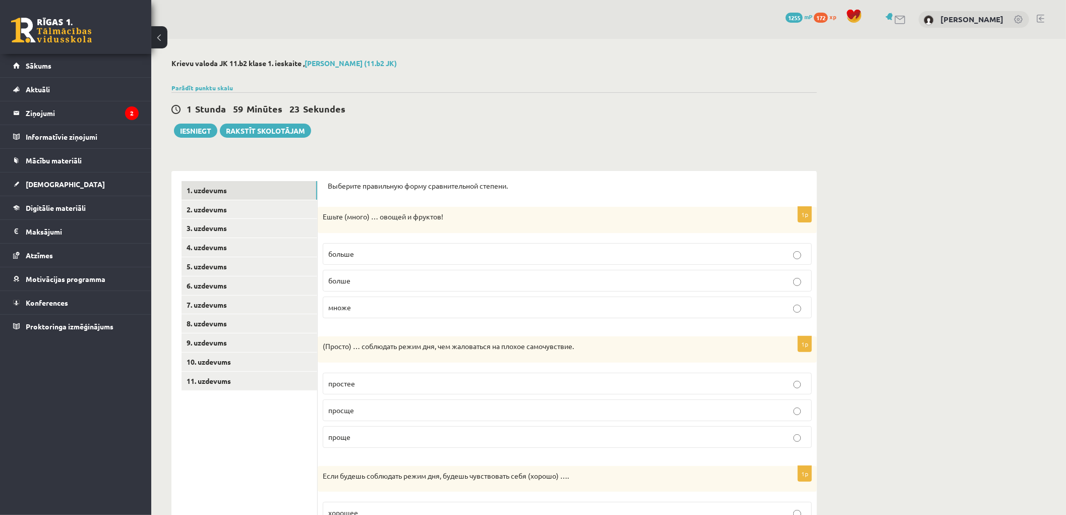
click at [375, 414] on p "просще" at bounding box center [567, 410] width 478 height 11
click at [358, 436] on p "проще" at bounding box center [567, 436] width 478 height 11
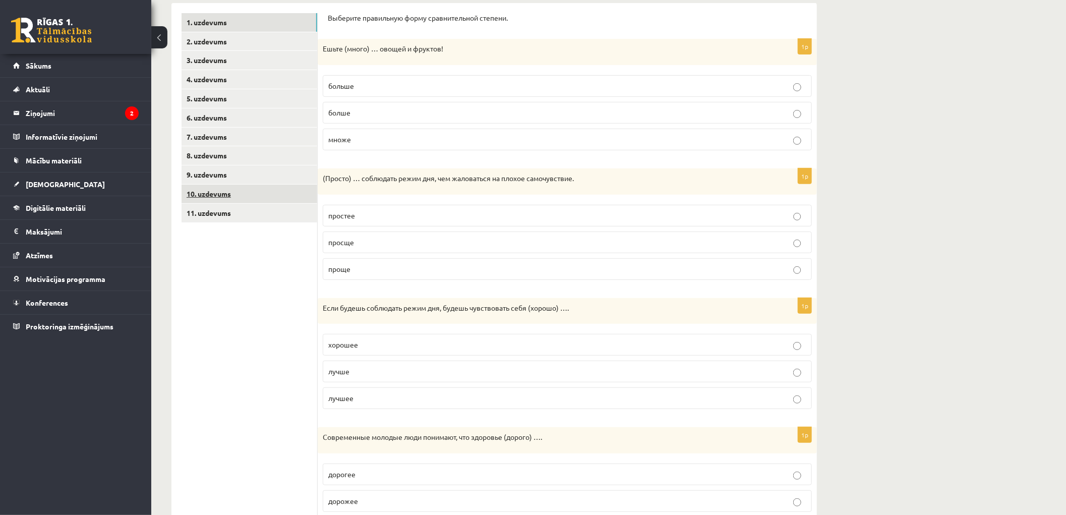
scroll to position [280, 0]
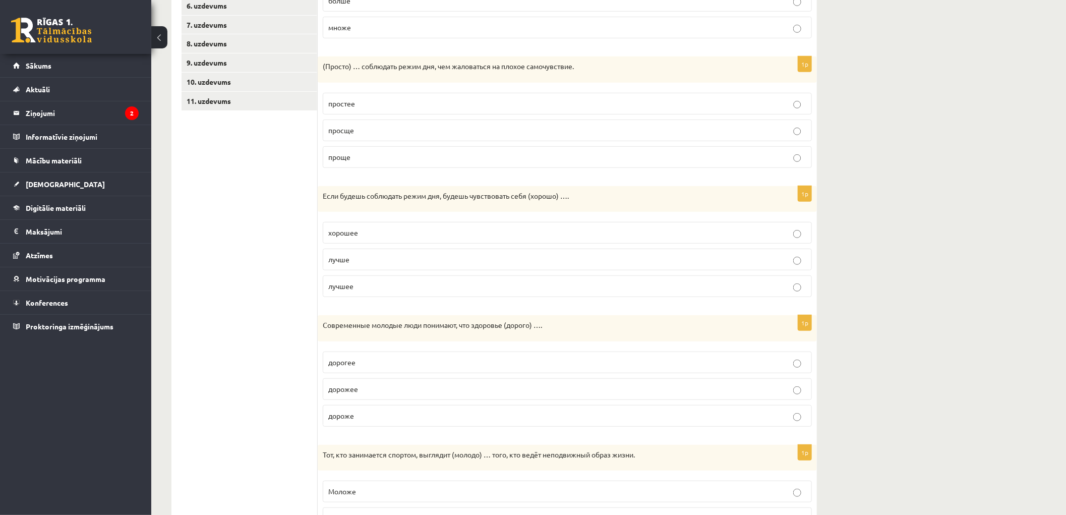
click at [358, 260] on p "лучше" at bounding box center [567, 259] width 478 height 11
click at [363, 417] on p "дороже" at bounding box center [567, 415] width 478 height 11
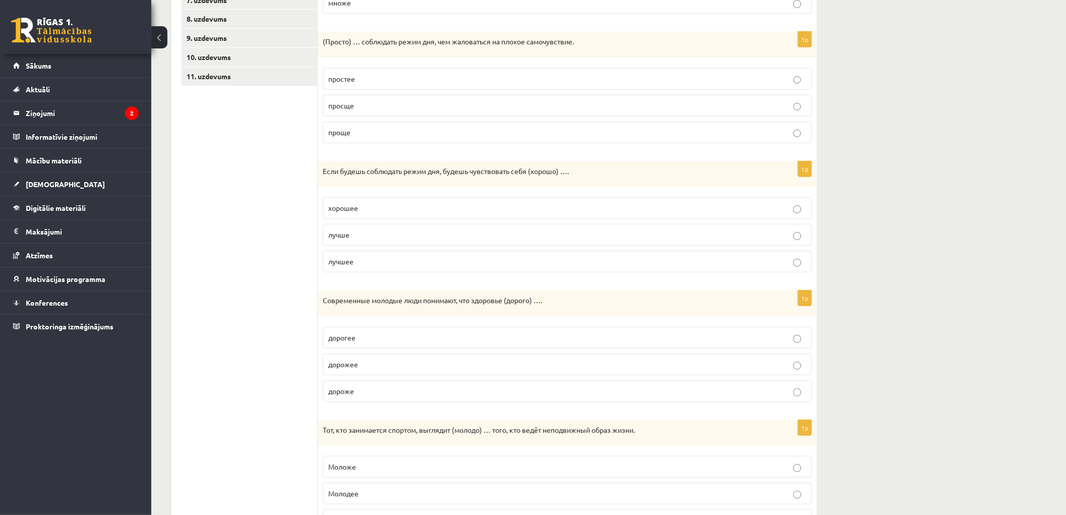
scroll to position [360, 0]
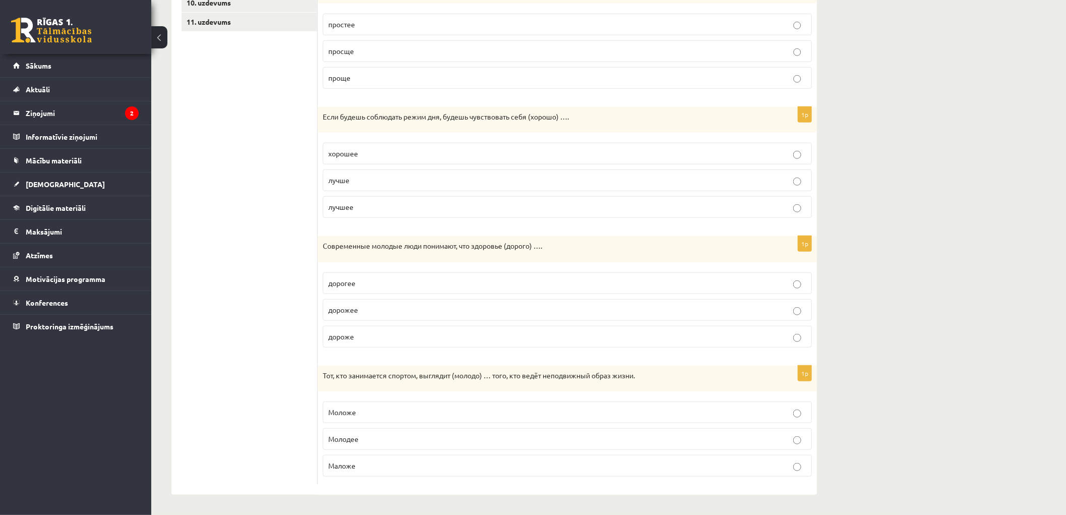
click at [346, 414] on span "Моложе" at bounding box center [342, 411] width 28 height 9
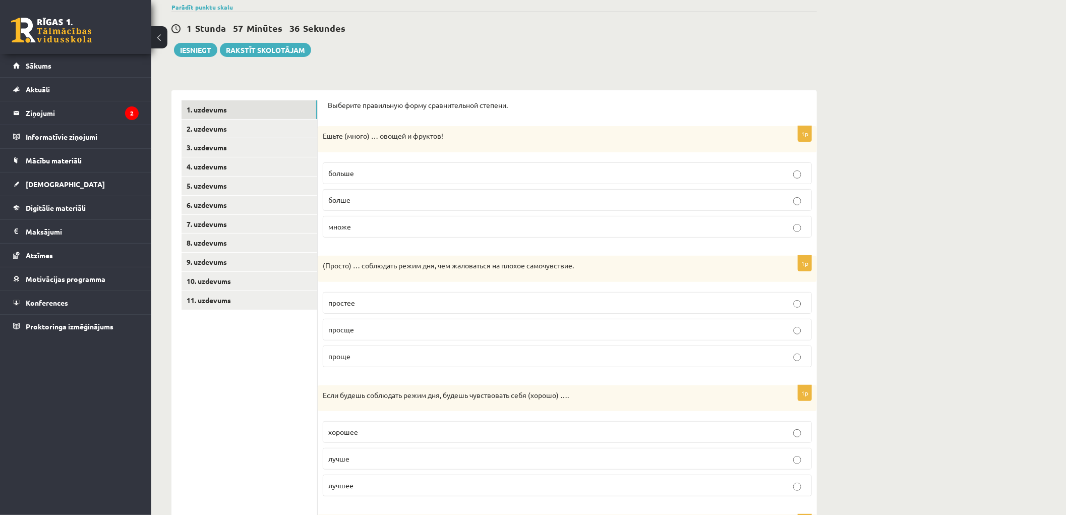
scroll to position [0, 0]
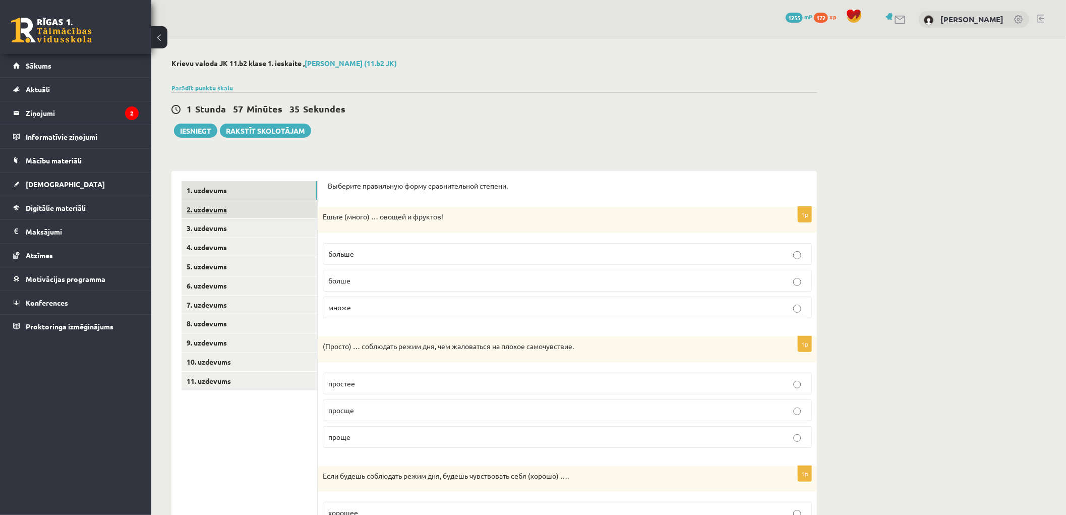
click at [213, 205] on link "2. uzdevums" at bounding box center [249, 209] width 136 height 19
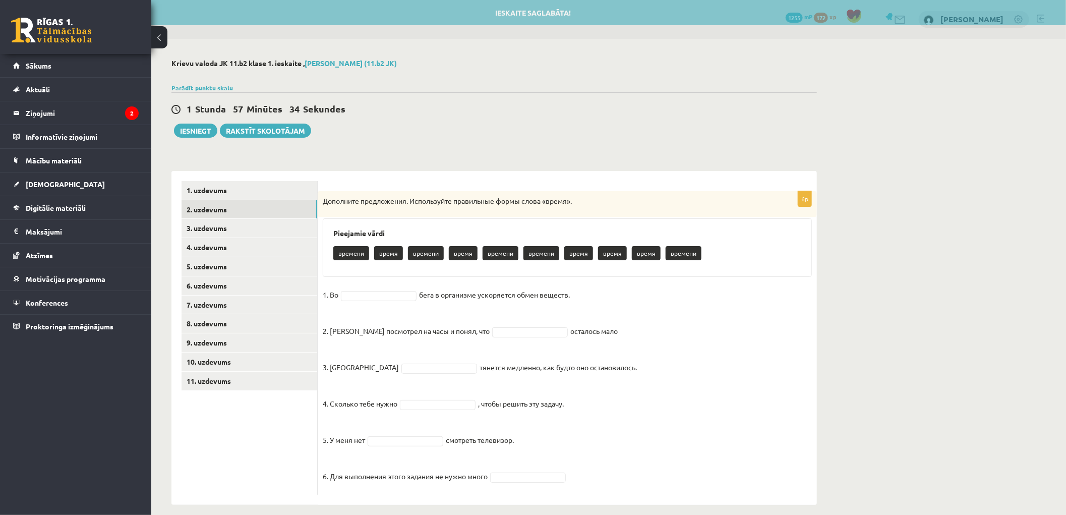
scroll to position [10, 0]
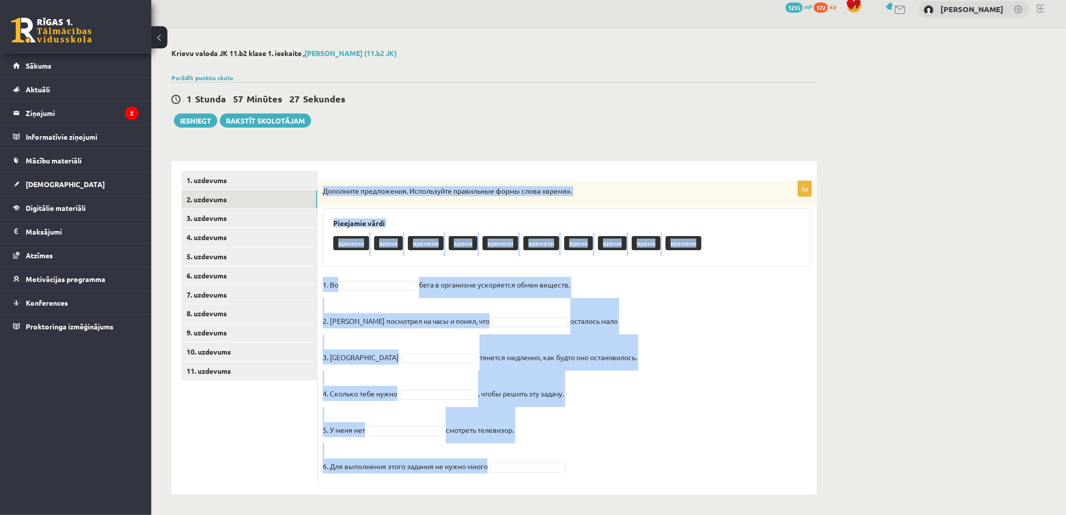
drag, startPoint x: 320, startPoint y: 186, endPoint x: 683, endPoint y: 452, distance: 450.1
click at [683, 452] on div "6p Дополните предложения. Используйте правильные формы слова «время». Pieejamie…" at bounding box center [567, 332] width 499 height 303
copy div "Дополните предложения. Используйте правильные формы слова «время». Pieejamie vā…"
click at [518, 161] on div "6p Дополните предложения. Используйте правильные формы слова «время». Pieejamie…" at bounding box center [567, 328] width 499 height 334
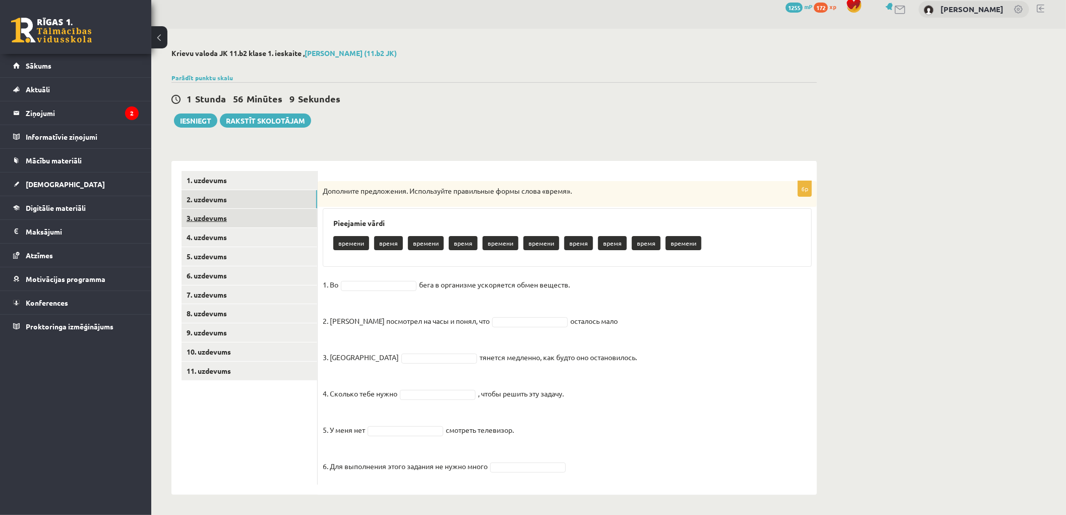
click at [217, 222] on link "3. uzdevums" at bounding box center [249, 218] width 136 height 19
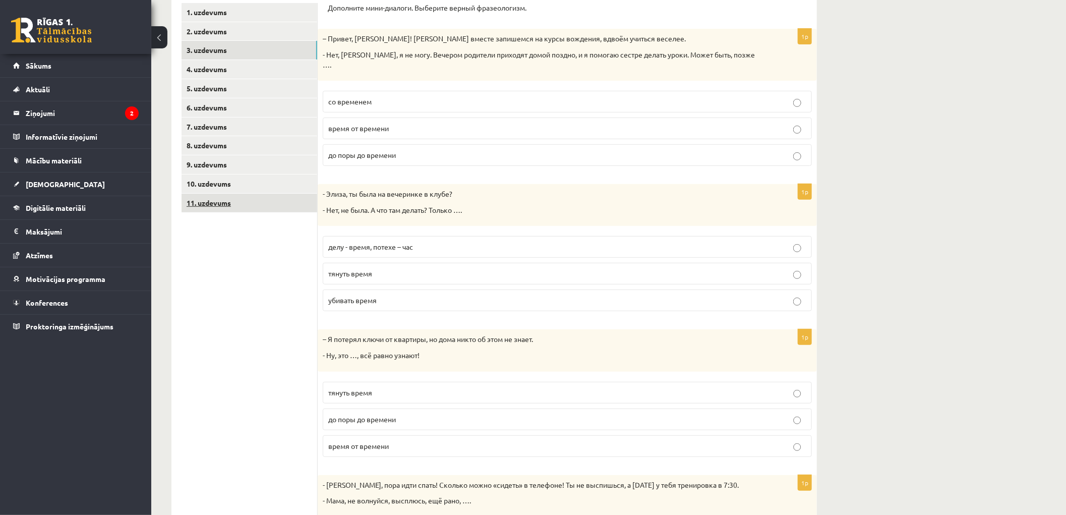
click at [219, 200] on link "11. uzdevums" at bounding box center [249, 203] width 136 height 19
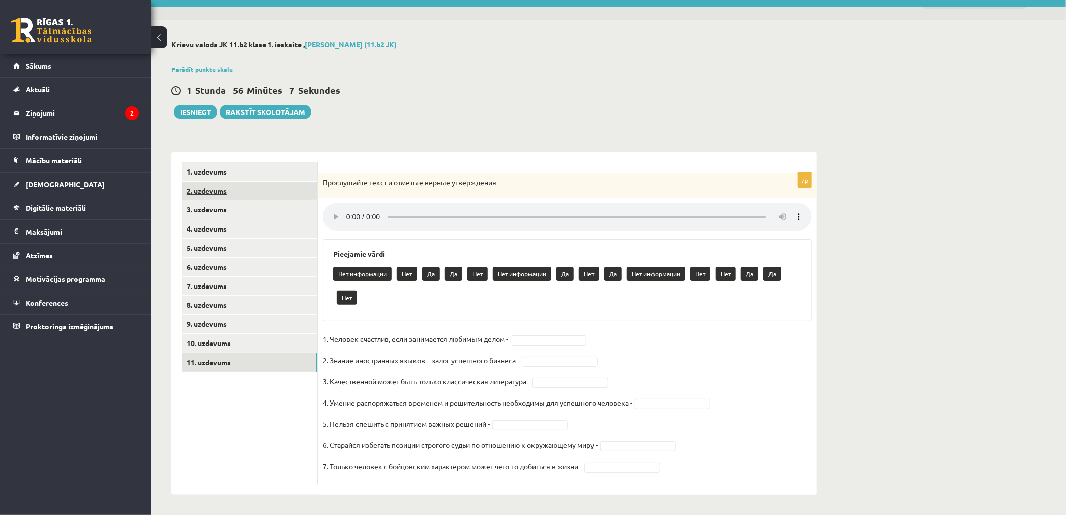
scroll to position [19, 0]
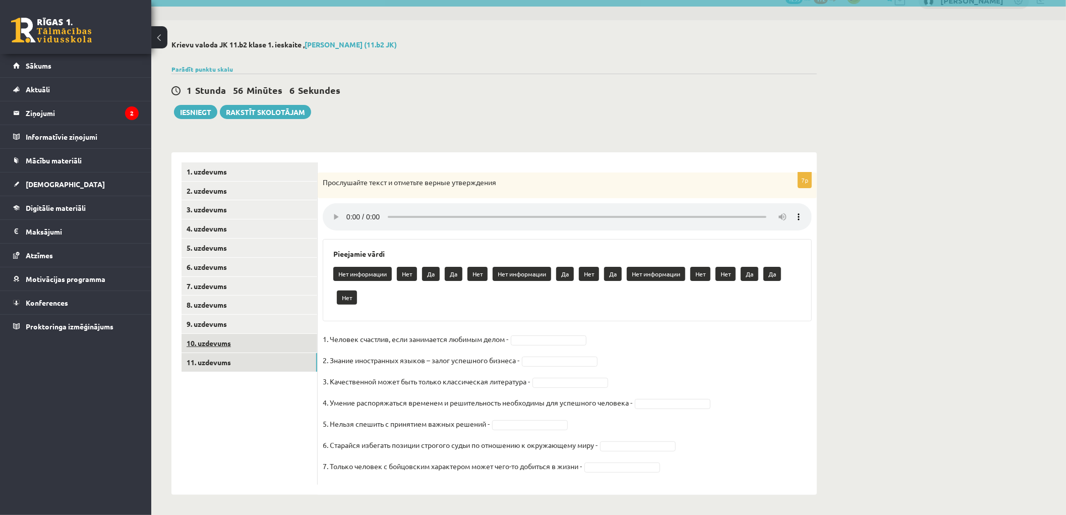
click at [220, 340] on link "10. uzdevums" at bounding box center [249, 343] width 136 height 19
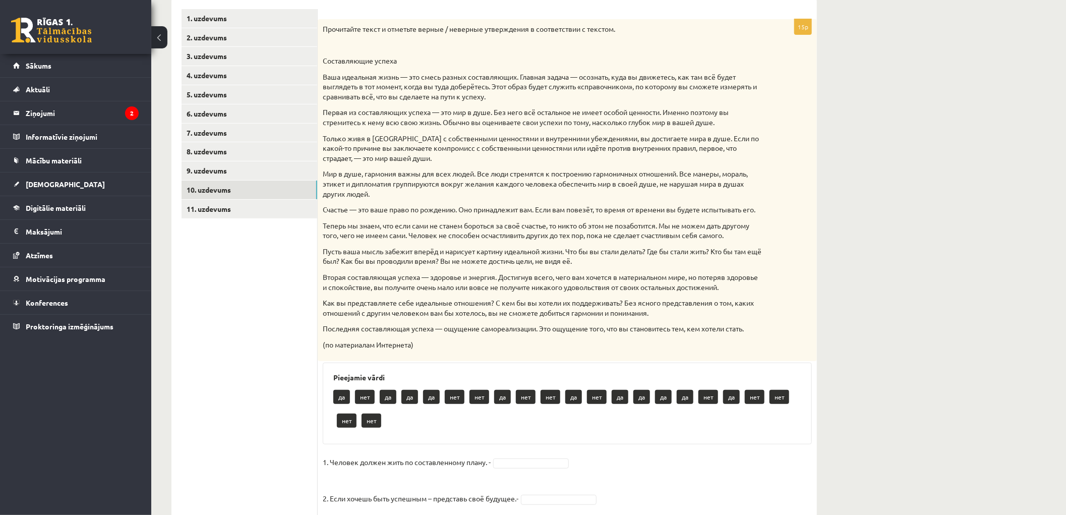
scroll to position [0, 0]
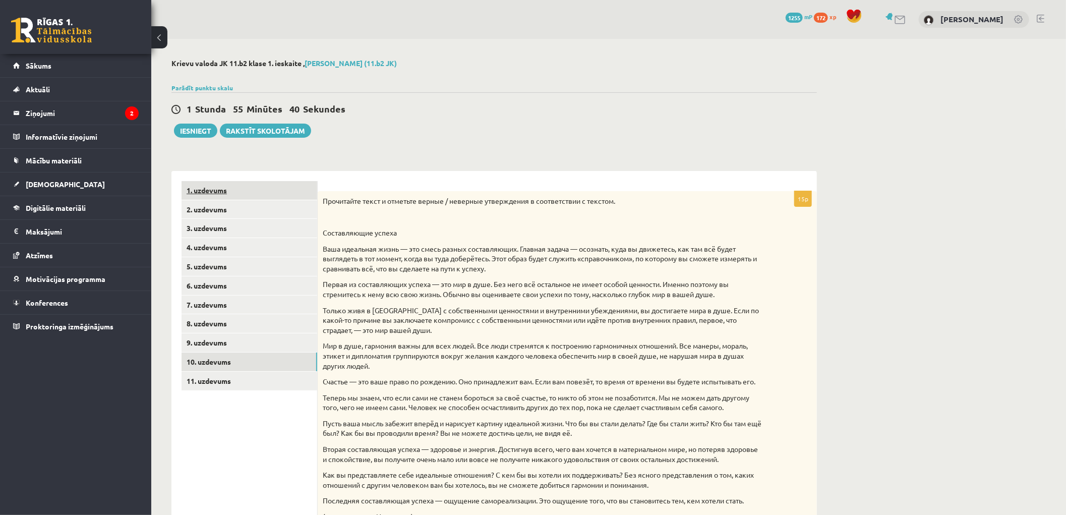
click at [213, 188] on link "1. uzdevums" at bounding box center [249, 190] width 136 height 19
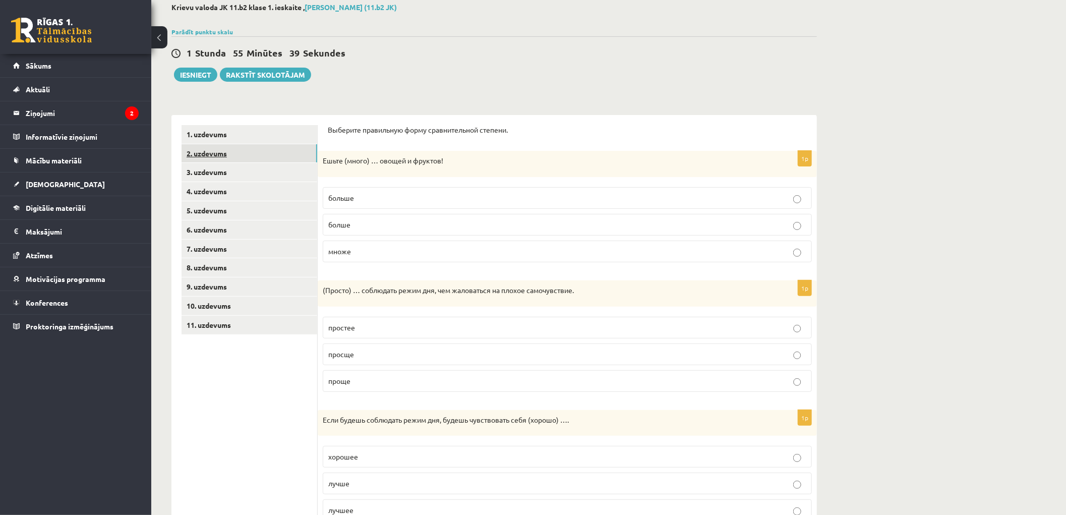
drag, startPoint x: 208, startPoint y: 152, endPoint x: 212, endPoint y: 157, distance: 6.5
click at [208, 152] on link "2. uzdevums" at bounding box center [249, 153] width 136 height 19
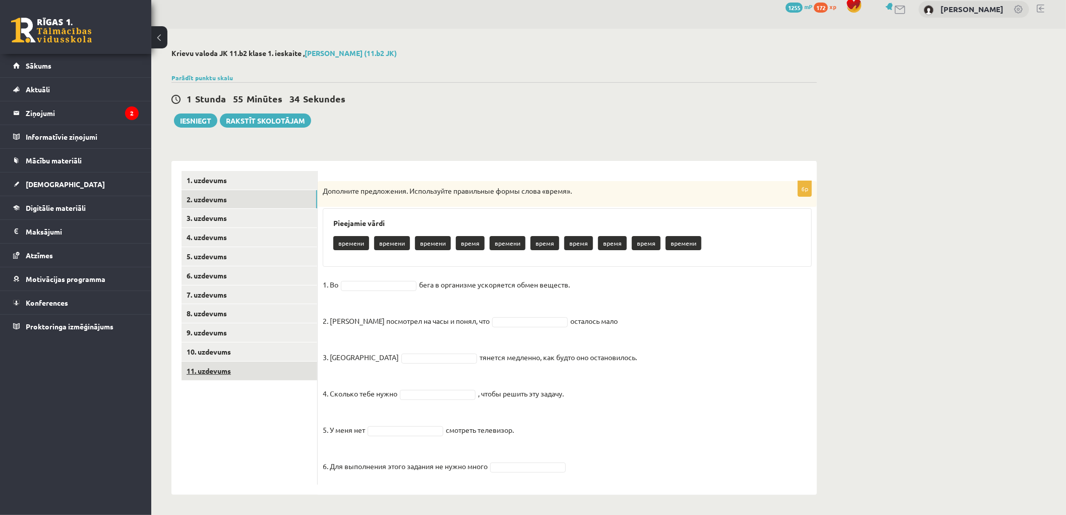
click at [220, 377] on link "11. uzdevums" at bounding box center [249, 370] width 136 height 19
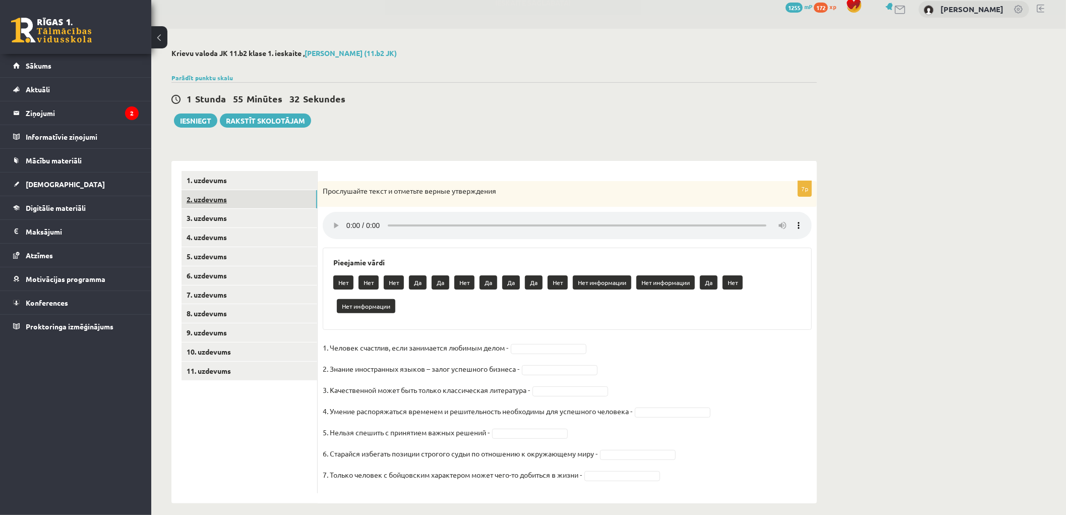
click at [210, 200] on link "2. uzdevums" at bounding box center [249, 199] width 136 height 19
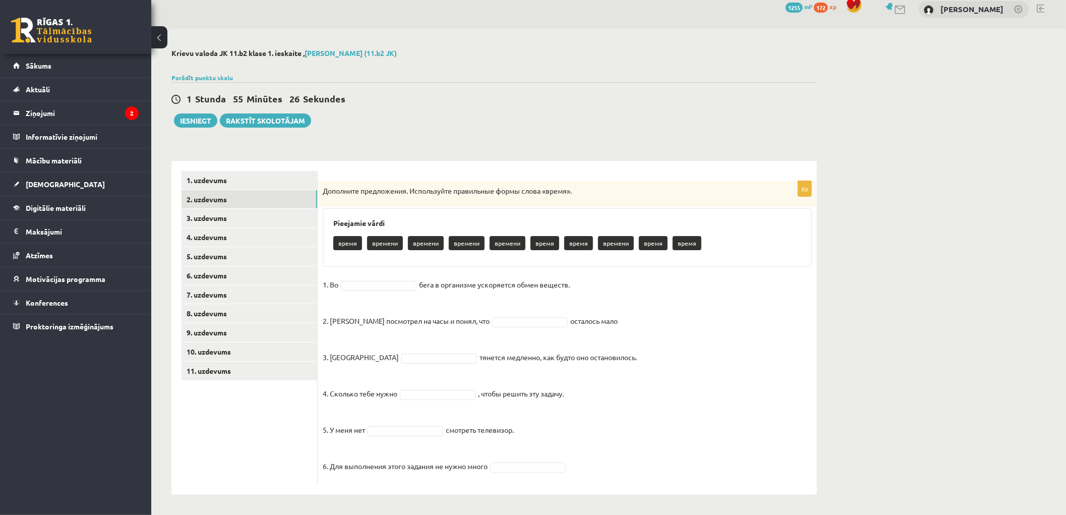
click at [385, 279] on fieldset "1. Во бега в организме ускоряется обмен веществ. 2. Андрис посмотрел на часы и …" at bounding box center [567, 378] width 489 height 203
drag, startPoint x: 469, startPoint y: 316, endPoint x: 473, endPoint y: 322, distance: 7.3
click at [473, 322] on fieldset "1. Во время ***** бега в организме ускоряется обмен веществ. 2. Андрис посмотре…" at bounding box center [567, 378] width 489 height 203
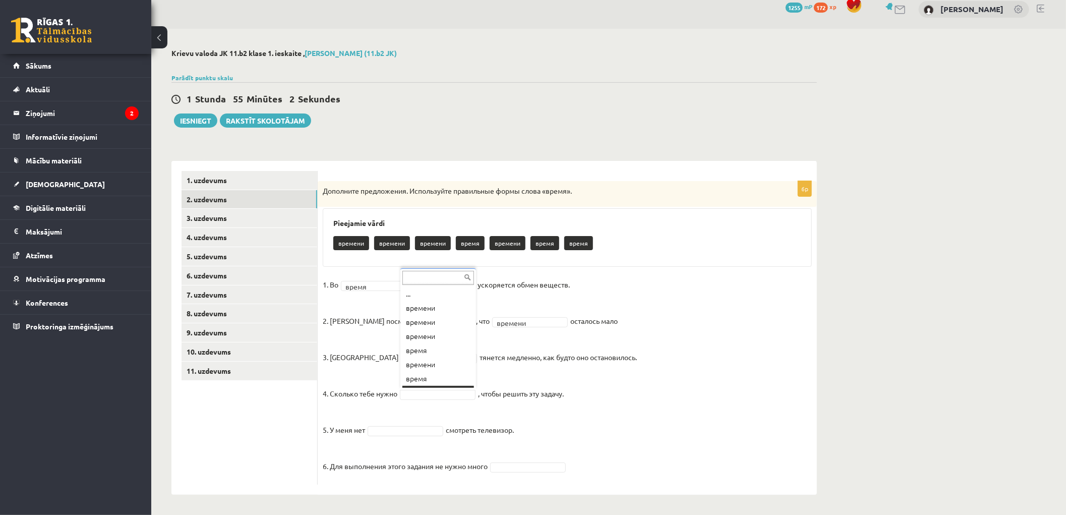
scroll to position [12, 0]
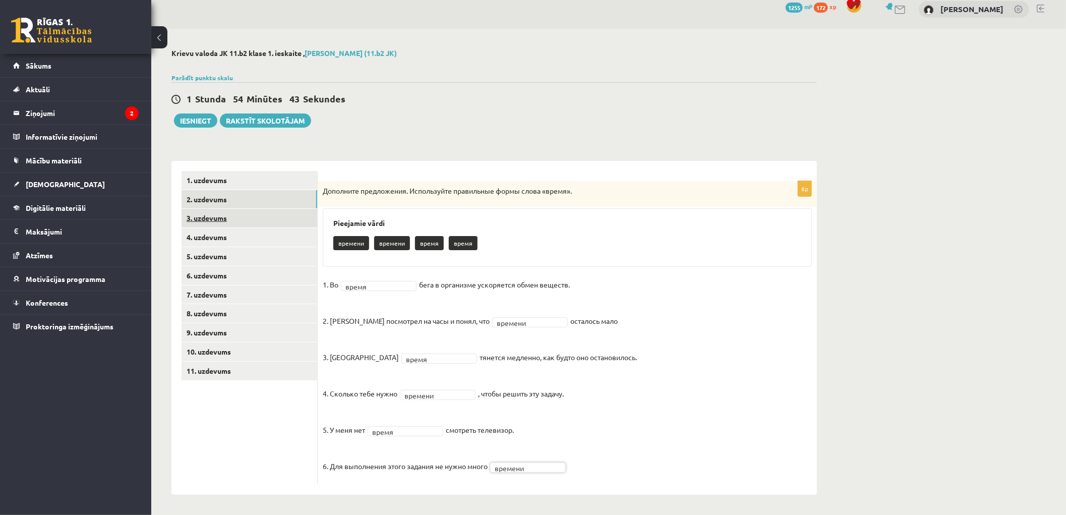
click at [219, 218] on link "3. uzdevums" at bounding box center [249, 218] width 136 height 19
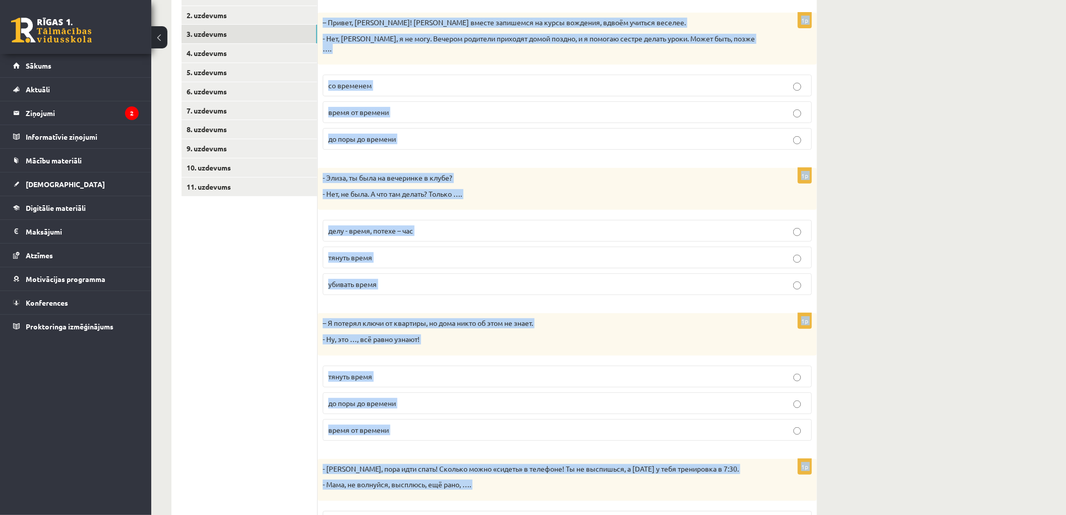
scroll to position [294, 0]
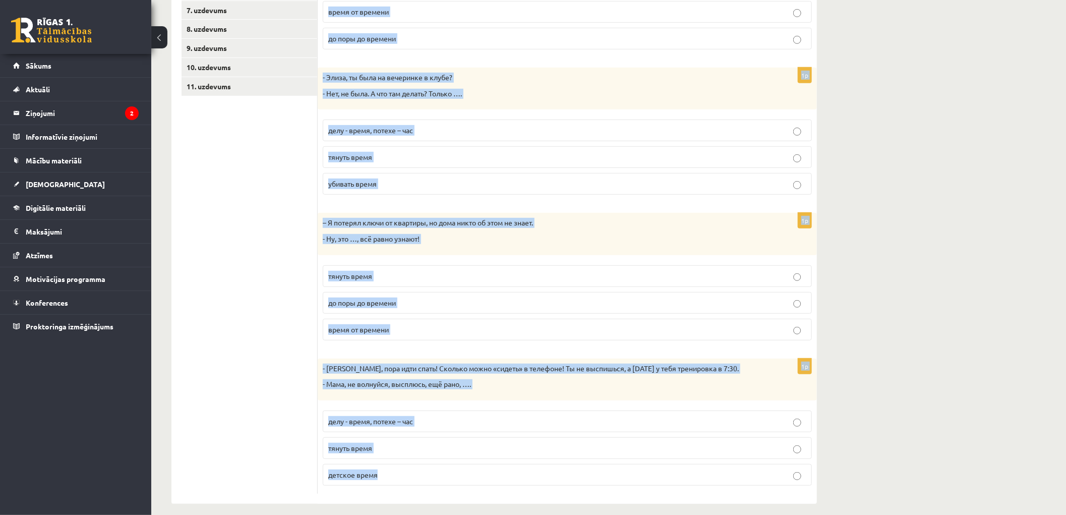
drag, startPoint x: 325, startPoint y: 173, endPoint x: 845, endPoint y: 475, distance: 601.7
click at [845, 475] on div "Krievu valoda JK 11.b2 klase 1. ieskaite , Jānis Mārtiņš Kazuberns (11.b2 JK) P…" at bounding box center [608, 133] width 914 height 779
copy form "Дополните мини-диалоги. Выберите верный фразеологизм. 1p – Привет, Янис! Давай …"
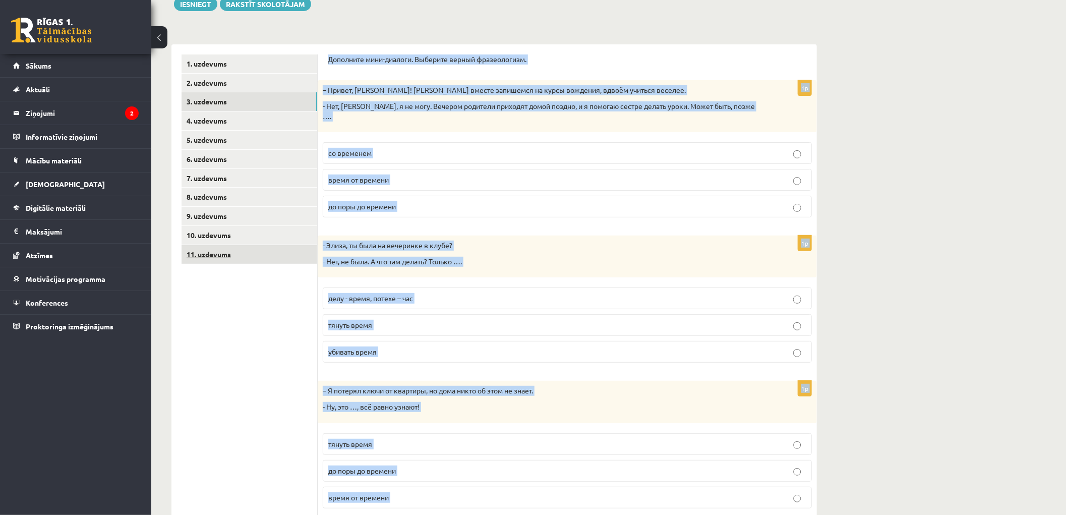
scroll to position [71, 0]
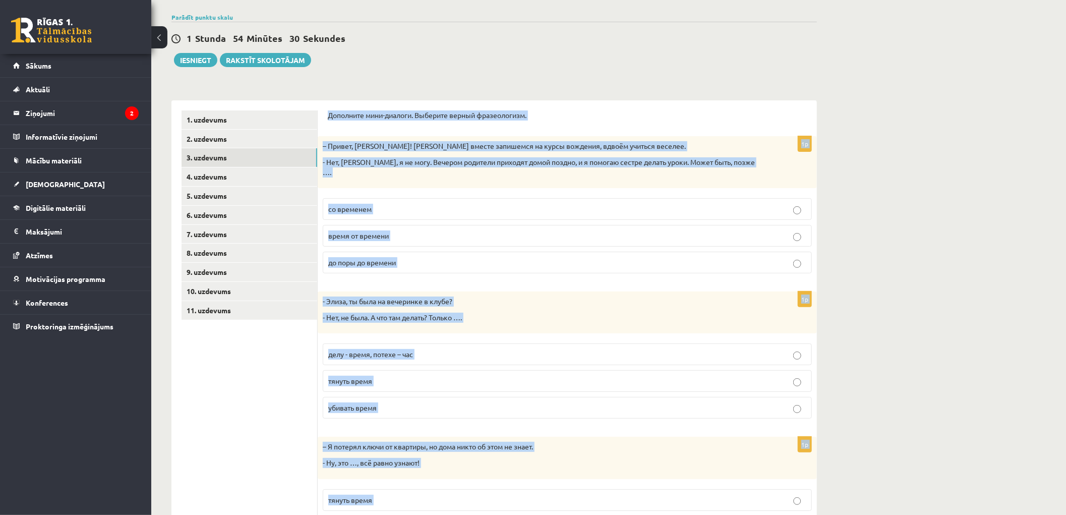
click at [382, 130] on form "Дополните мини-диалоги. Выберите верный фразеологизм. 1p – Привет, Янис! Давай …" at bounding box center [567, 413] width 479 height 607
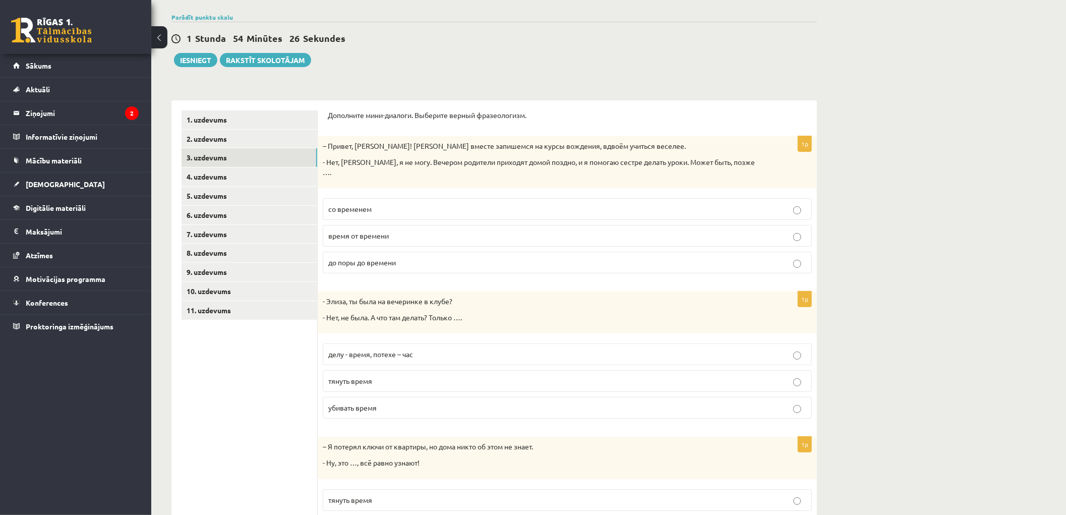
click at [368, 204] on span "со временем" at bounding box center [349, 208] width 43 height 9
click at [371, 351] on label "делу - время, потехе – час" at bounding box center [567, 354] width 489 height 22
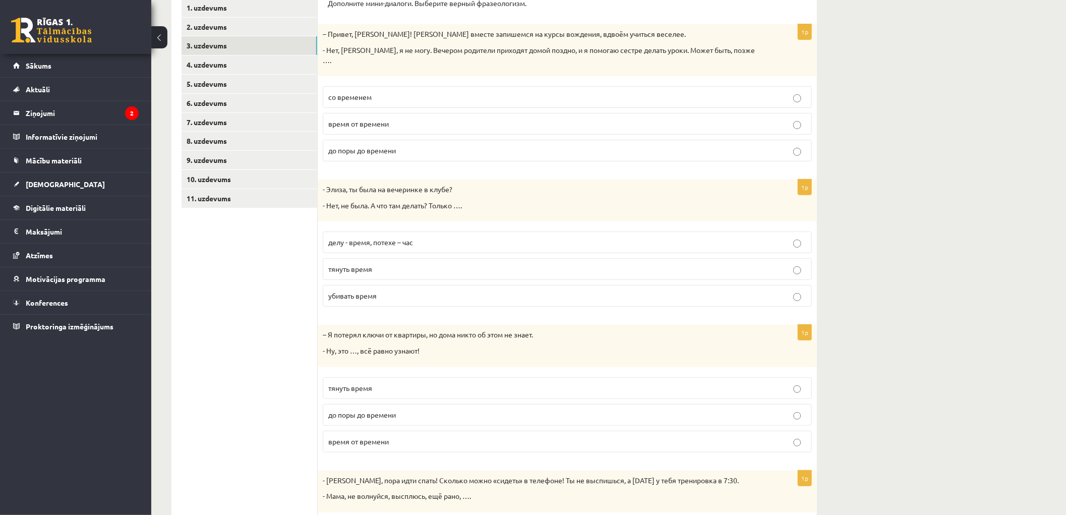
scroll to position [238, 0]
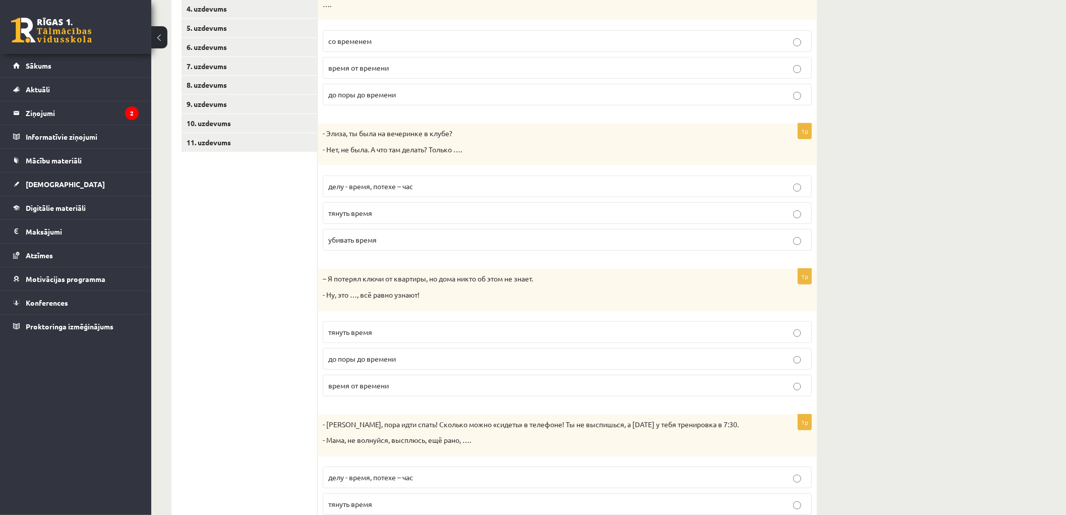
click at [354, 354] on label "до поры до времени" at bounding box center [567, 359] width 489 height 22
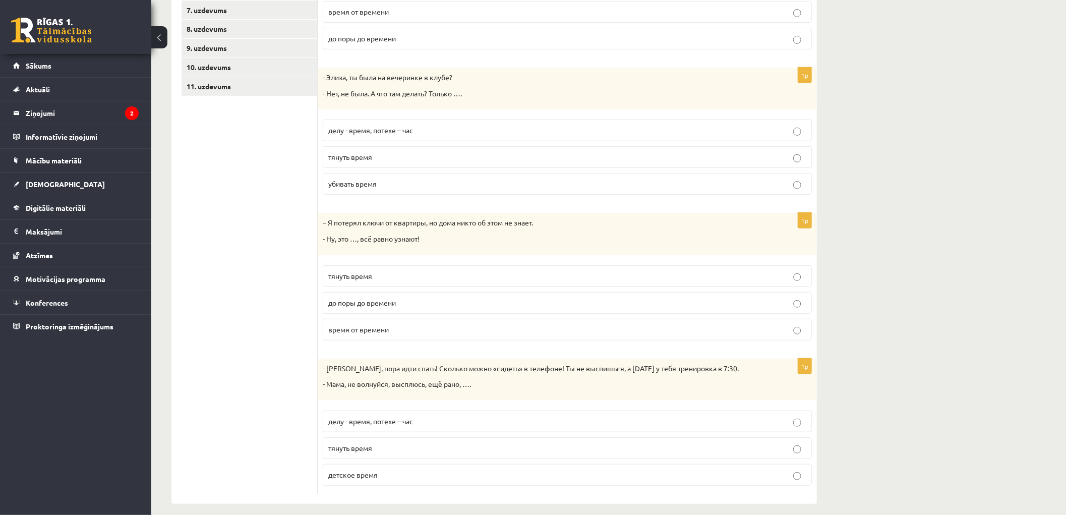
click at [434, 416] on p "делу - время, потехе – час" at bounding box center [567, 421] width 478 height 11
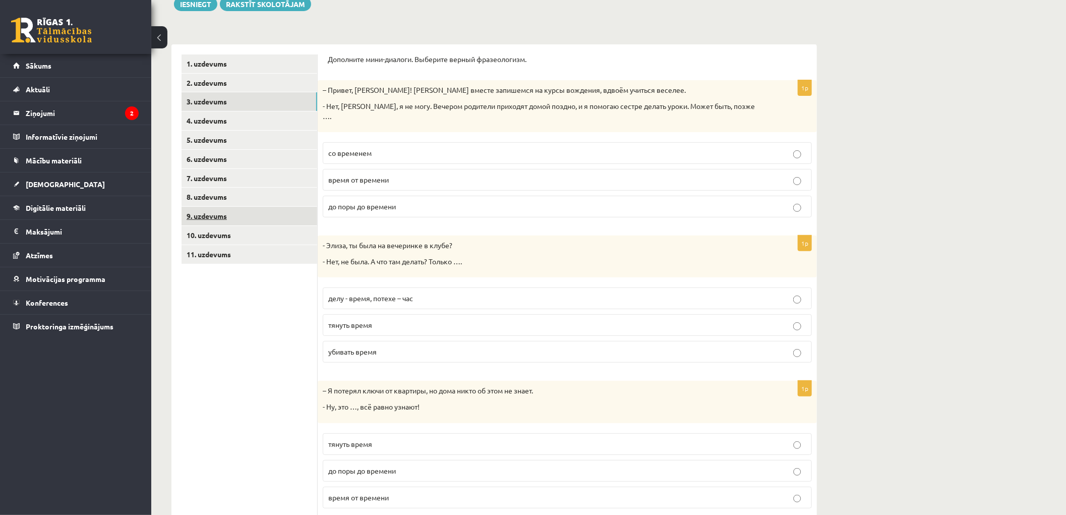
scroll to position [14, 0]
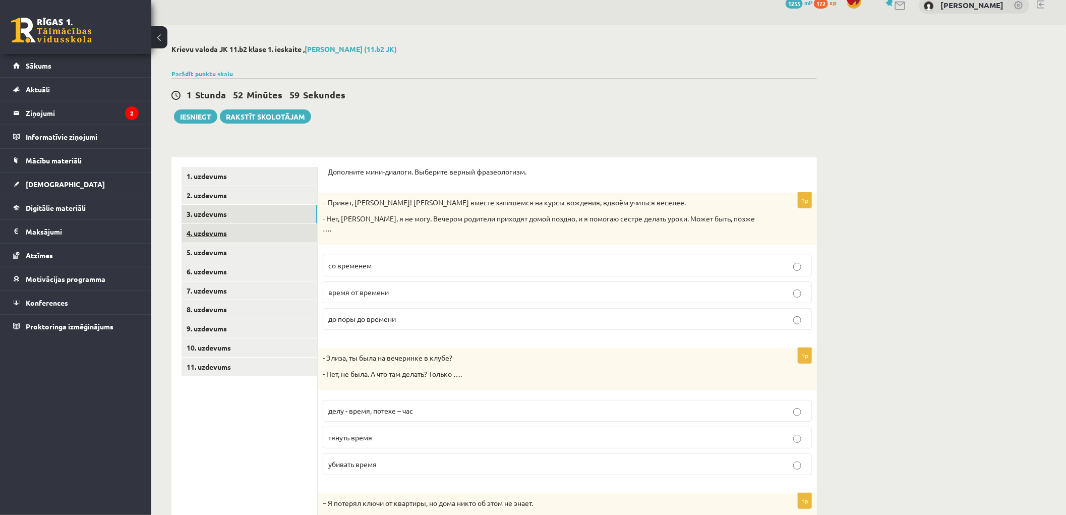
click at [211, 234] on link "4. uzdevums" at bounding box center [249, 233] width 136 height 19
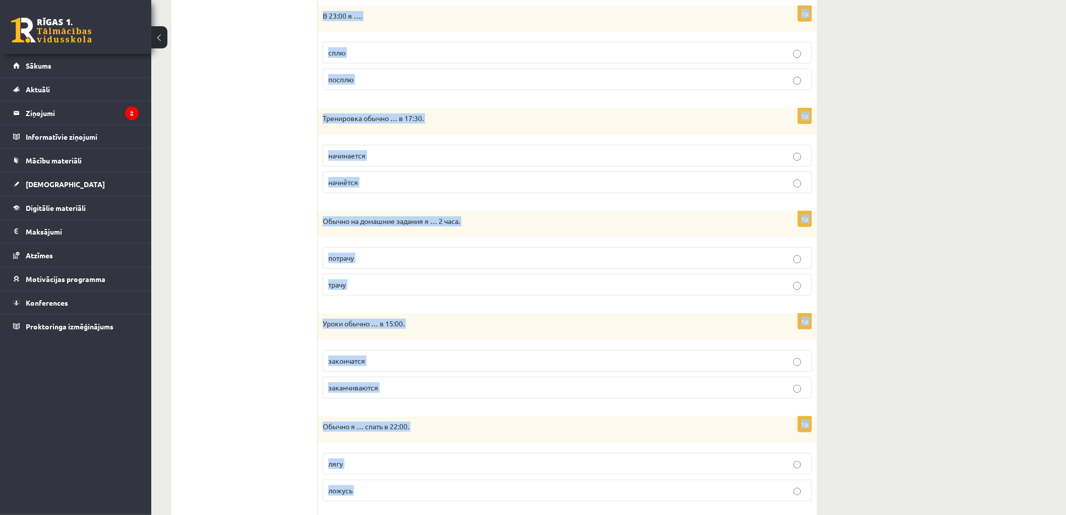
scroll to position [535, 0]
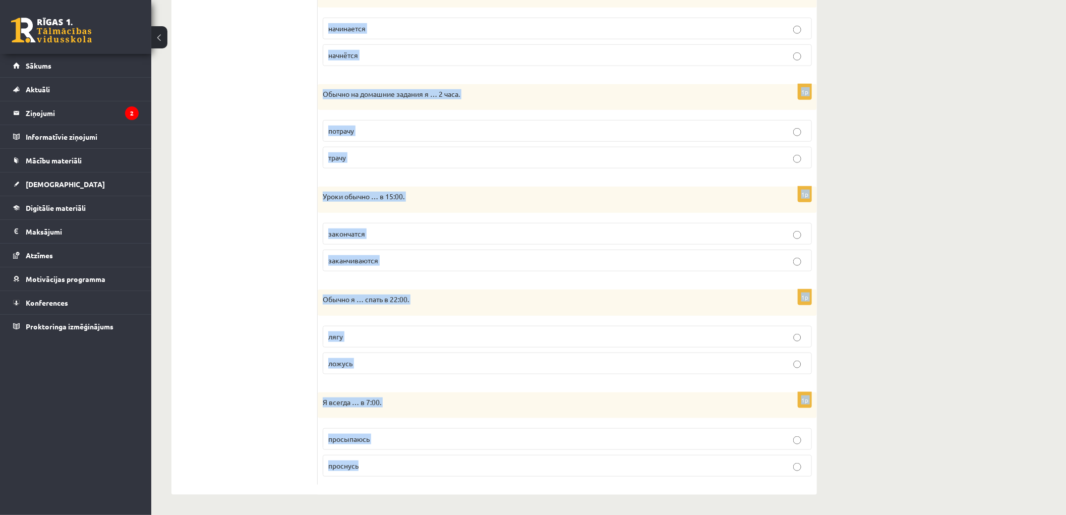
drag, startPoint x: 324, startPoint y: 169, endPoint x: 852, endPoint y: 472, distance: 609.0
click at [852, 472] on div "Krievu valoda JK 11.b2 klase 1. ieskaite , Jānis Mārtiņš Kazuberns (11.b2 JK) P…" at bounding box center [608, 9] width 914 height 1009
copy form "Выберите правильную форму глагола (НСВ / СВ). 1p По вечерам я …. читаю прочитаю…"
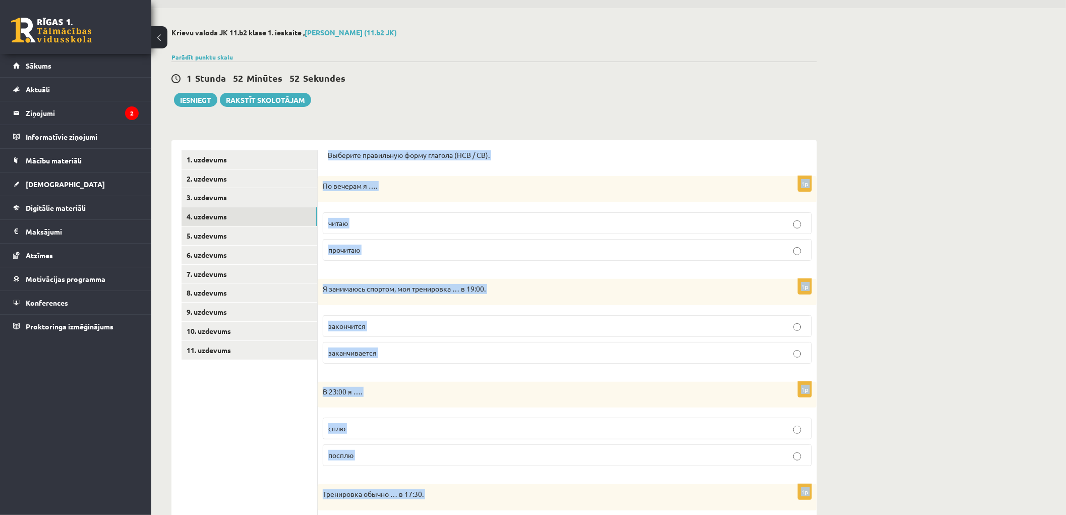
scroll to position [0, 0]
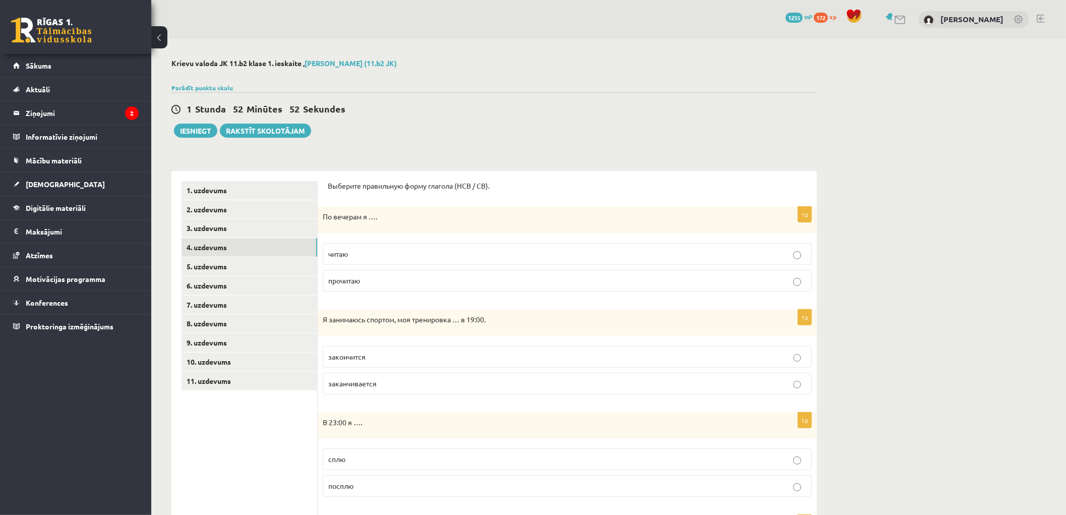
click at [385, 122] on div "1 Stunda 52 Minūtes 52 Sekundes Ieskaite saglabāta! Iesniegt Rakstīt skolotājam" at bounding box center [493, 114] width 645 height 45
click at [356, 250] on p "читаю" at bounding box center [567, 254] width 478 height 11
click at [399, 360] on p "закончится" at bounding box center [567, 356] width 478 height 11
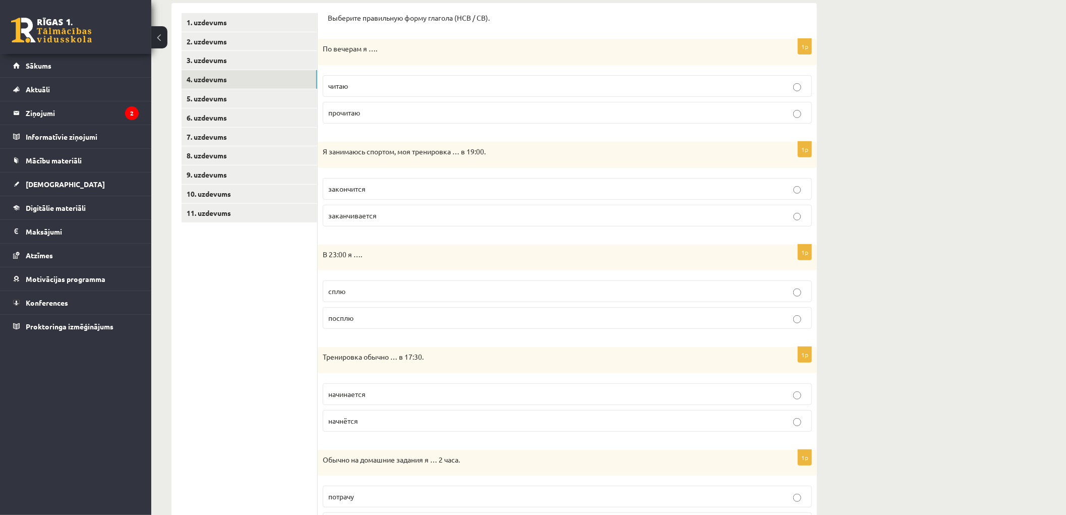
click at [345, 293] on p "сплю" at bounding box center [567, 291] width 478 height 11
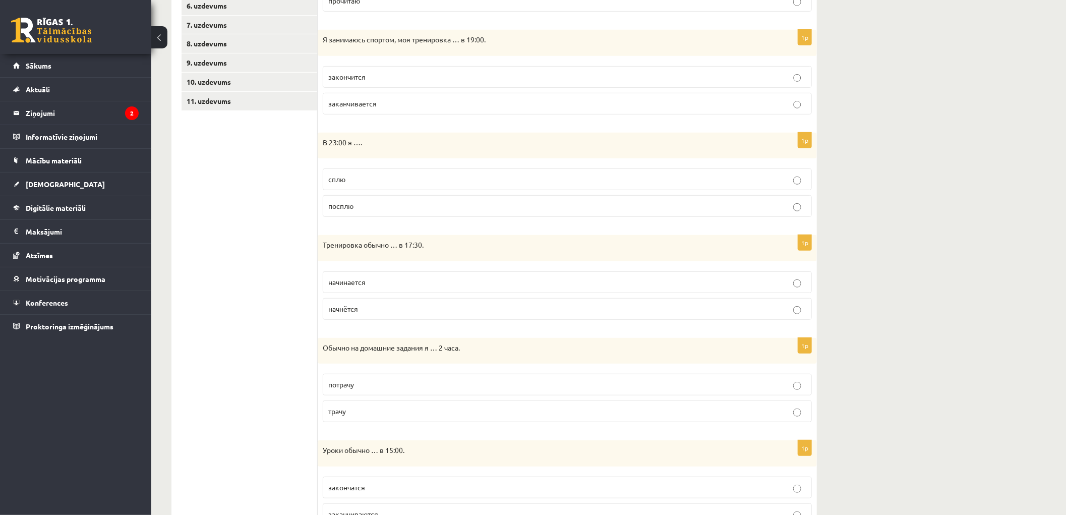
scroll to position [336, 0]
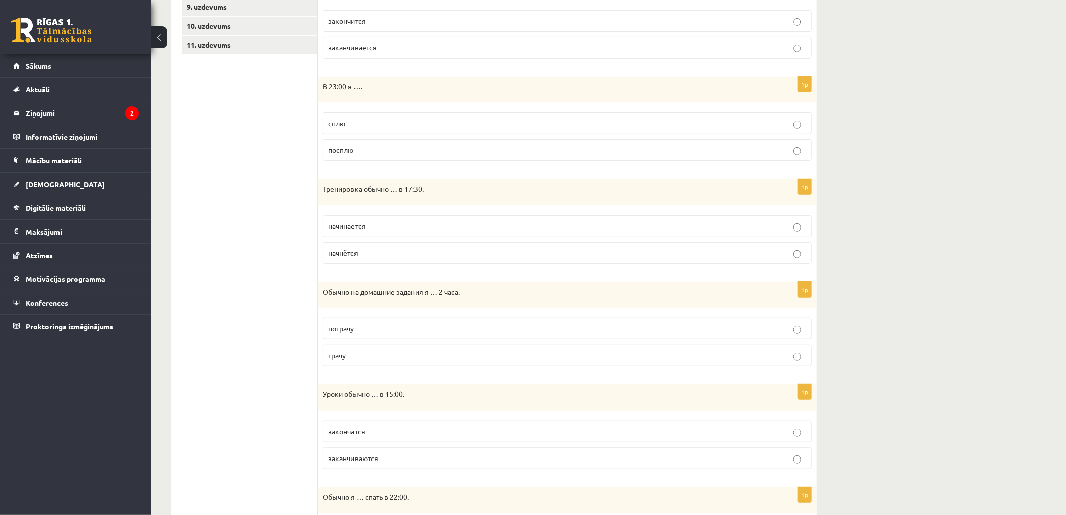
click at [359, 225] on span "начинается" at bounding box center [346, 225] width 37 height 9
click at [361, 360] on p "трачу" at bounding box center [567, 355] width 478 height 11
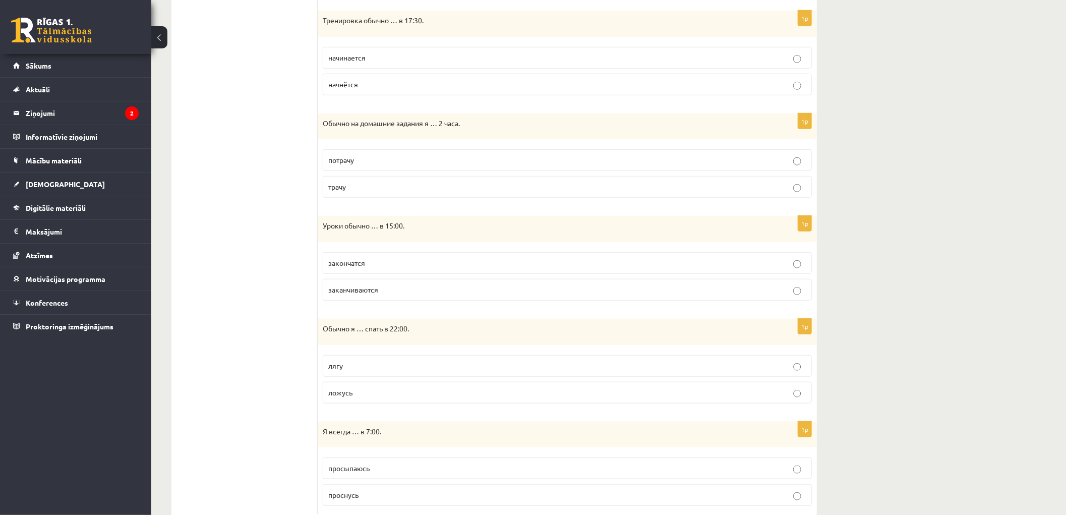
scroll to position [535, 0]
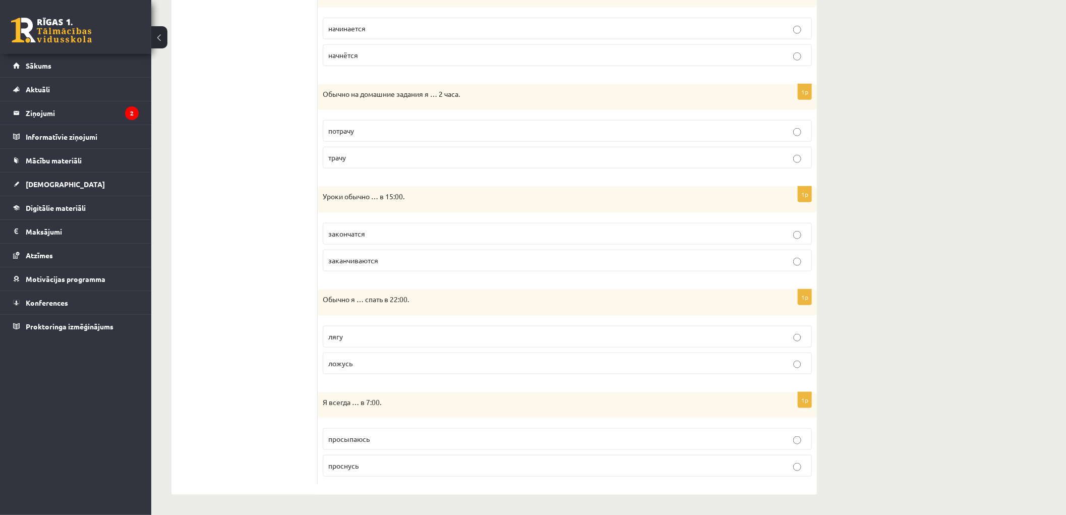
click at [371, 267] on label "заканчиваются" at bounding box center [567, 261] width 489 height 22
click at [338, 363] on span "ложусь" at bounding box center [340, 362] width 24 height 9
click at [321, 326] on div "1p Обычно я … спать в 22:00. лягу ложусь" at bounding box center [567, 335] width 499 height 93
click at [329, 334] on span "лягу" at bounding box center [335, 336] width 15 height 9
click at [365, 467] on p "проснусь" at bounding box center [567, 465] width 478 height 11
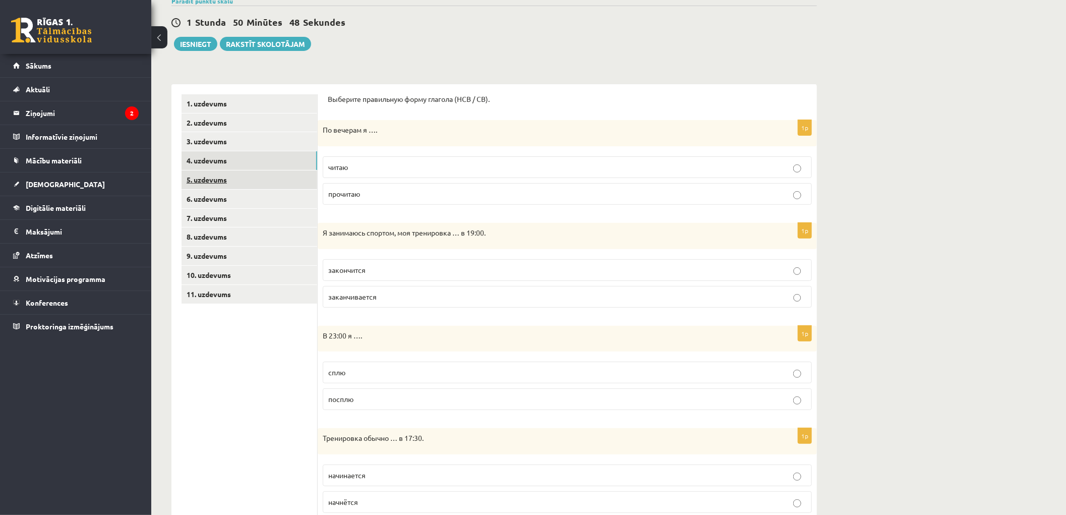
scroll to position [31, 0]
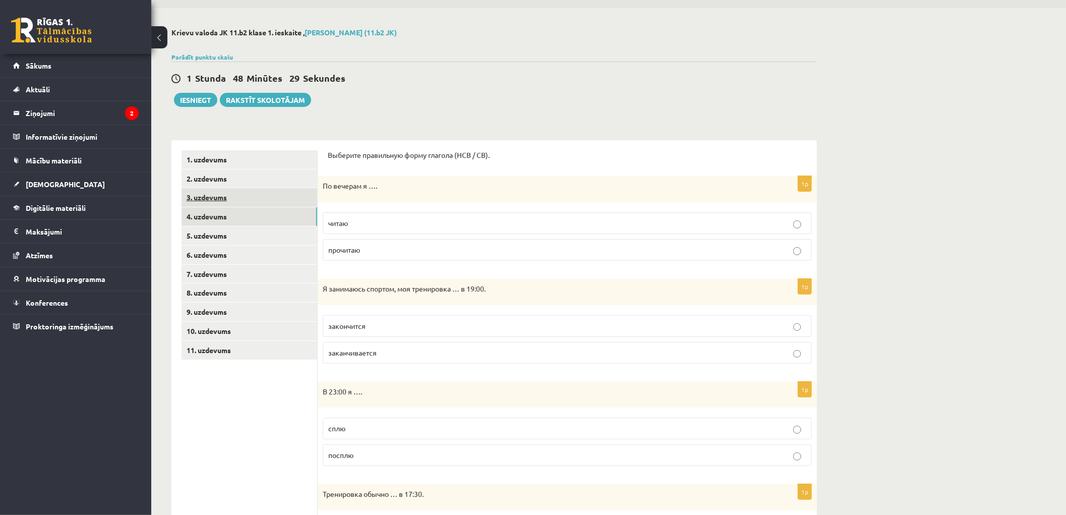
click at [210, 202] on link "3. uzdevums" at bounding box center [249, 197] width 136 height 19
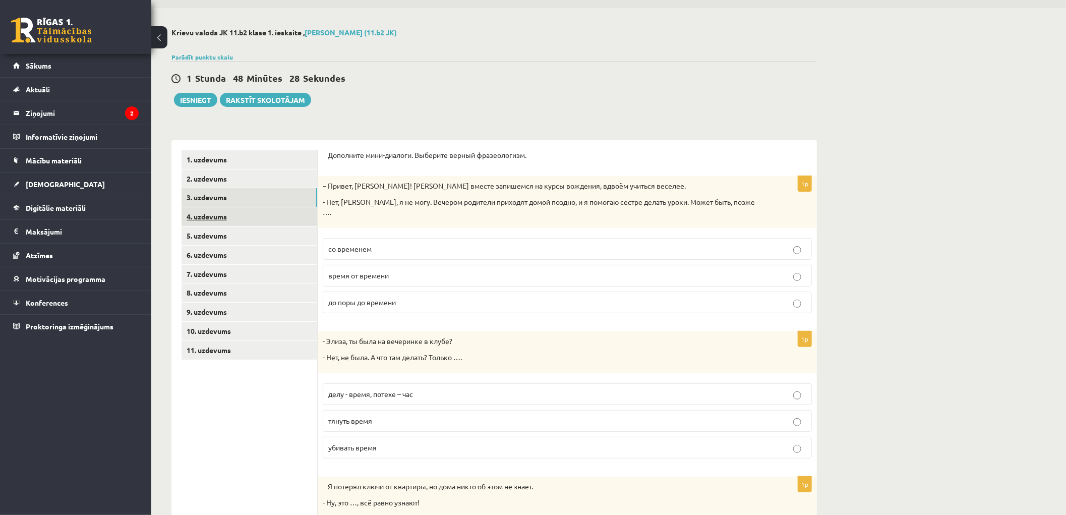
click at [200, 215] on link "4. uzdevums" at bounding box center [249, 216] width 136 height 19
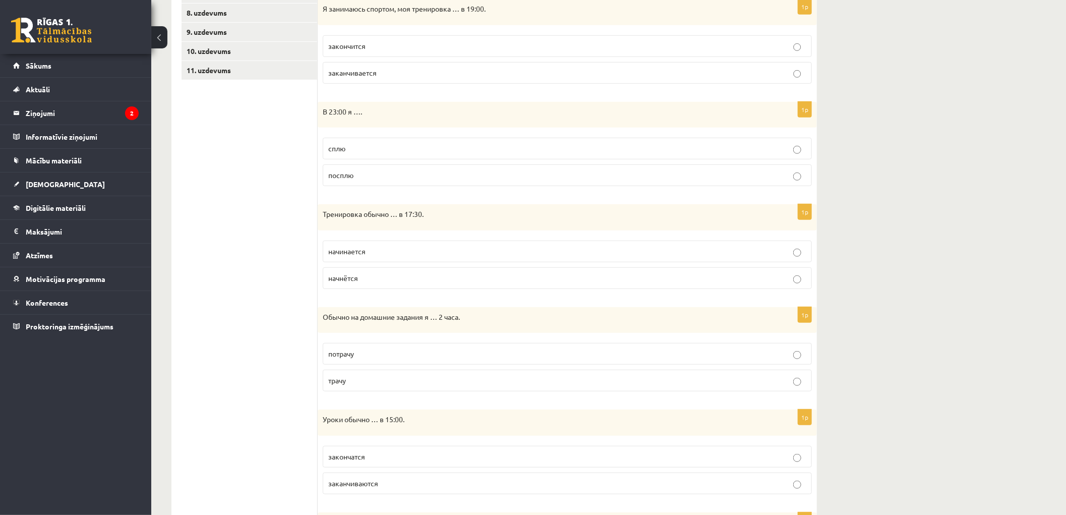
scroll to position [87, 0]
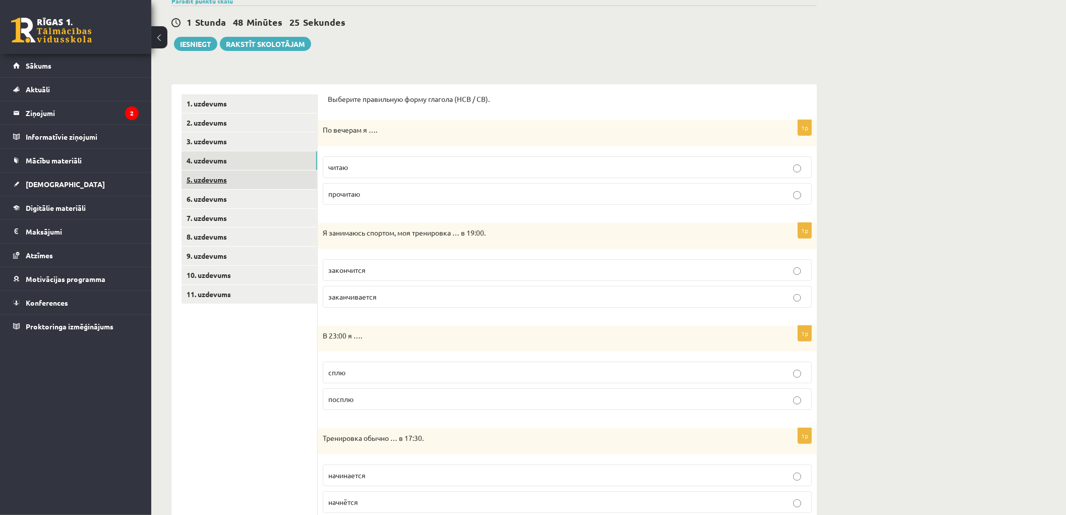
click at [212, 185] on link "5. uzdevums" at bounding box center [249, 179] width 136 height 19
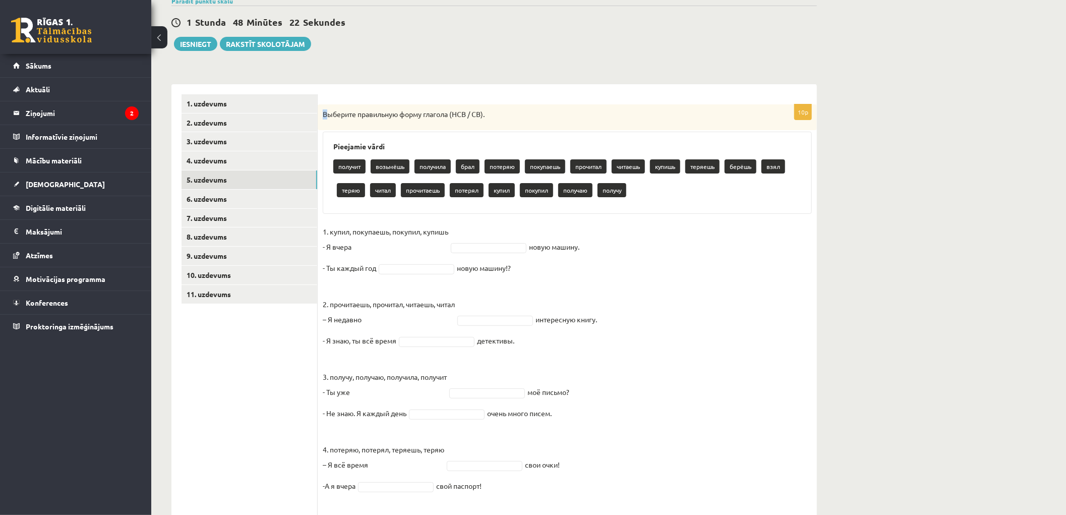
drag, startPoint x: 328, startPoint y: 111, endPoint x: 319, endPoint y: 114, distance: 9.4
click at [323, 113] on p "Выберите правильную форму глагола (НСВ / СВ)." at bounding box center [542, 114] width 439 height 10
click at [322, 112] on div "Выберите правильную форму глагола (НСВ / СВ)." at bounding box center [567, 117] width 499 height 26
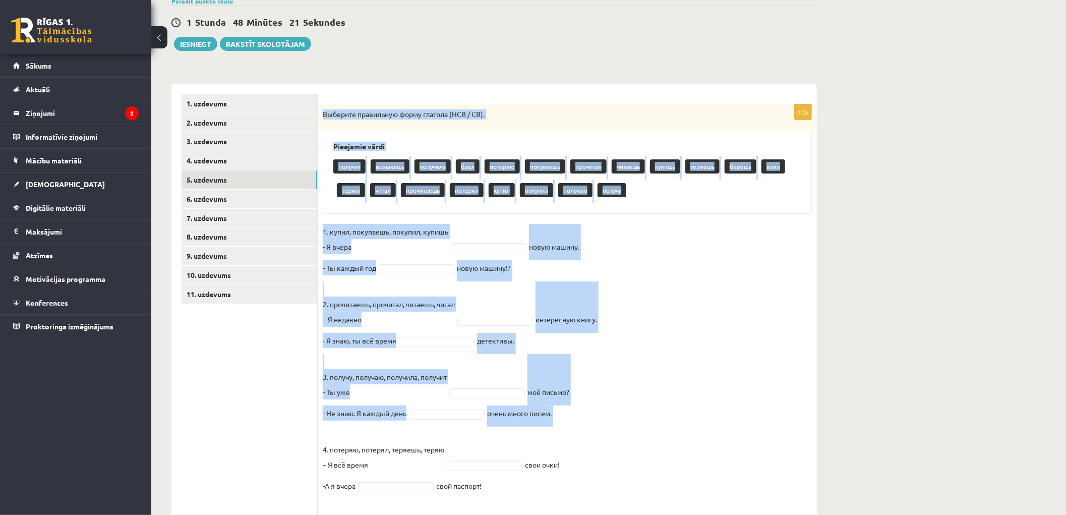
scroll to position [179, 0]
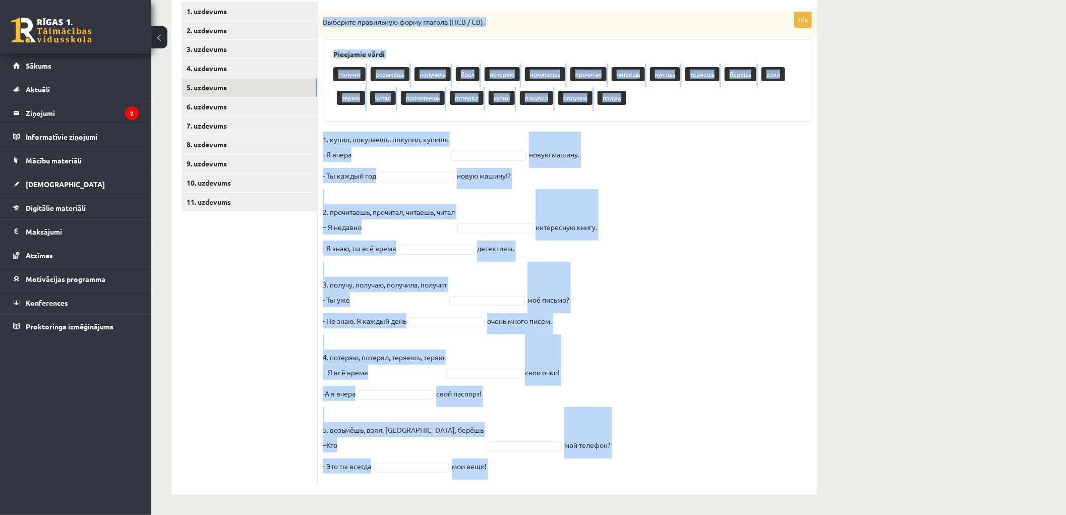
drag, startPoint x: 323, startPoint y: 112, endPoint x: 717, endPoint y: 464, distance: 528.8
click at [716, 465] on div "10p Выберите правильную форму глагола (НСВ / СВ). Pieejamie vārdi получит возьм…" at bounding box center [567, 248] width 499 height 472
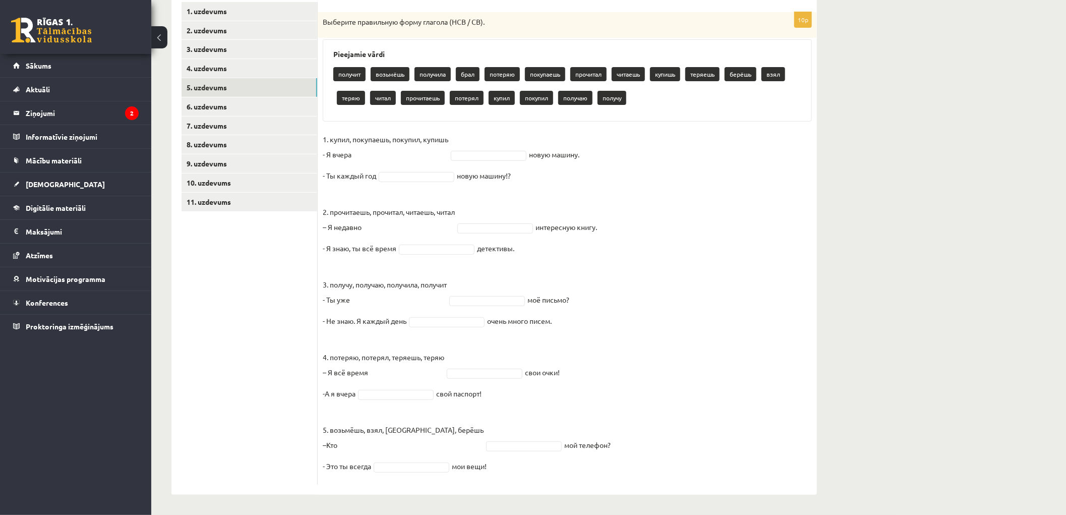
click at [308, 248] on ul "1. uzdevums 2. uzdevums 3. uzdevums 4. uzdevums 5. uzdevums 6. uzdevums 7. uzde…" at bounding box center [249, 243] width 136 height 482
drag, startPoint x: 463, startPoint y: 137, endPoint x: 492, endPoint y: 140, distance: 29.4
click at [464, 137] on fieldset "1. купил, покупаешь, покупил, купишь - Я вчера новую машину. - Ты каждый год но…" at bounding box center [567, 306] width 489 height 348
click at [492, 140] on fieldset "1. купил, покупаешь, покупил, купишь - Я вчера новую машину. - Ты каждый год но…" at bounding box center [567, 306] width 489 height 348
click at [384, 154] on p "1. купил, покупаешь, покупил, купишь - Я вчера" at bounding box center [386, 147] width 126 height 30
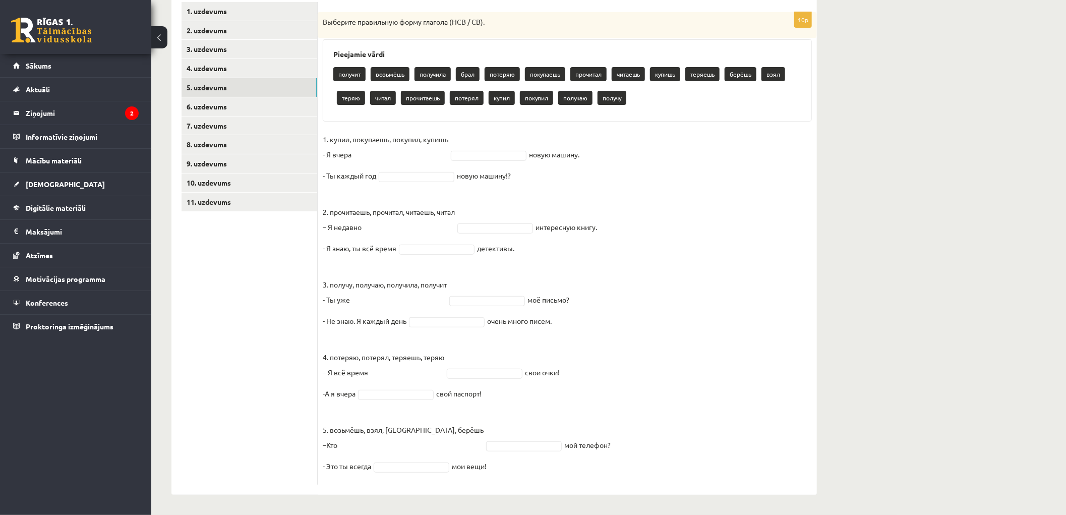
click at [515, 143] on fieldset "1. купил, покупаешь, покупил, купишь - Я вчера новую машину. - Ты каждый год но…" at bounding box center [567, 306] width 489 height 348
click at [466, 167] on fieldset "1. купил, покупаешь, покупил, купишь - Я вчера новую машину. - Ты каждый год но…" at bounding box center [567, 306] width 489 height 348
drag, startPoint x: 483, startPoint y: 142, endPoint x: 505, endPoint y: 137, distance: 22.3
click at [484, 142] on fieldset "1. купил, покупаешь, покупил, купишь - Я вчера новую машину. - Ты каждый год но…" at bounding box center [567, 306] width 489 height 348
drag, startPoint x: 521, startPoint y: 135, endPoint x: 552, endPoint y: 142, distance: 32.4
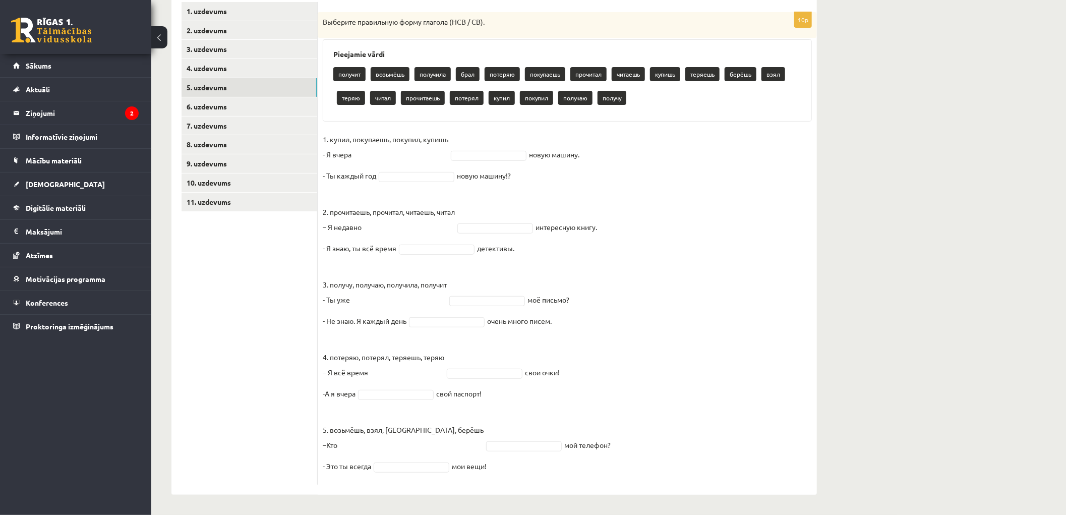
click at [522, 135] on fieldset "1. купил, покупаешь, покупил, купишь - Я вчера новую машину. - Ты каждый год но…" at bounding box center [567, 306] width 489 height 348
click at [580, 142] on fieldset "1. купил, покупаешь, покупил, купишь - Я вчера новую машину. - Ты каждый год но…" at bounding box center [567, 306] width 489 height 348
click at [610, 142] on fieldset "1. купил, покупаешь, покупил, купишь - Я вчера новую машину. - Ты каждый год но…" at bounding box center [567, 306] width 489 height 348
click at [613, 142] on fieldset "1. купил, покупаешь, покупил, купишь - Я вчера новую машину. - Ты каждый год но…" at bounding box center [567, 306] width 489 height 348
click at [504, 137] on fieldset "1. купил, покупаешь, покупил, купишь - Я вчера новую машину. - Ты каждый год но…" at bounding box center [567, 306] width 489 height 348
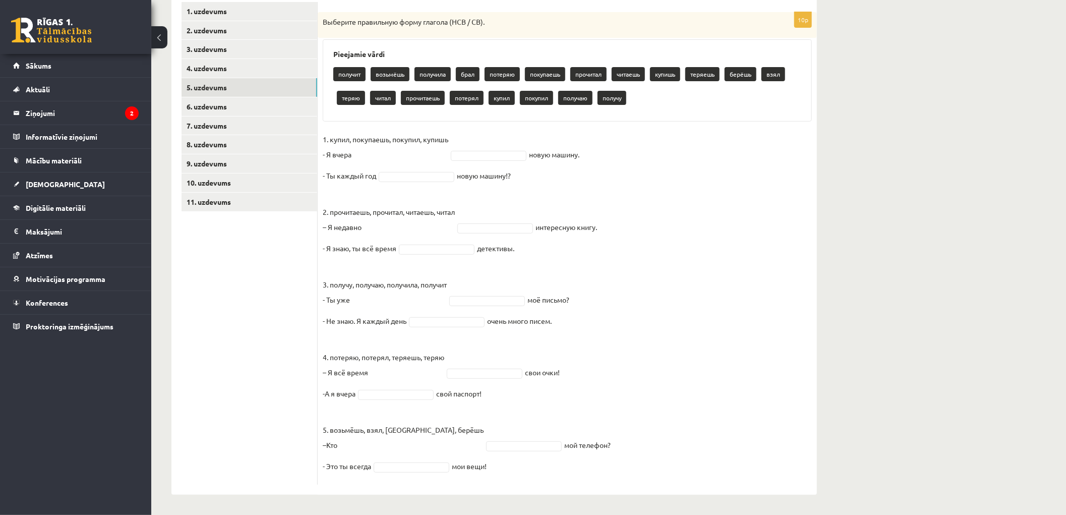
click at [384, 153] on p "1. купил, покупаешь, покупил, купишь - Я вчера" at bounding box center [386, 147] width 126 height 30
click at [346, 149] on p "1. купил, покупаешь, покупил, купишь - Я вчера" at bounding box center [386, 147] width 126 height 30
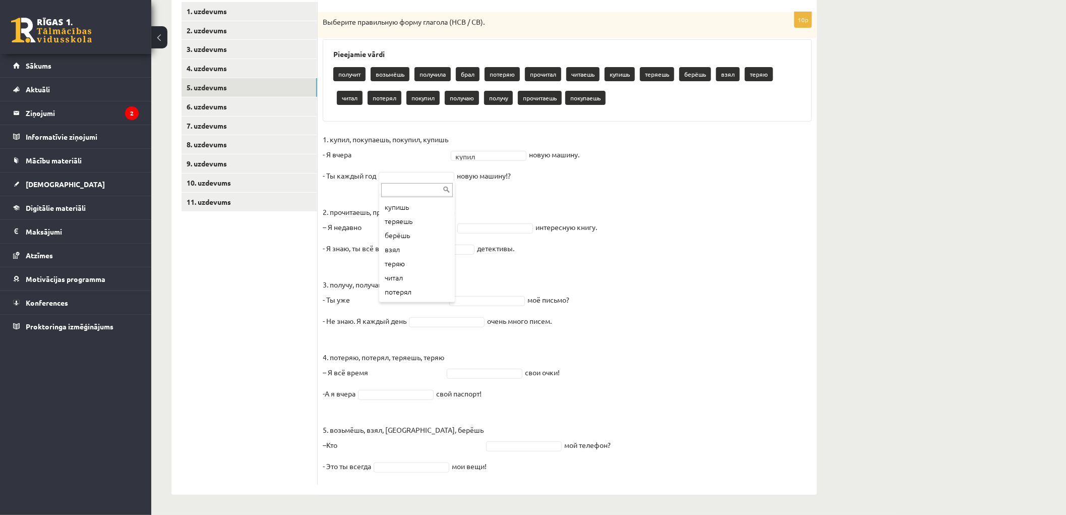
scroll to position [180, 0]
click at [390, 226] on p "2. прочитаешь, прочитал, читаешь, читал – Я недавно" at bounding box center [389, 211] width 132 height 45
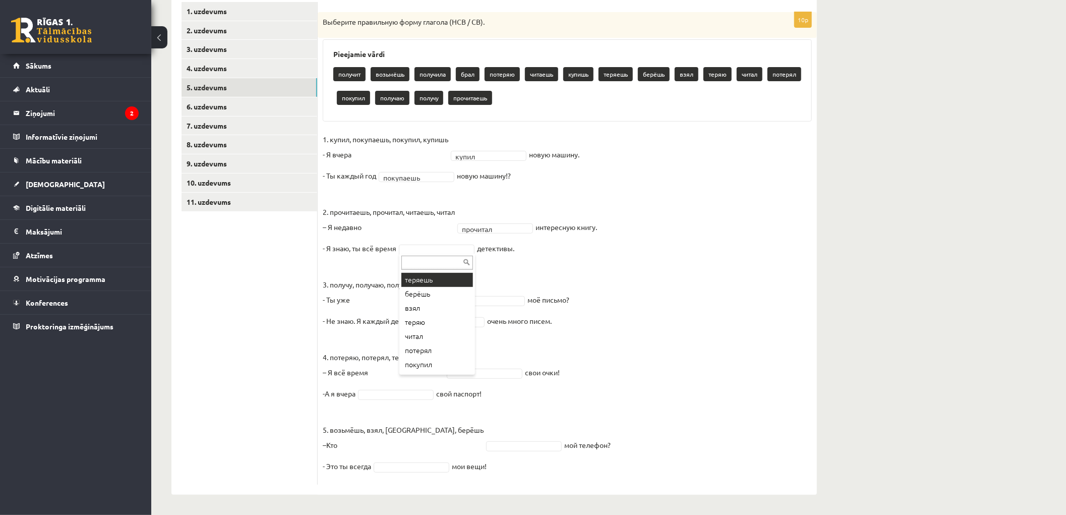
scroll to position [56, 0]
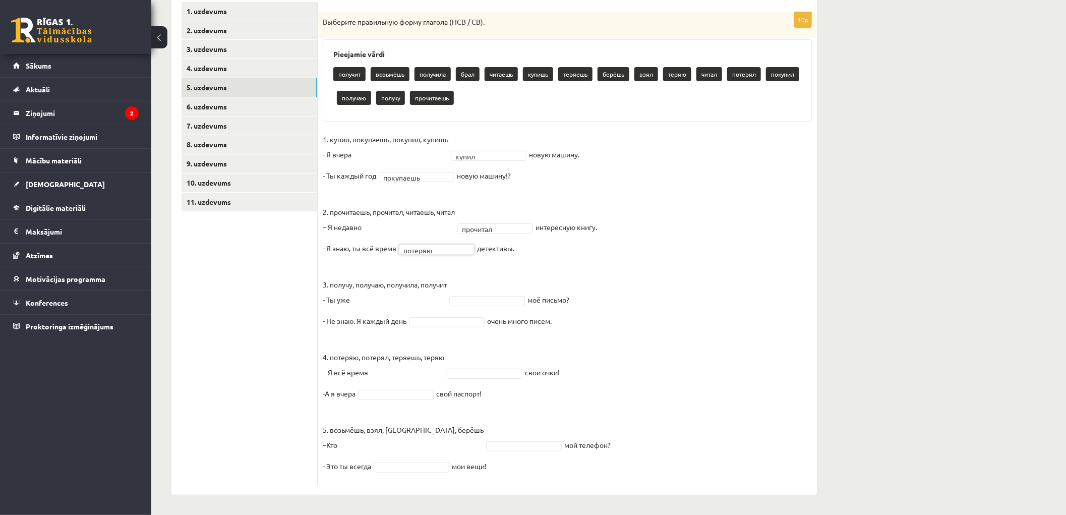
click at [457, 254] on fieldset "1. купил, покупаешь, покупил, купишь - Я вчера купил ***** новую машину. - Ты к…" at bounding box center [567, 306] width 489 height 348
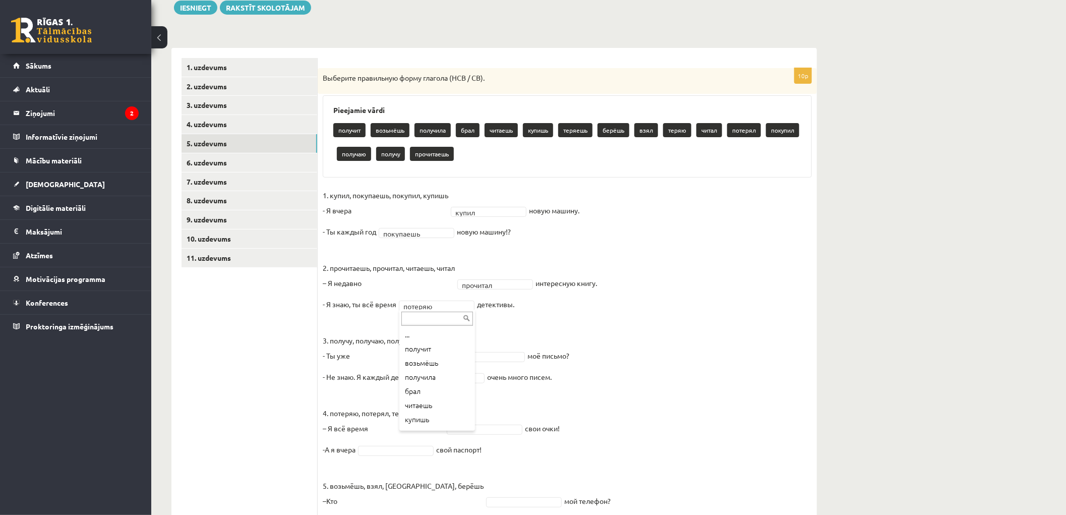
scroll to position [179, 0]
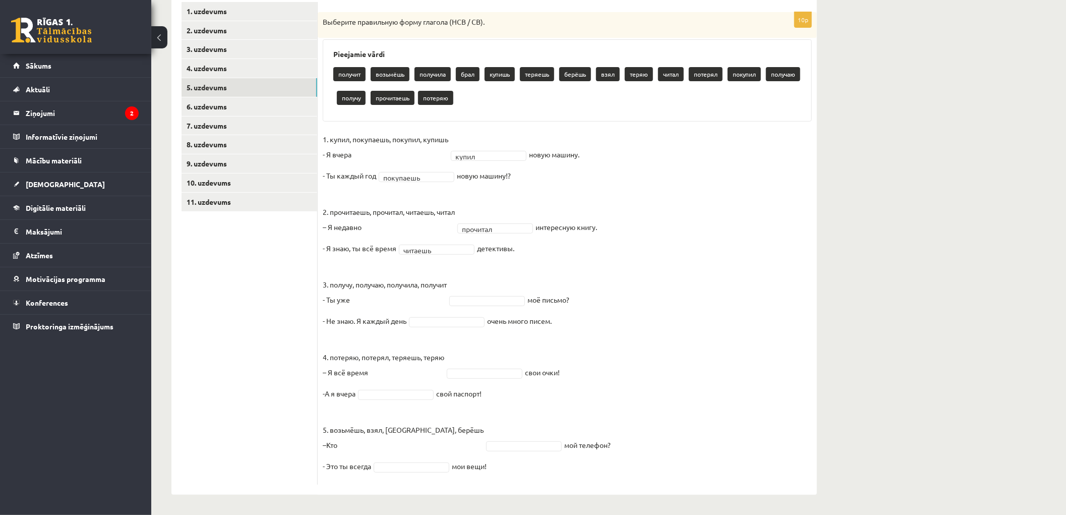
drag, startPoint x: 389, startPoint y: 302, endPoint x: 409, endPoint y: 300, distance: 20.8
click at [389, 302] on p "3. получу, получаю, получила, получит - Ты уже" at bounding box center [385, 284] width 124 height 45
click at [409, 300] on p "3. получу, получаю, получила, получит - Ты уже" at bounding box center [385, 284] width 124 height 45
click at [482, 294] on fieldset "1. купил, покупаешь, покупил, купишь - Я вчера купил ***** новую машину. - Ты к…" at bounding box center [567, 306] width 489 height 348
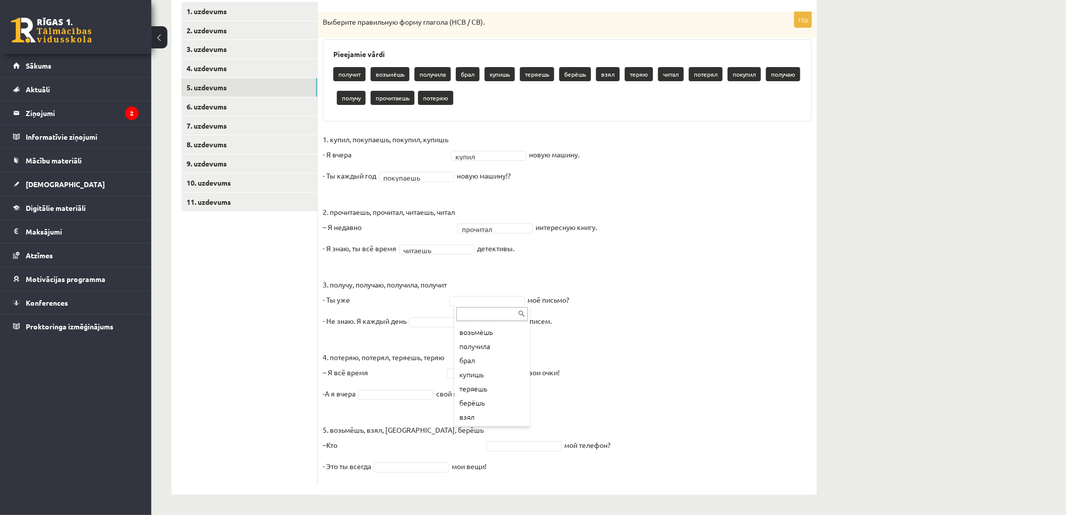
paste input "********"
type input "********"
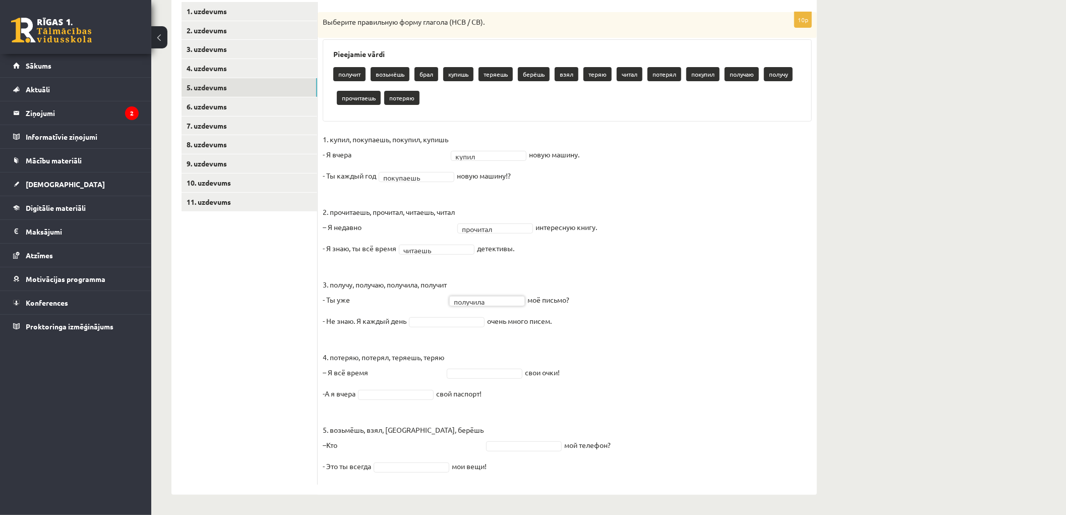
click at [493, 286] on fieldset "1. купил, покупаешь, покупил, купишь - Я вчера купил ***** новую машину. - Ты к…" at bounding box center [567, 306] width 489 height 348
drag, startPoint x: 440, startPoint y: 334, endPoint x: 416, endPoint y: 328, distance: 24.8
click at [421, 331] on input "***" at bounding box center [448, 335] width 72 height 14
type input "*"
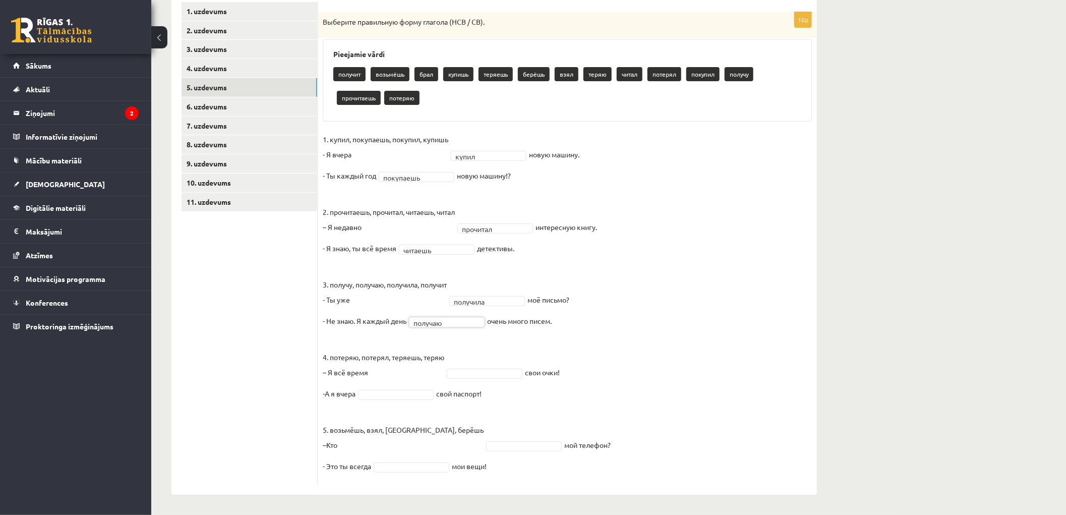
click at [466, 350] on fieldset "1. купил, покупаешь, покупил, купишь - Я вчера купил ***** новую машину. - Ты к…" at bounding box center [567, 306] width 489 height 348
click at [393, 386] on fieldset "1. купил, покупаешь, покупил, купишь - Я вчера купил ***** новую машину. - Ты к…" at bounding box center [567, 306] width 489 height 348
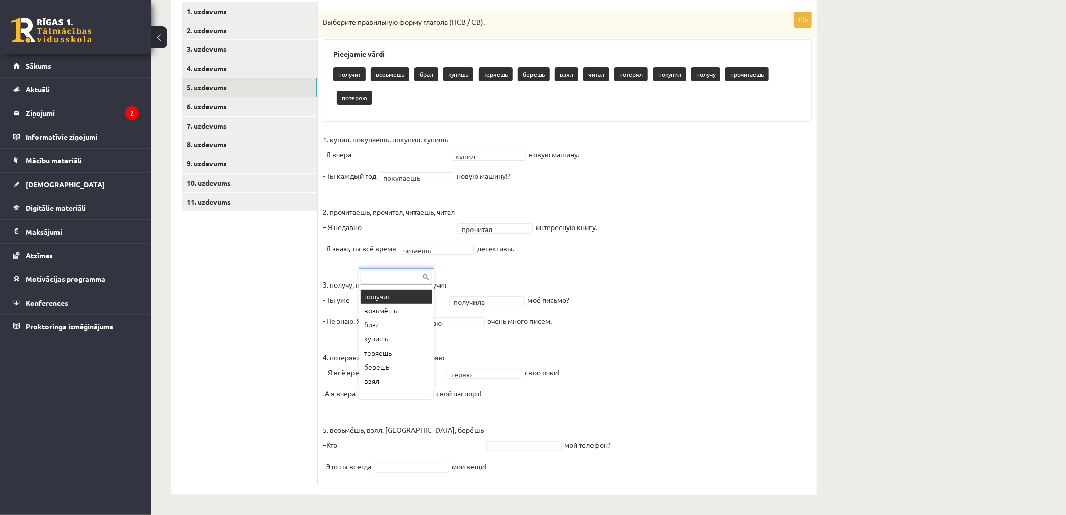
scroll to position [155, 0]
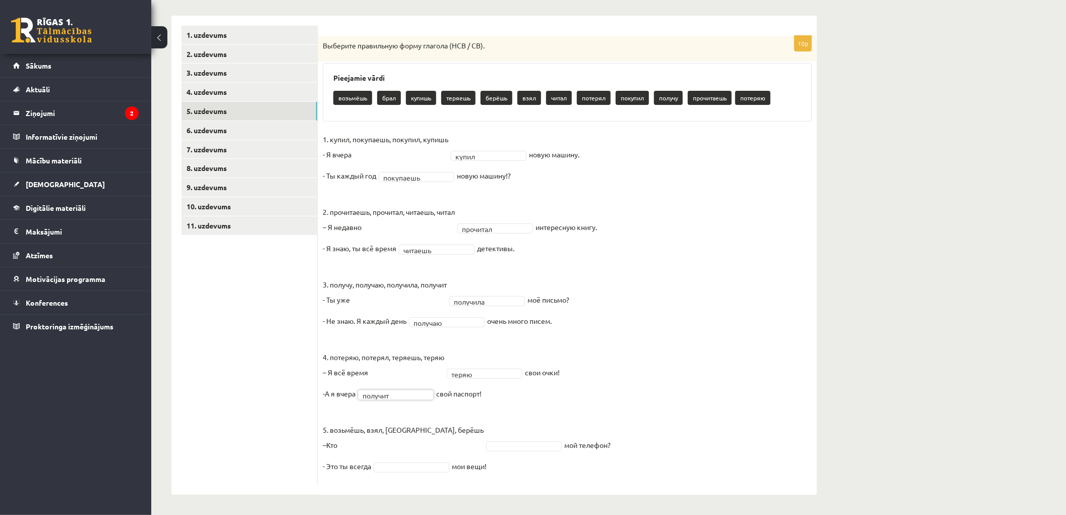
click at [277, 376] on ul "1. uzdevums 2. uzdevums 3. uzdevums 4. uzdevums 5. uzdevums 6. uzdevums 7. uzde…" at bounding box center [249, 255] width 136 height 459
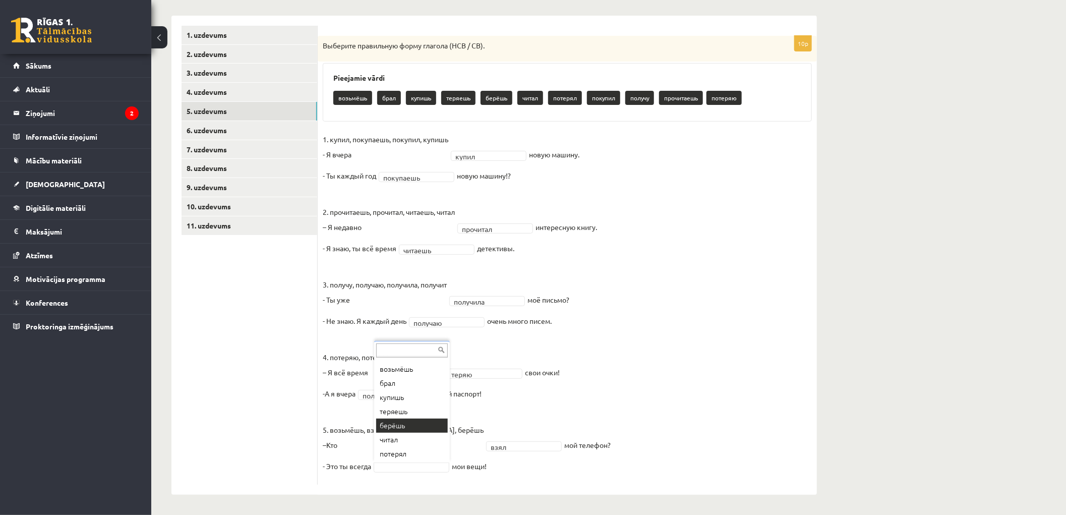
scroll to position [68, 0]
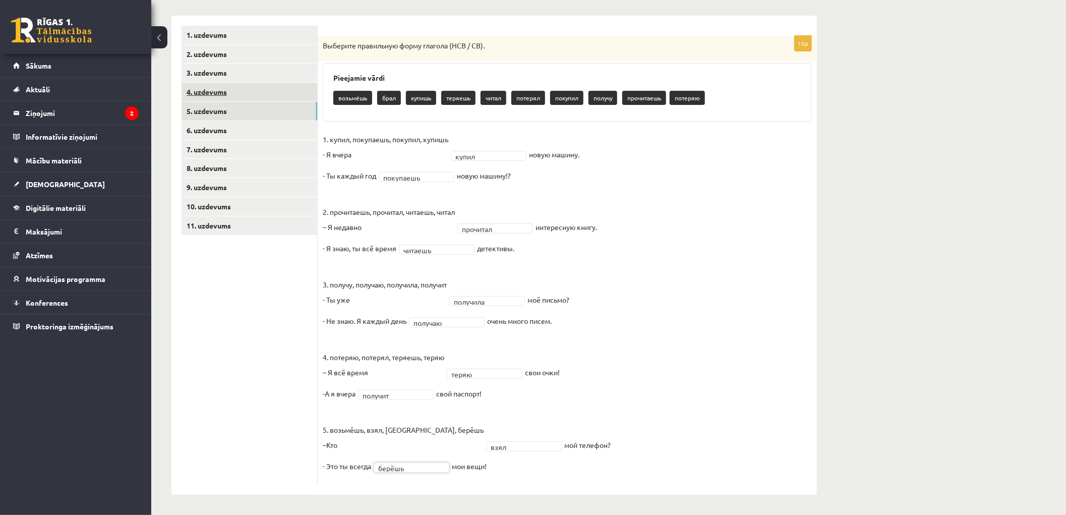
click at [211, 87] on link "4. uzdevums" at bounding box center [249, 92] width 136 height 19
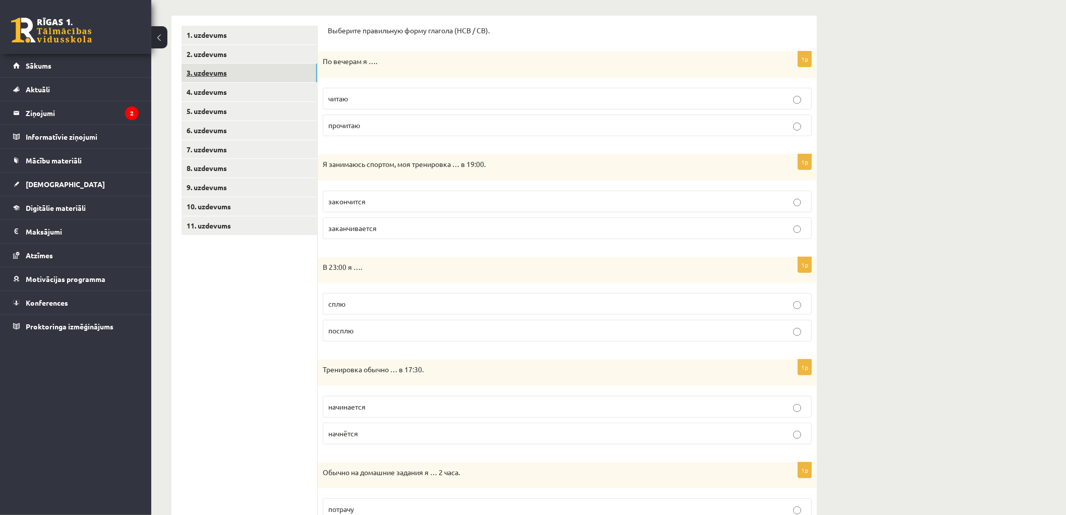
click at [213, 73] on link "3. uzdevums" at bounding box center [249, 73] width 136 height 19
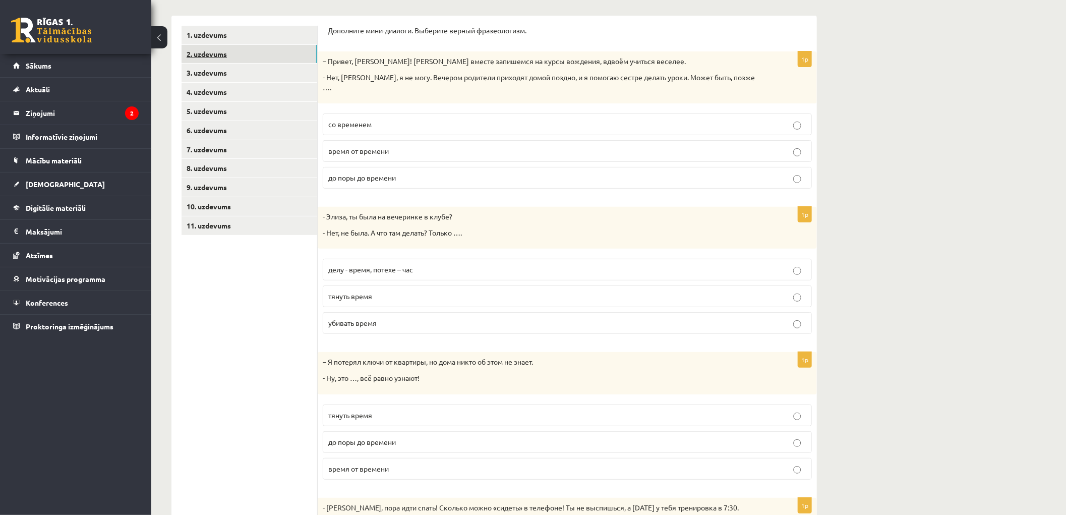
click at [207, 57] on link "2. uzdevums" at bounding box center [249, 54] width 136 height 19
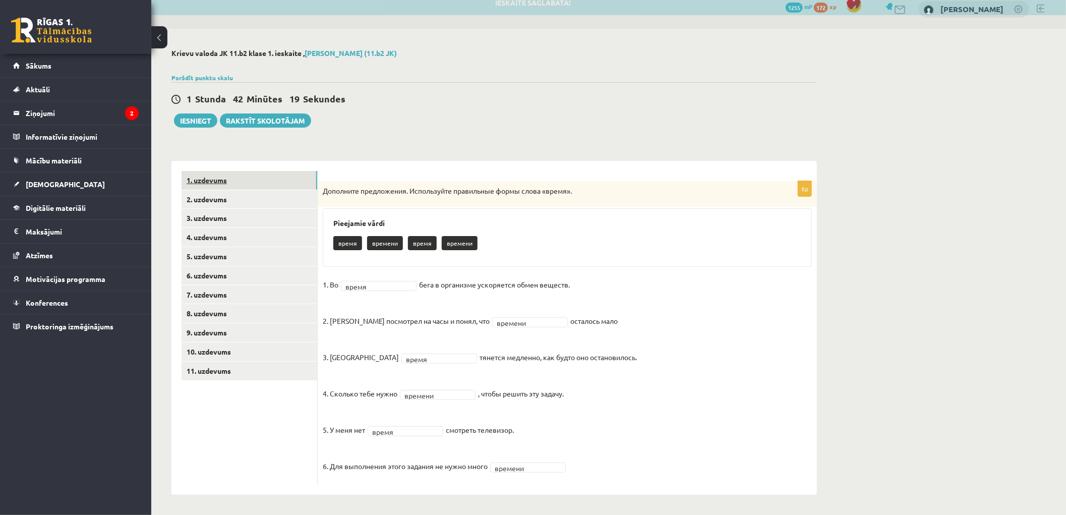
click at [208, 178] on link "1. uzdevums" at bounding box center [249, 180] width 136 height 19
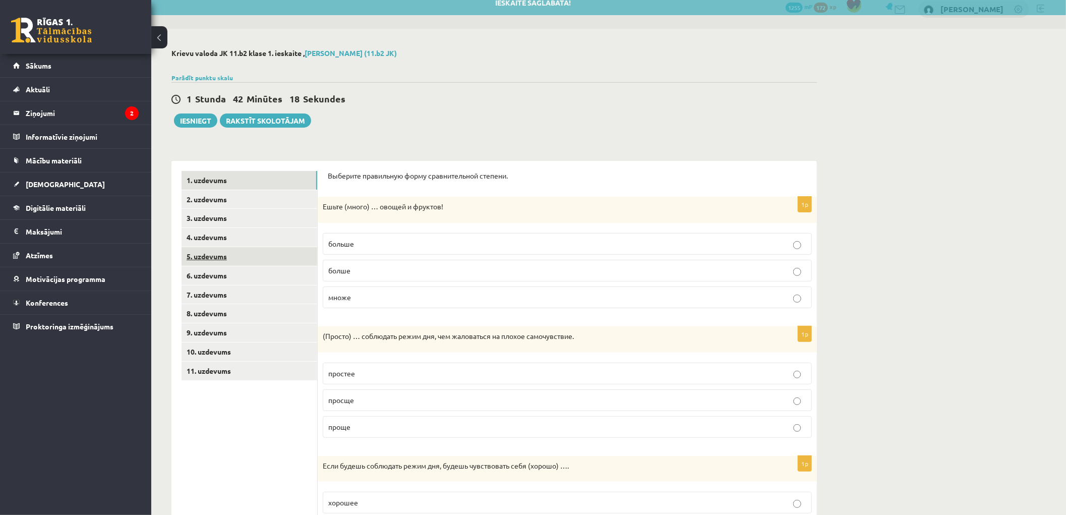
click at [197, 261] on link "5. uzdevums" at bounding box center [249, 256] width 136 height 19
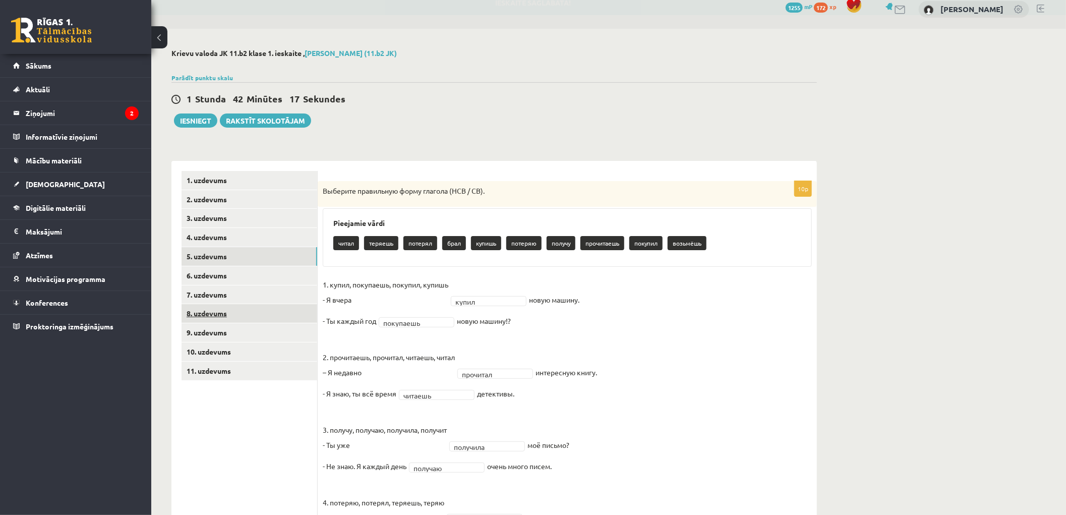
scroll to position [66, 0]
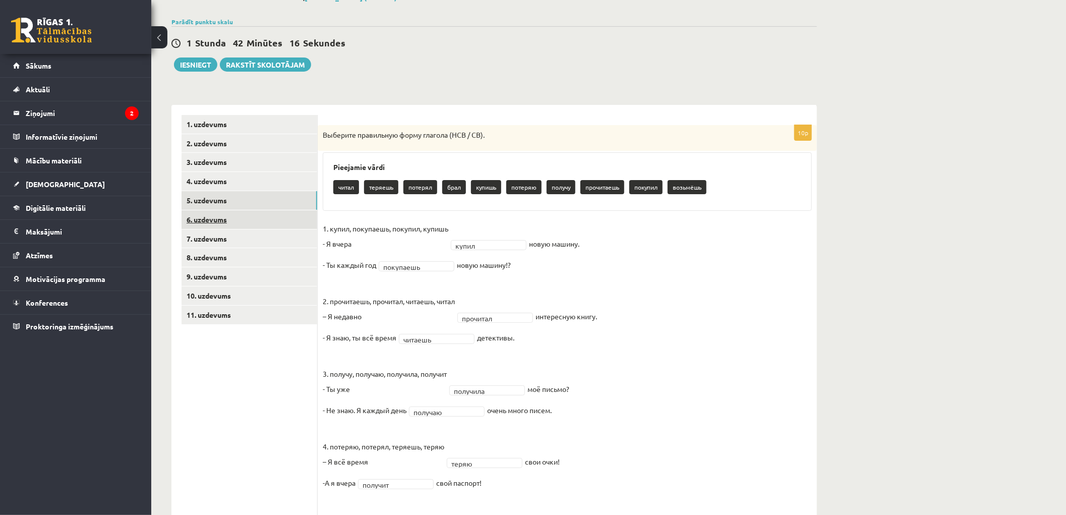
click at [210, 210] on link "6. uzdevums" at bounding box center [249, 219] width 136 height 19
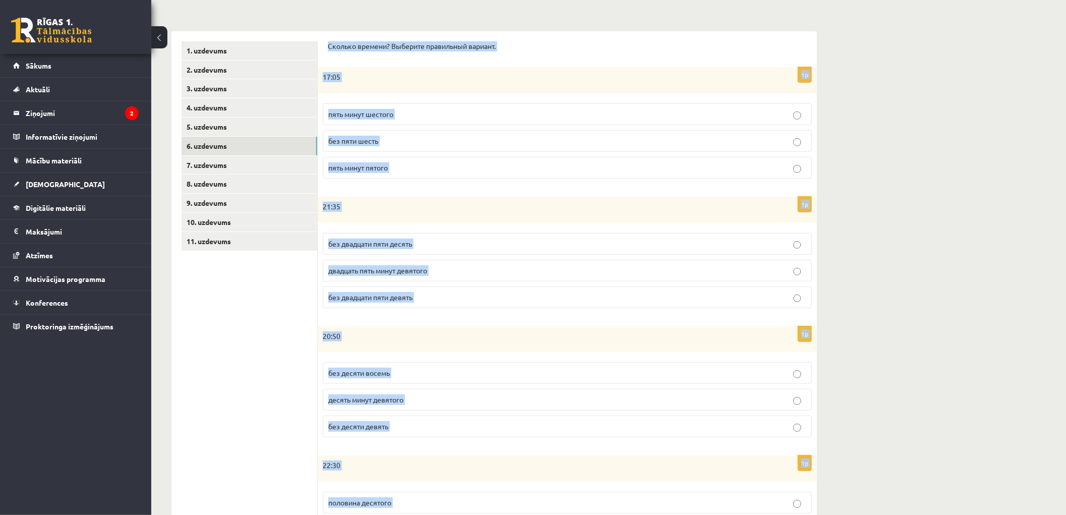
scroll to position [360, 0]
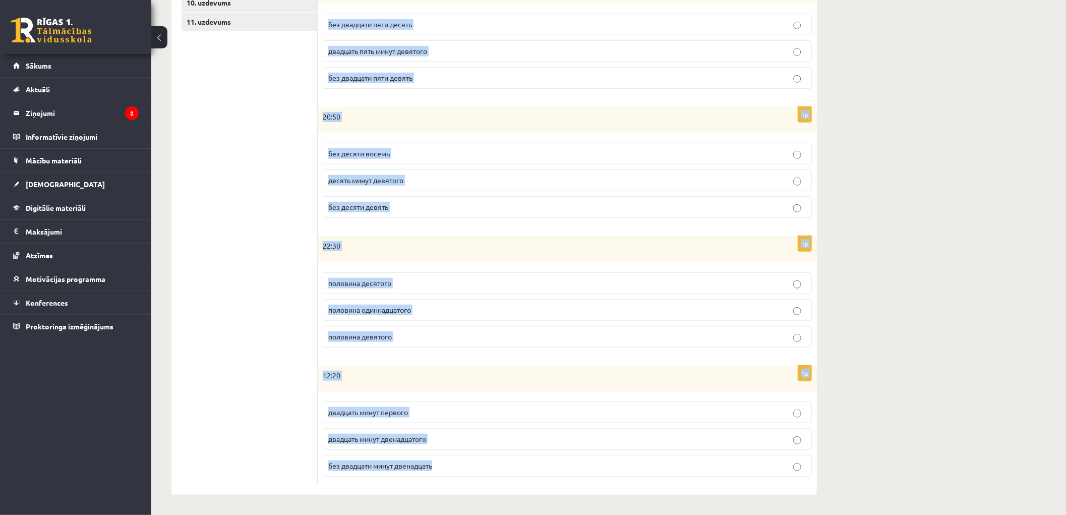
drag, startPoint x: 326, startPoint y: 118, endPoint x: 842, endPoint y: 467, distance: 623.3
click at [842, 467] on div "Krievu valoda JK 11.b2 klase 1. ieskaite , Jānis Mārtiņš Kazuberns (11.b2 JK) P…" at bounding box center [608, 97] width 914 height 835
copy form "Сколько времени? Выберите правильный вариант. 1p 17:05 пять минут шестого без п…"
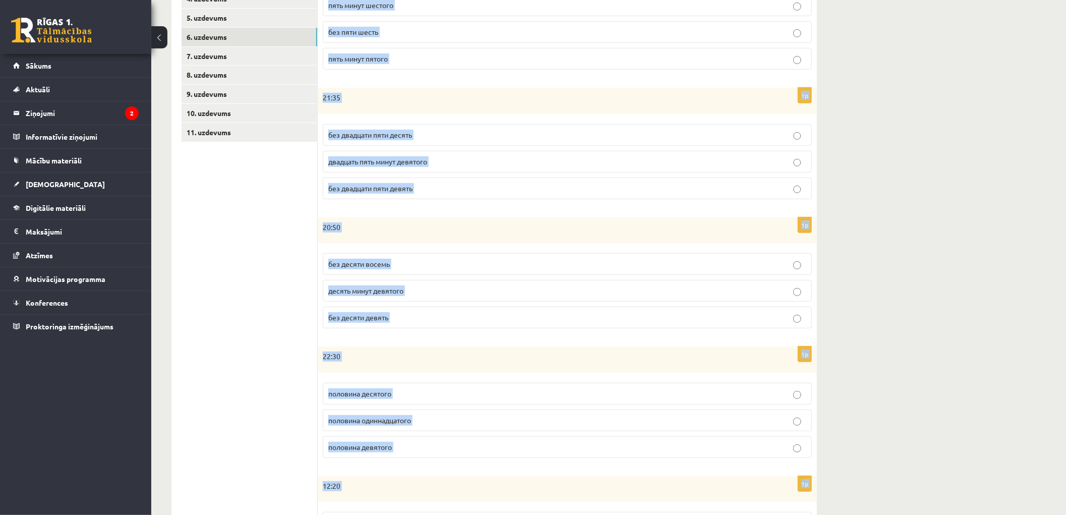
scroll to position [193, 0]
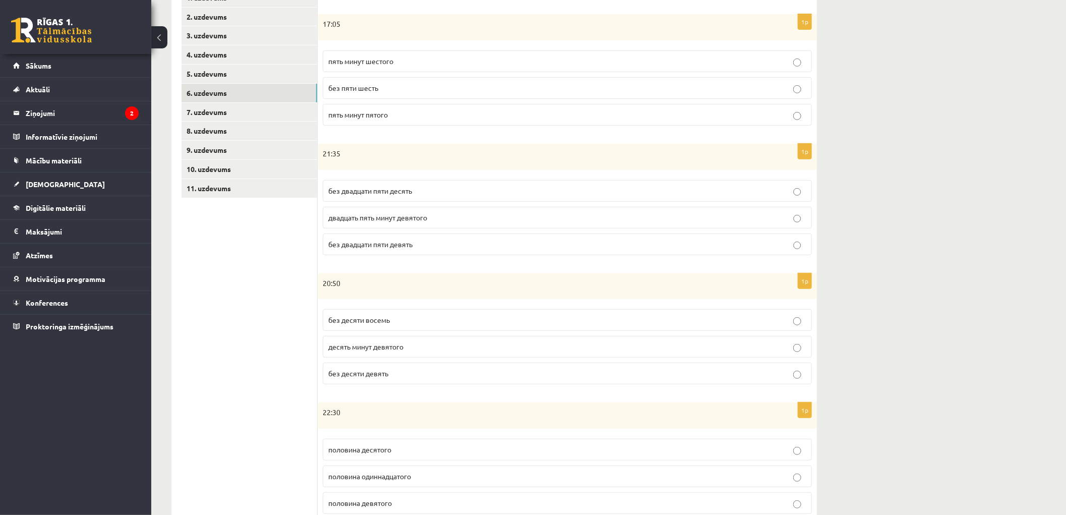
drag, startPoint x: 245, startPoint y: 278, endPoint x: 229, endPoint y: 212, distance: 68.3
click at [245, 278] on ul "1. uzdevums 2. uzdevums 3. uzdevums 4. uzdevums 5. uzdevums 6. uzdevums 7. uzde…" at bounding box center [249, 319] width 136 height 663
click at [213, 113] on link "7. uzdevums" at bounding box center [249, 112] width 136 height 19
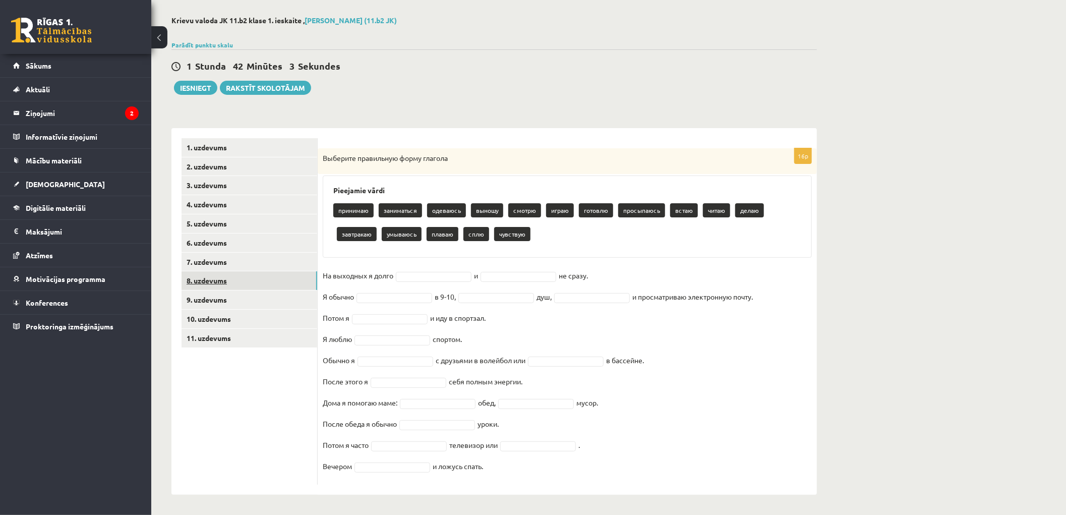
click at [208, 283] on link "8. uzdevums" at bounding box center [249, 280] width 136 height 19
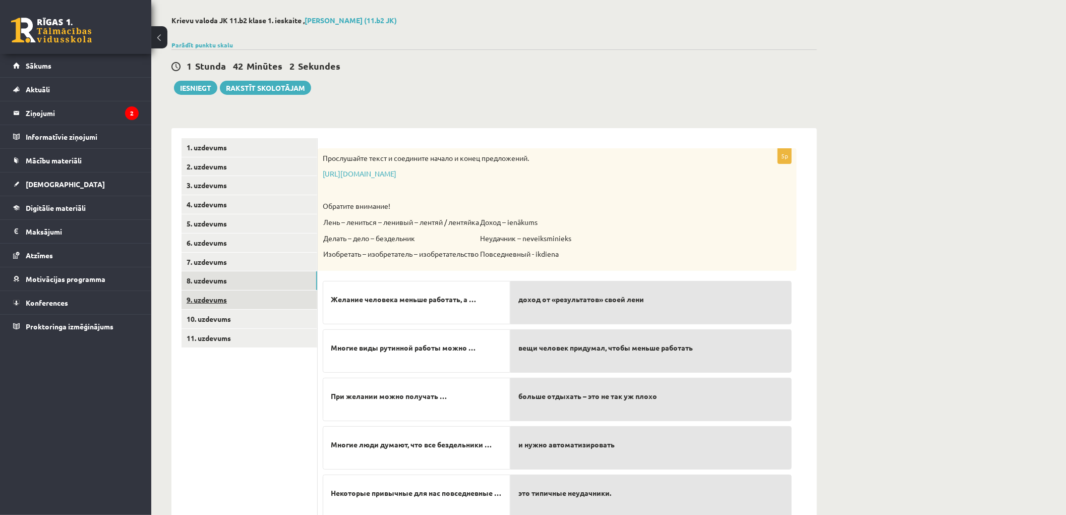
click at [224, 301] on link "9. uzdevums" at bounding box center [249, 299] width 136 height 19
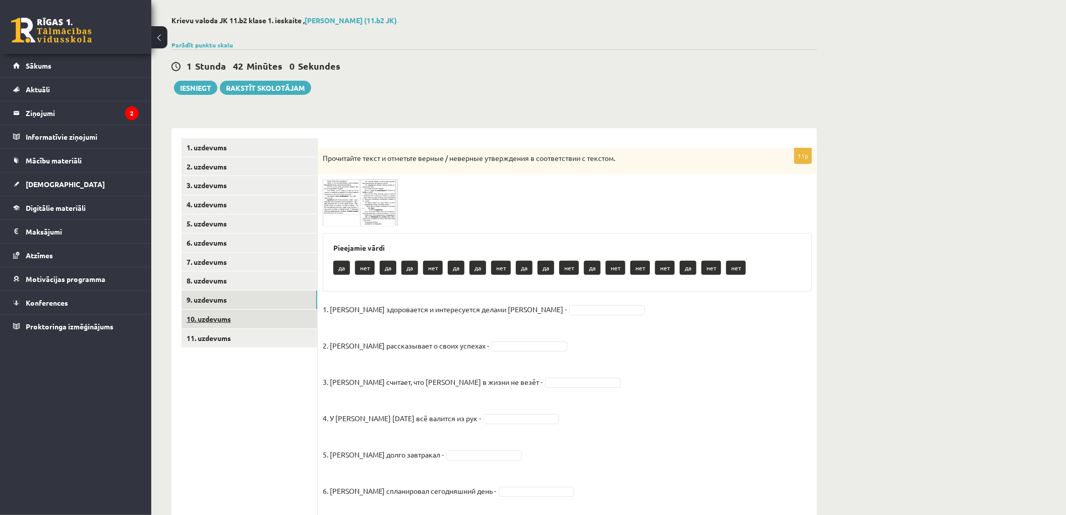
click at [217, 317] on link "10. uzdevums" at bounding box center [249, 319] width 136 height 19
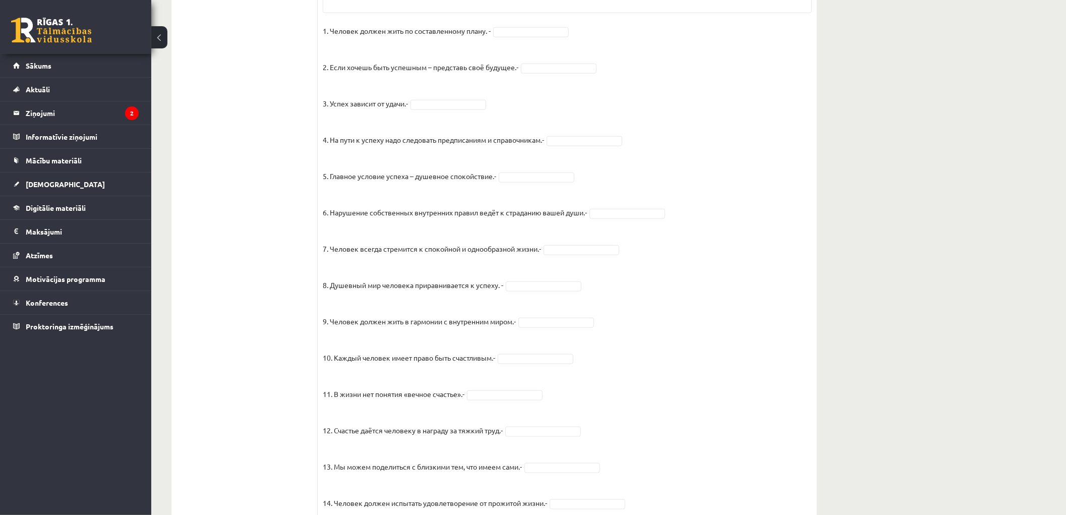
scroll to position [686, 0]
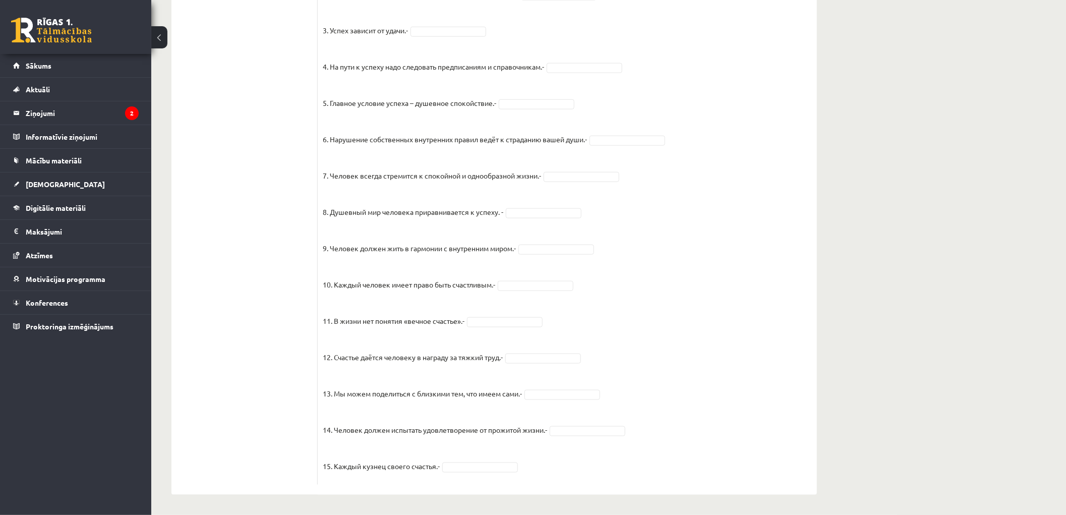
click at [368, 288] on p "10. Каждый человек имеет право быть счастливым.-" at bounding box center [409, 277] width 172 height 30
click at [351, 295] on fieldset "1. Человек должен жить по составленному плану. - 2. Если хочешь быть успешным –…" at bounding box center [567, 214] width 489 height 529
click at [344, 301] on p "11. В жизни нет понятия «вечное счастье».-" at bounding box center [394, 313] width 142 height 30
click at [352, 285] on p "10. Каждый человек имеет право быть счастливым.-" at bounding box center [409, 277] width 172 height 30
click at [346, 298] on p "11. В жизни нет понятия «вечное счастье».-" at bounding box center [394, 313] width 142 height 30
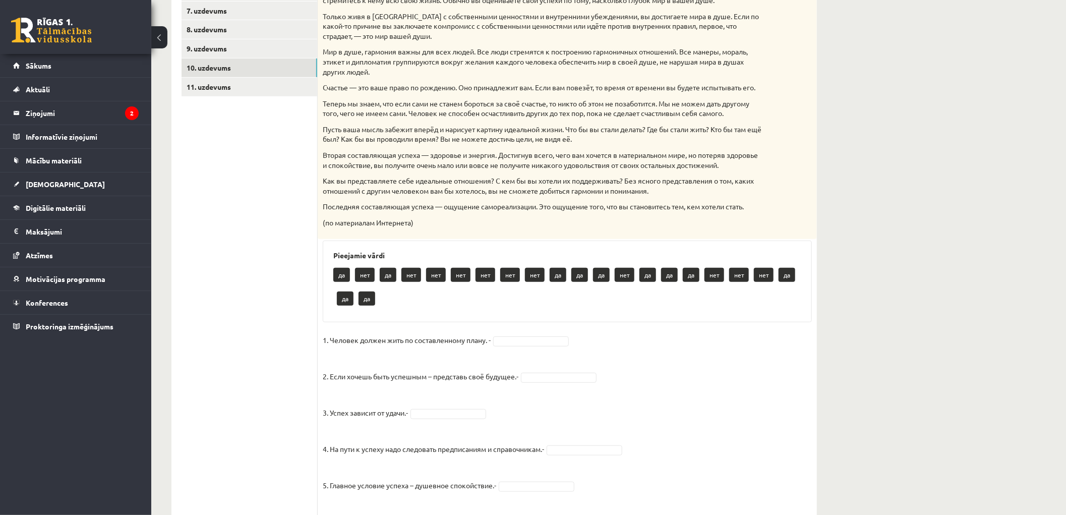
scroll to position [238, 0]
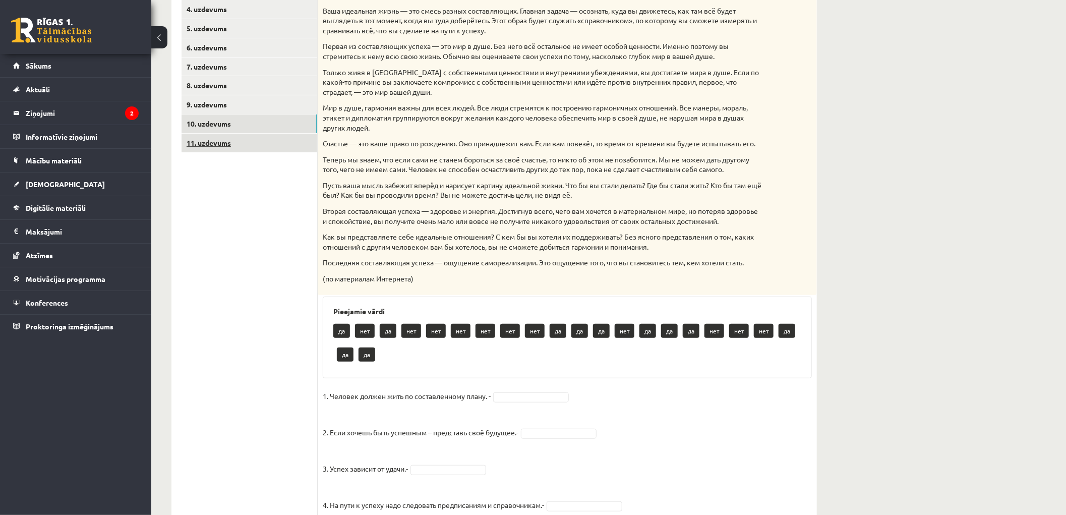
click at [203, 142] on link "11. uzdevums" at bounding box center [249, 143] width 136 height 19
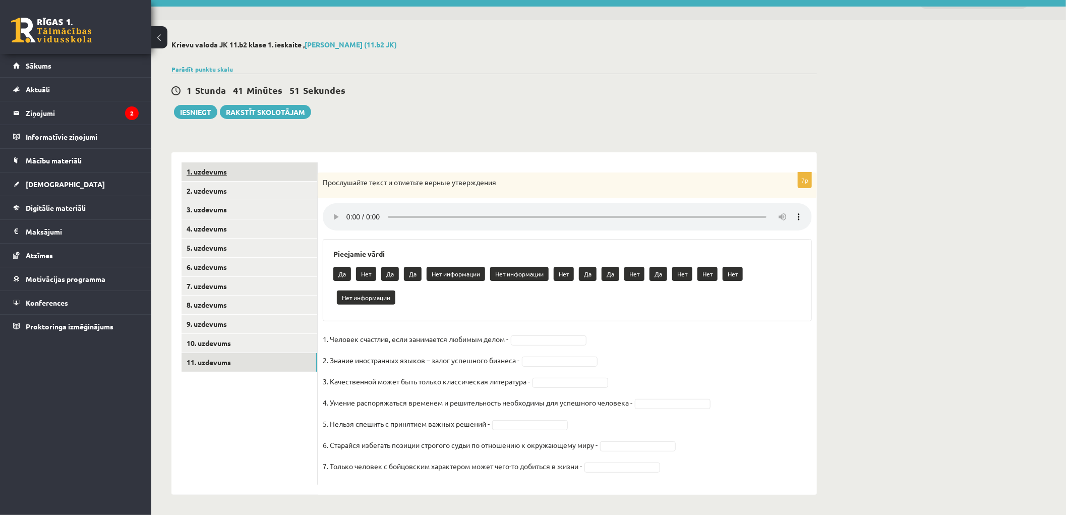
scroll to position [19, 0]
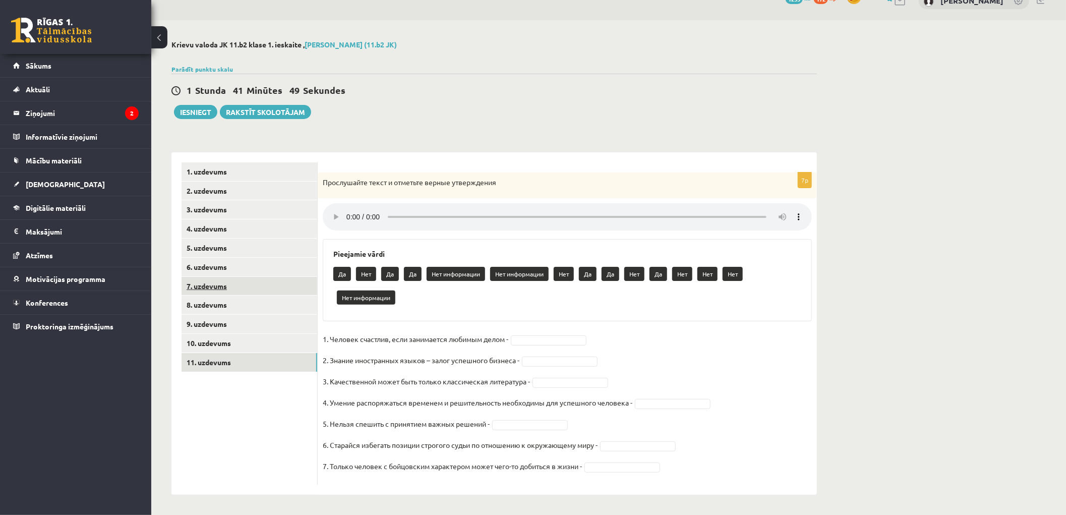
click at [199, 294] on link "7. uzdevums" at bounding box center [249, 286] width 136 height 19
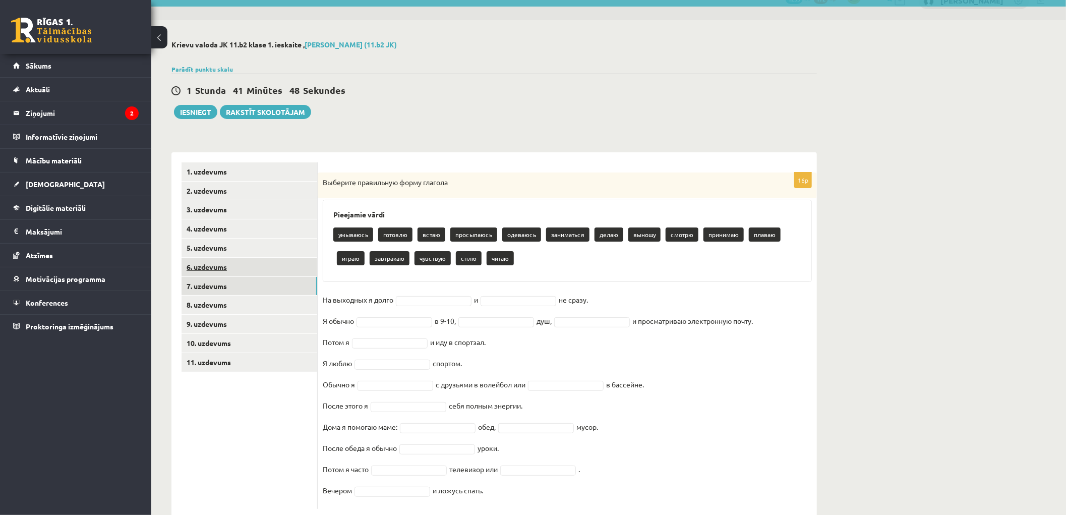
click at [214, 271] on link "6. uzdevums" at bounding box center [249, 267] width 136 height 19
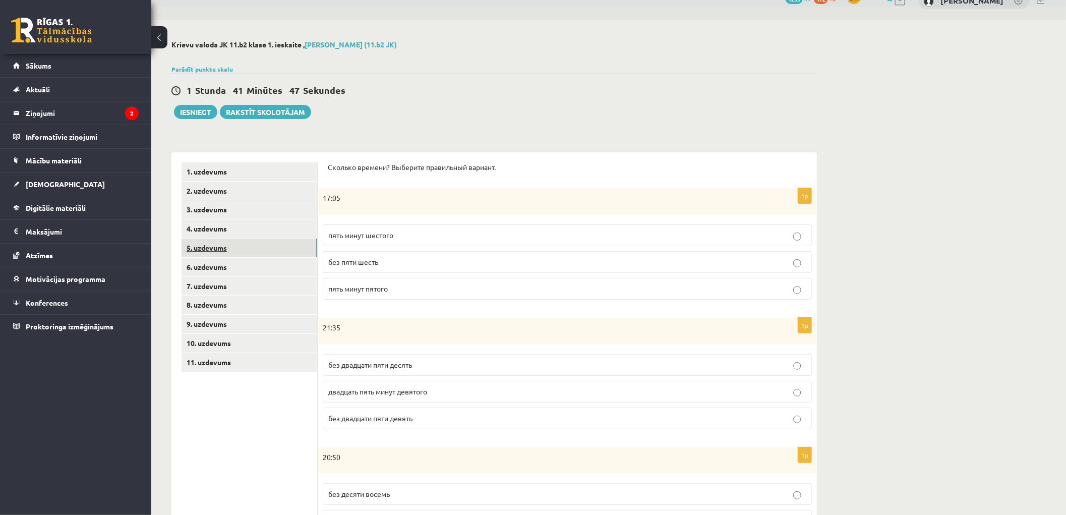
click at [219, 252] on link "5. uzdevums" at bounding box center [249, 247] width 136 height 19
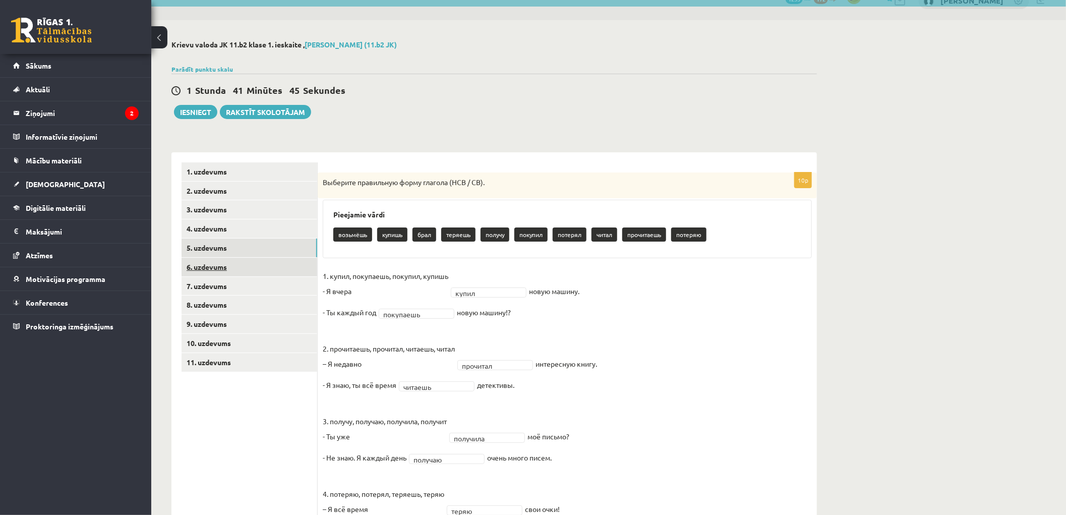
click at [214, 266] on link "6. uzdevums" at bounding box center [249, 267] width 136 height 19
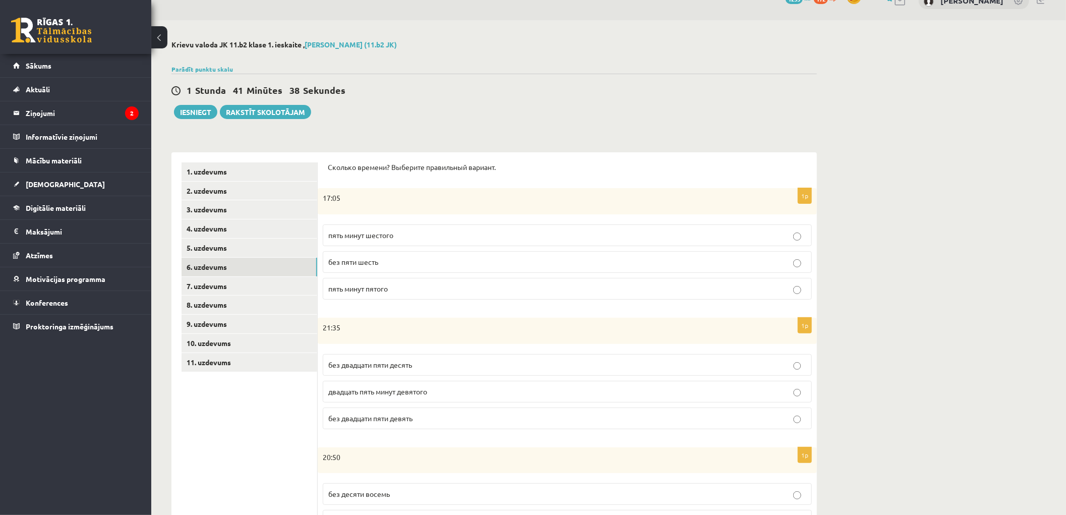
click at [370, 235] on span "пять минут шестого" at bounding box center [360, 234] width 65 height 9
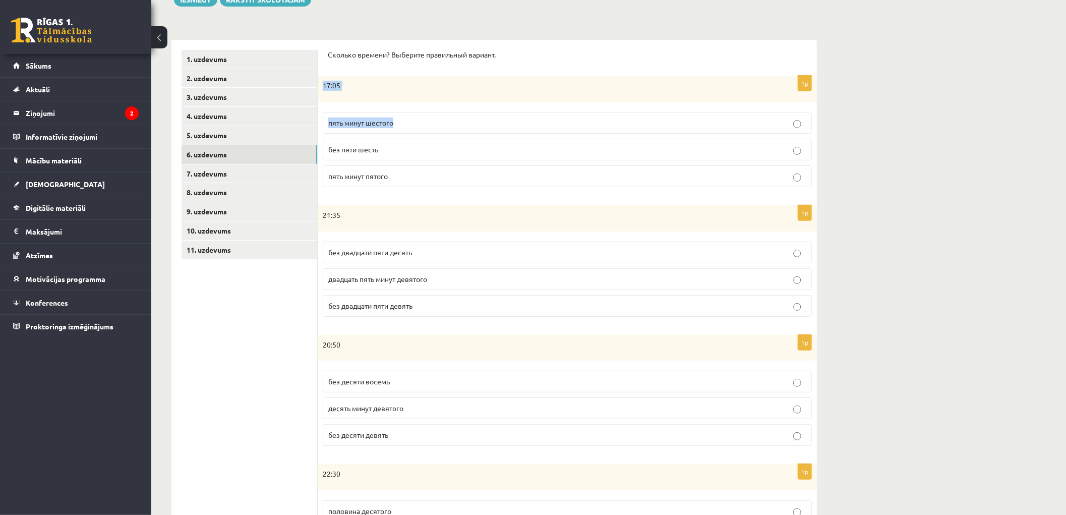
drag, startPoint x: 324, startPoint y: 83, endPoint x: 598, endPoint y: 116, distance: 276.2
click at [598, 116] on div "1p 17:05 пять минут шестого без пяти шесть пять минут пятого" at bounding box center [567, 135] width 499 height 119
click at [419, 184] on label "пять минут пятого" at bounding box center [567, 176] width 489 height 22
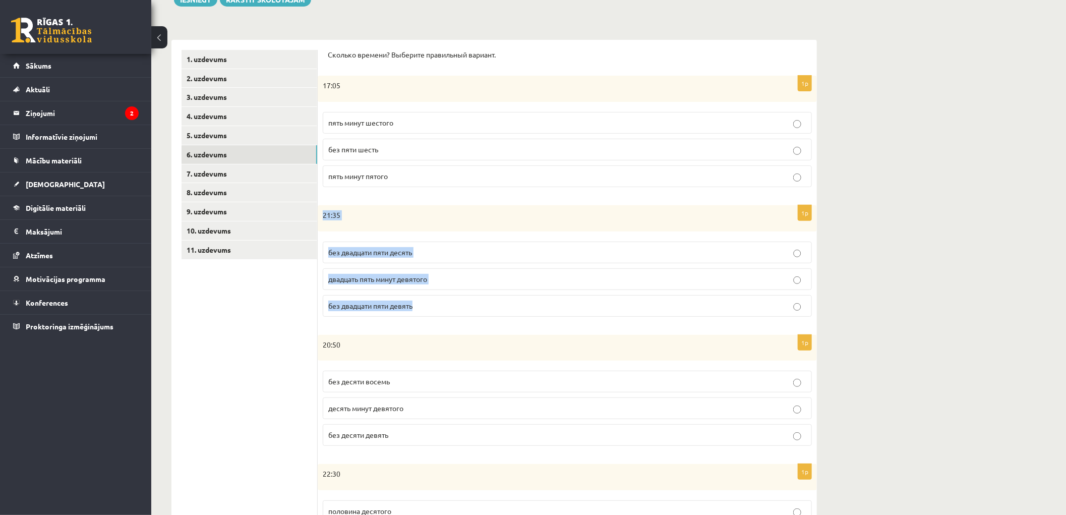
drag, startPoint x: 323, startPoint y: 212, endPoint x: 852, endPoint y: 313, distance: 539.2
click at [852, 313] on div "Krievu valoda JK 11.b2 klase 1. ieskaite , Jānis Mārtiņš Kazuberns (11.b2 JK) P…" at bounding box center [608, 325] width 914 height 835
copy div "21:35 без двадцати пяти десять двадцать пять минут девятого без двадцати пяти д…"
click at [289, 335] on ul "1. uzdevums 2. uzdevums 3. uzdevums 4. uzdevums 5. uzdevums 6. uzdevums 7. uzde…" at bounding box center [249, 381] width 136 height 663
click at [422, 255] on p "без двадцати пяти десять" at bounding box center [567, 252] width 478 height 11
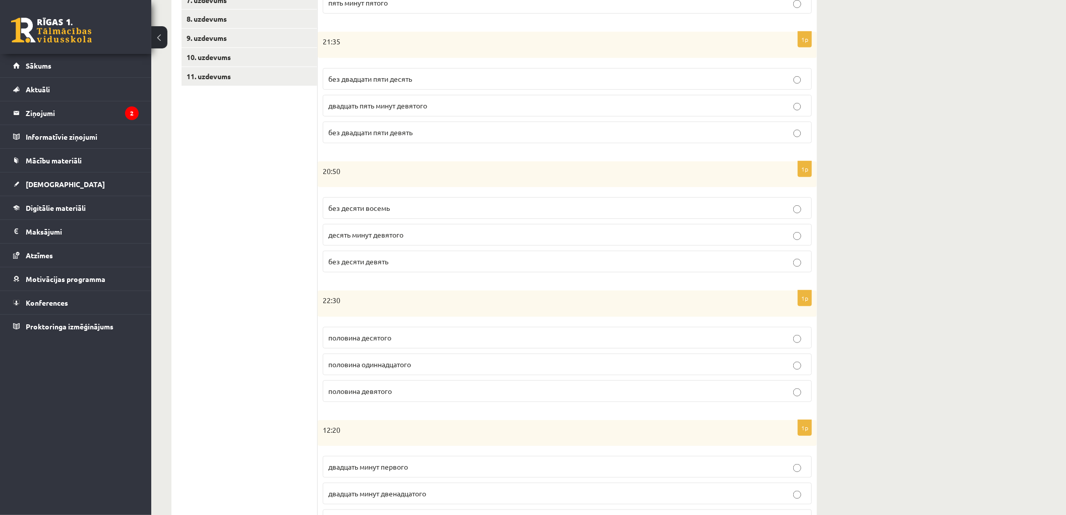
scroll to position [249, 0]
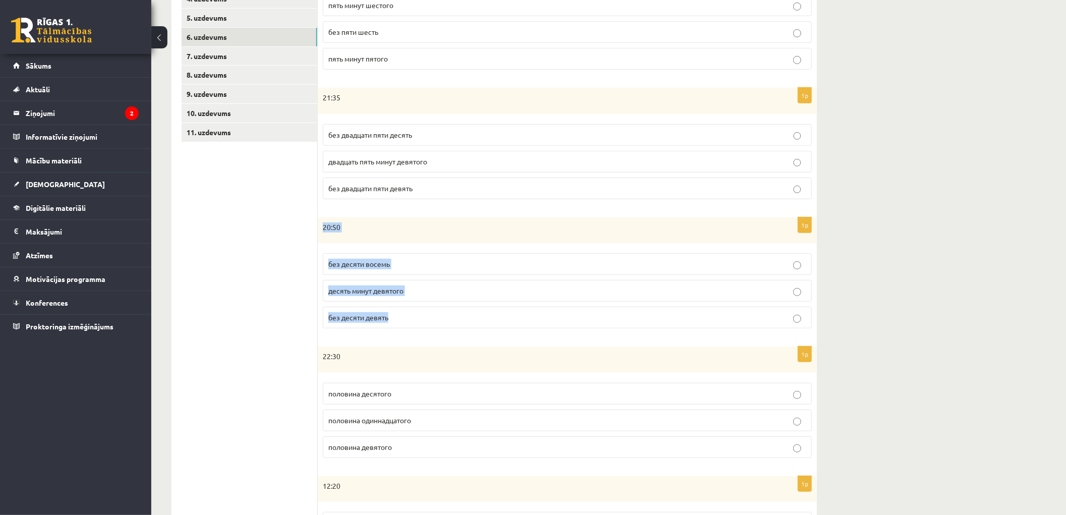
drag, startPoint x: 323, startPoint y: 228, endPoint x: 784, endPoint y: 315, distance: 469.2
click at [784, 315] on div "1p 20:50 без десяти восемь десять минут девятого без десяти девять" at bounding box center [567, 276] width 499 height 119
copy div "20:50 без десяти восемь десять минут девятого без десяти девять"
click at [289, 306] on ul "1. uzdevums 2. uzdevums 3. uzdevums 4. uzdevums 5. uzdevums 6. uzdevums 7. uzde…" at bounding box center [249, 263] width 136 height 663
click at [379, 327] on label "без десяти девять" at bounding box center [567, 317] width 489 height 22
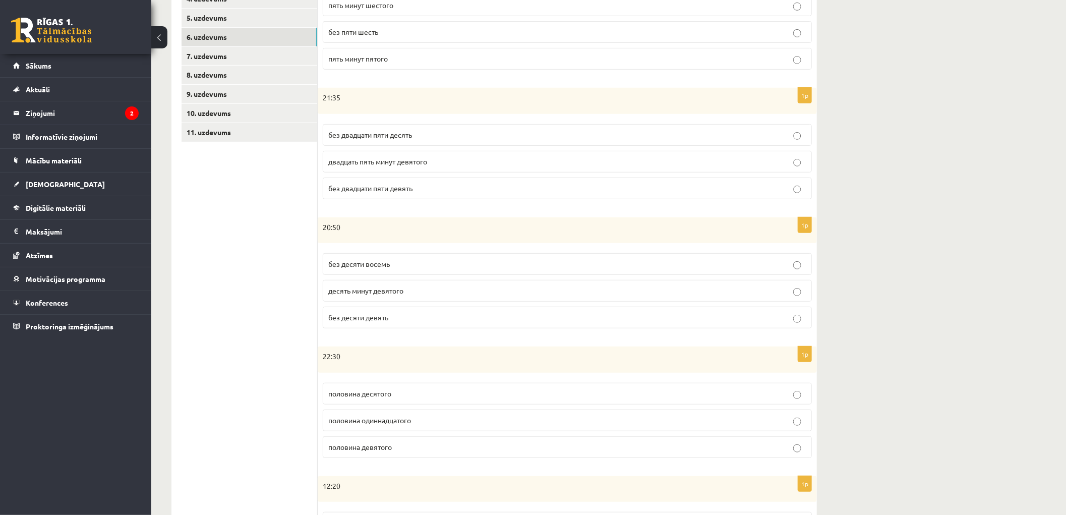
scroll to position [360, 0]
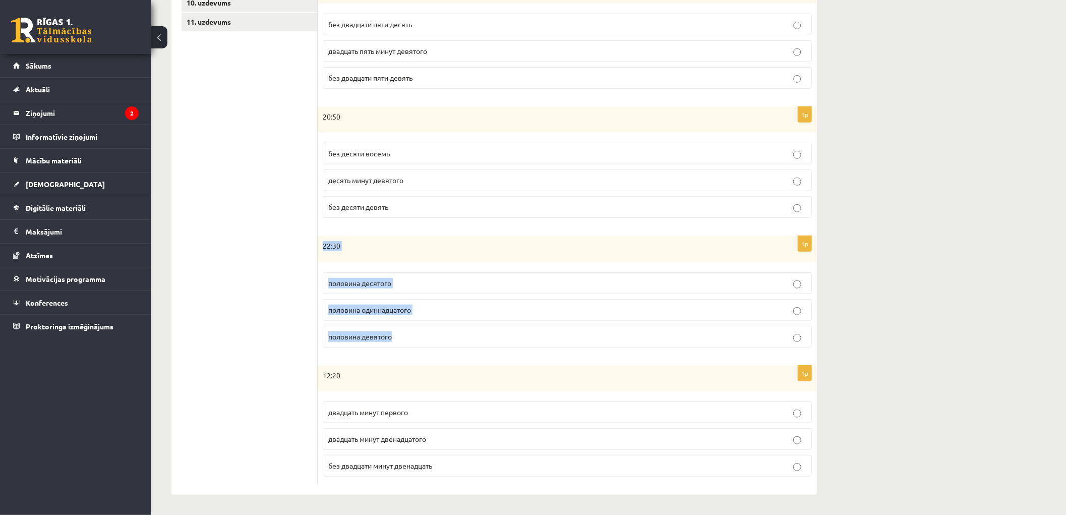
drag, startPoint x: 320, startPoint y: 244, endPoint x: 651, endPoint y: 338, distance: 344.2
click at [651, 338] on div "1p 22:30 половина десятого половина одиннадцатого половина девятого" at bounding box center [567, 295] width 499 height 119
copy div "22:30 половина десятого половина одиннадцатого половина девятого"
click at [232, 237] on ul "1. uzdevums 2. uzdevums 3. uzdevums 4. uzdevums 5. uzdevums 6. uzdevums 7. uzde…" at bounding box center [249, 153] width 136 height 663
click at [358, 313] on span "половина одиннадцатого" at bounding box center [369, 309] width 83 height 9
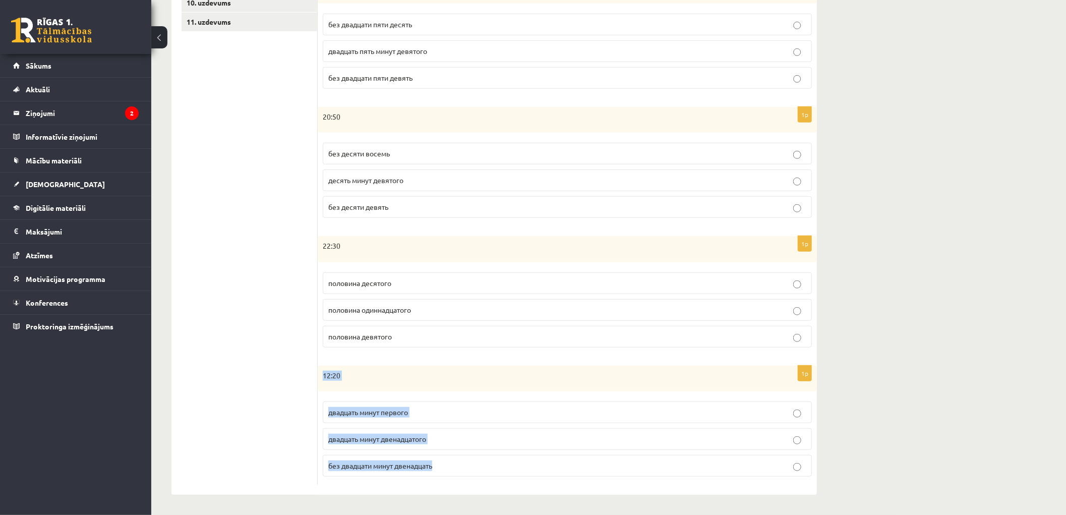
drag, startPoint x: 324, startPoint y: 373, endPoint x: 487, endPoint y: 464, distance: 187.5
click at [487, 464] on div "1p 12:20 двадцать минут первого двадцать минут двенадцатого без двадцати минут …" at bounding box center [567, 424] width 499 height 119
copy div "12:20 двадцать минут первого двадцать минут двенадцатого без двадцати минут две…"
click at [288, 425] on ul "1. uzdevums 2. uzdevums 3. uzdevums 4. uzdevums 5. uzdevums 6. uzdevums 7. uzde…" at bounding box center [249, 153] width 136 height 663
click at [415, 405] on label "двадцать минут первого" at bounding box center [567, 412] width 489 height 22
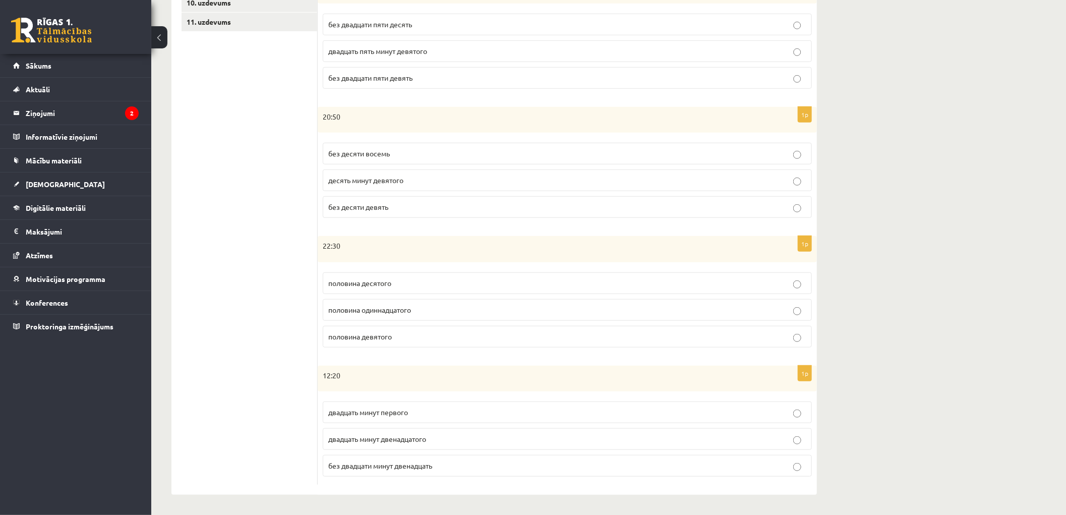
click at [250, 311] on ul "1. uzdevums 2. uzdevums 3. uzdevums 4. uzdevums 5. uzdevums 6. uzdevums 7. uzde…" at bounding box center [249, 153] width 136 height 663
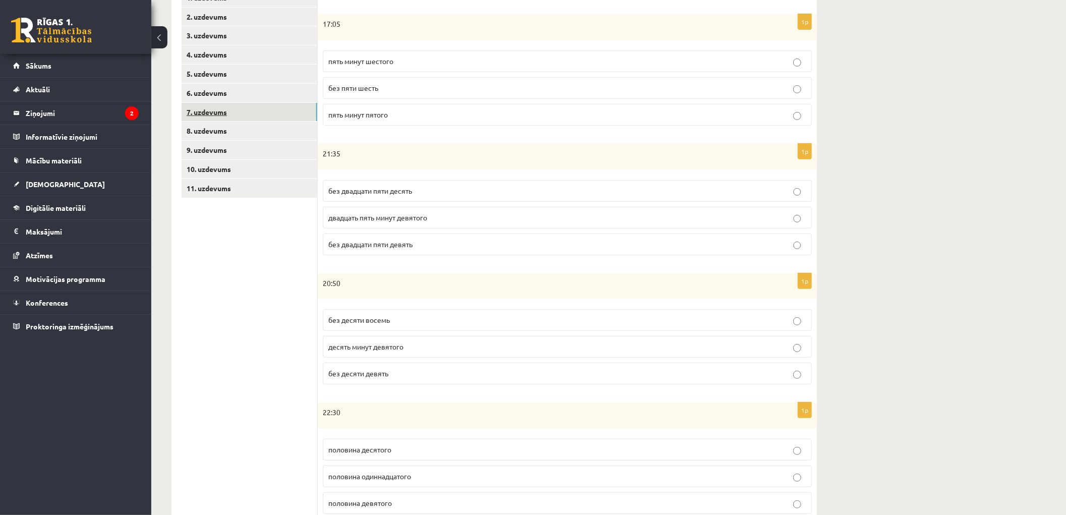
click at [207, 112] on link "7. uzdevums" at bounding box center [249, 112] width 136 height 19
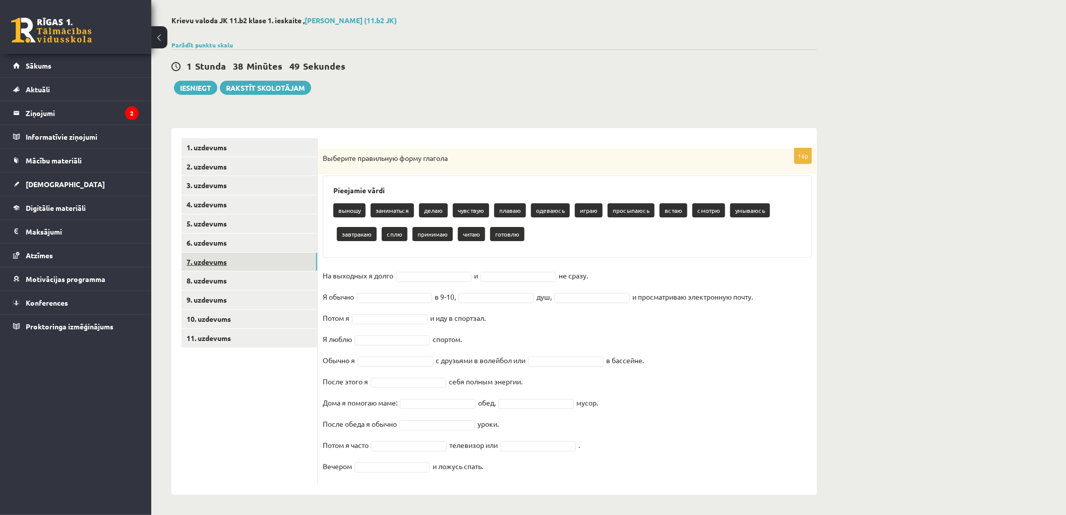
scroll to position [43, 0]
drag, startPoint x: 323, startPoint y: 156, endPoint x: 778, endPoint y: 465, distance: 550.3
click at [778, 465] on div "16p Выберите правильную форму глагола Pieejamie vārdi выношу заниматься делаю ч…" at bounding box center [567, 316] width 499 height 336
copy div "Выберите правильную форму глагола Pieejamie vārdi выношу заниматься делаю чувст…"
click at [417, 263] on div "16p Выберите правильную форму глагола Pieejamie vārdi выношу заниматься делаю ч…" at bounding box center [567, 316] width 499 height 336
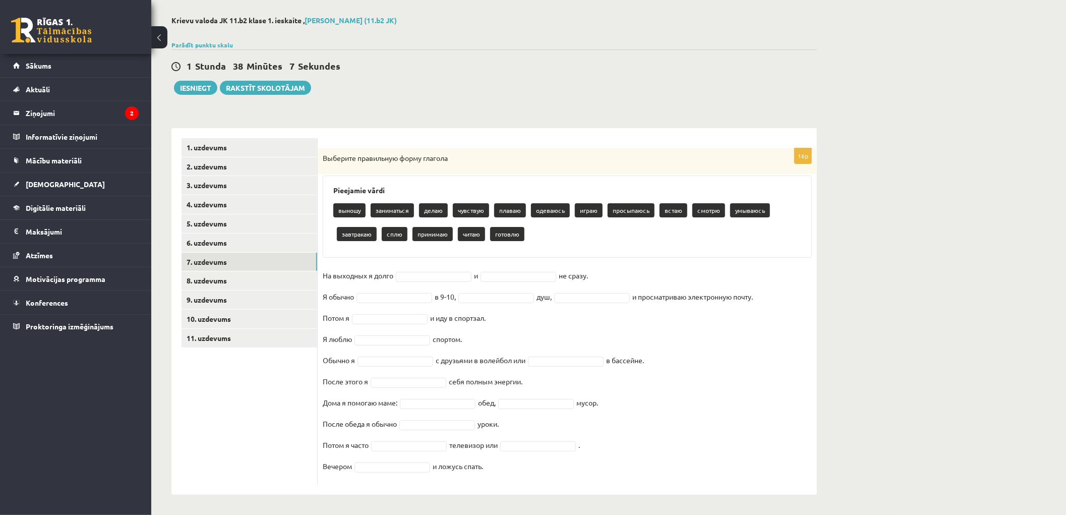
click at [407, 283] on fieldset "На выходных я долго и не сразу. Я обычно в 9-10, душ, и просматриваю электронну…" at bounding box center [567, 374] width 489 height 212
click at [505, 281] on fieldset "На выходных я долго сплю **** и не сразу. Я обычно в 9-10, душ, и просматриваю …" at bounding box center [567, 374] width 489 height 212
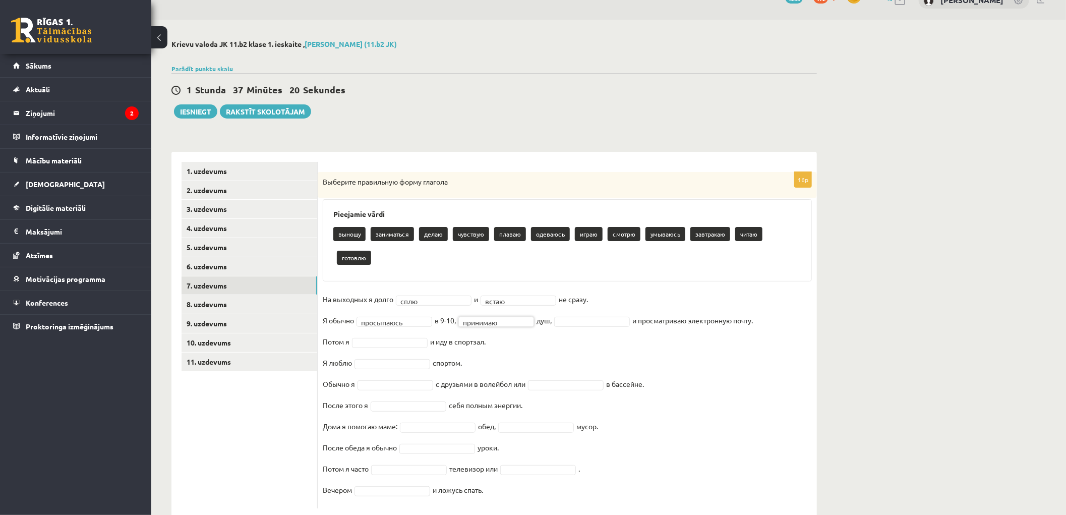
click at [611, 304] on fieldset "**********" at bounding box center [567, 397] width 489 height 212
drag, startPoint x: 611, startPoint y: 298, endPoint x: 615, endPoint y: 306, distance: 8.6
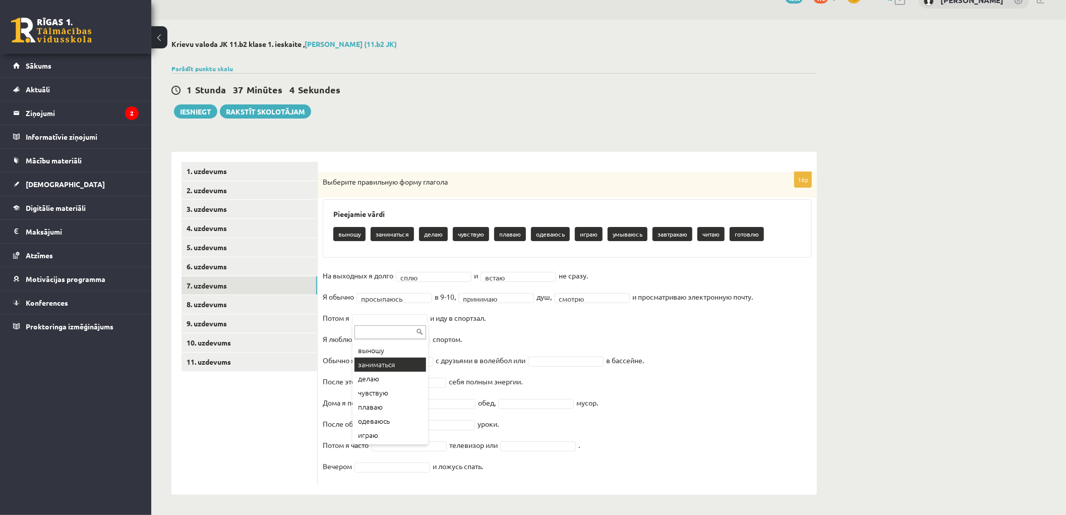
scroll to position [0, 0]
type input "*"
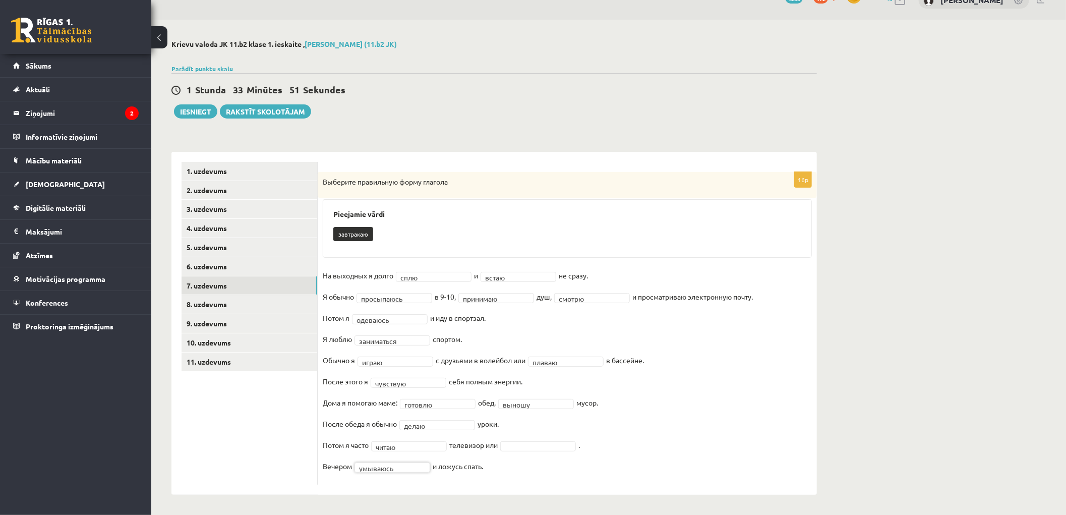
click at [560, 378] on fieldset "**********" at bounding box center [567, 374] width 489 height 212
click at [554, 386] on fieldset "**********" at bounding box center [567, 374] width 489 height 212
click at [540, 378] on fieldset "**********" at bounding box center [567, 374] width 489 height 212
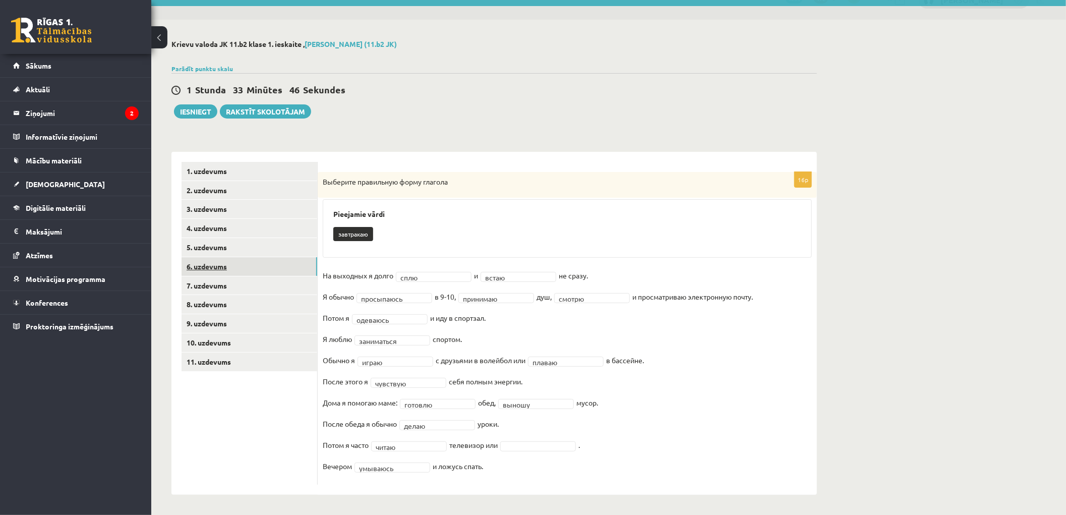
click at [198, 268] on link "6. uzdevums" at bounding box center [249, 266] width 136 height 19
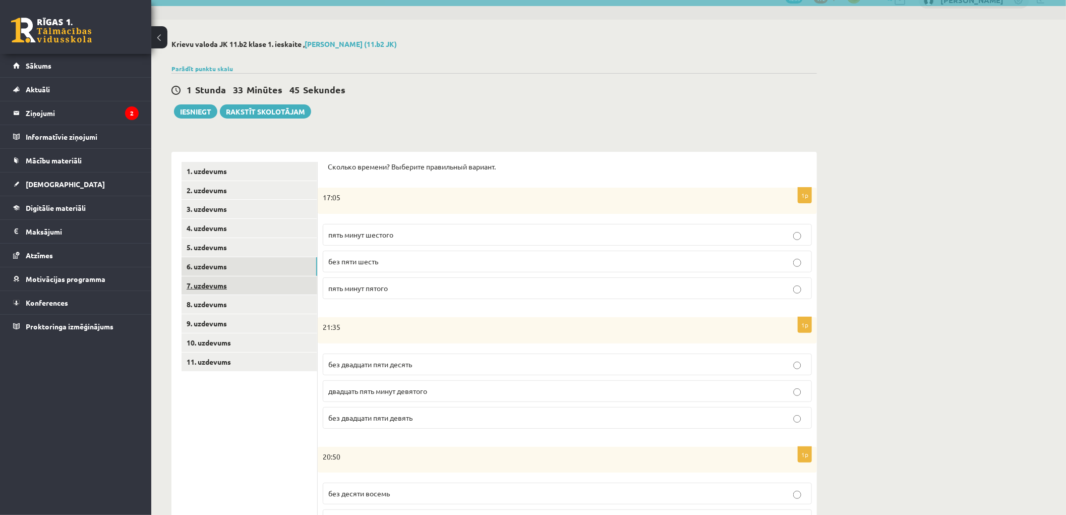
click at [202, 283] on link "7. uzdevums" at bounding box center [249, 285] width 136 height 19
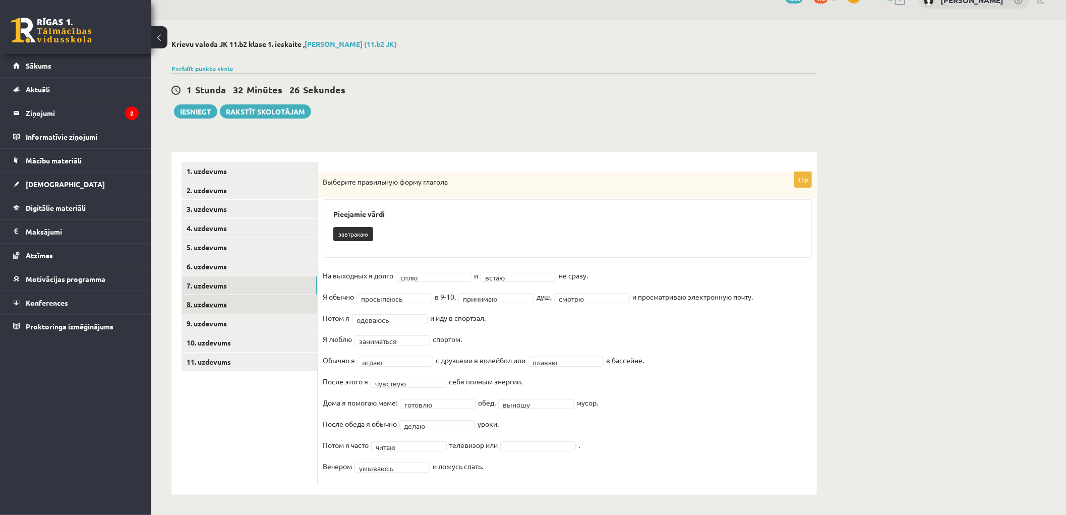
click at [227, 300] on link "8. uzdevums" at bounding box center [249, 304] width 136 height 19
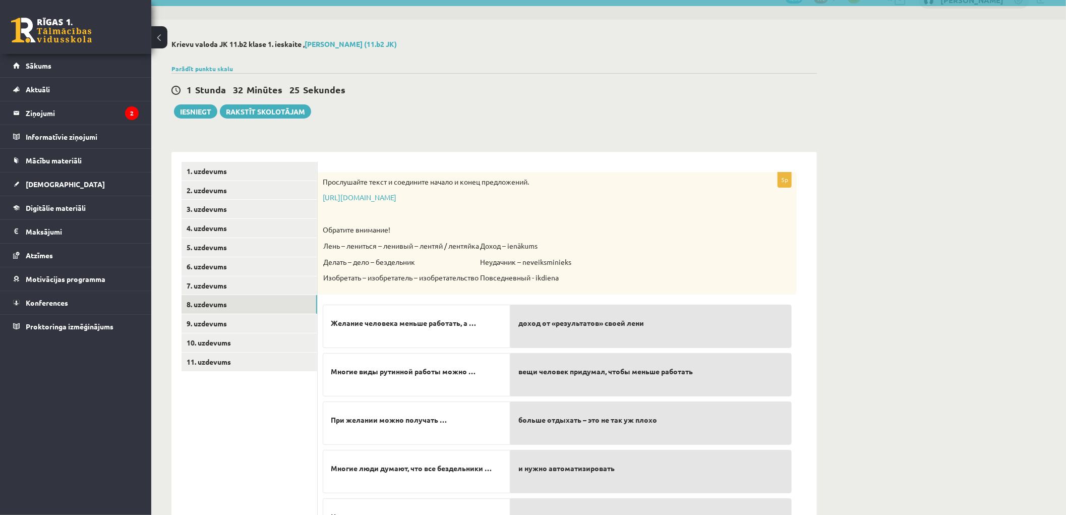
scroll to position [82, 0]
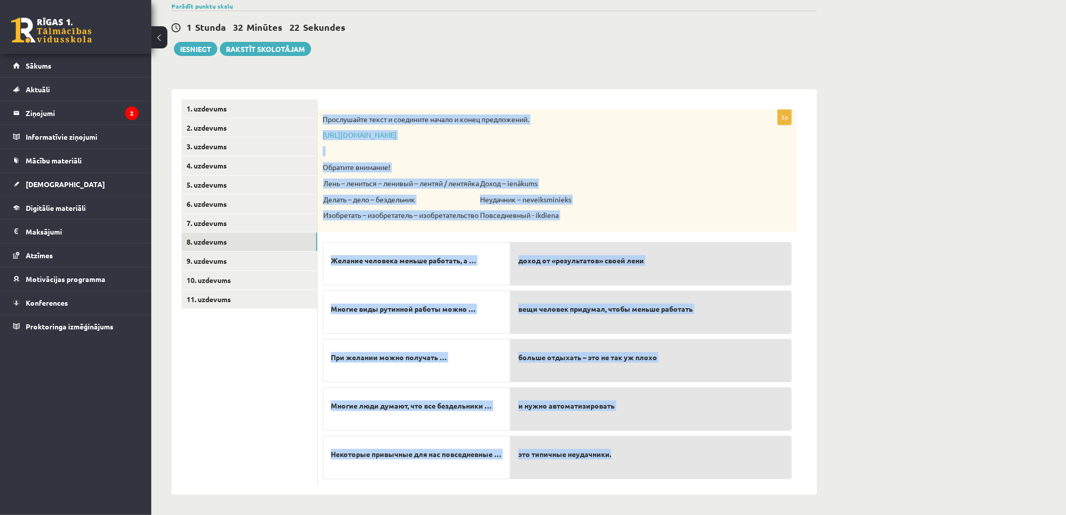
drag, startPoint x: 324, startPoint y: 115, endPoint x: 729, endPoint y: 449, distance: 525.7
click at [729, 449] on div "5p Прослушайте текст и соедините начало и конец предложений. https://www.zvaigz…" at bounding box center [557, 296] width 479 height 375
click at [678, 164] on p "Обратите внимание!" at bounding box center [532, 167] width 418 height 10
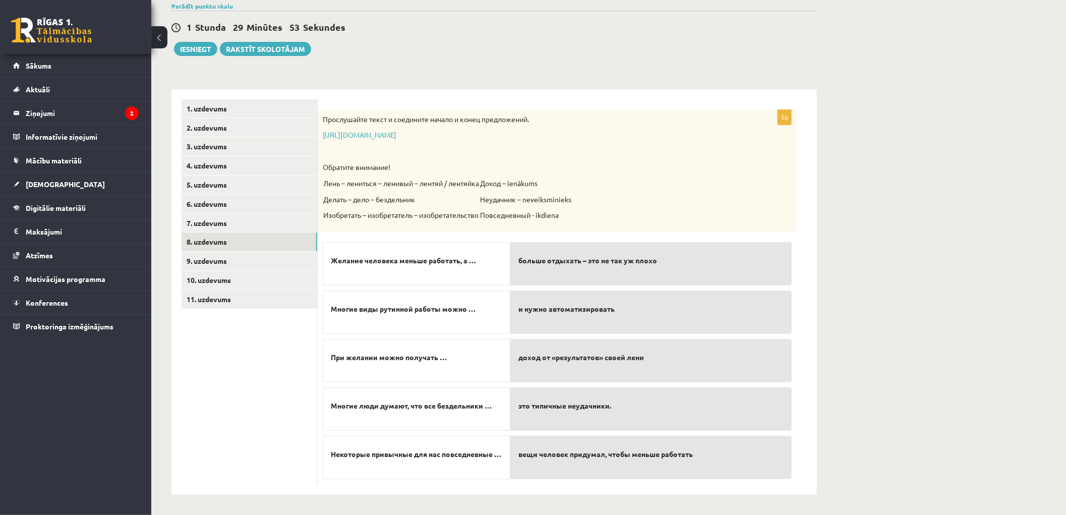
click at [601, 108] on form "5p Прослушайте текст и соедините начало и конец предложений. https://www.zvaigz…" at bounding box center [567, 291] width 479 height 385
click at [223, 266] on link "9. uzdevums" at bounding box center [249, 261] width 136 height 19
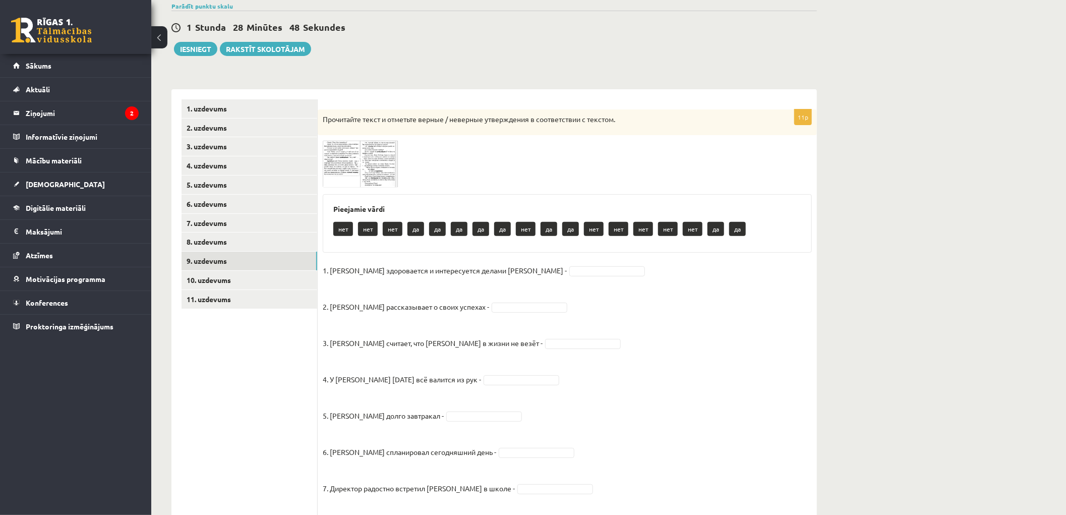
click at [340, 173] on img at bounding box center [361, 163] width 76 height 47
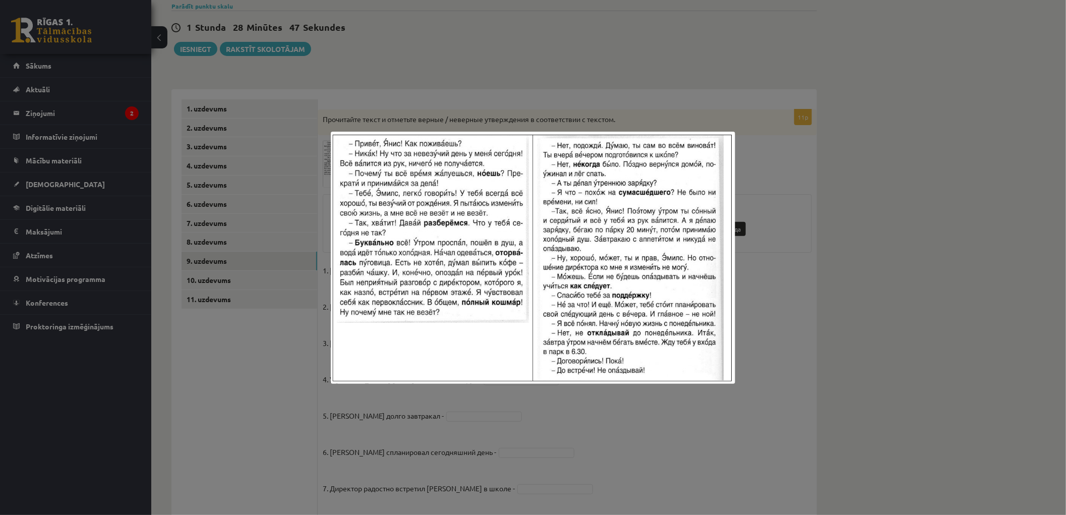
click at [222, 166] on div at bounding box center [533, 257] width 1066 height 515
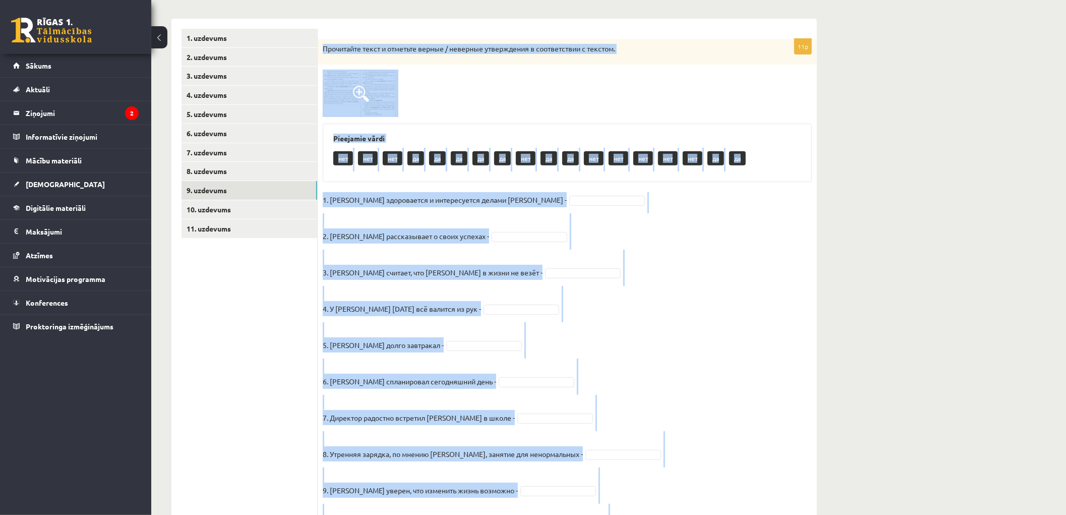
scroll to position [264, 0]
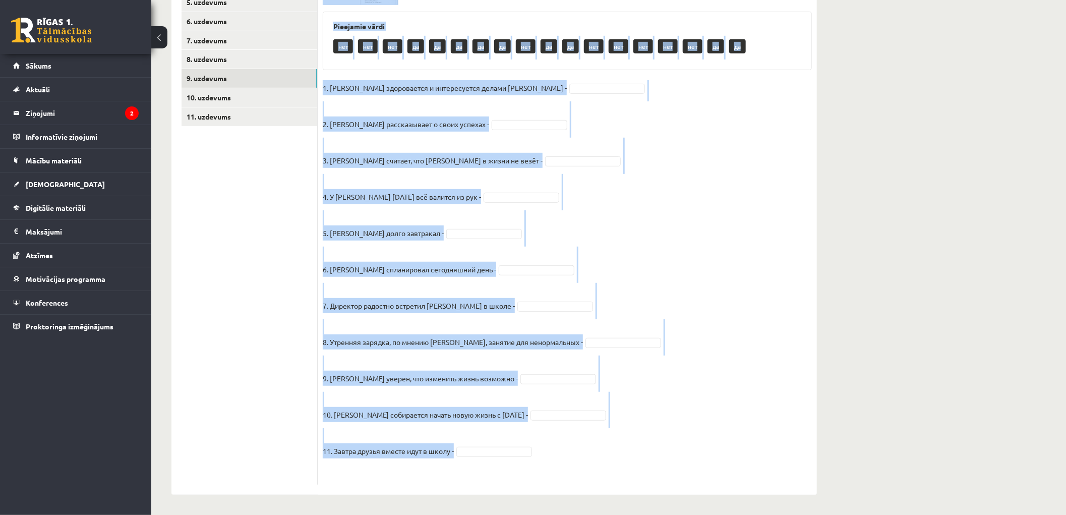
drag, startPoint x: 325, startPoint y: 158, endPoint x: 648, endPoint y: 444, distance: 431.4
click at [648, 444] on div "11p Прочитайте текст и отметьте верные / неверные утверждения в соответствии с …" at bounding box center [567, 206] width 499 height 558
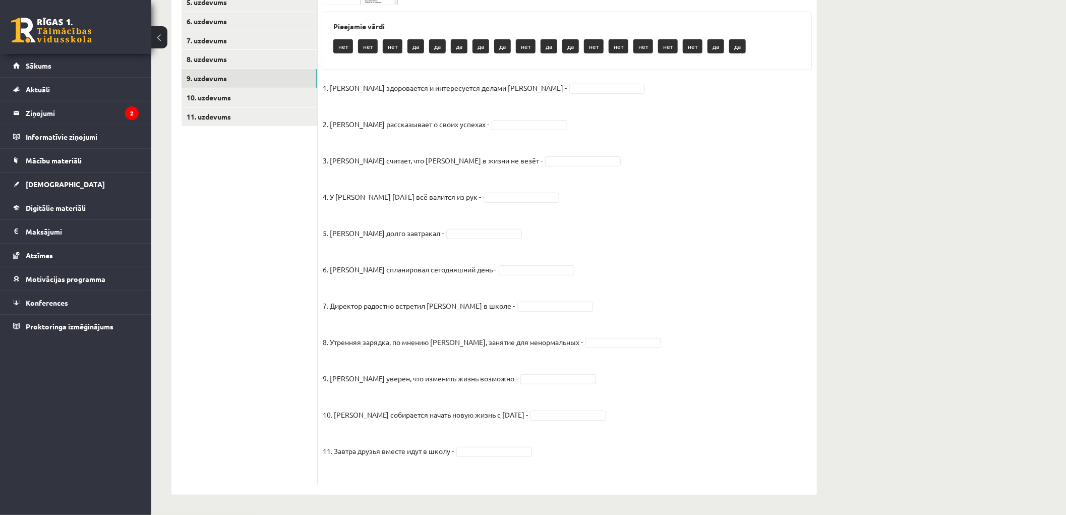
click at [250, 233] on ul "1. uzdevums 2. uzdevums 3. uzdevums 4. uzdevums 5. uzdevums 6. uzdevums 7. uzde…" at bounding box center [249, 201] width 136 height 568
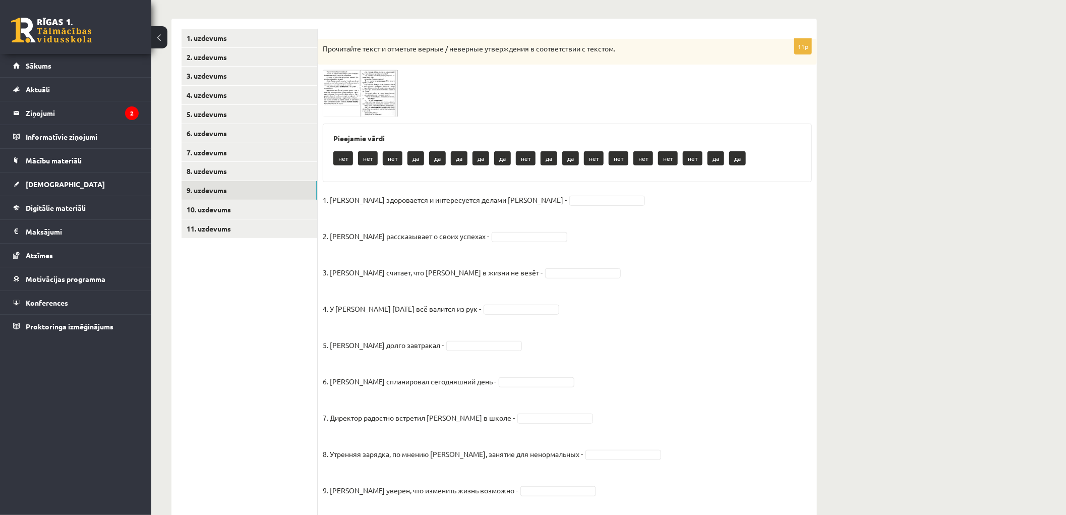
scroll to position [96, 0]
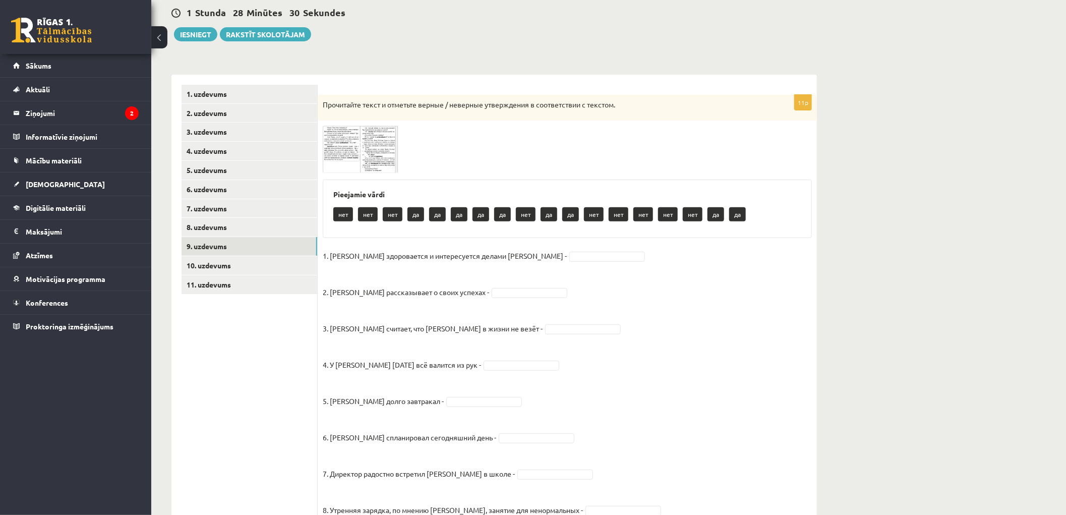
click at [354, 151] on span at bounding box center [361, 150] width 16 height 16
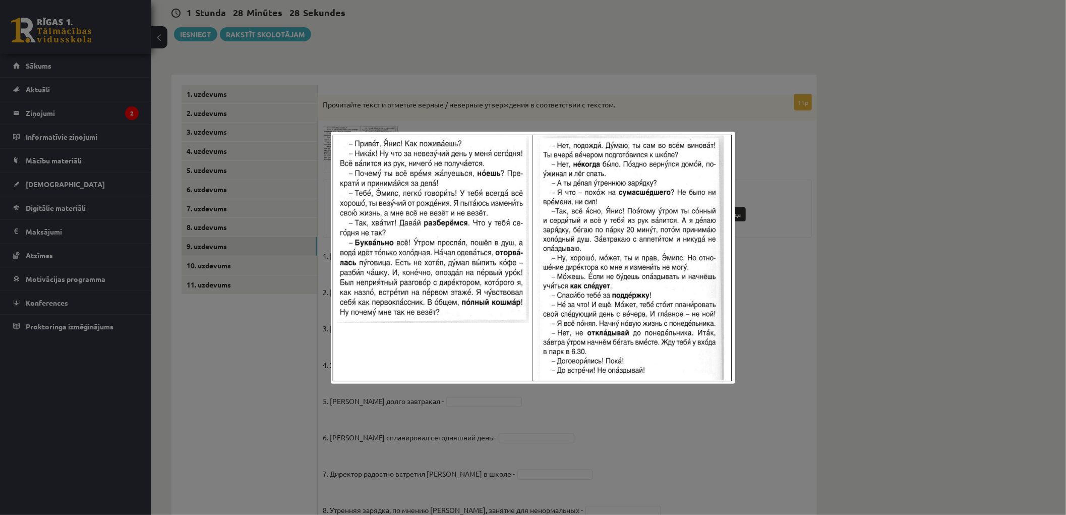
click at [447, 90] on div at bounding box center [533, 257] width 1066 height 515
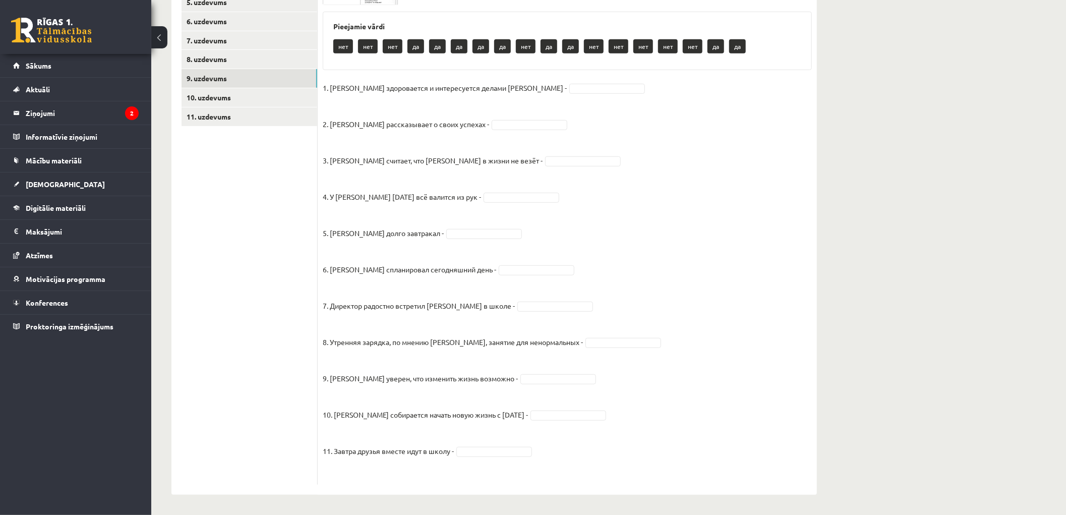
scroll to position [152, 0]
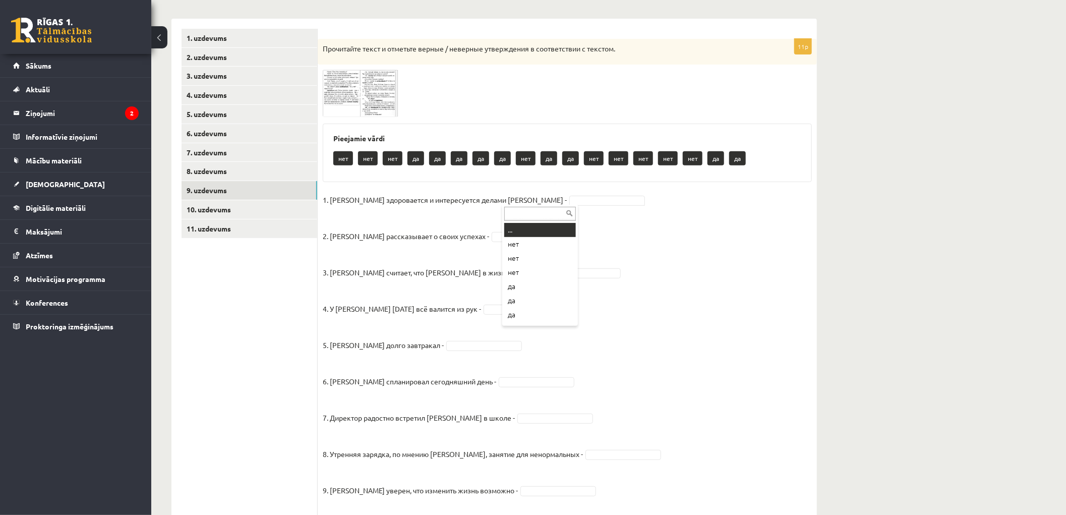
drag, startPoint x: 528, startPoint y: 196, endPoint x: 526, endPoint y: 204, distance: 8.8
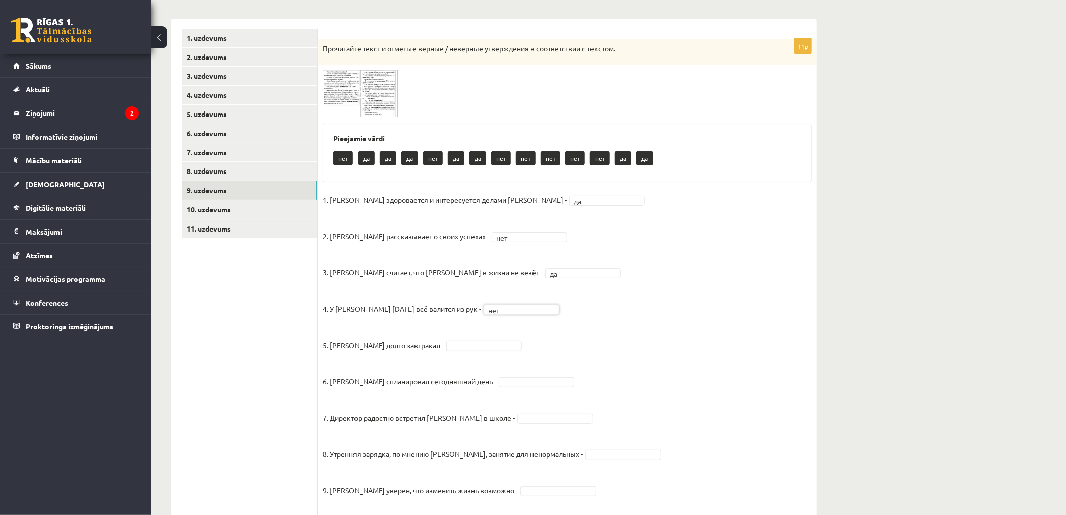
click at [332, 107] on img at bounding box center [361, 93] width 76 height 47
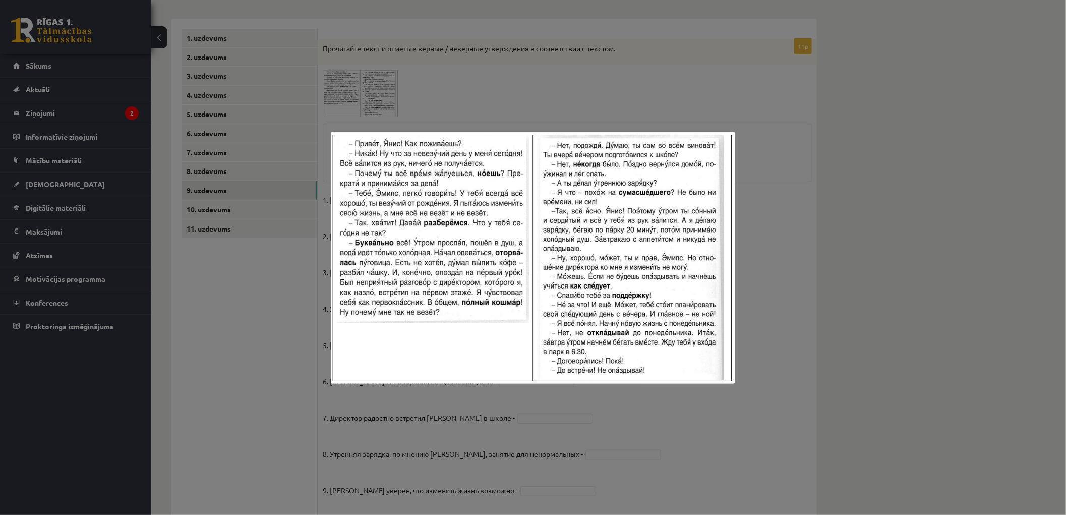
scroll to position [96, 0]
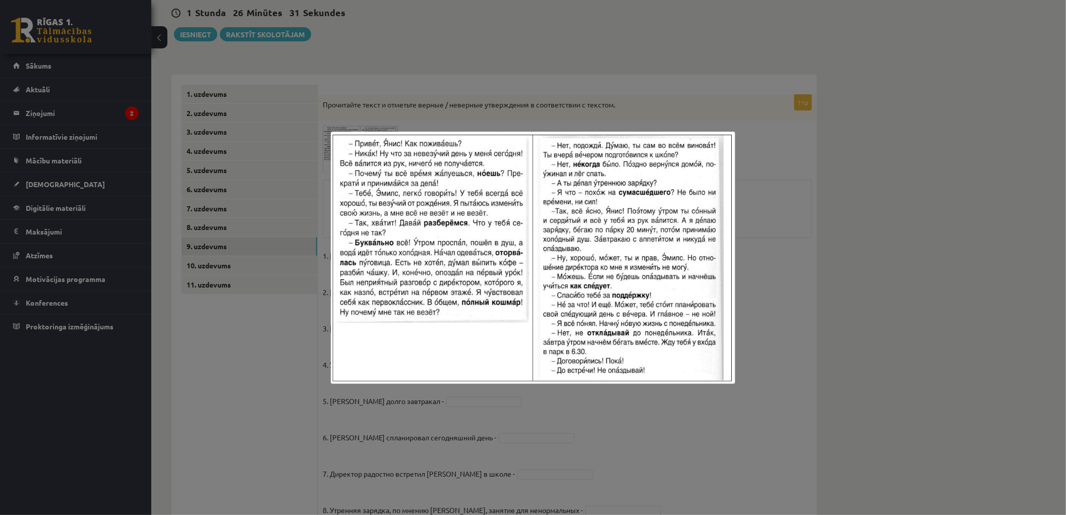
drag, startPoint x: 228, startPoint y: 219, endPoint x: 242, endPoint y: 222, distance: 14.8
click at [228, 218] on div at bounding box center [533, 257] width 1066 height 515
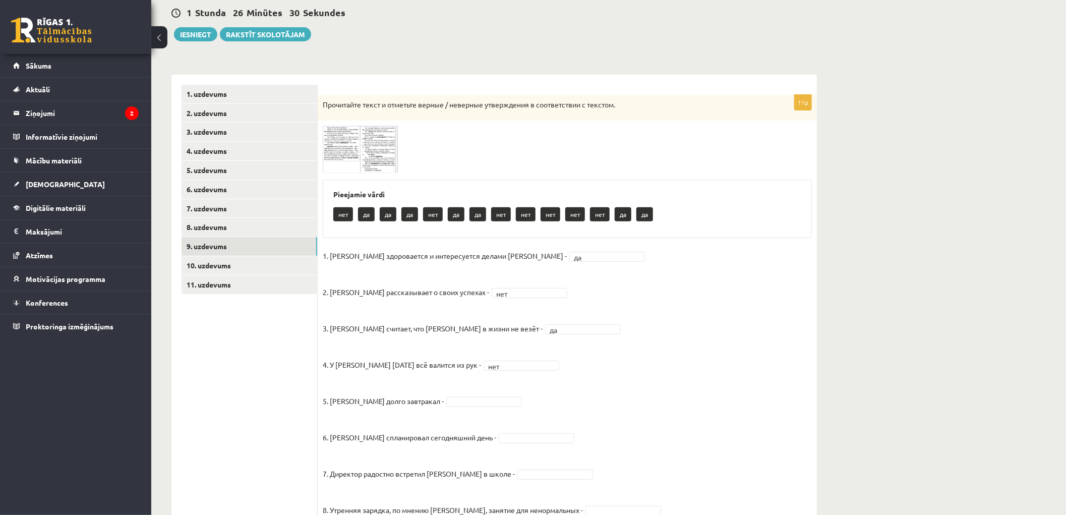
click at [456, 394] on fieldset "1. Эмилс здоровается и интересуется делами Яниса - да ** 2. Янис рассказывает о…" at bounding box center [567, 447] width 489 height 399
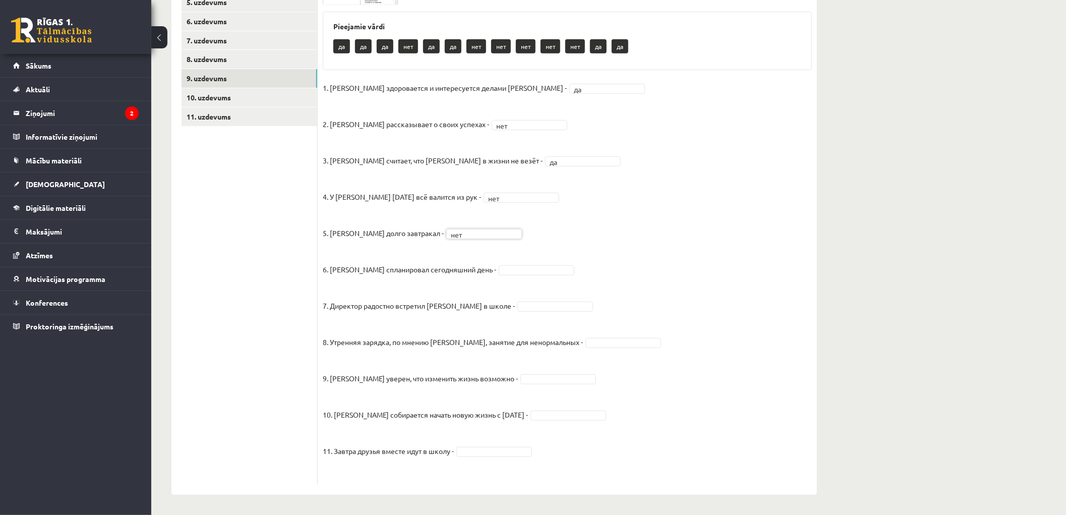
click at [562, 336] on fieldset "1. Эмилс здоровается и интересуется делами Яниса - да ** 2. Янис рассказывает о…" at bounding box center [567, 279] width 489 height 399
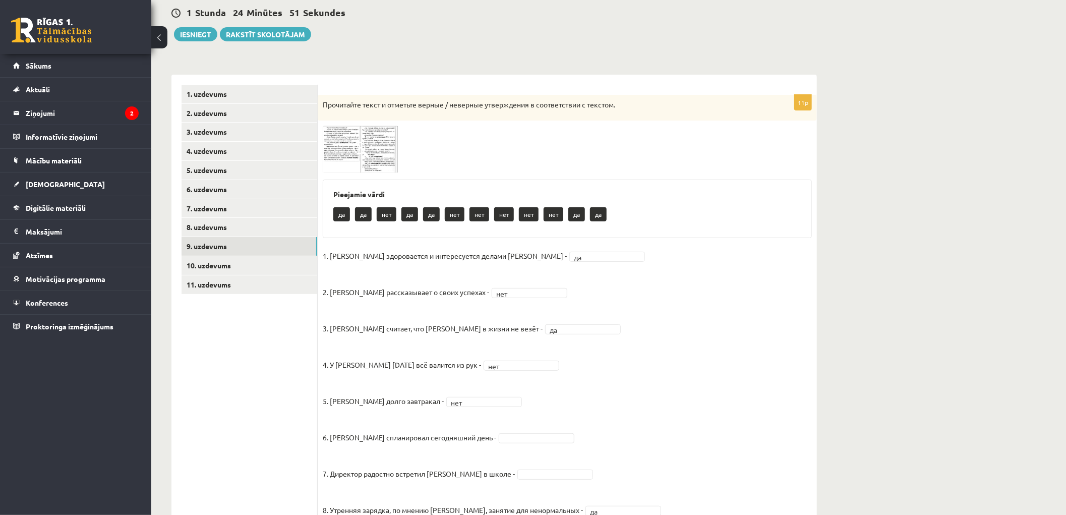
scroll to position [40, 0]
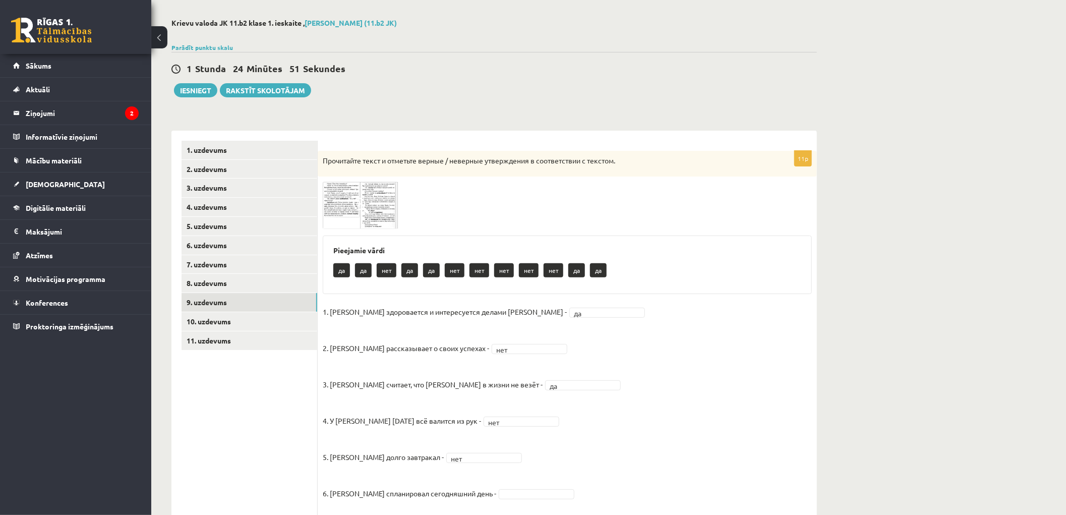
click at [355, 197] on img at bounding box center [361, 204] width 76 height 47
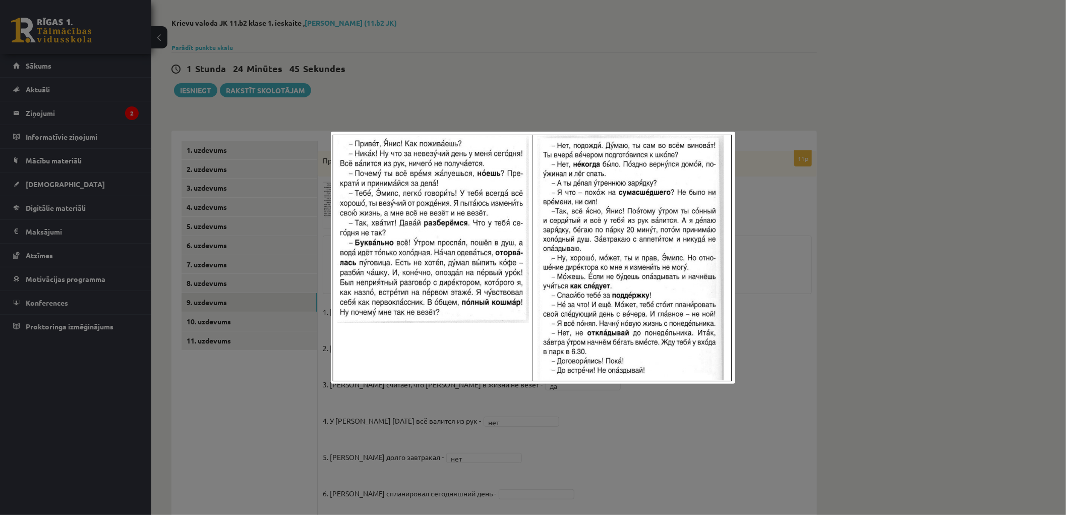
click at [790, 234] on div at bounding box center [533, 257] width 1066 height 515
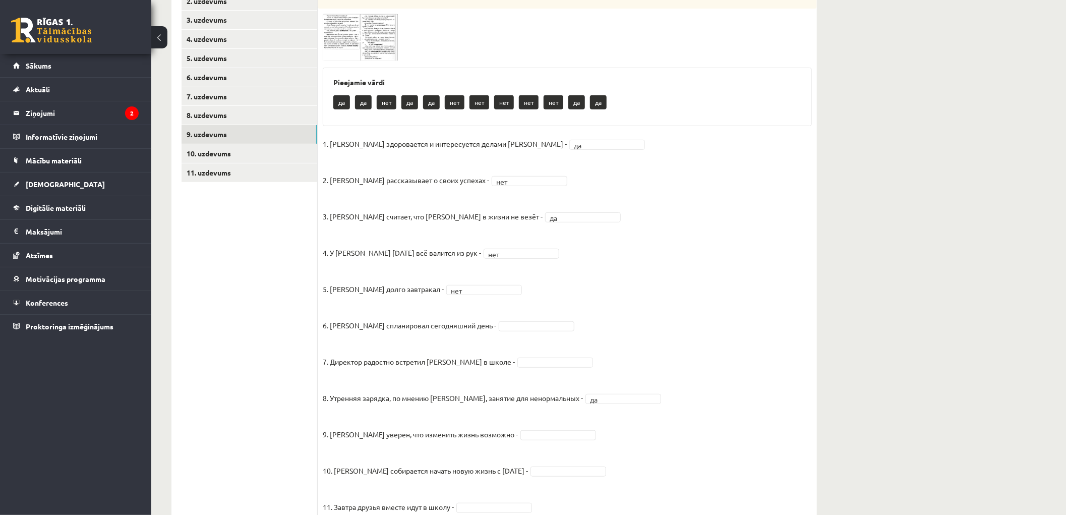
scroll to position [264, 0]
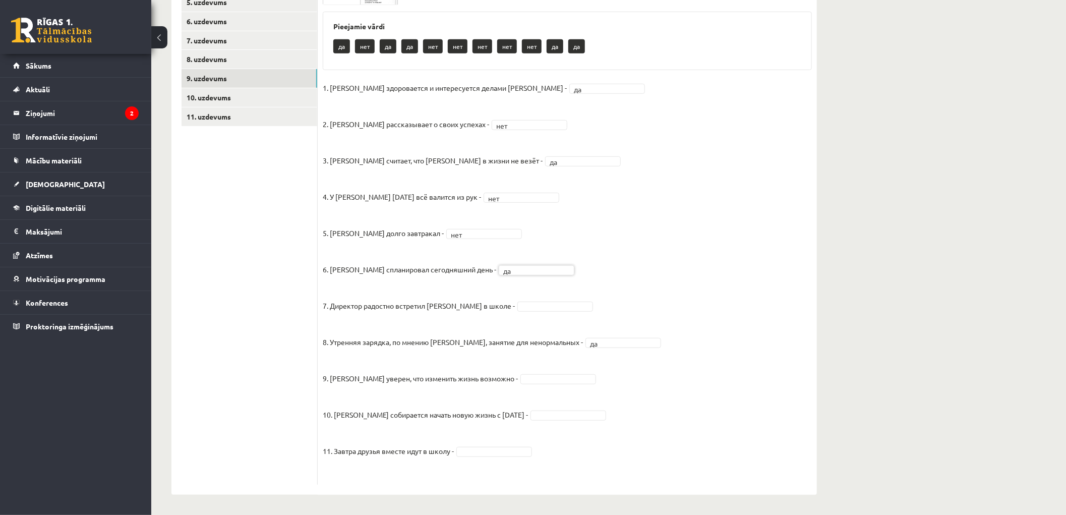
drag, startPoint x: 506, startPoint y: 307, endPoint x: 507, endPoint y: 314, distance: 6.6
click at [639, 250] on fieldset "1. Эмилс здоровается и интересуется делами Яниса - да ** 2. Янис рассказывает о…" at bounding box center [567, 279] width 489 height 399
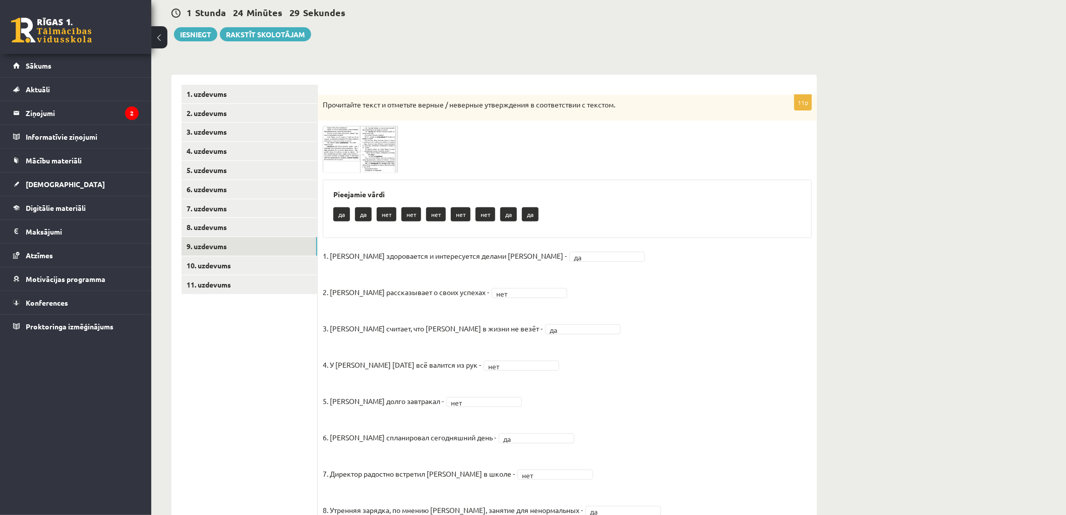
scroll to position [40, 0]
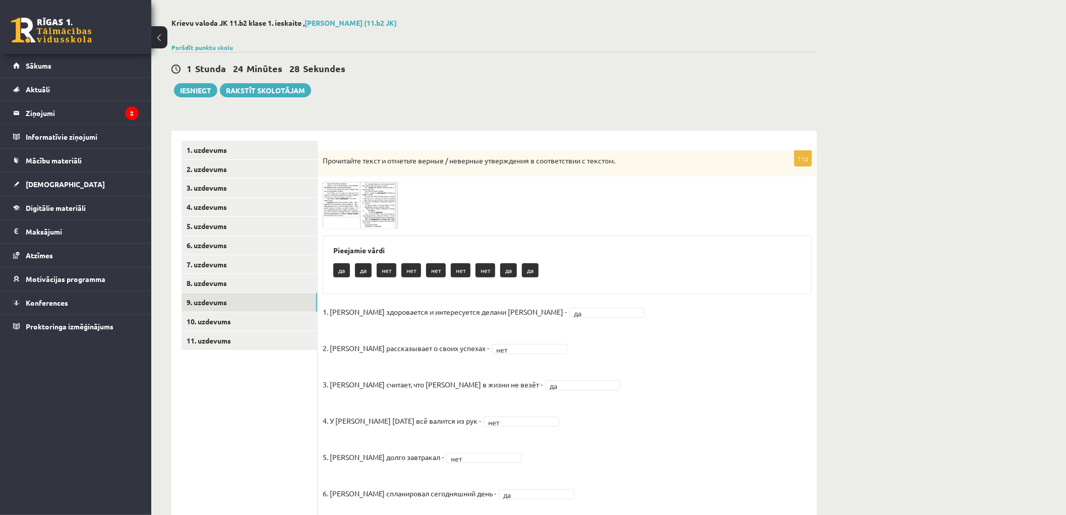
click at [387, 217] on img at bounding box center [361, 204] width 76 height 47
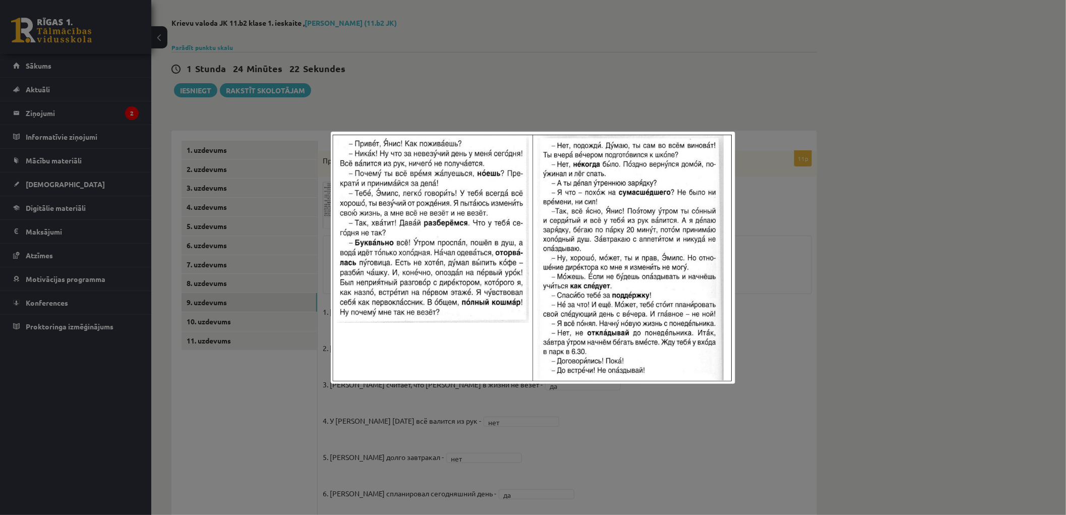
drag, startPoint x: 780, startPoint y: 306, endPoint x: 638, endPoint y: 228, distance: 162.0
click at [781, 306] on div at bounding box center [533, 257] width 1066 height 515
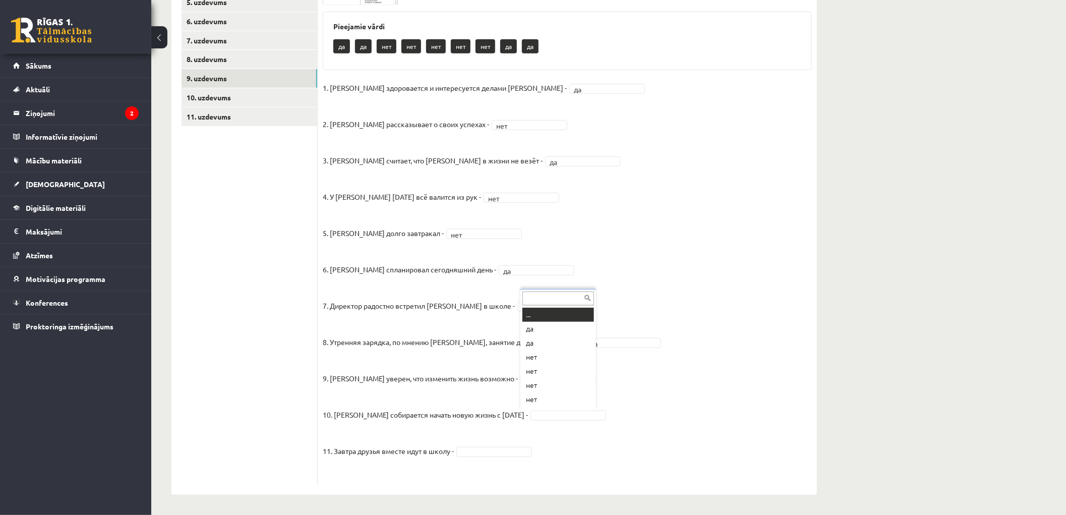
scroll to position [12, 0]
drag, startPoint x: 538, startPoint y: 385, endPoint x: 528, endPoint y: 392, distance: 12.3
click at [223, 204] on ul "1. uzdevums 2. uzdevums 3. uzdevums 4. uzdevums 5. uzdevums 6. uzdevums 7. uzde…" at bounding box center [249, 201] width 136 height 568
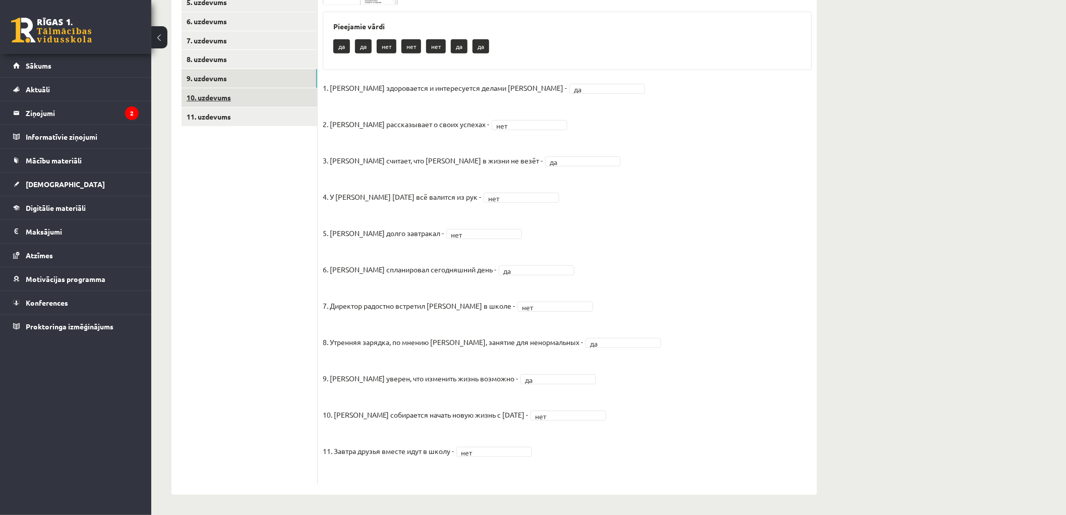
click at [229, 99] on link "10. uzdevums" at bounding box center [249, 97] width 136 height 19
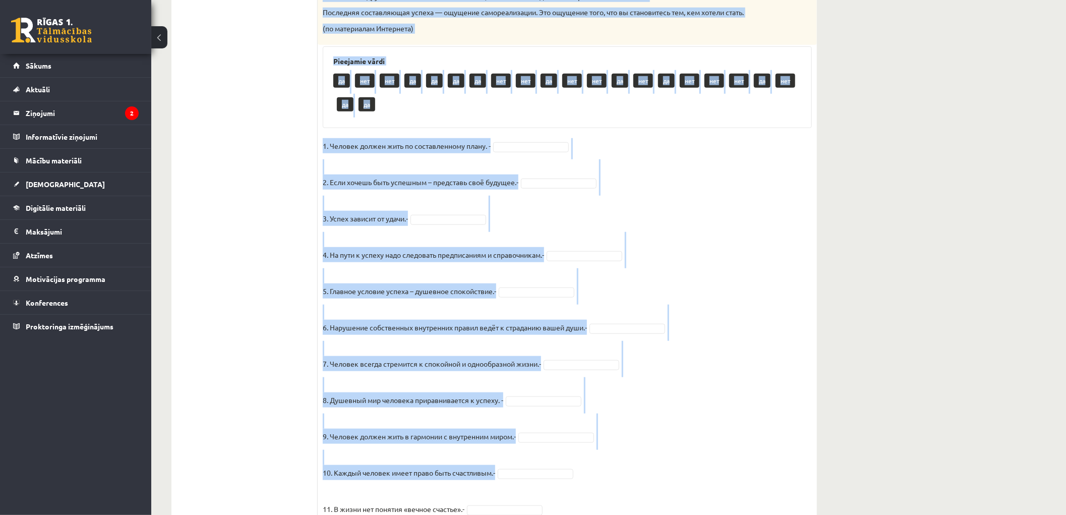
scroll to position [686, 0]
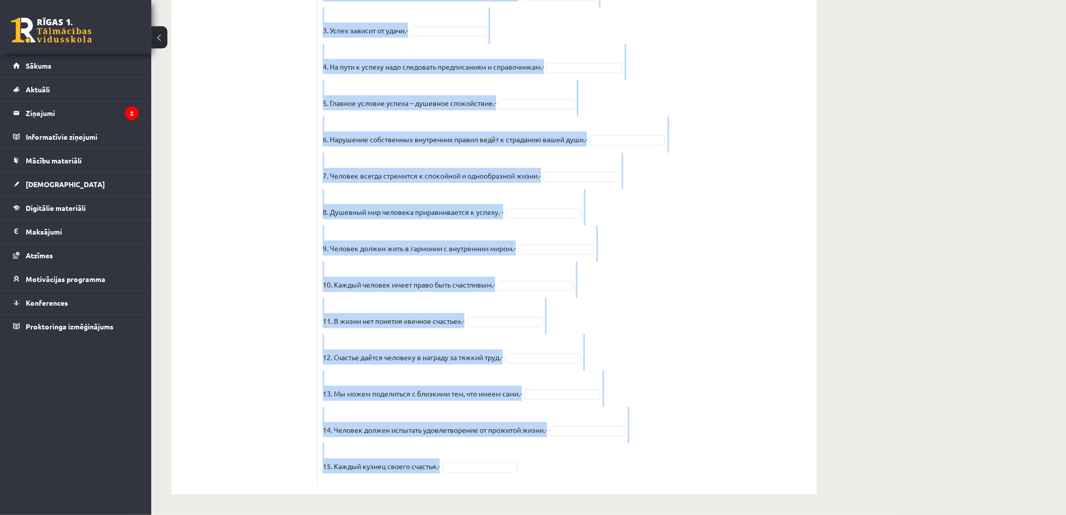
drag, startPoint x: 325, startPoint y: 103, endPoint x: 701, endPoint y: 464, distance: 521.2
click at [701, 464] on div "15p Прочитайте текст и отметьте верные / неверные утверждения в соответствии с …" at bounding box center [567, 0] width 499 height 970
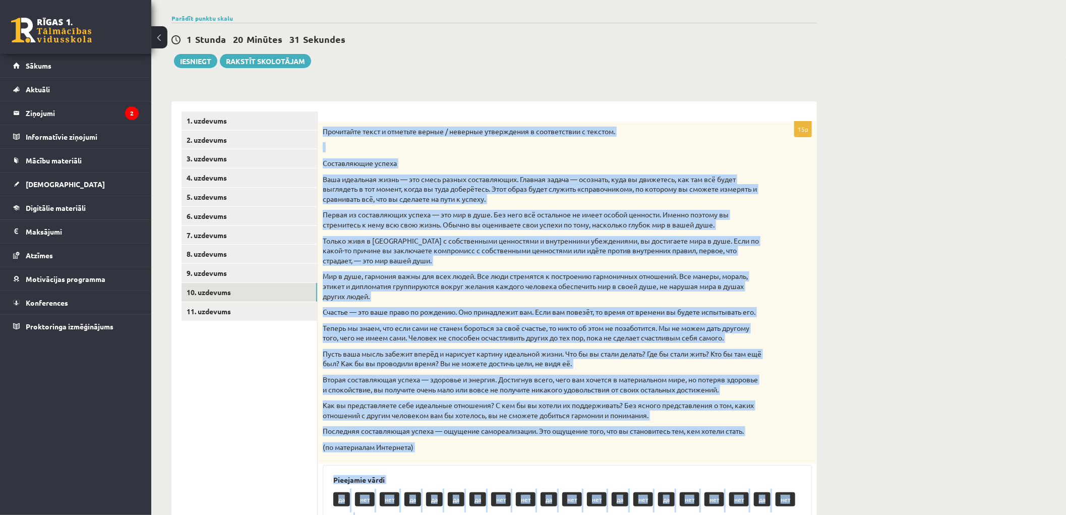
scroll to position [14, 0]
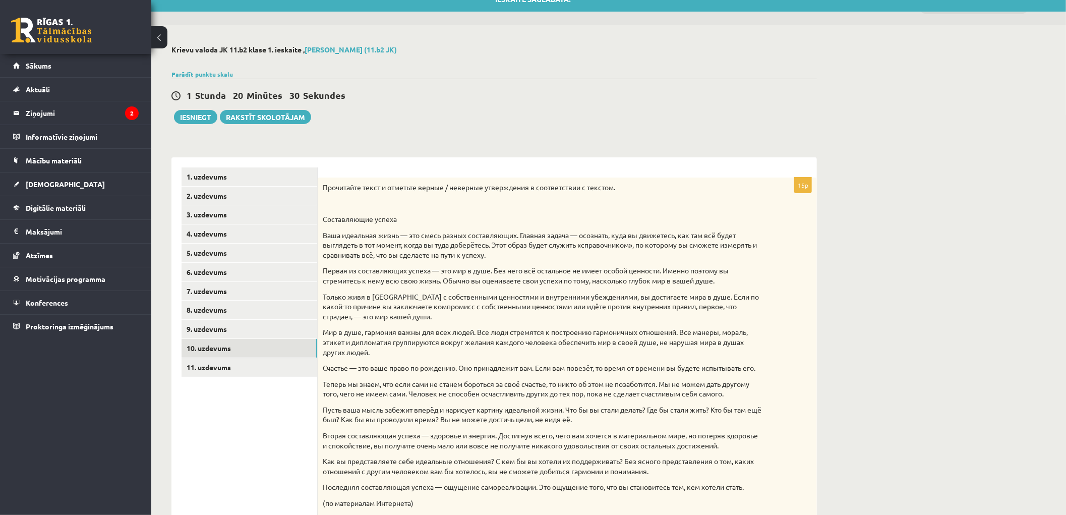
click at [421, 94] on div "1 Stunda 20 Minūtes 30 Sekundes" at bounding box center [493, 95] width 645 height 13
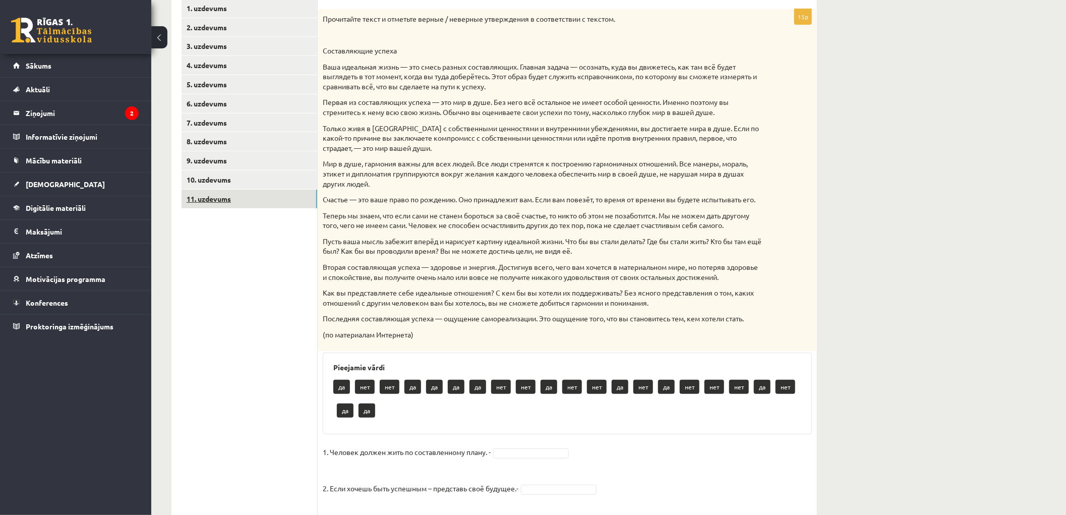
click at [215, 204] on link "11. uzdevums" at bounding box center [249, 199] width 136 height 19
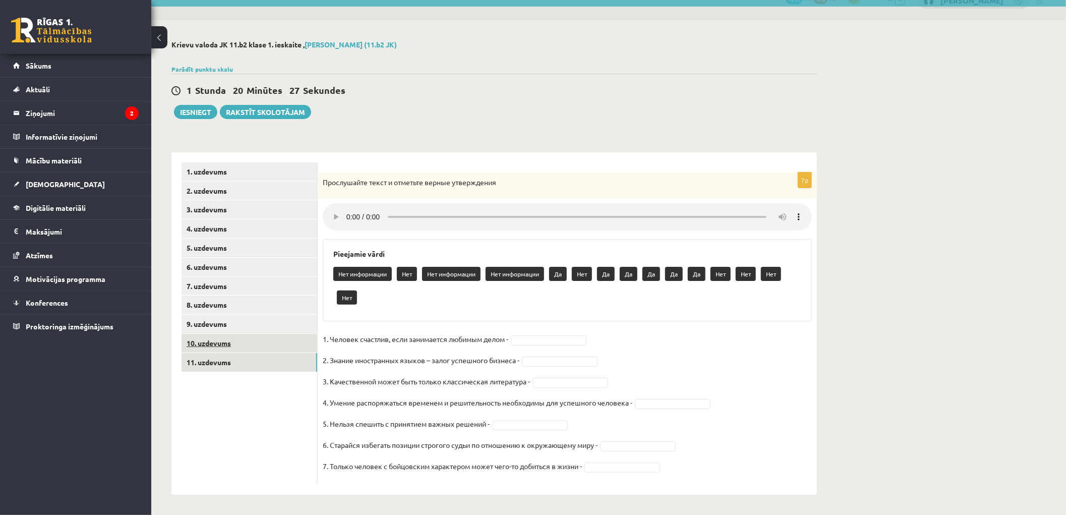
click at [200, 340] on link "10. uzdevums" at bounding box center [249, 343] width 136 height 19
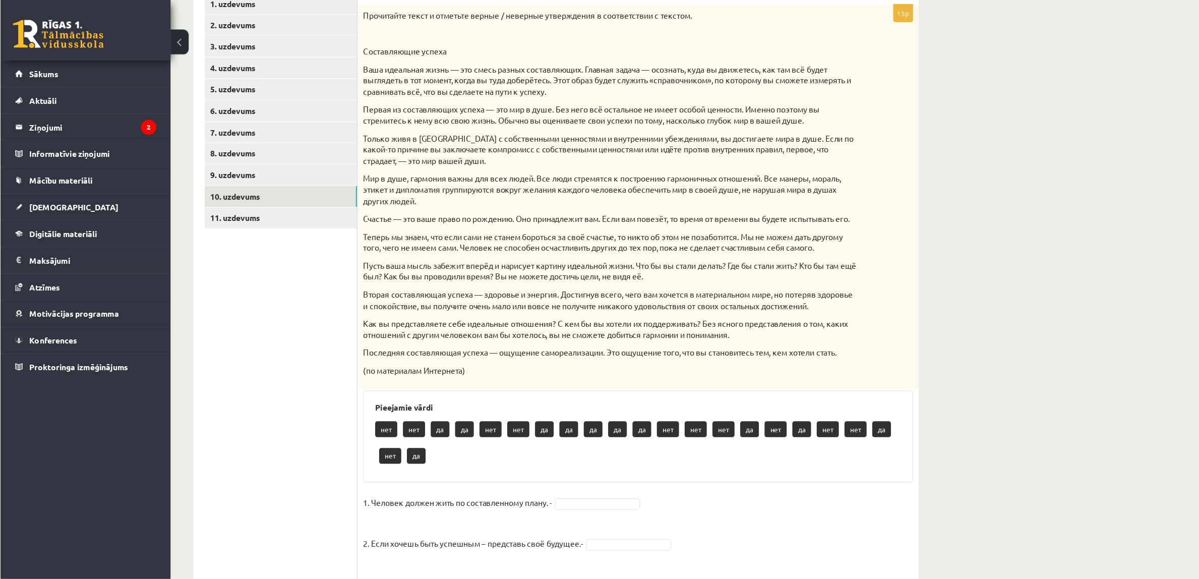
scroll to position [187, 0]
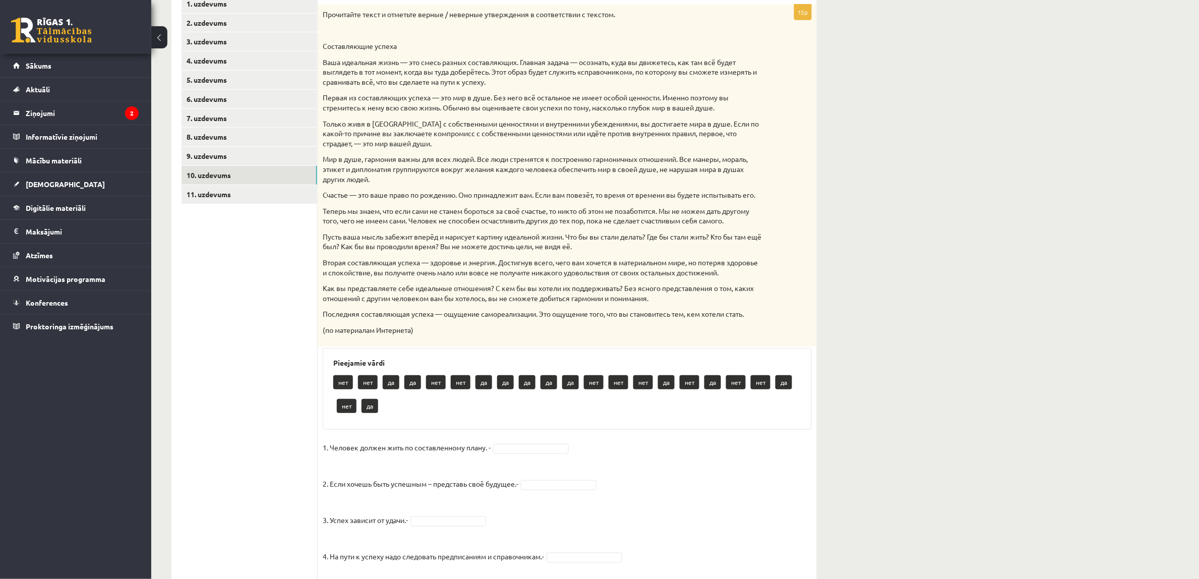
click at [523, 449] on div "15p Прочитайте текст и отметьте верные / неверные утверждения в соответствии с …" at bounding box center [567, 490] width 499 height 970
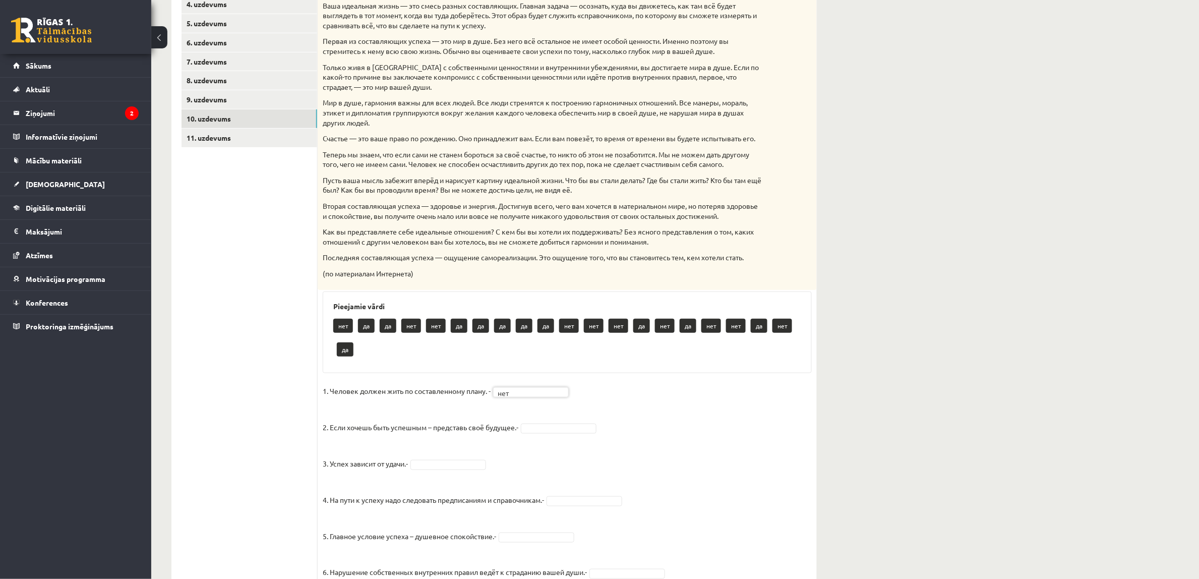
scroll to position [180, 0]
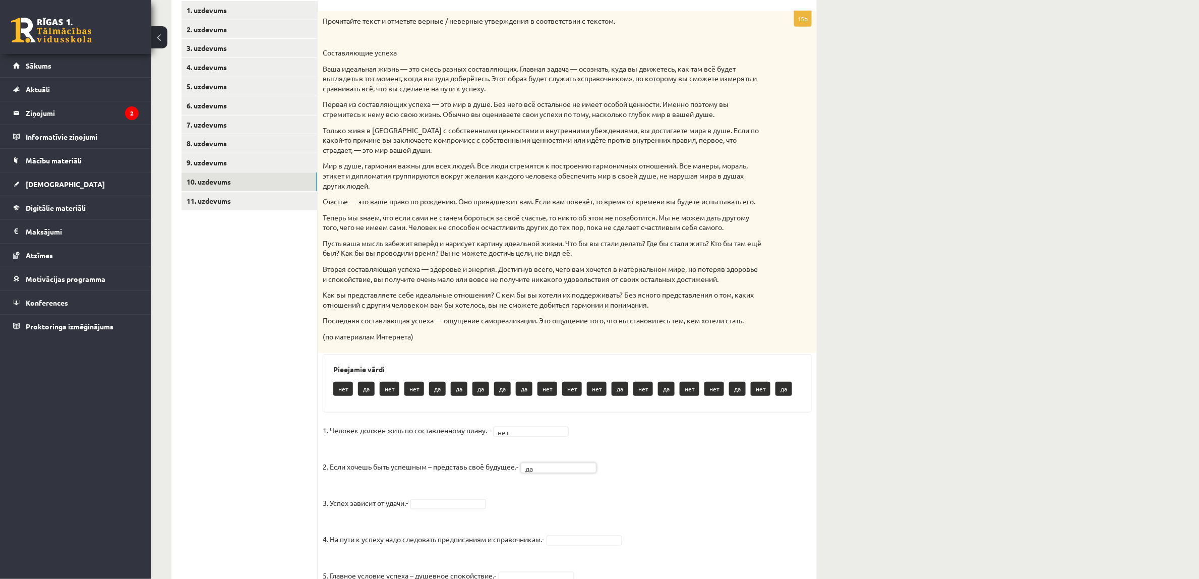
scroll to position [369, 0]
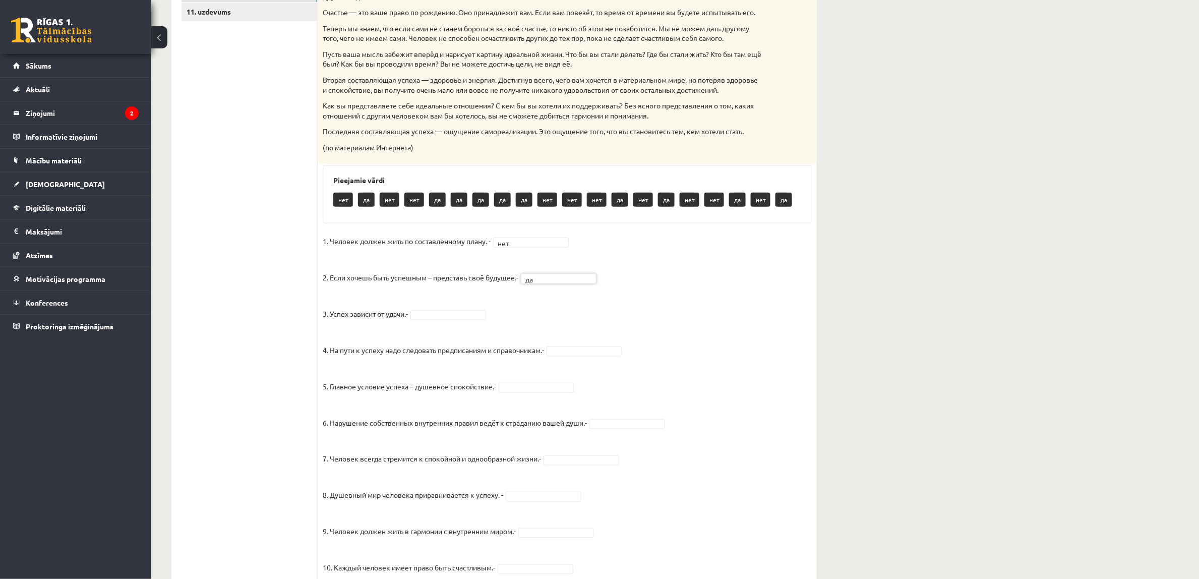
click at [411, 319] on fieldset "1. Человек должен жить по составленному плану. - нет *** 2. Если хочешь быть ус…" at bounding box center [567, 497] width 489 height 529
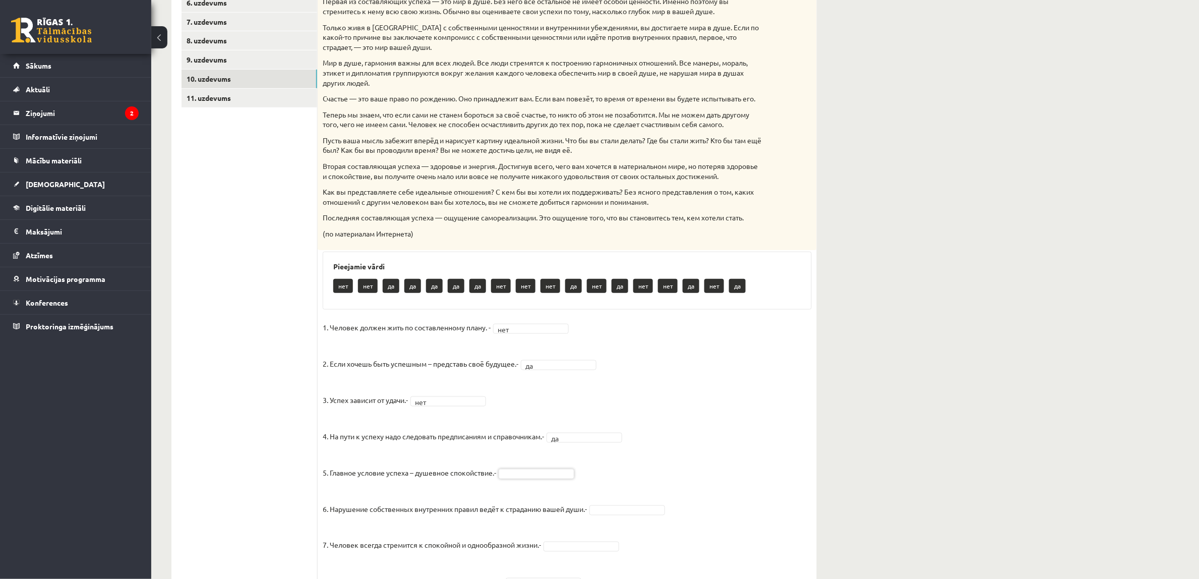
scroll to position [346, 0]
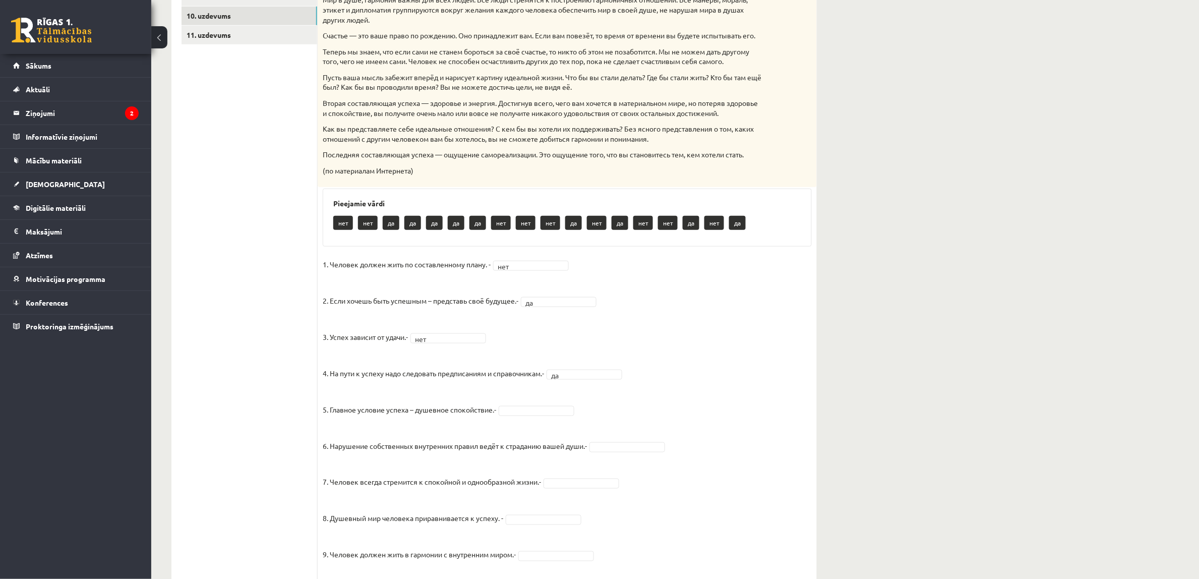
click at [539, 425] on fieldset "1. Человек должен жить по составленному плану. - нет *** 2. Если хочешь быть ус…" at bounding box center [567, 521] width 489 height 529
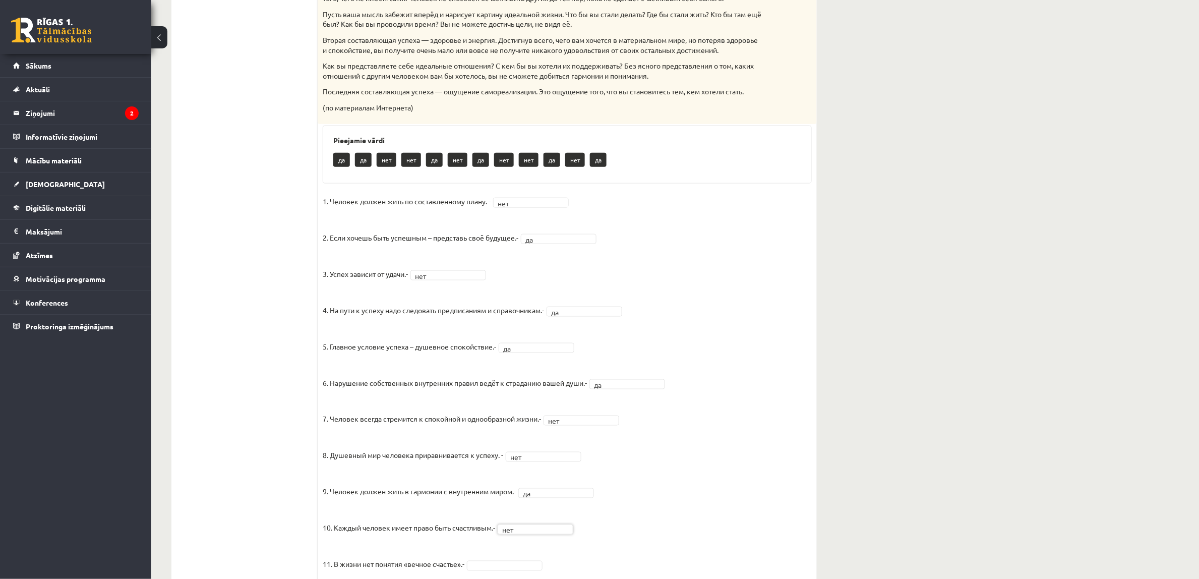
scroll to position [598, 0]
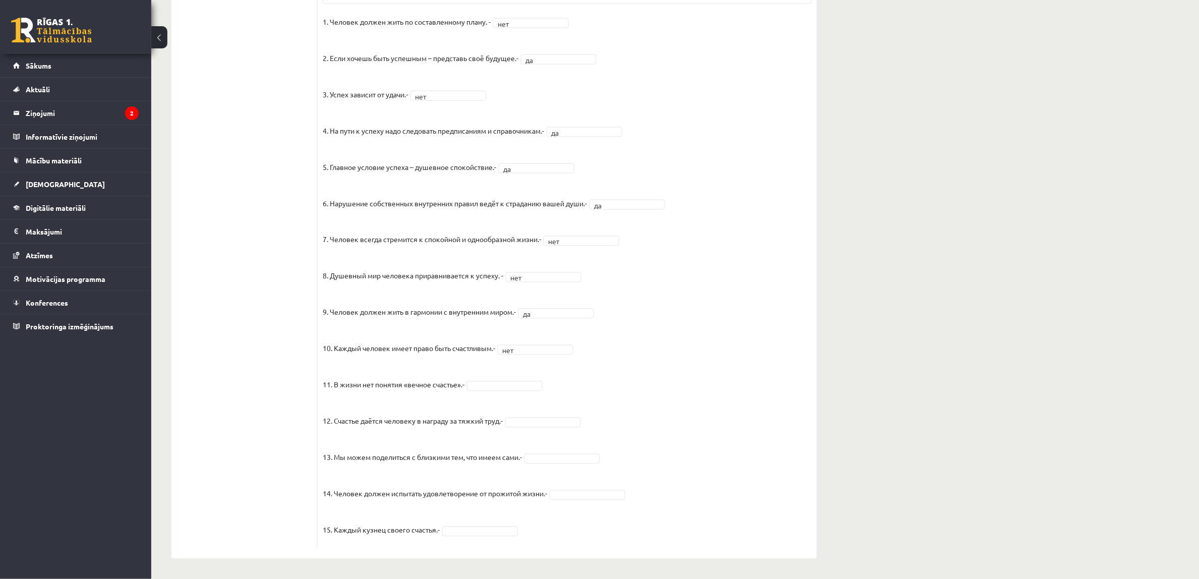
drag, startPoint x: 503, startPoint y: 378, endPoint x: 492, endPoint y: 389, distance: 15.0
click at [502, 378] on fieldset "1. Человек должен жить по составленному плану. - нет *** 2. Если хочешь быть ус…" at bounding box center [567, 278] width 489 height 529
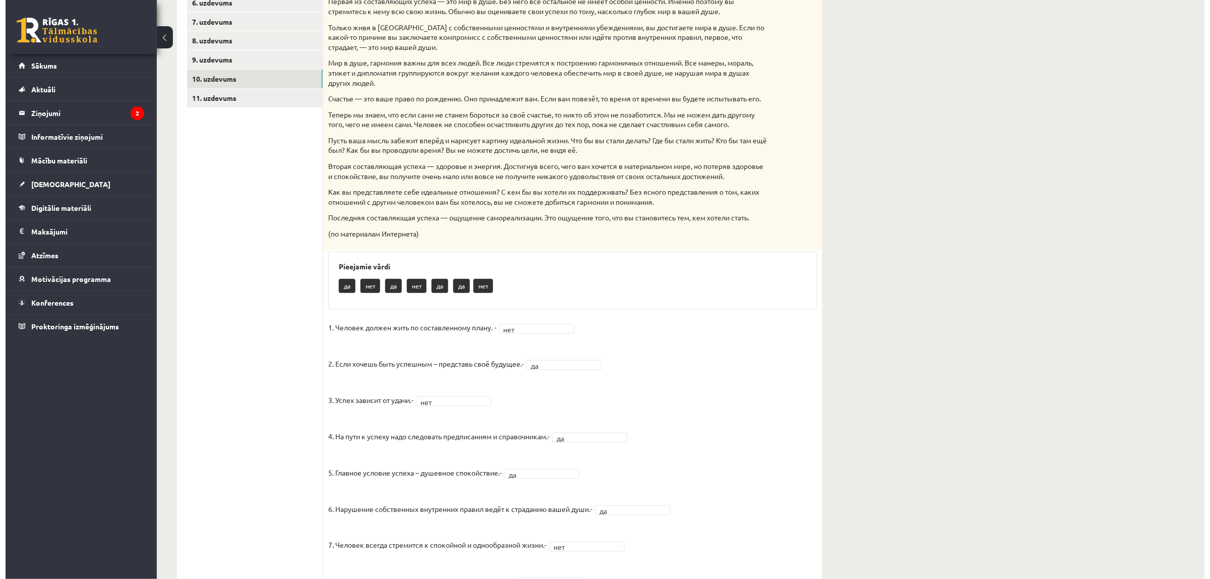
scroll to position [0, 0]
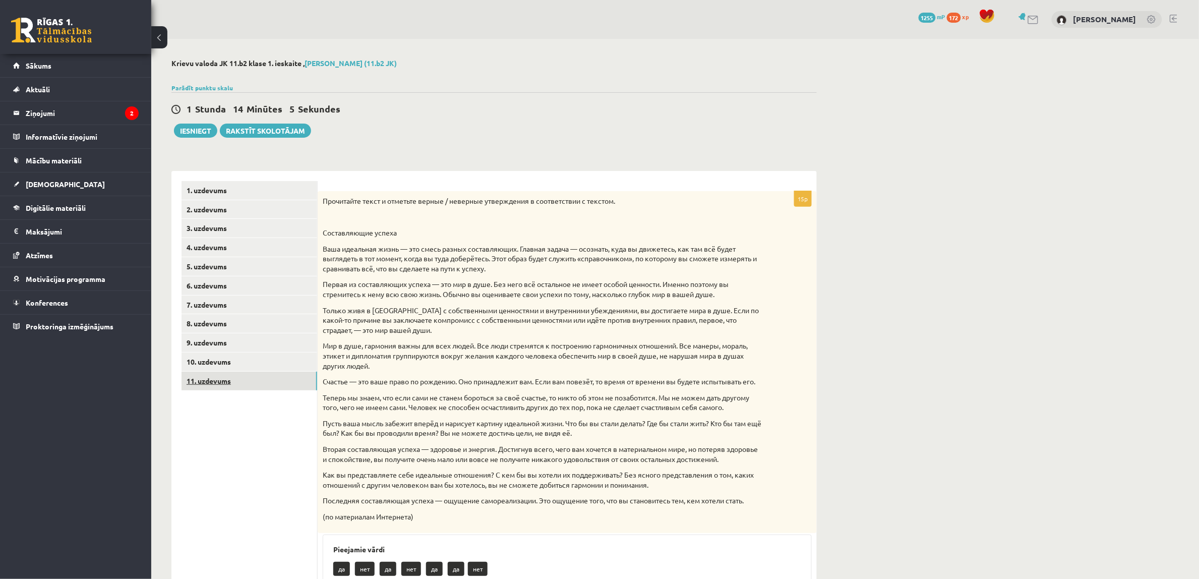
click at [209, 378] on link "11. uzdevums" at bounding box center [249, 381] width 136 height 19
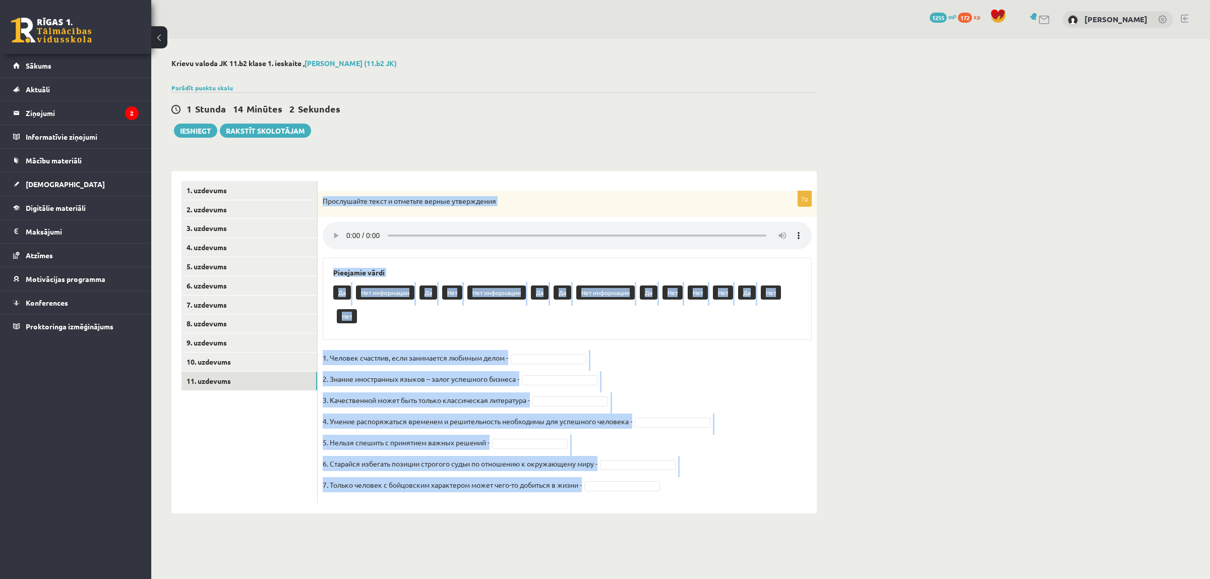
drag, startPoint x: 324, startPoint y: 197, endPoint x: 692, endPoint y: 484, distance: 467.3
click at [692, 484] on div "7p Прослушайте текст и отметьте верные утверждения Pieejamie vārdi Да Нет инфор…" at bounding box center [567, 347] width 499 height 312
click at [727, 184] on form "7p Прослушайте текст и отметьте верные утверждения Pieejamie vārdi Да Нет инфор…" at bounding box center [567, 342] width 479 height 322
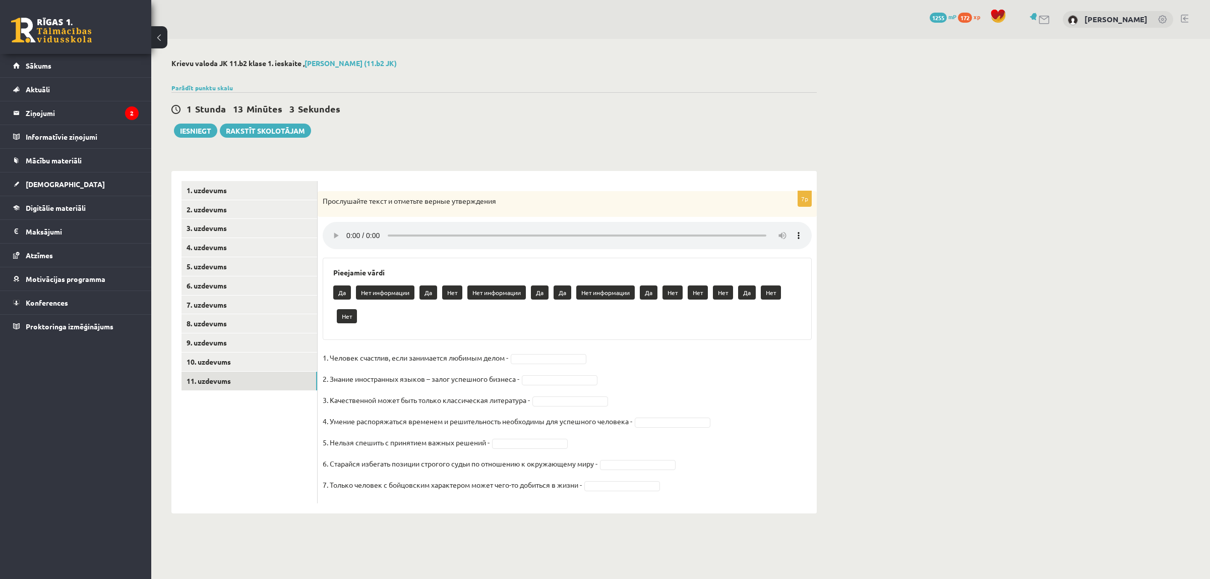
click at [566, 364] on fieldset "1. Человек счастлив, если занимается любимым делом - 2. Знание иностранных язык…" at bounding box center [567, 424] width 489 height 148
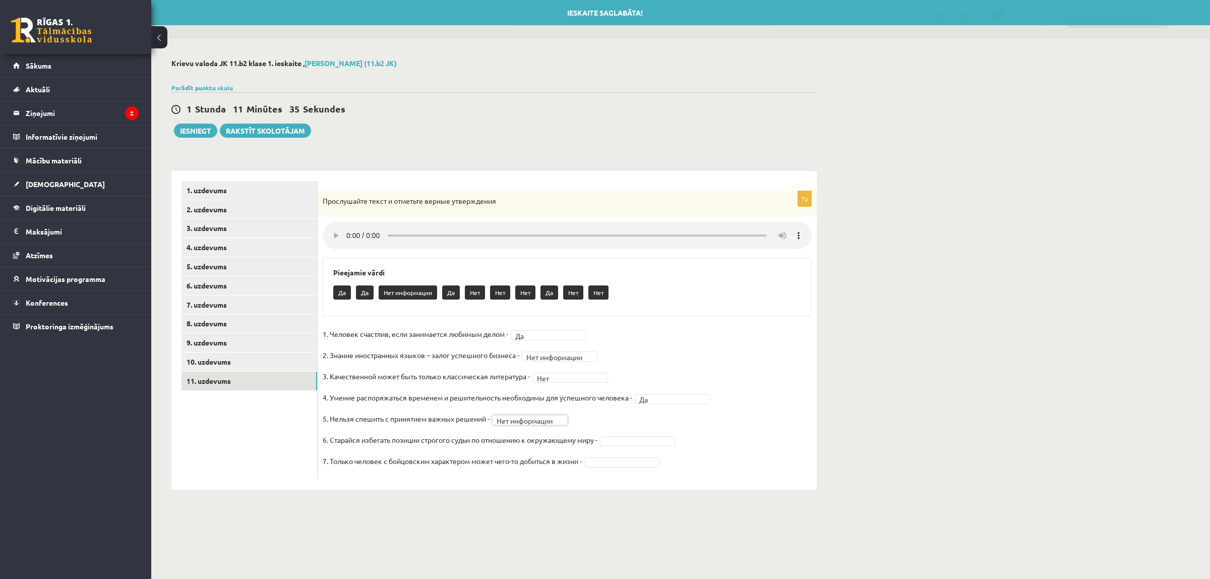
drag, startPoint x: 653, startPoint y: 435, endPoint x: 641, endPoint y: 440, distance: 13.1
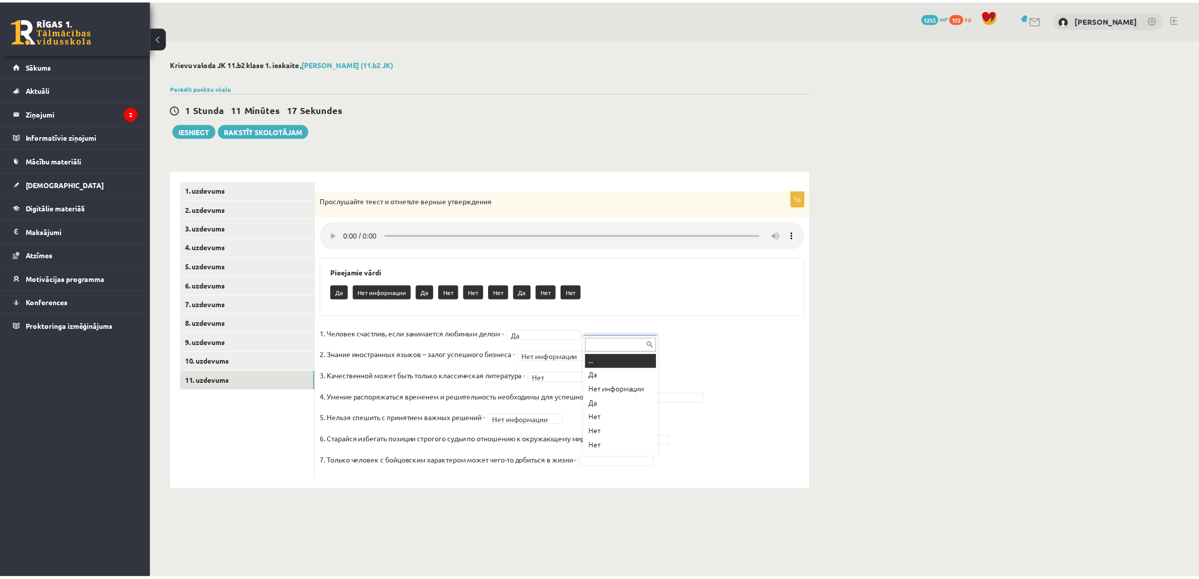
scroll to position [8, 0]
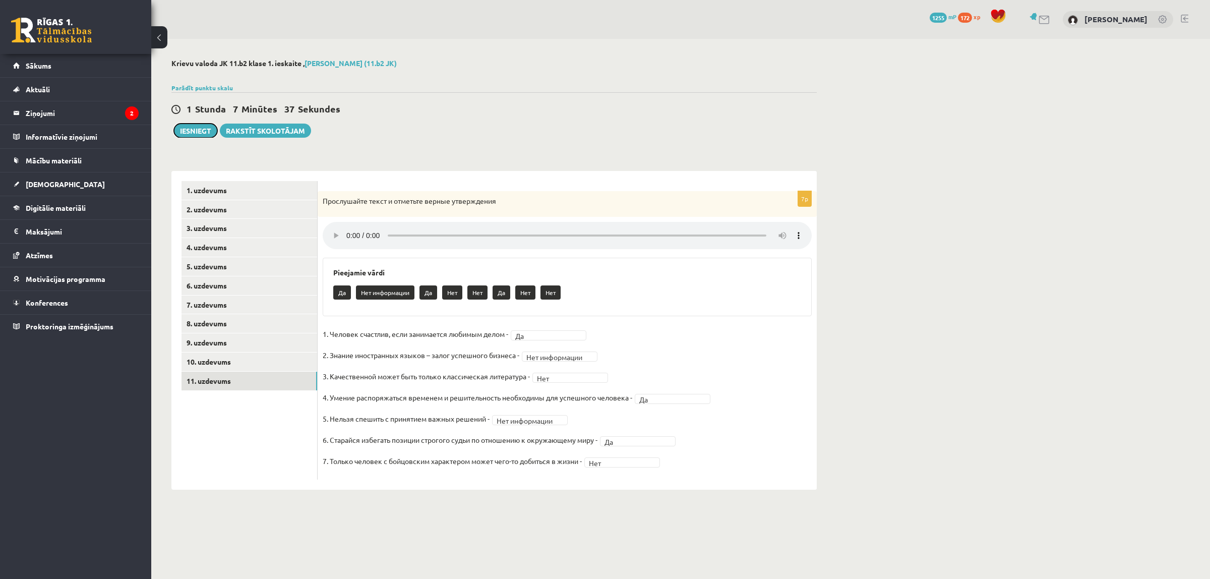
drag, startPoint x: 188, startPoint y: 129, endPoint x: 724, endPoint y: 41, distance: 543.5
click at [187, 129] on button "Iesniegt" at bounding box center [195, 130] width 43 height 14
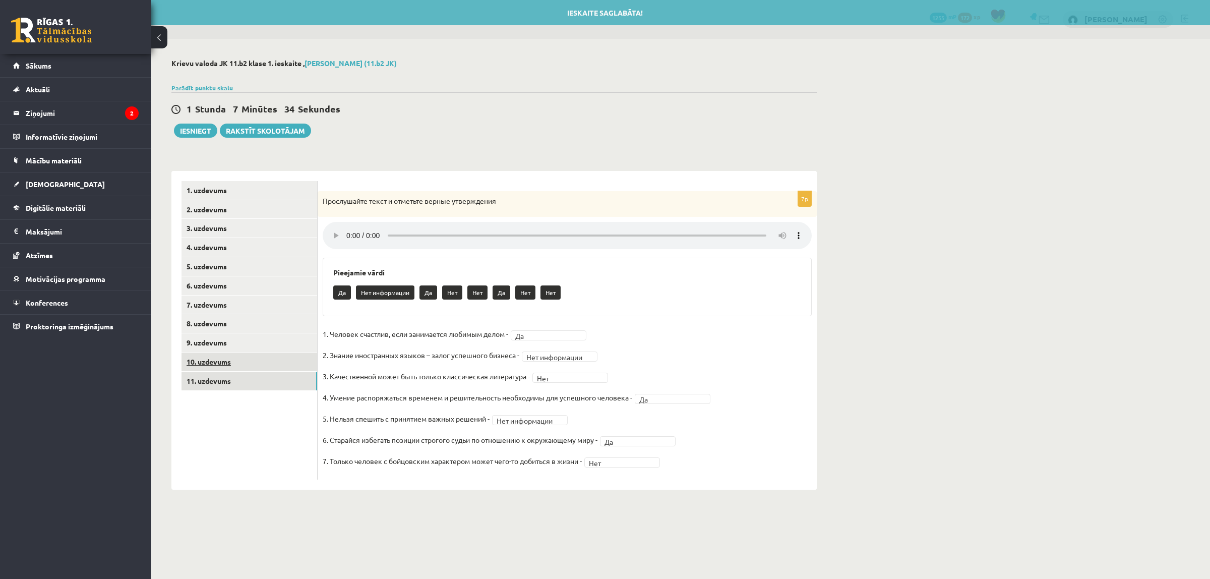
click at [204, 366] on link "10. uzdevums" at bounding box center [249, 361] width 136 height 19
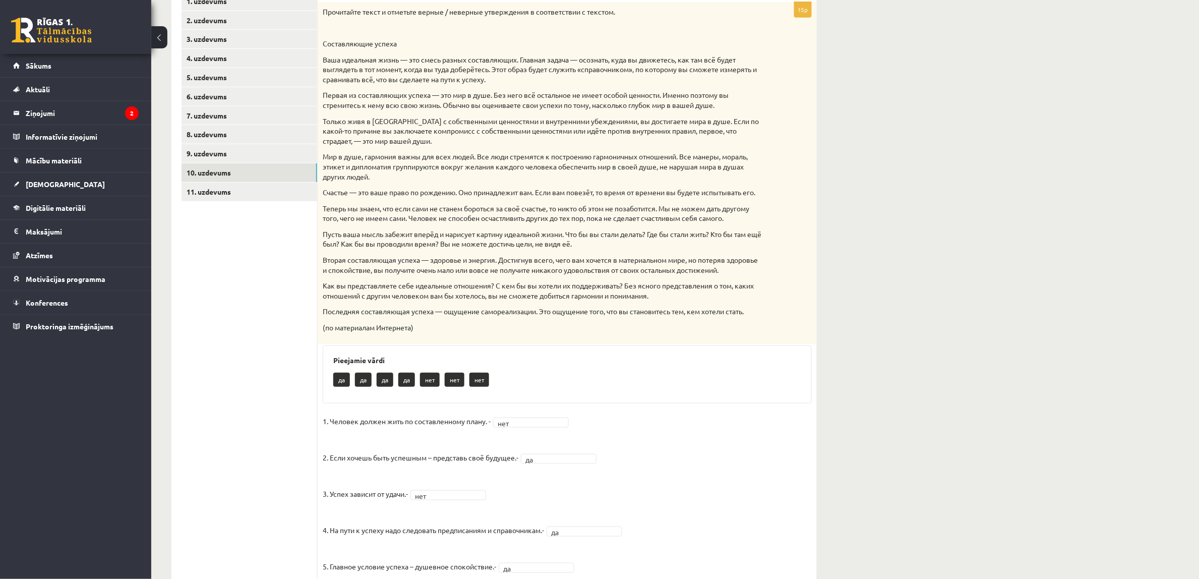
scroll to position [126, 0]
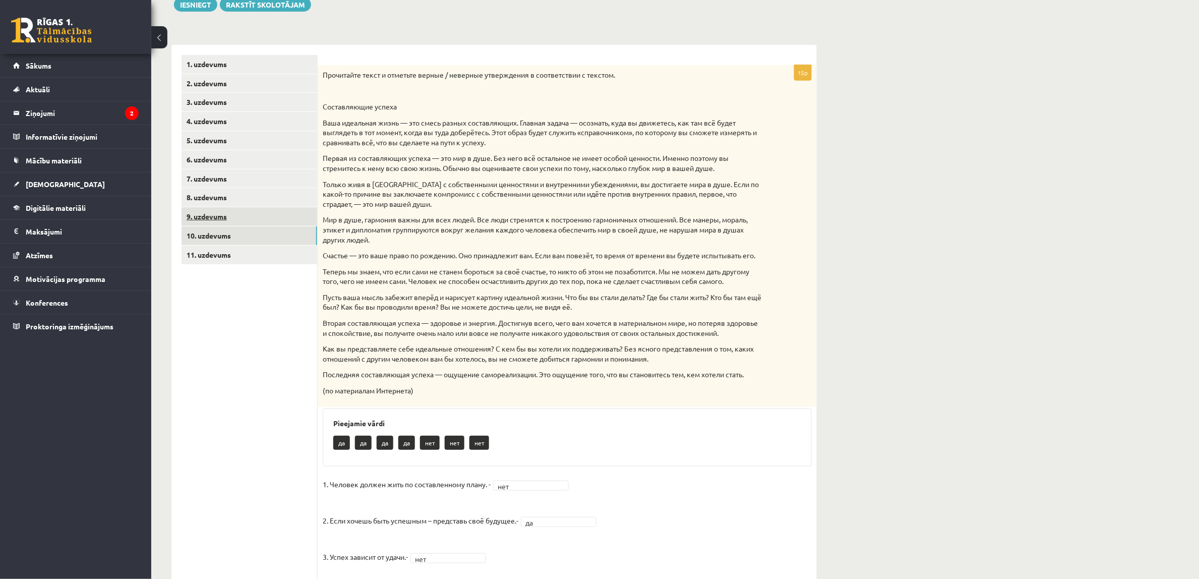
click at [208, 212] on link "9. uzdevums" at bounding box center [249, 216] width 136 height 19
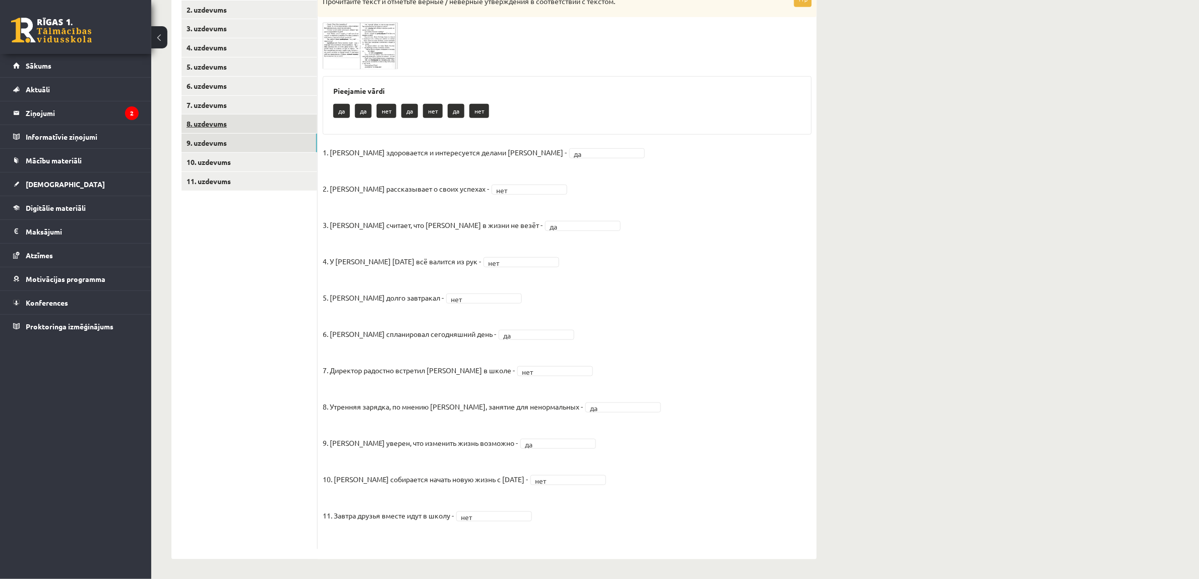
scroll to position [74, 0]
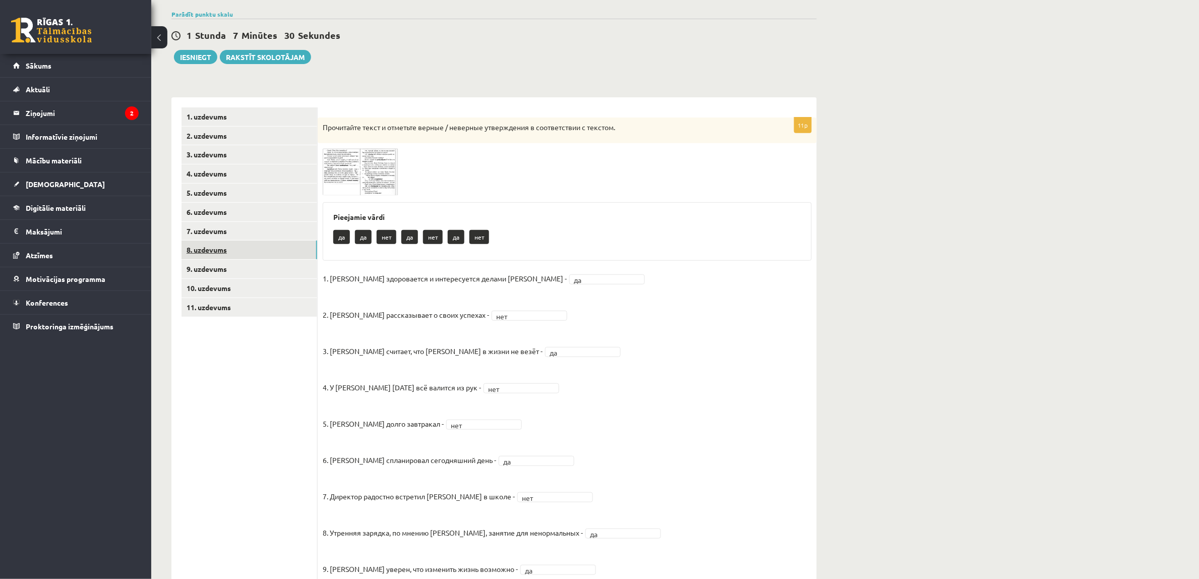
click at [201, 243] on link "8. uzdevums" at bounding box center [249, 249] width 136 height 19
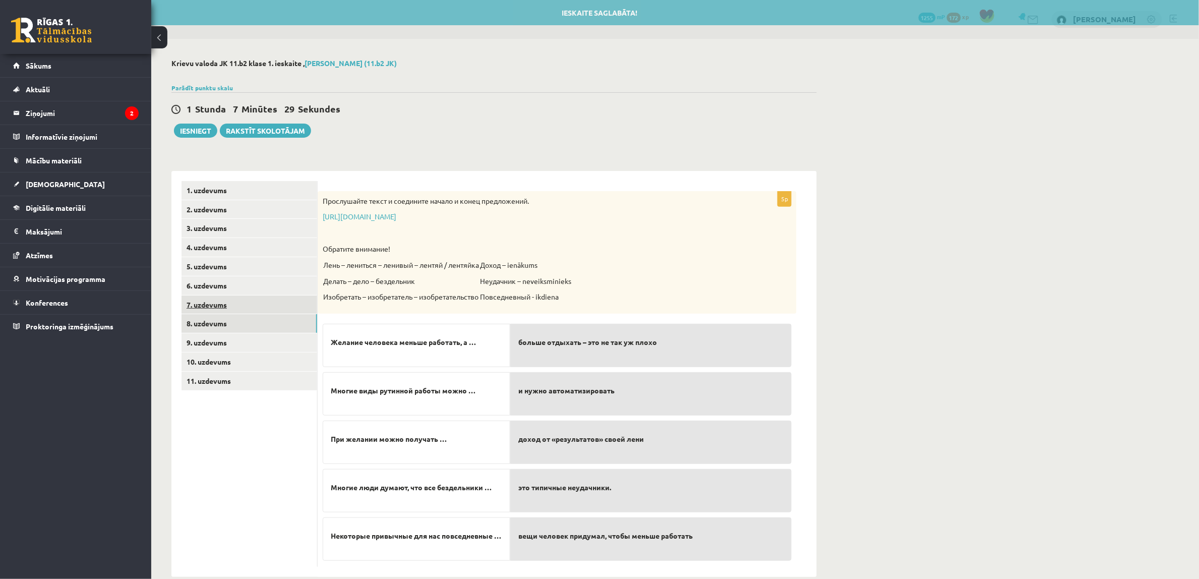
scroll to position [18, 0]
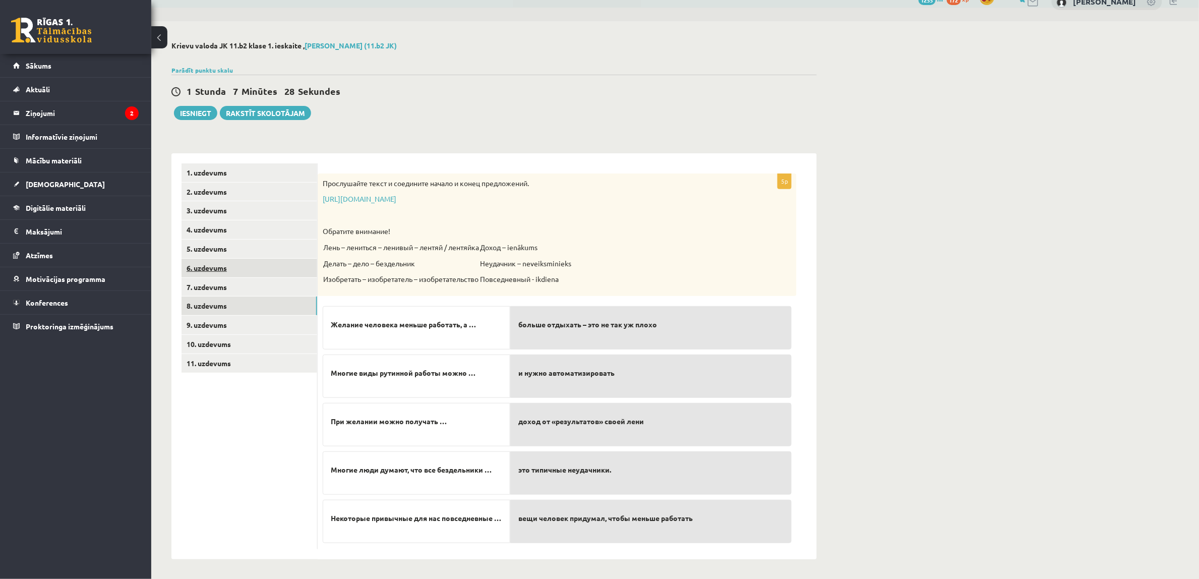
click at [195, 271] on link "6. uzdevums" at bounding box center [249, 268] width 136 height 19
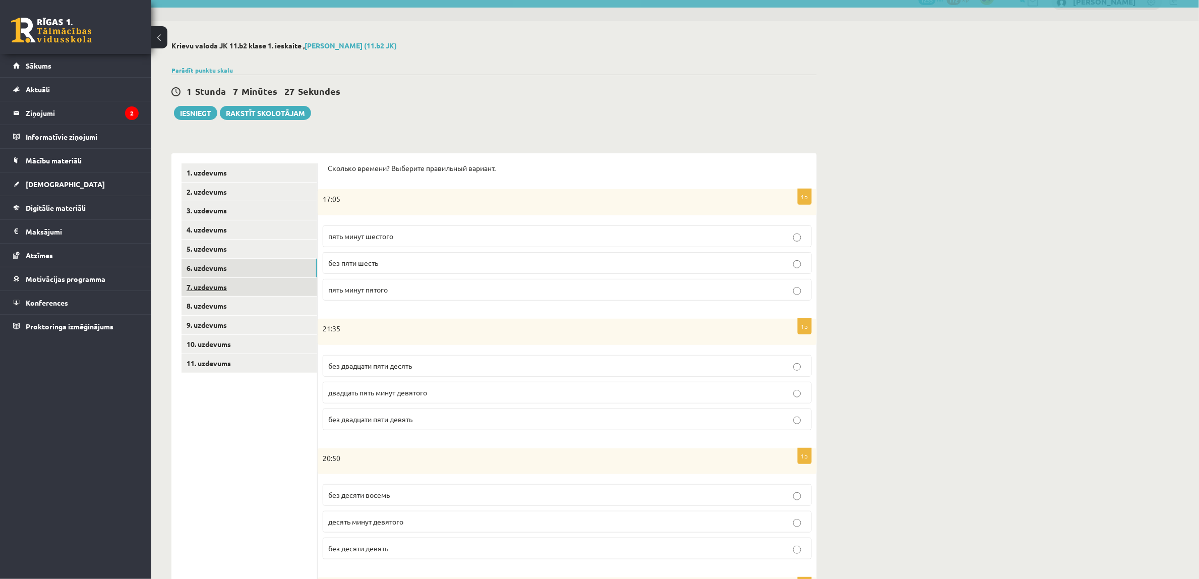
click at [199, 283] on link "7. uzdevums" at bounding box center [249, 287] width 136 height 19
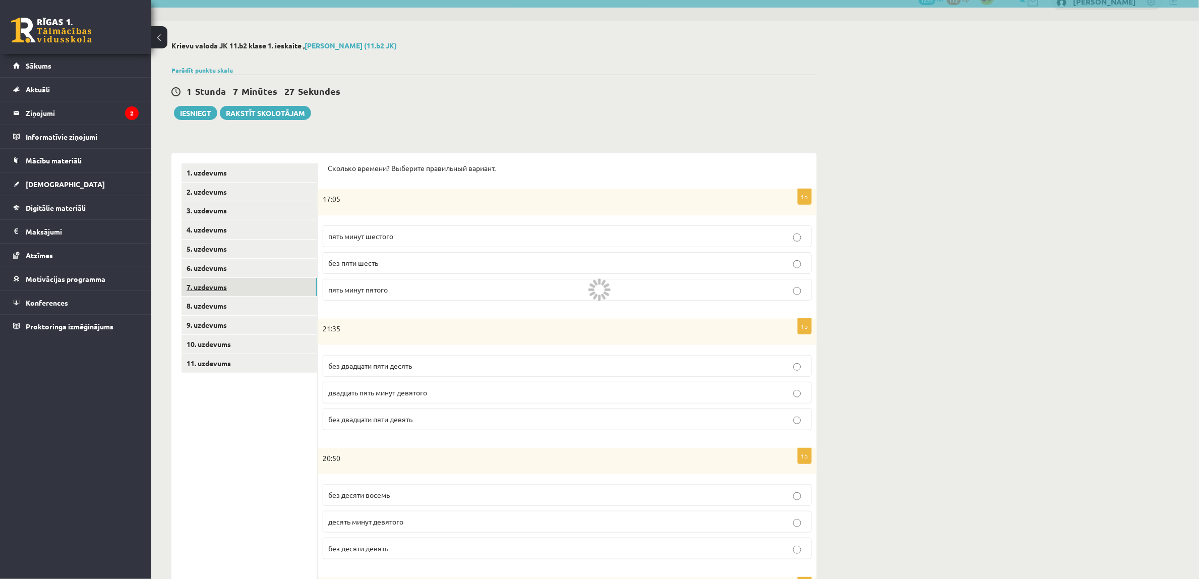
scroll to position [0, 0]
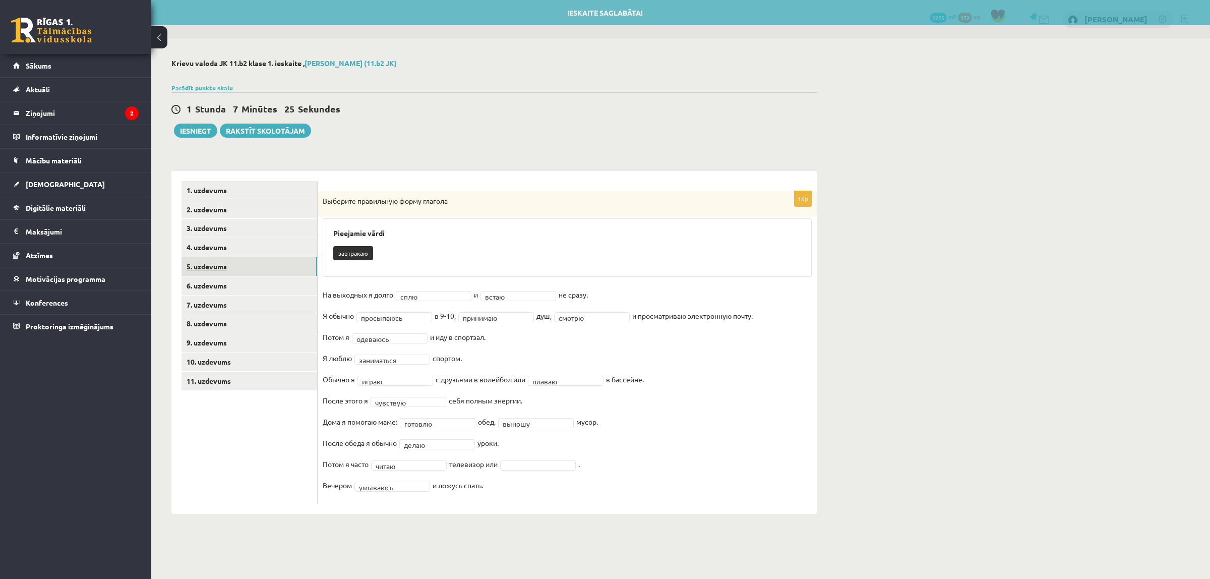
click at [202, 272] on link "5. uzdevums" at bounding box center [249, 266] width 136 height 19
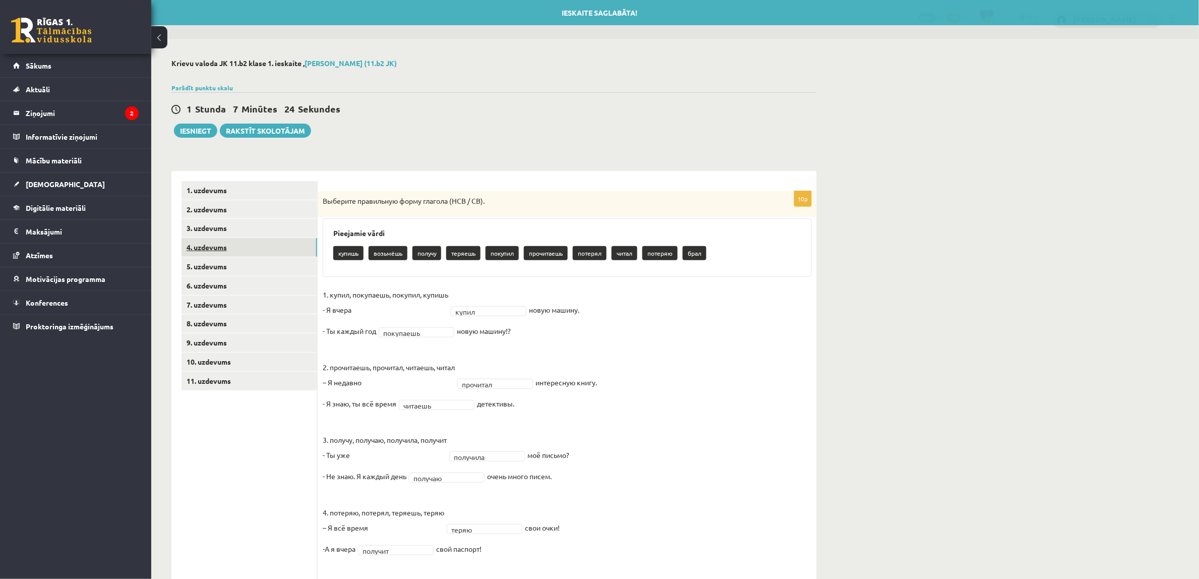
click at [208, 251] on link "4. uzdevums" at bounding box center [249, 247] width 136 height 19
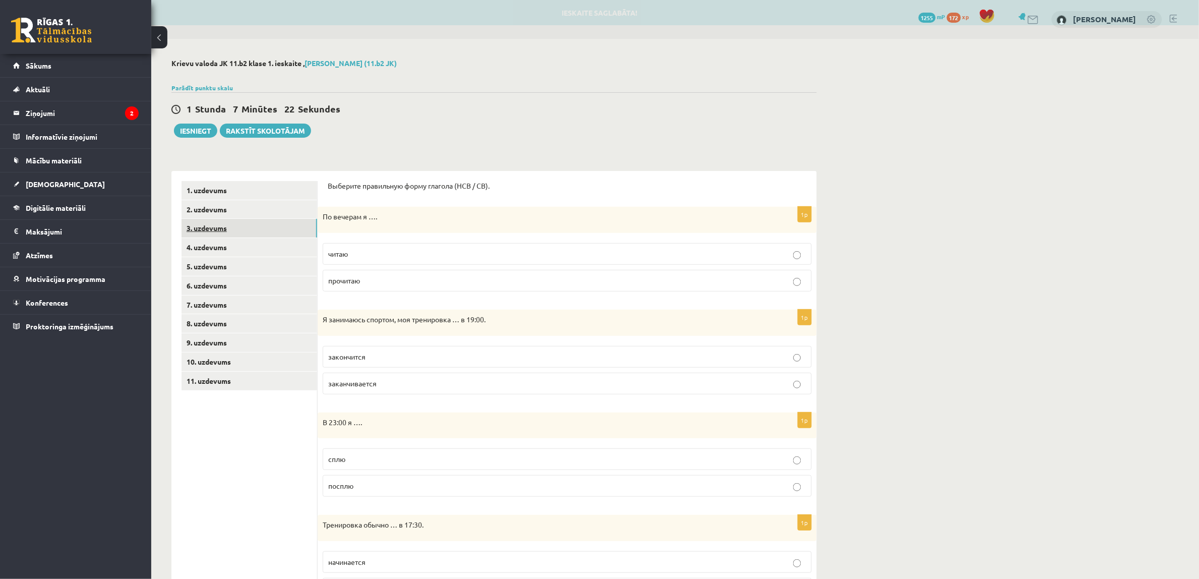
click at [212, 225] on link "3. uzdevums" at bounding box center [249, 228] width 136 height 19
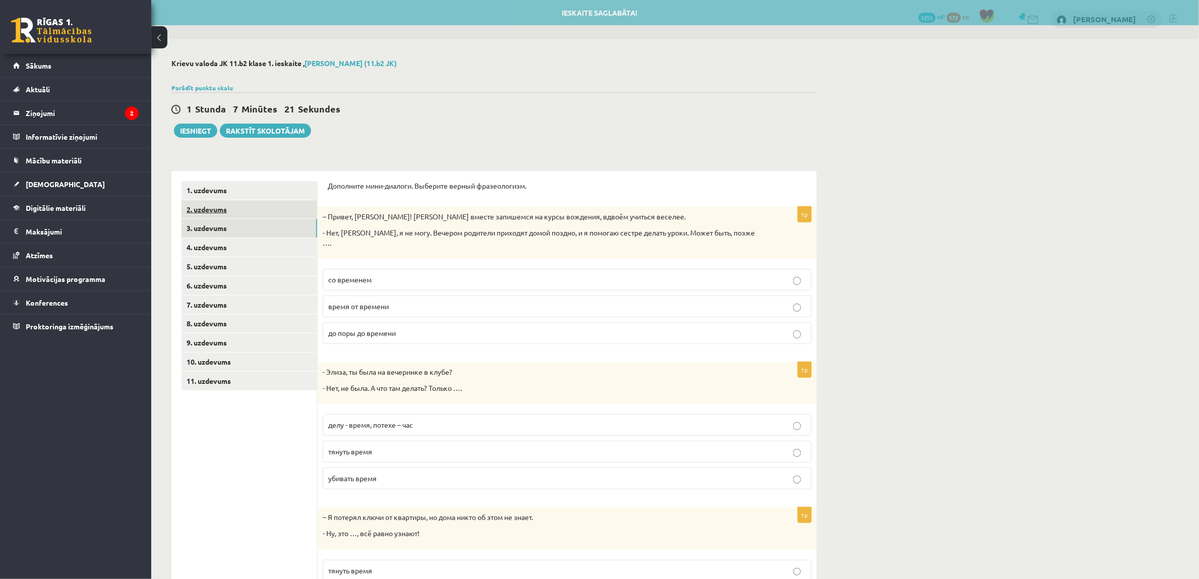
click at [213, 209] on link "2. uzdevums" at bounding box center [249, 209] width 136 height 19
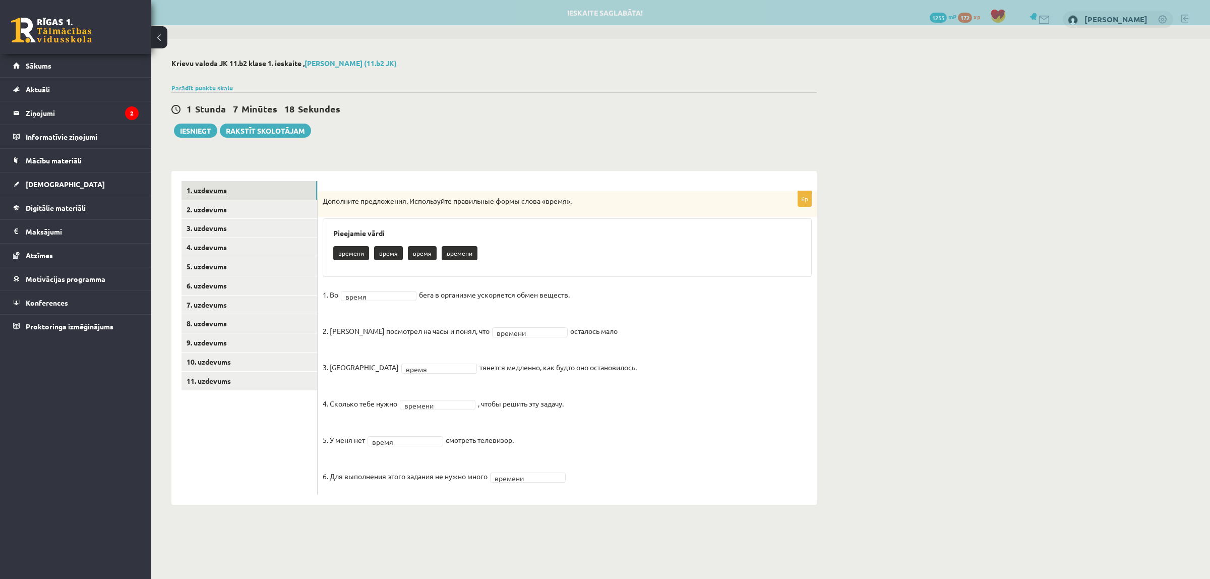
click at [209, 192] on link "1. uzdevums" at bounding box center [249, 190] width 136 height 19
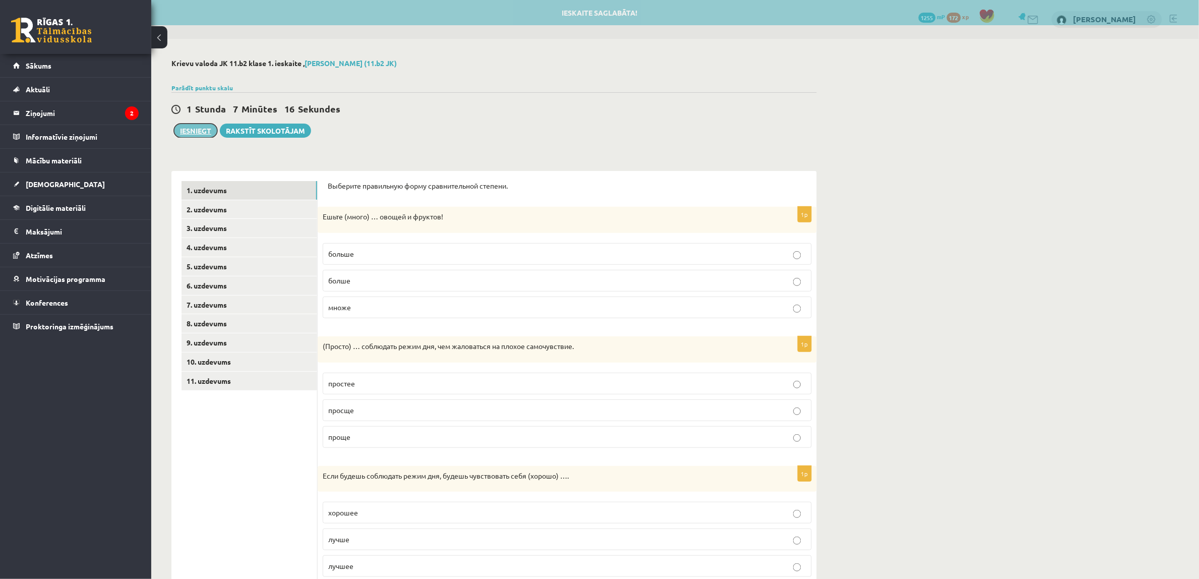
click at [195, 136] on button "Iesniegt" at bounding box center [195, 130] width 43 height 14
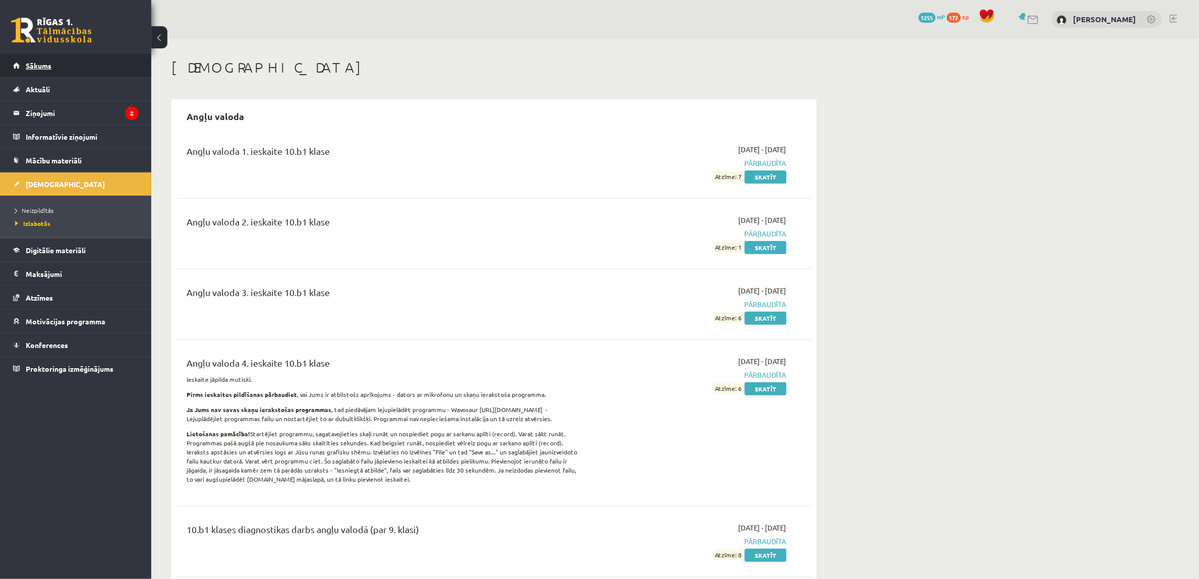
click at [33, 57] on link "Sākums" at bounding box center [76, 65] width 126 height 23
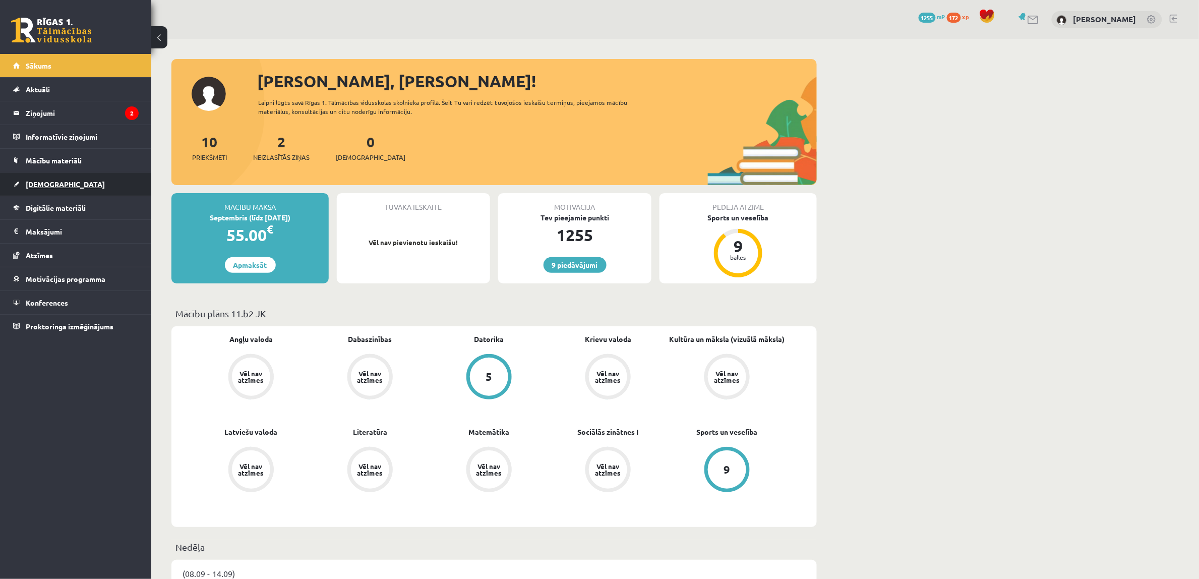
click at [61, 192] on link "[DEMOGRAPHIC_DATA]" at bounding box center [76, 183] width 126 height 23
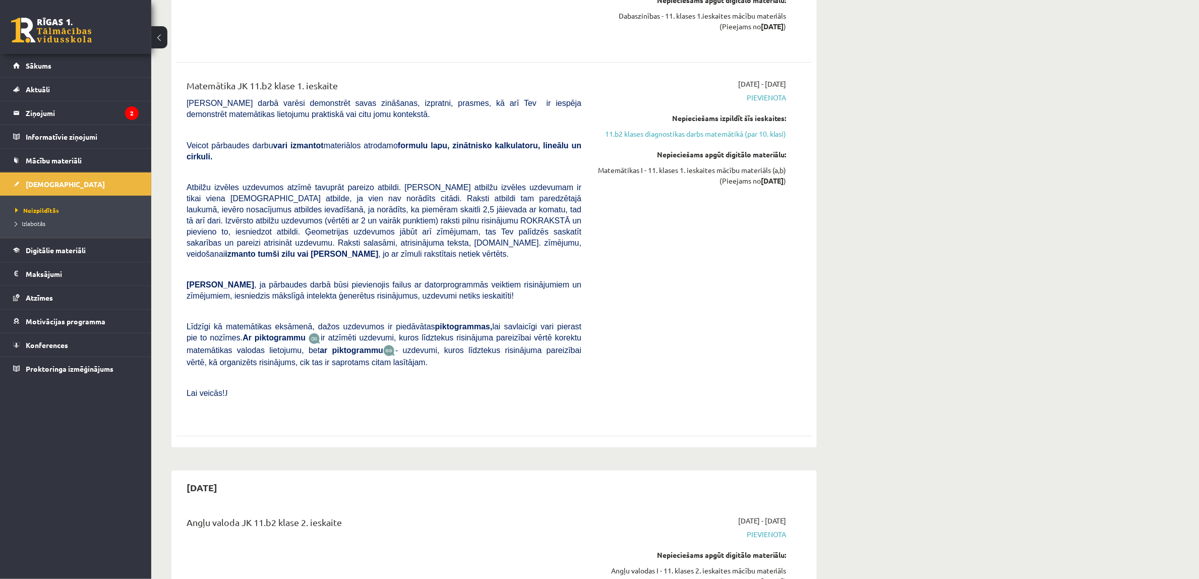
scroll to position [1827, 0]
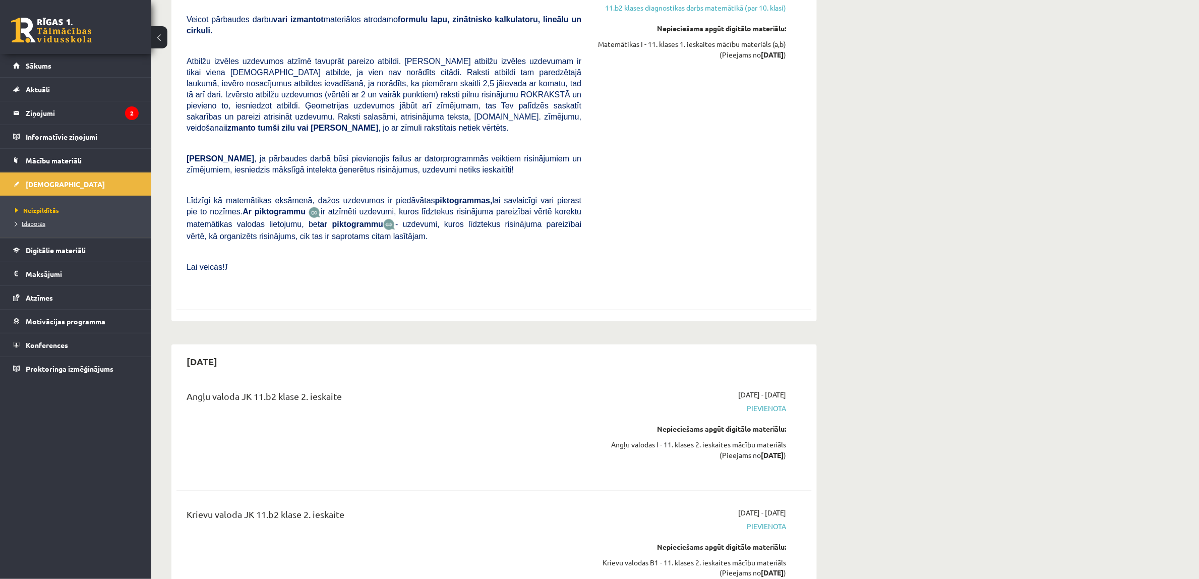
click at [43, 224] on span "Izlabotās" at bounding box center [30, 223] width 30 height 8
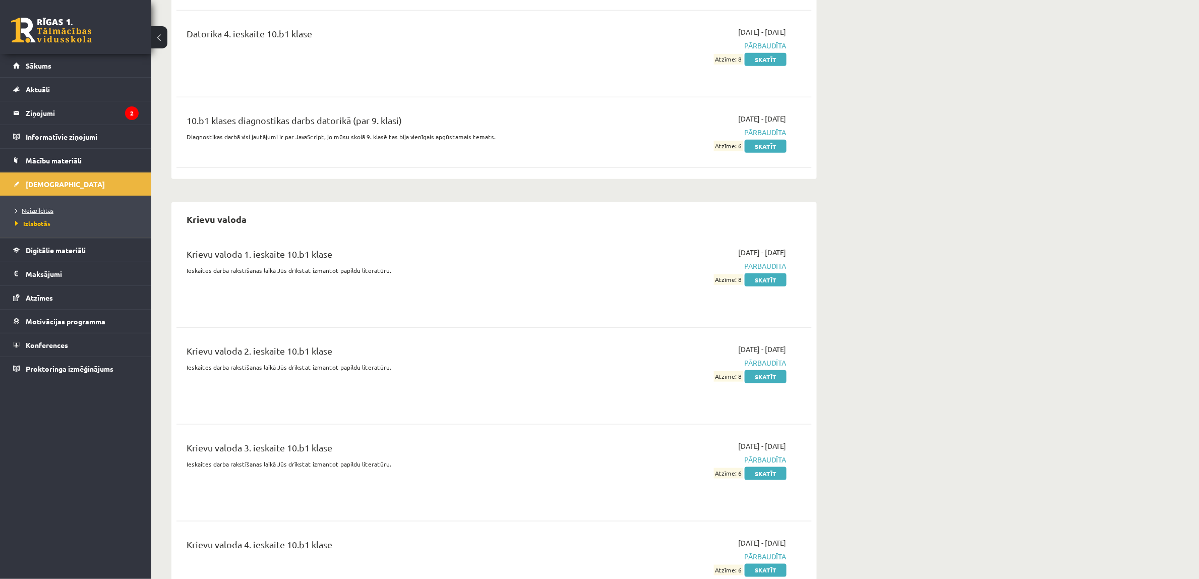
click at [53, 207] on link "Neizpildītās" at bounding box center [78, 210] width 126 height 9
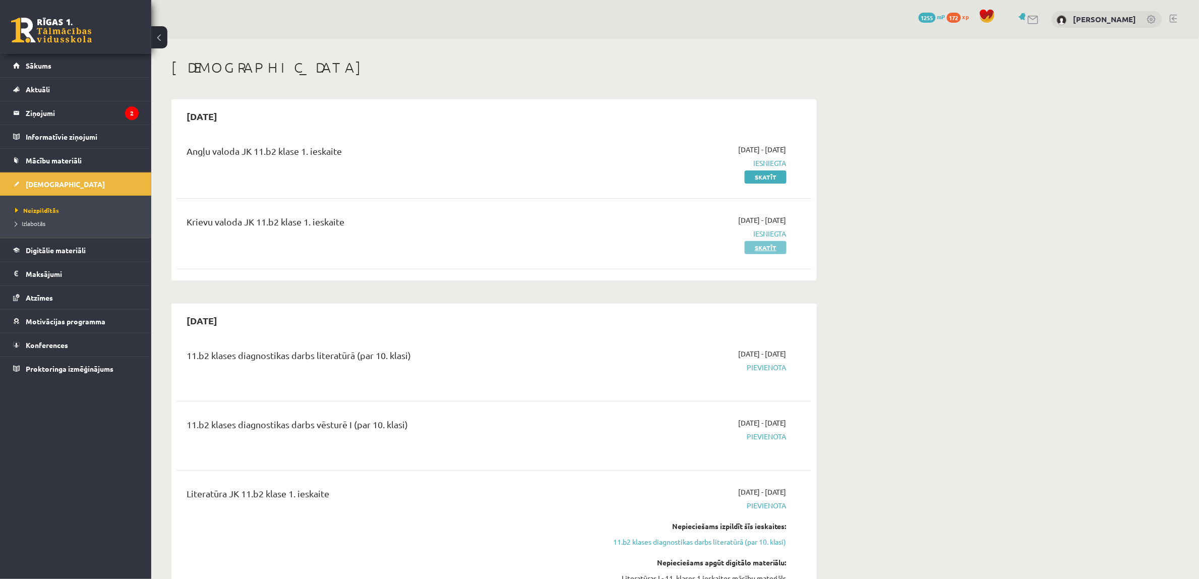
click at [747, 248] on link "Skatīt" at bounding box center [766, 247] width 42 height 13
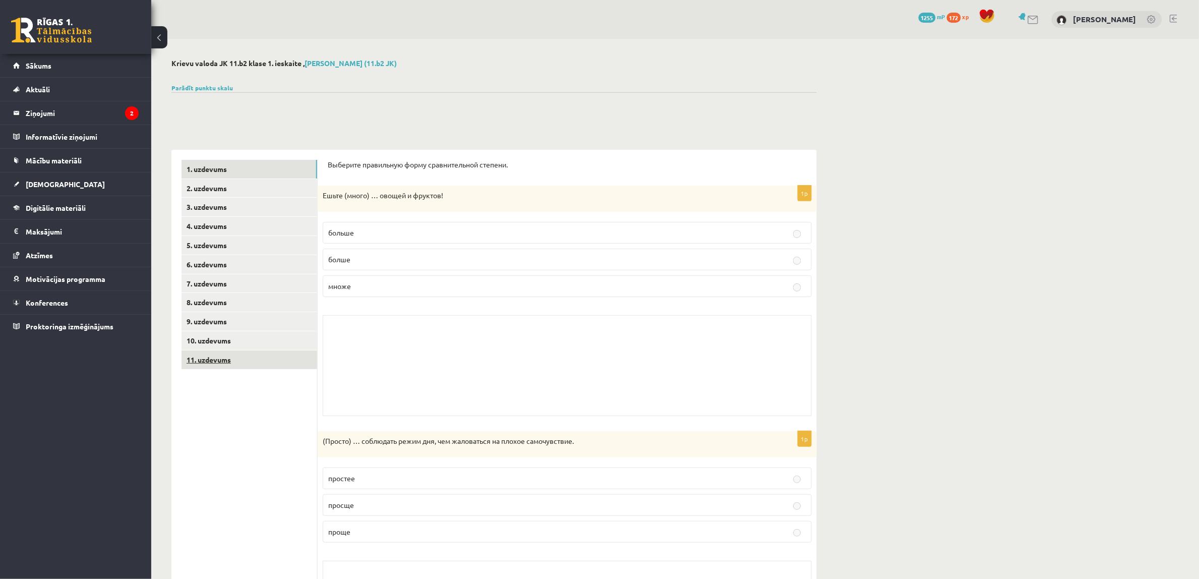
click at [212, 362] on link "11. uzdevums" at bounding box center [249, 359] width 136 height 19
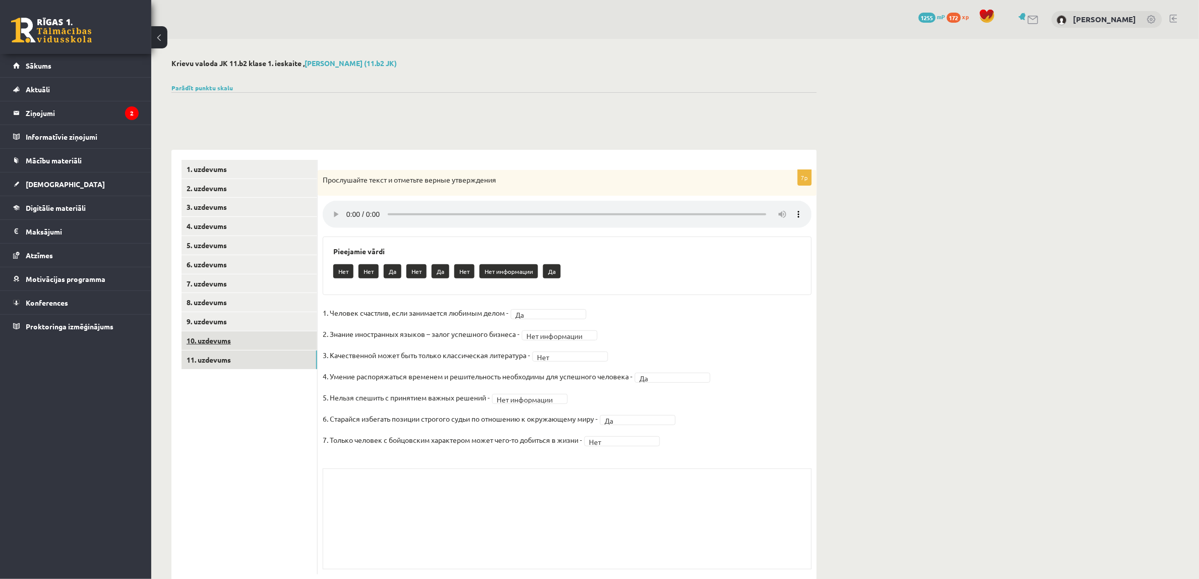
click at [211, 339] on link "10. uzdevums" at bounding box center [249, 340] width 136 height 19
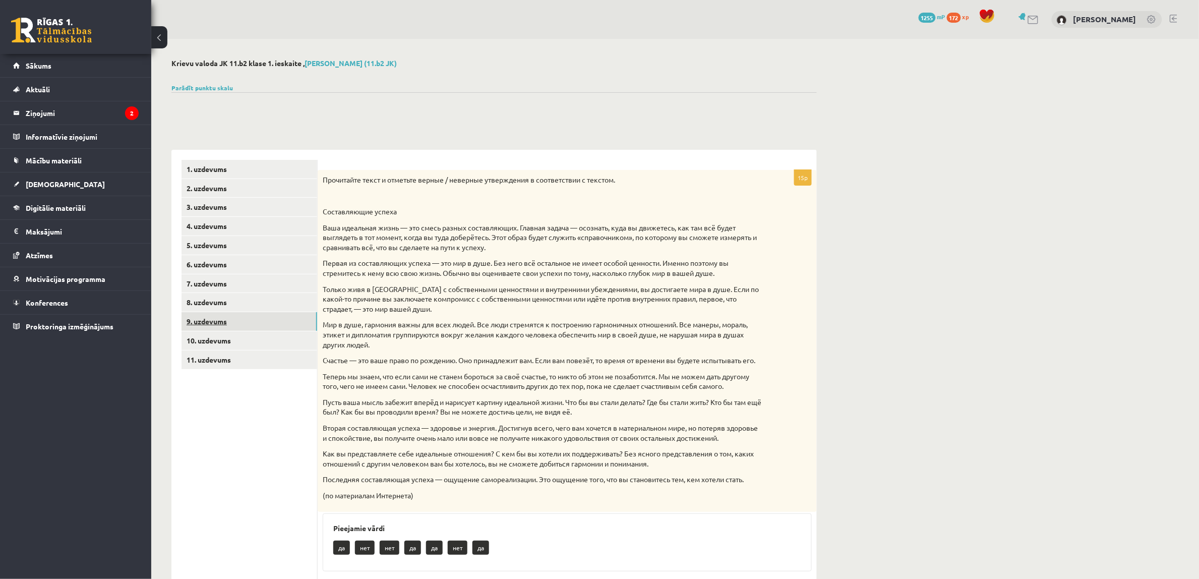
click at [218, 313] on link "9. uzdevums" at bounding box center [249, 321] width 136 height 19
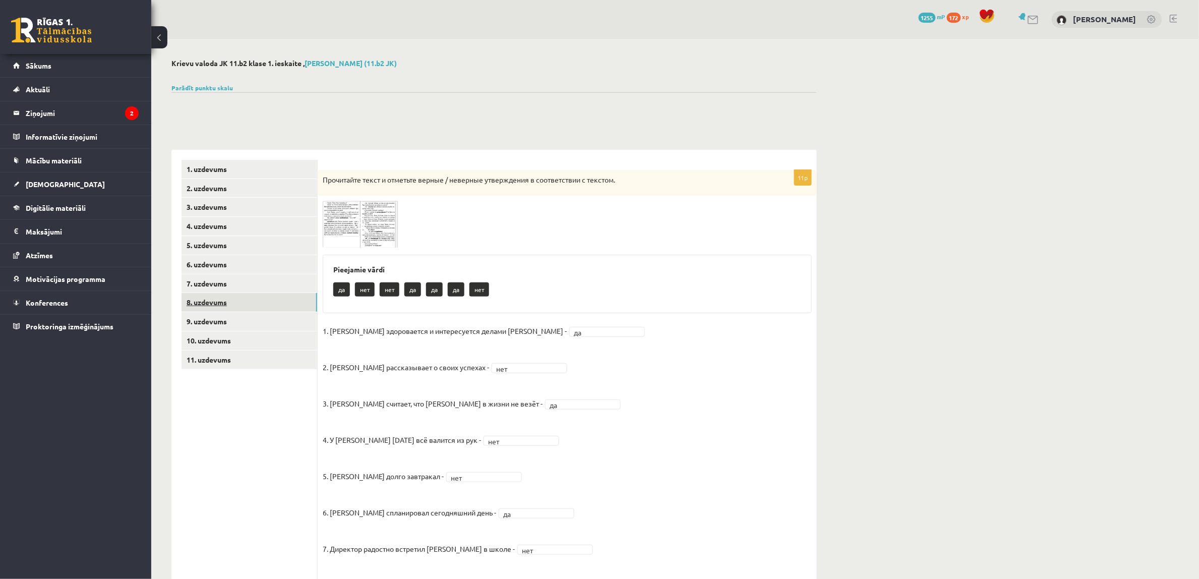
click at [215, 296] on link "8. uzdevums" at bounding box center [249, 302] width 136 height 19
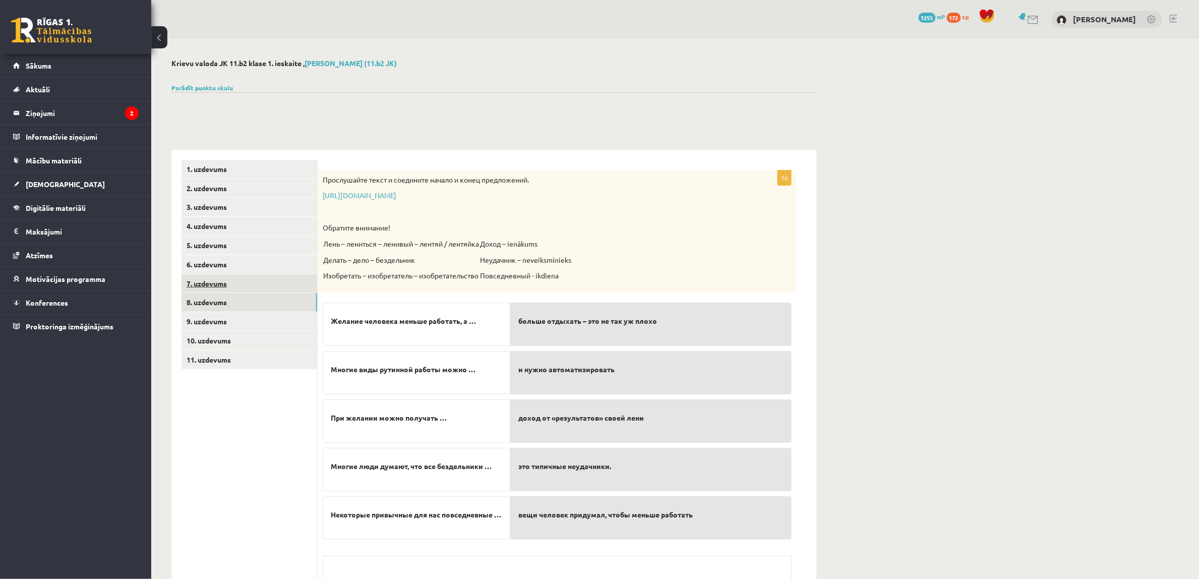
click at [214, 278] on link "7. uzdevums" at bounding box center [249, 283] width 136 height 19
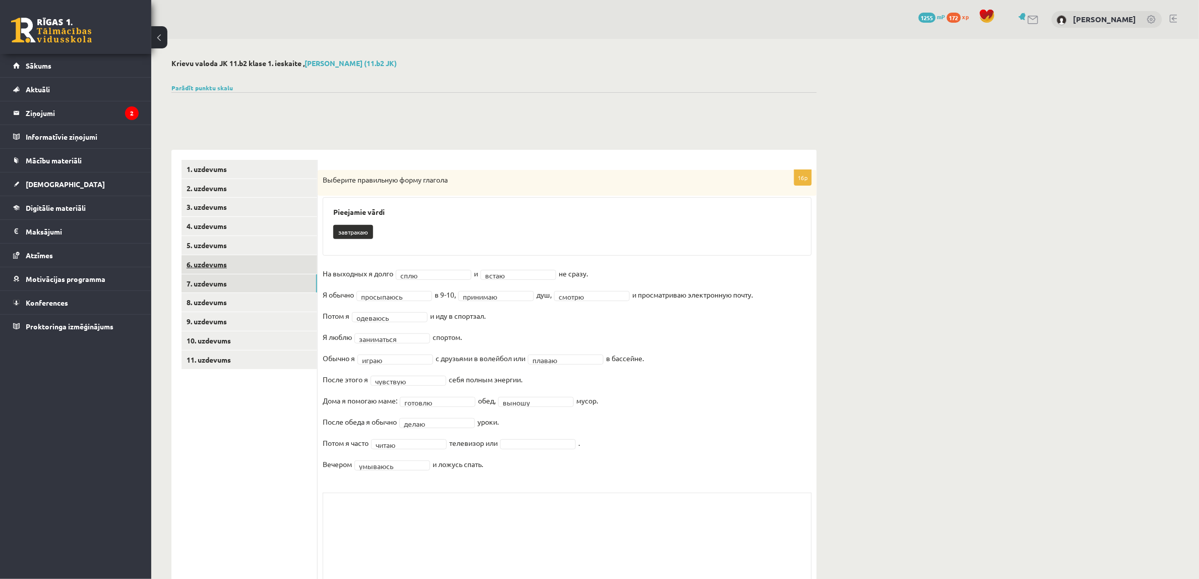
click at [212, 266] on link "6. uzdevums" at bounding box center [249, 264] width 136 height 19
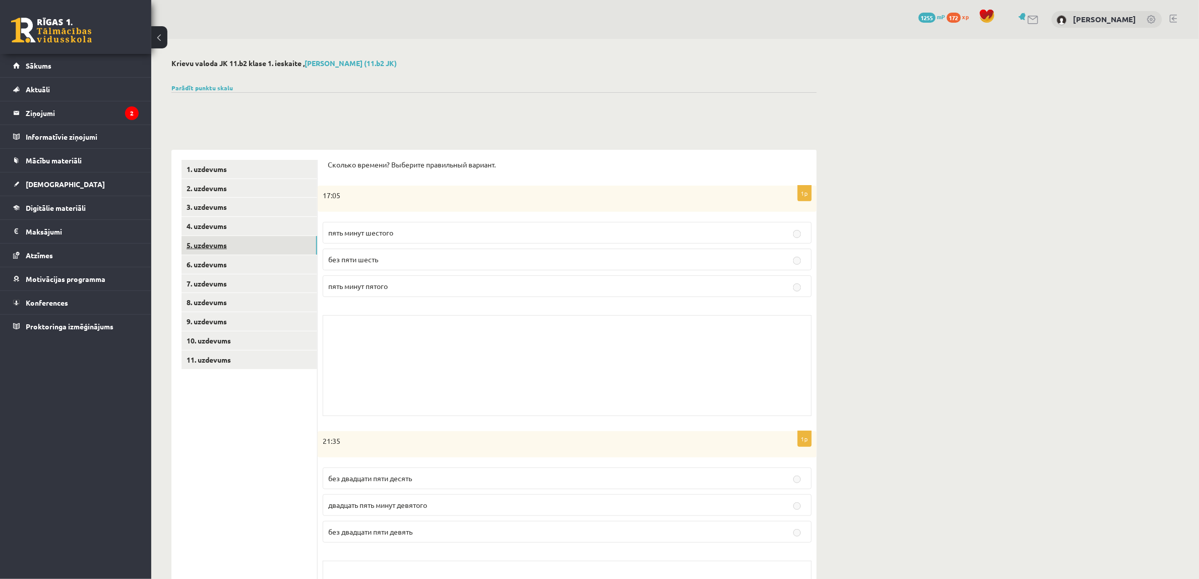
click at [210, 250] on link "5. uzdevums" at bounding box center [249, 245] width 136 height 19
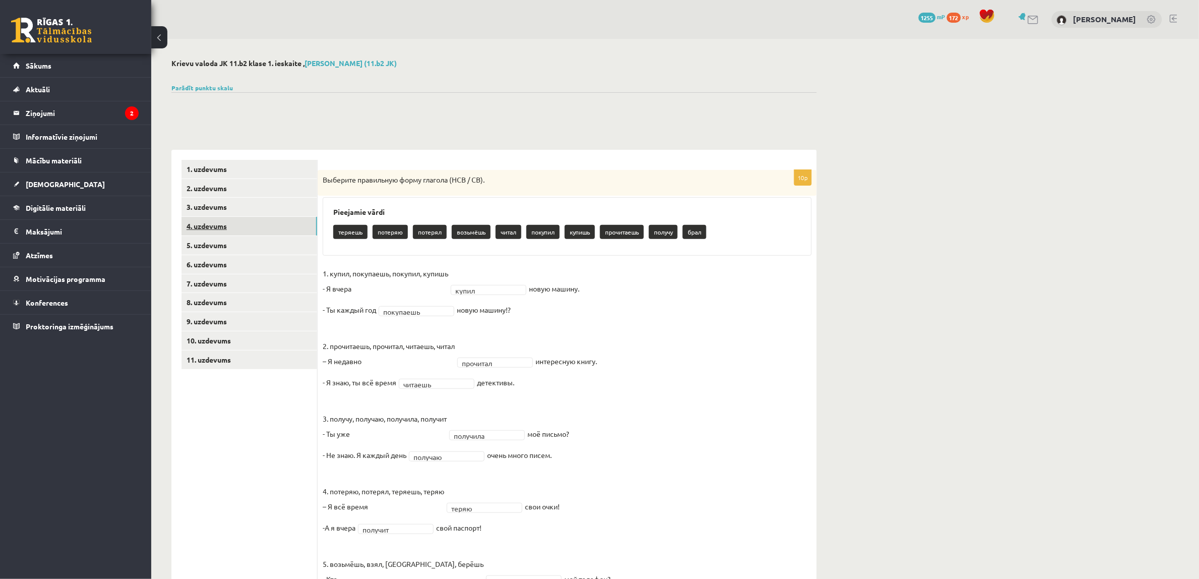
click at [207, 226] on link "4. uzdevums" at bounding box center [249, 226] width 136 height 19
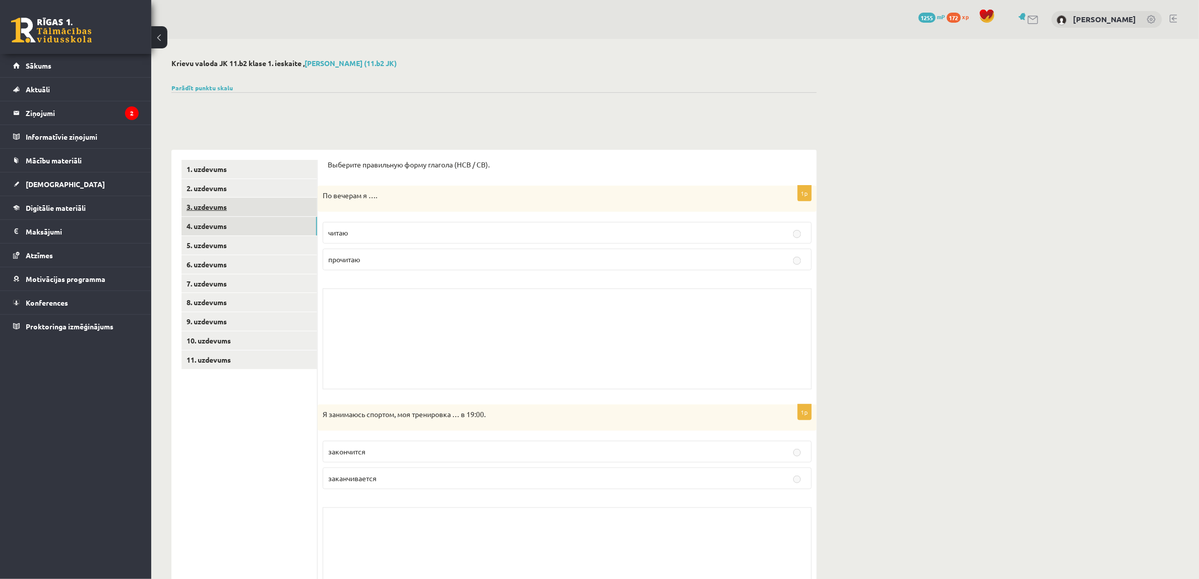
click at [207, 210] on link "3. uzdevums" at bounding box center [249, 207] width 136 height 19
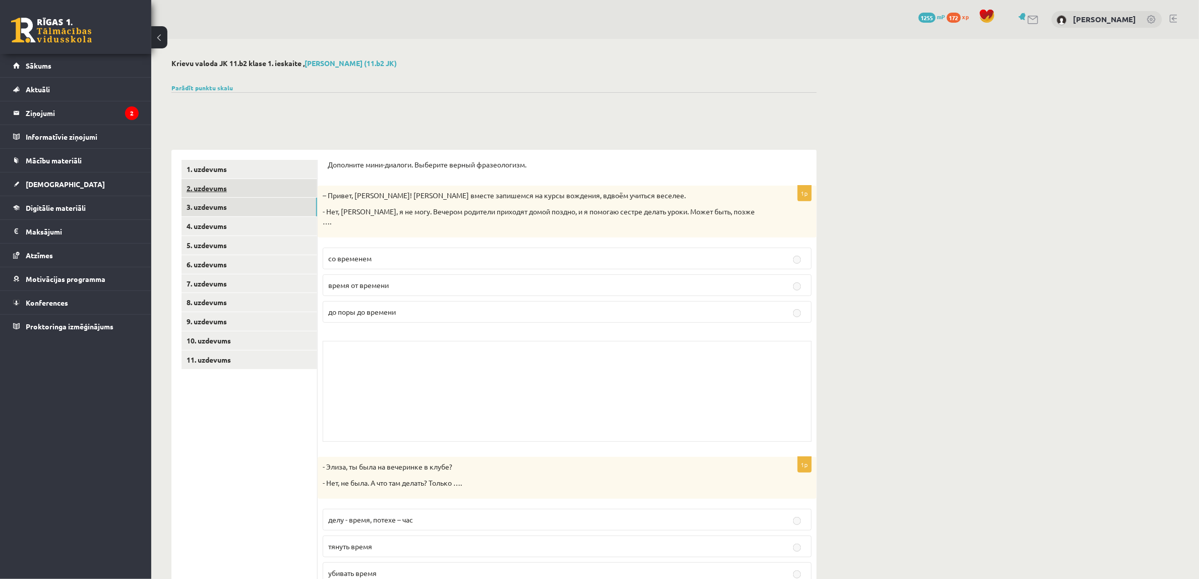
click at [204, 191] on link "2. uzdevums" at bounding box center [249, 188] width 136 height 19
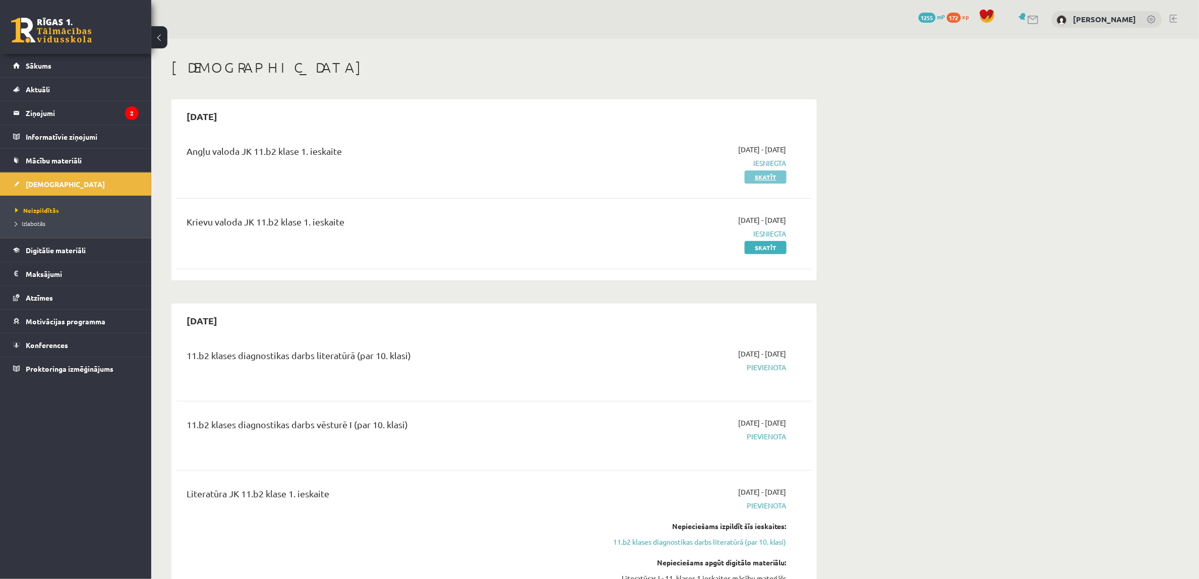
click at [766, 177] on link "Skatīt" at bounding box center [766, 176] width 42 height 13
click at [41, 60] on link "Sākums" at bounding box center [76, 65] width 126 height 23
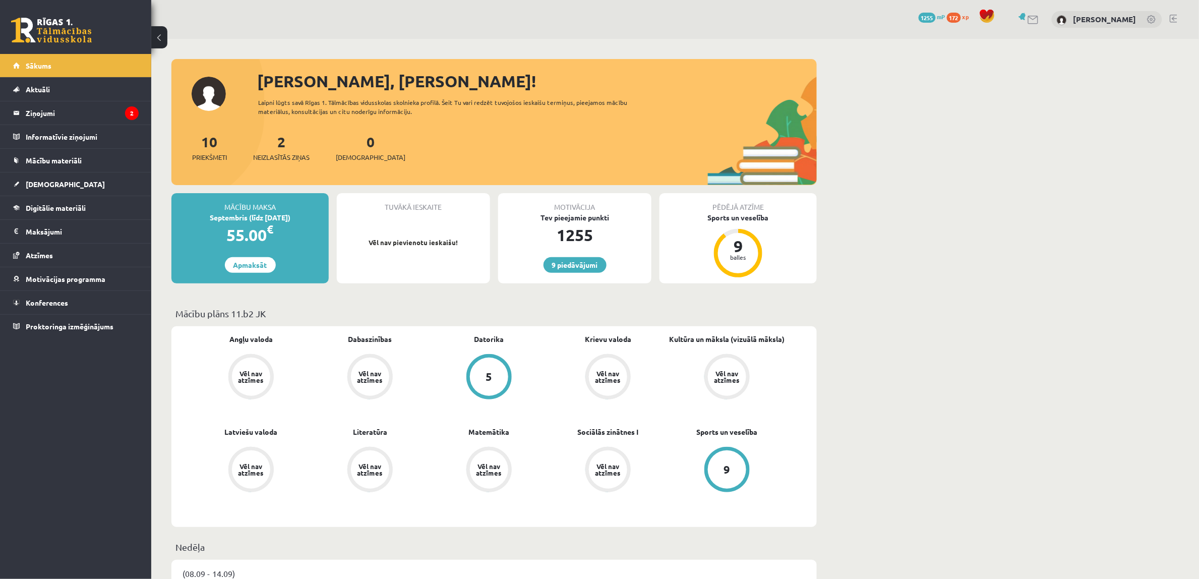
click at [23, 179] on link "[DEMOGRAPHIC_DATA]" at bounding box center [76, 183] width 126 height 23
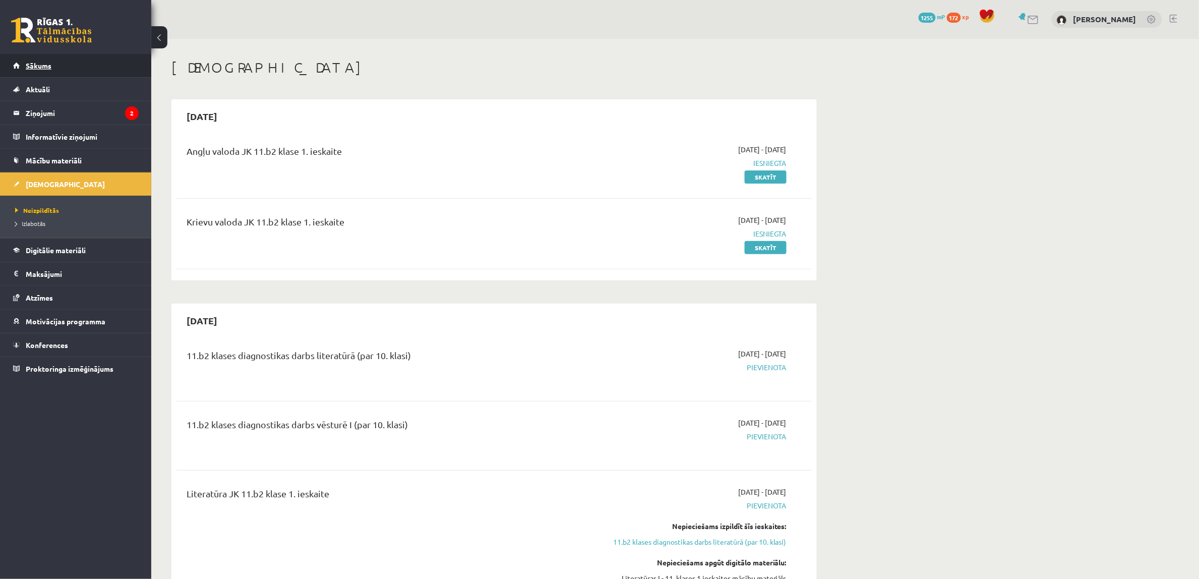
click at [47, 63] on span "Sākums" at bounding box center [39, 65] width 26 height 9
